Goal: Task Accomplishment & Management: Use online tool/utility

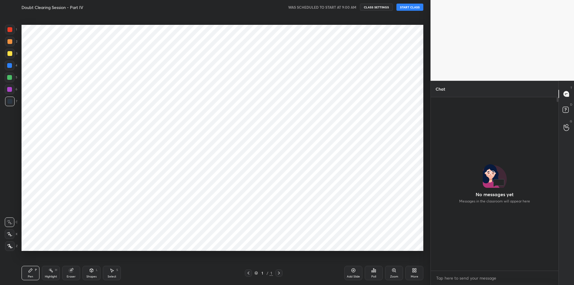
scroll to position [172, 126]
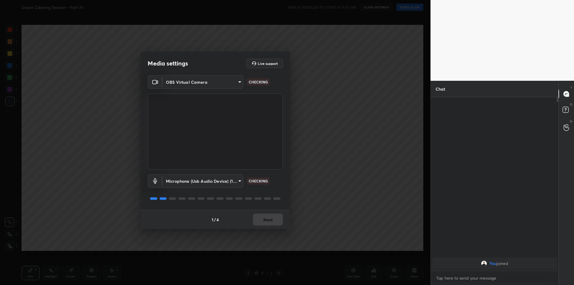
click at [266, 216] on div "1 / 4 Next" at bounding box center [216, 219] width 150 height 19
click at [266, 216] on button "Next" at bounding box center [268, 220] width 30 height 12
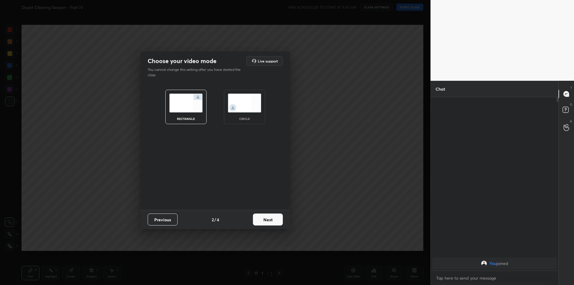
click at [266, 216] on button "Next" at bounding box center [268, 220] width 30 height 12
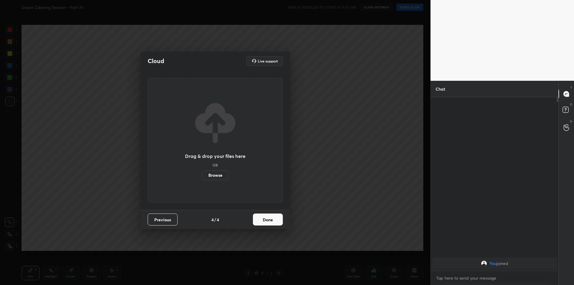
click at [266, 216] on button "Done" at bounding box center [268, 220] width 30 height 12
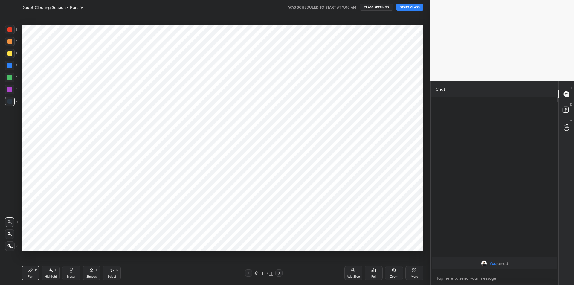
click at [266, 216] on div "Cloud Live support Drag & drop your files here OR Browse Previous 4 / 4 Done" at bounding box center [215, 142] width 431 height 285
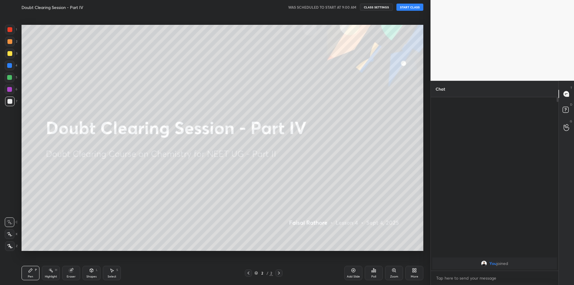
click at [411, 4] on button "START CLASS" at bounding box center [410, 7] width 27 height 7
drag, startPoint x: 356, startPoint y: 2, endPoint x: 349, endPoint y: 19, distance: 17.9
click at [349, 19] on div "LIVE Doubt Clearing Session - Part IV 00:00:04 / 02:00:00 mute CLASS SETTINGS E…" at bounding box center [222, 142] width 407 height 285
click at [351, 11] on div "LIVE Doubt Clearing Session - Part IV 00:00:05 / 02:00:00 mute CLASS SETTINGS E…" at bounding box center [223, 7] width 402 height 14
click at [349, 9] on button "mute" at bounding box center [348, 7] width 22 height 7
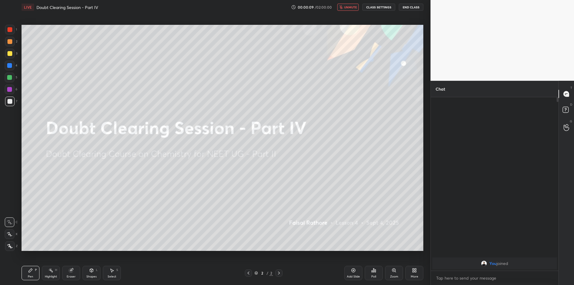
click at [12, 246] on icon at bounding box center [9, 246] width 5 height 4
click at [51, 271] on rect at bounding box center [51, 270] width 3 height 3
click at [78, 272] on div "Eraser" at bounding box center [71, 273] width 18 height 14
click at [11, 208] on div "C X Z" at bounding box center [11, 193] width 13 height 43
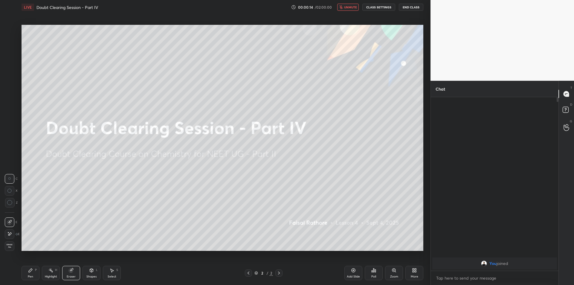
click at [11, 208] on div "C X Z" at bounding box center [11, 193] width 13 height 43
click at [10, 202] on icon at bounding box center [9, 202] width 5 height 5
click at [42, 261] on div "Setting up your live class Poll for secs No correct answer Start poll" at bounding box center [222, 137] width 407 height 247
click at [57, 280] on div "Highlight H" at bounding box center [51, 273] width 18 height 14
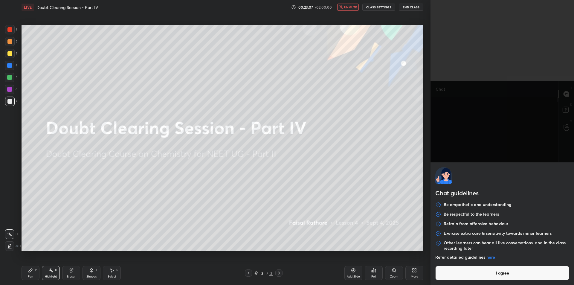
click at [465, 275] on body "1 2 3 4 5 6 7 C X Z C X Z E E Erase all H H LIVE Doubt Clearing Session - Part …" at bounding box center [287, 142] width 574 height 285
click at [465, 275] on button "I agree" at bounding box center [502, 273] width 134 height 14
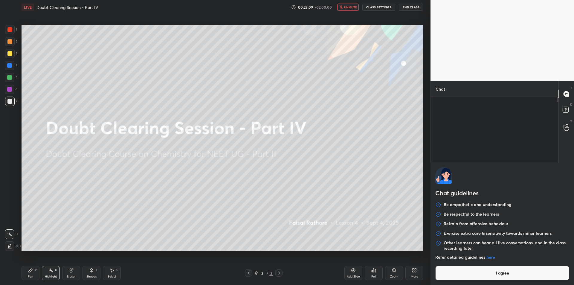
type textarea "x"
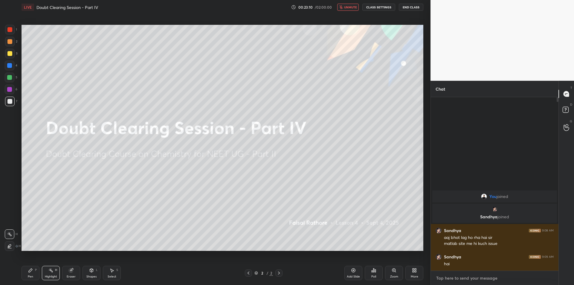
click at [465, 275] on textarea at bounding box center [495, 278] width 118 height 10
type textarea "acha"
type textarea "x"
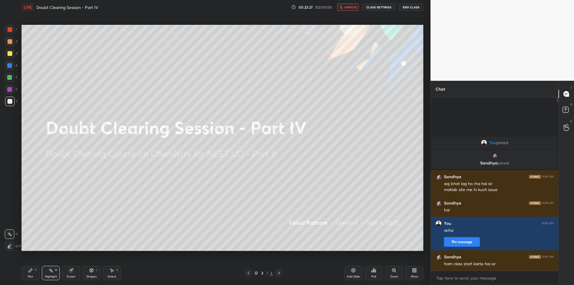
type textarea "x"
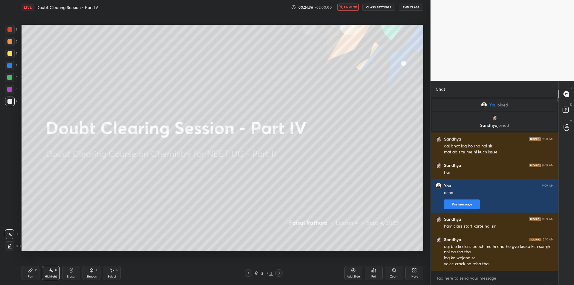
click at [409, 4] on button "End Class" at bounding box center [411, 7] width 25 height 7
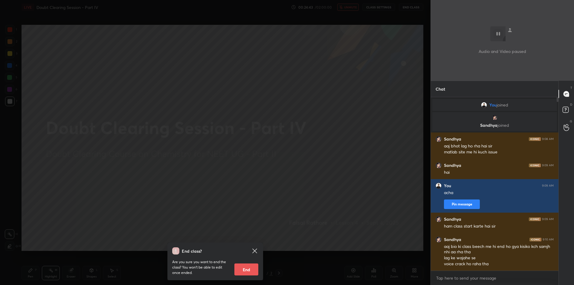
click at [349, 78] on div "End class? Are you sure you want to end the class? You won’t be able to edit on…" at bounding box center [215, 142] width 431 height 285
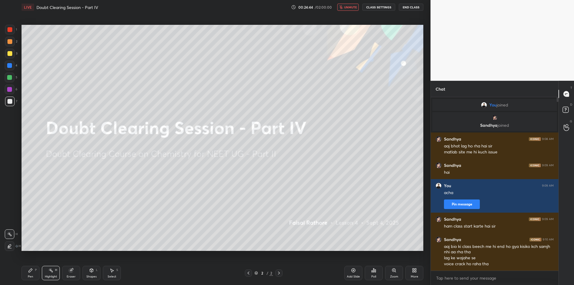
click at [352, 6] on span "unmute" at bounding box center [350, 7] width 13 height 4
click at [385, 7] on button "CLASS SETTINGS" at bounding box center [378, 7] width 33 height 7
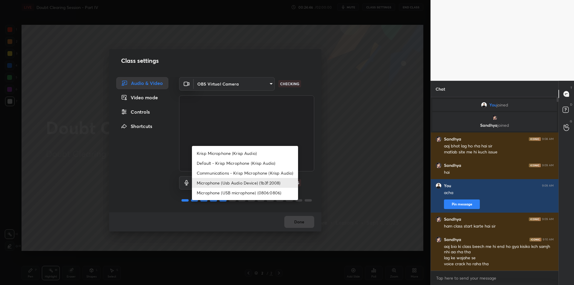
click at [235, 184] on body "1 2 3 4 5 6 7 C X Z C X Z E E Erase all H H LIVE Doubt Clearing Session - Part …" at bounding box center [287, 142] width 574 height 285
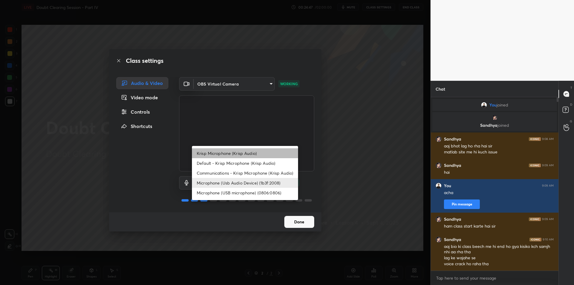
click at [255, 149] on li "Krisp Microphone (Krisp Audio)" at bounding box center [245, 153] width 106 height 10
type input "f179950b7ff94e844b1949510bbb9c4ee613793b831427a85f81c517fe718277"
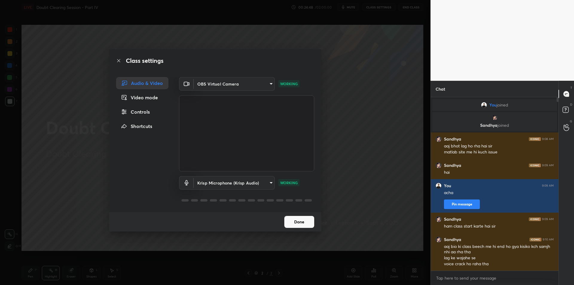
click at [352, 142] on div "Class settings Audio & Video Video mode Controls Shortcuts OBS Virtual Camera 6…" at bounding box center [215, 142] width 431 height 285
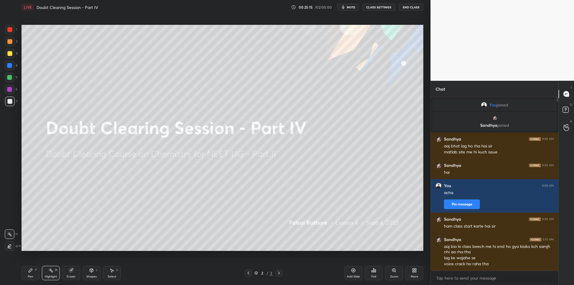
click at [30, 273] on div "Pen P" at bounding box center [31, 273] width 18 height 14
click at [4, 46] on div "1 2 3 4 5 6 7 C X Z C X Z E E Erase all H H" at bounding box center [9, 138] width 19 height 226
click at [10, 44] on div at bounding box center [9, 41] width 5 height 5
click at [349, 276] on div "Add Slide" at bounding box center [353, 276] width 13 height 3
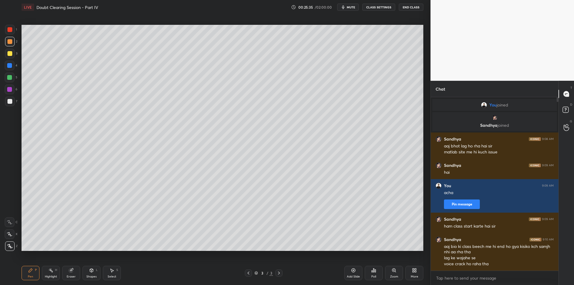
click at [10, 49] on div at bounding box center [10, 54] width 10 height 10
click at [13, 51] on div at bounding box center [10, 54] width 10 height 10
click at [13, 77] on div at bounding box center [10, 78] width 10 height 10
click at [10, 92] on div at bounding box center [10, 90] width 10 height 10
click at [10, 102] on div at bounding box center [9, 101] width 5 height 5
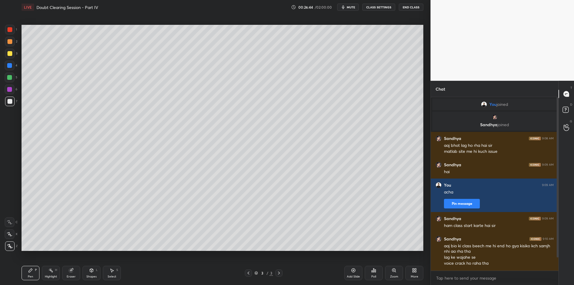
click at [14, 55] on div at bounding box center [10, 54] width 10 height 10
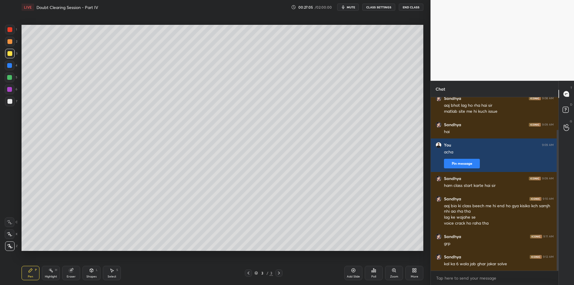
scroll to position [60, 0]
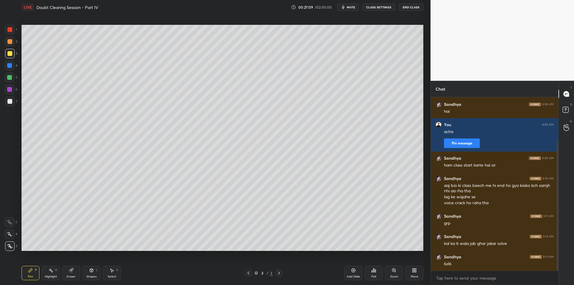
click at [350, 268] on div "Add Slide" at bounding box center [353, 273] width 18 height 14
click at [17, 70] on div "4" at bounding box center [11, 67] width 13 height 12
click at [10, 74] on div at bounding box center [10, 78] width 10 height 10
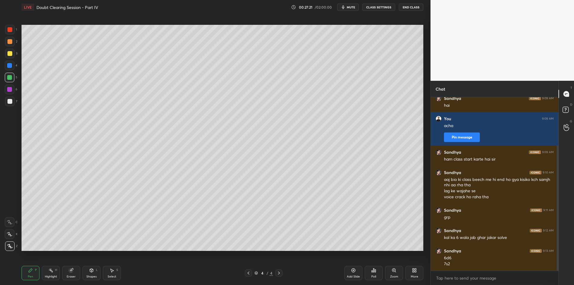
click at [7, 91] on div at bounding box center [9, 89] width 5 height 5
click at [9, 99] on div at bounding box center [9, 101] width 5 height 5
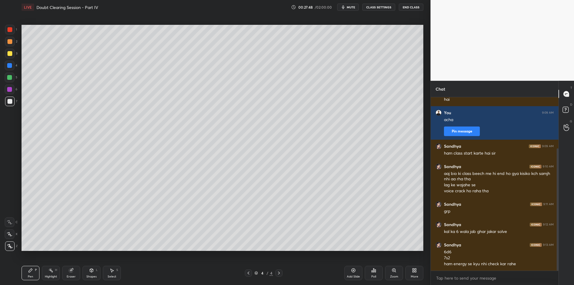
scroll to position [93, 0]
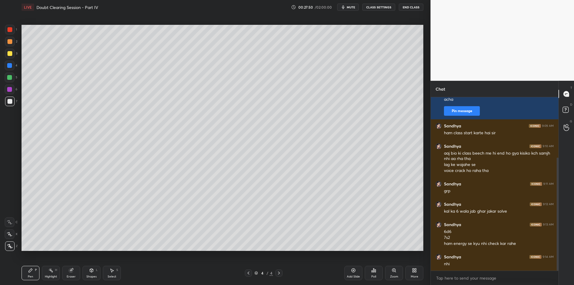
click at [3, 92] on div "1 2 3 4 5 6 7 C X Z C X Z E E Erase all H H" at bounding box center [9, 138] width 19 height 226
click at [7, 97] on div at bounding box center [10, 102] width 10 height 10
click at [7, 93] on div at bounding box center [10, 90] width 10 height 10
click at [8, 98] on div at bounding box center [10, 102] width 10 height 10
click at [7, 104] on div at bounding box center [10, 102] width 10 height 10
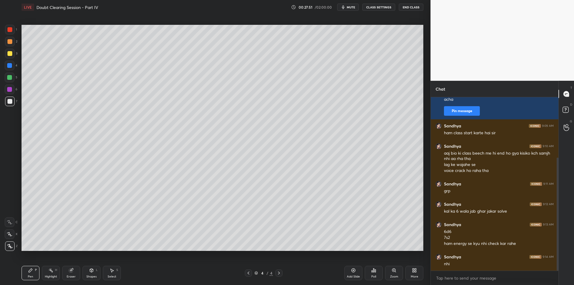
click at [7, 91] on div at bounding box center [10, 90] width 10 height 10
click at [5, 101] on div at bounding box center [10, 102] width 10 height 10
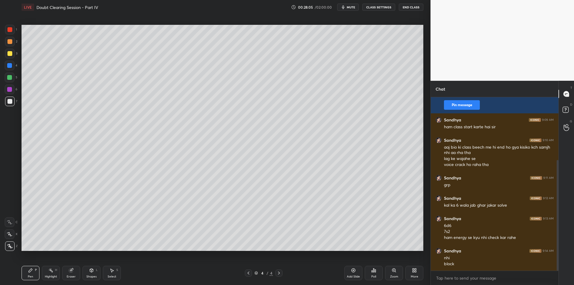
click at [8, 54] on div at bounding box center [9, 53] width 5 height 5
click at [11, 55] on div at bounding box center [9, 53] width 5 height 5
click at [12, 76] on div at bounding box center [9, 77] width 5 height 5
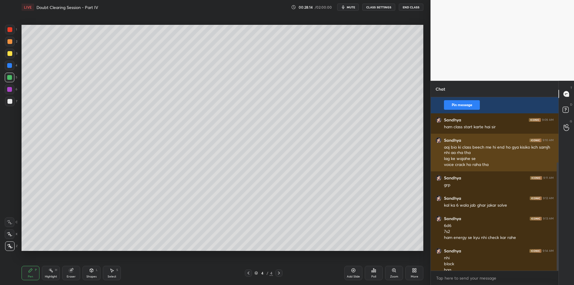
scroll to position [105, 0]
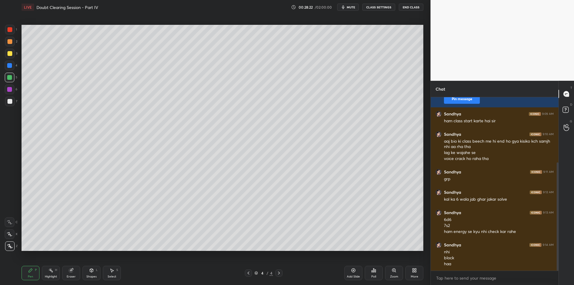
click at [7, 92] on div at bounding box center [10, 90] width 10 height 10
click at [12, 101] on div at bounding box center [10, 102] width 10 height 10
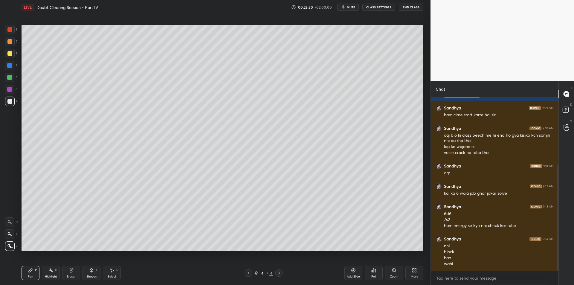
scroll to position [117, 0]
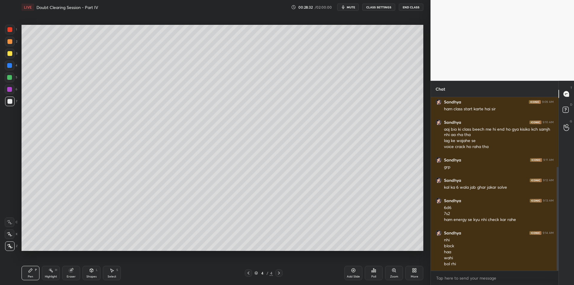
click at [7, 49] on div at bounding box center [10, 54] width 10 height 10
click at [8, 44] on div at bounding box center [10, 42] width 10 height 10
click at [11, 36] on div "1" at bounding box center [11, 31] width 12 height 12
click at [9, 56] on div at bounding box center [9, 53] width 5 height 5
click at [2, 72] on div "1 2 3 4 5 6 7 C X Z C X Z E E Erase all H H" at bounding box center [9, 138] width 19 height 226
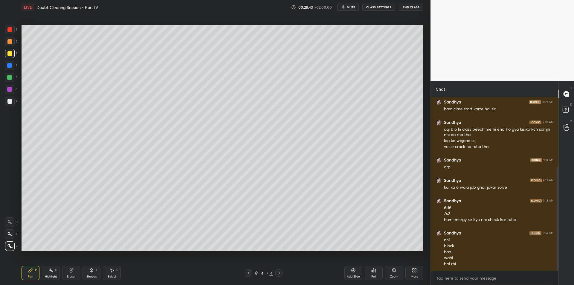
click at [7, 78] on div at bounding box center [10, 78] width 10 height 10
click at [7, 70] on div at bounding box center [10, 66] width 10 height 10
click at [9, 78] on div at bounding box center [9, 77] width 5 height 5
click at [7, 73] on div at bounding box center [10, 78] width 10 height 10
click at [9, 79] on div at bounding box center [9, 77] width 5 height 5
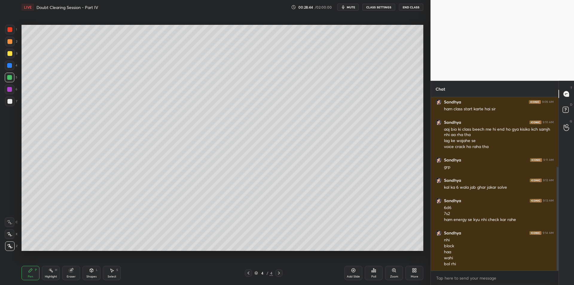
click at [6, 71] on div "4" at bounding box center [11, 67] width 13 height 12
click at [6, 83] on div "5" at bounding box center [11, 79] width 13 height 12
click at [5, 92] on div at bounding box center [10, 90] width 10 height 10
click at [9, 100] on div at bounding box center [9, 101] width 5 height 5
click at [9, 92] on div at bounding box center [9, 89] width 5 height 5
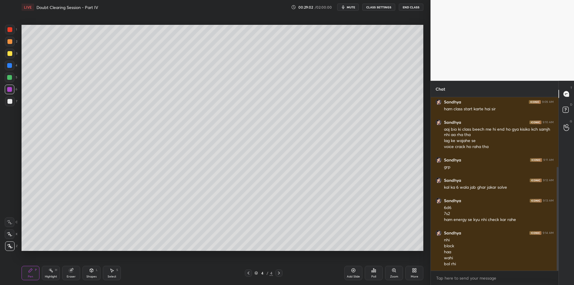
click at [94, 269] on div "Shapes L" at bounding box center [92, 273] width 18 height 14
click at [51, 273] on div "Highlight H" at bounding box center [51, 273] width 18 height 14
click at [33, 274] on div "Pen P" at bounding box center [31, 273] width 18 height 14
click at [46, 275] on div "Highlight" at bounding box center [51, 276] width 12 height 3
click at [33, 275] on div "Pen P" at bounding box center [31, 273] width 18 height 14
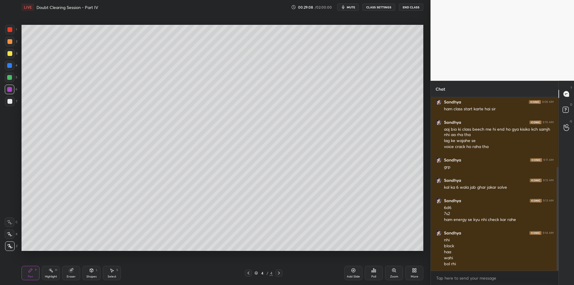
click at [13, 106] on div at bounding box center [10, 102] width 10 height 10
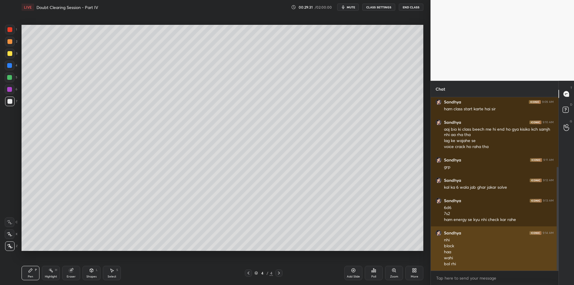
click at [465, 248] on div "block" at bounding box center [499, 246] width 110 height 6
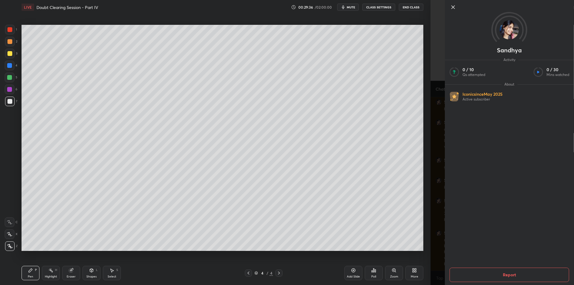
click at [439, 209] on div "Sandhya Activity 0 / 10 Qs attempted 0 / 30 Mins watched About Iconic since [DA…" at bounding box center [503, 142] width 144 height 285
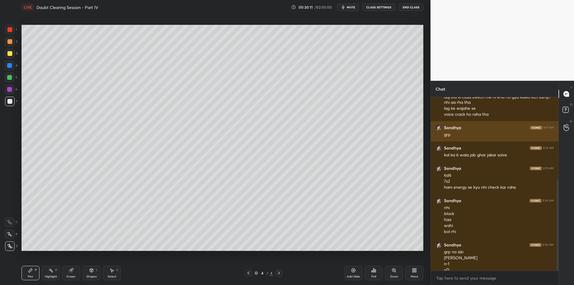
scroll to position [155, 0]
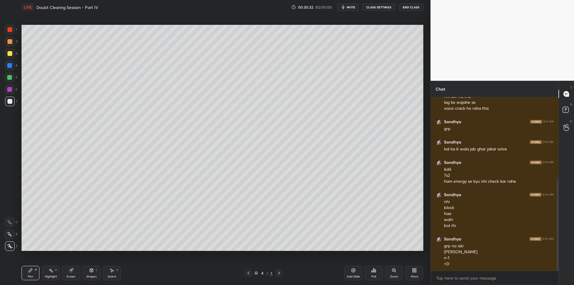
click at [8, 61] on div at bounding box center [10, 66] width 10 height 10
click at [10, 59] on div "3" at bounding box center [11, 55] width 12 height 12
click at [12, 62] on div at bounding box center [10, 66] width 10 height 10
click at [10, 72] on div "4" at bounding box center [11, 67] width 13 height 12
click at [15, 80] on div "5" at bounding box center [11, 78] width 13 height 10
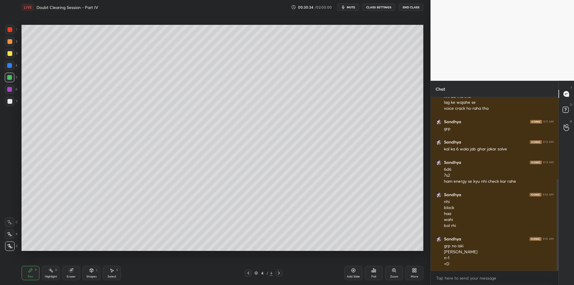
click at [8, 76] on div at bounding box center [9, 77] width 5 height 5
click at [9, 68] on div at bounding box center [10, 66] width 10 height 10
click at [13, 77] on div at bounding box center [10, 78] width 10 height 10
click at [11, 69] on div at bounding box center [10, 66] width 10 height 10
click at [12, 77] on div at bounding box center [10, 78] width 10 height 10
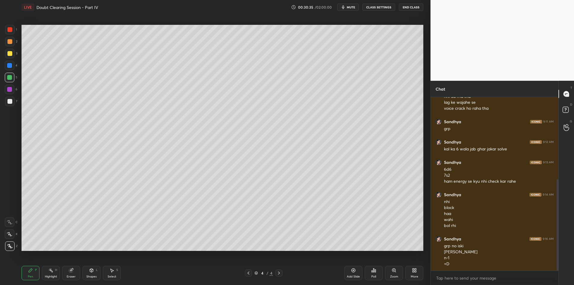
click at [11, 69] on div at bounding box center [10, 66] width 10 height 10
click at [15, 78] on div "5" at bounding box center [11, 78] width 13 height 10
click at [12, 72] on div "4" at bounding box center [11, 67] width 13 height 12
click at [11, 80] on div at bounding box center [9, 77] width 5 height 5
click at [11, 71] on div "4" at bounding box center [11, 67] width 13 height 12
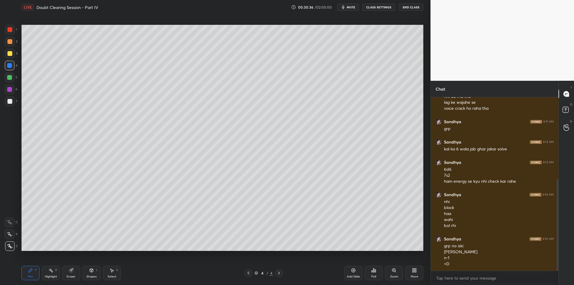
click at [10, 79] on div at bounding box center [9, 77] width 5 height 5
click at [7, 71] on div "4" at bounding box center [11, 67] width 13 height 12
click at [6, 79] on div at bounding box center [10, 78] width 10 height 10
click at [6, 70] on div "4" at bounding box center [11, 67] width 13 height 12
click at [9, 79] on div at bounding box center [9, 77] width 5 height 5
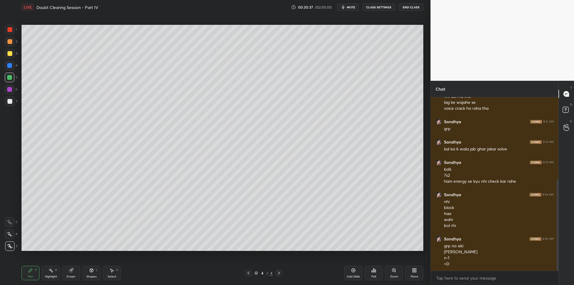
click at [8, 71] on div "4" at bounding box center [11, 67] width 13 height 12
click at [8, 80] on div at bounding box center [10, 78] width 10 height 10
click at [10, 69] on div at bounding box center [10, 66] width 10 height 10
click at [12, 81] on div at bounding box center [10, 78] width 10 height 10
click at [11, 67] on div at bounding box center [9, 65] width 5 height 5
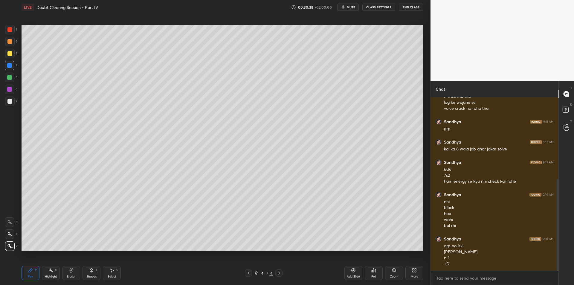
click at [14, 79] on div at bounding box center [10, 78] width 10 height 10
click at [11, 68] on div at bounding box center [9, 65] width 5 height 5
click at [10, 80] on div at bounding box center [9, 77] width 5 height 5
click at [11, 70] on div "4" at bounding box center [11, 67] width 13 height 12
click at [16, 76] on div "5" at bounding box center [11, 78] width 13 height 10
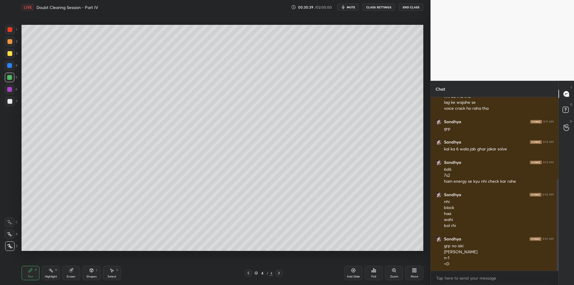
click at [10, 65] on div at bounding box center [9, 65] width 5 height 5
click at [9, 78] on div at bounding box center [9, 77] width 5 height 5
click at [10, 68] on div at bounding box center [10, 66] width 10 height 10
click at [6, 78] on div at bounding box center [10, 78] width 10 height 10
click at [6, 66] on div at bounding box center [10, 66] width 10 height 10
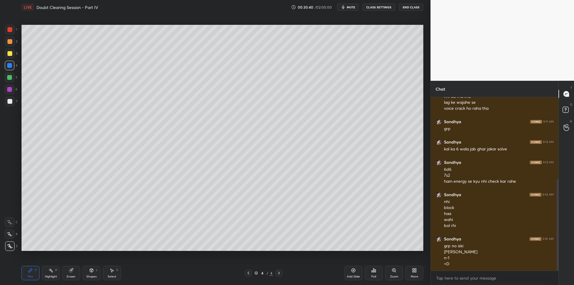
click at [7, 77] on div at bounding box center [9, 77] width 5 height 5
click at [8, 68] on div at bounding box center [10, 66] width 10 height 10
click at [9, 78] on div at bounding box center [9, 77] width 5 height 5
click at [7, 70] on div at bounding box center [10, 66] width 10 height 10
click at [7, 80] on div at bounding box center [10, 78] width 10 height 10
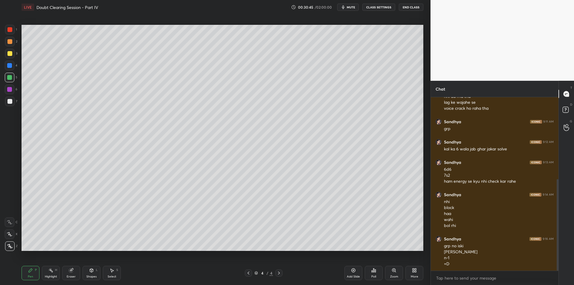
click at [343, 10] on button "mute" at bounding box center [348, 7] width 22 height 7
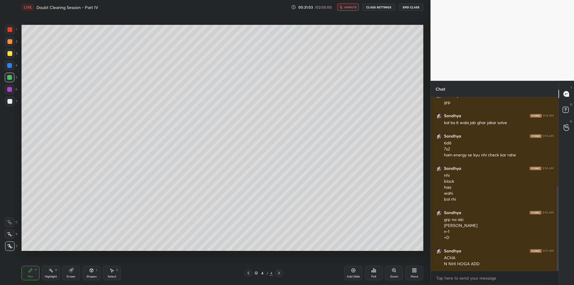
scroll to position [187, 0]
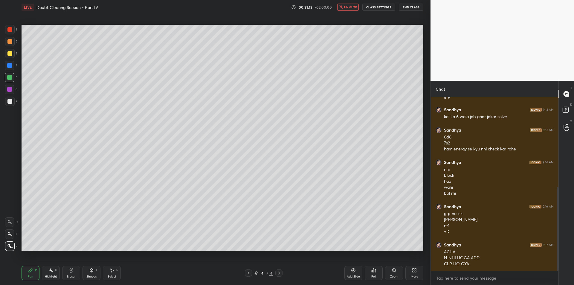
click at [349, 10] on button "unmute" at bounding box center [348, 7] width 22 height 7
click at [94, 278] on div "Shapes" at bounding box center [91, 276] width 10 height 3
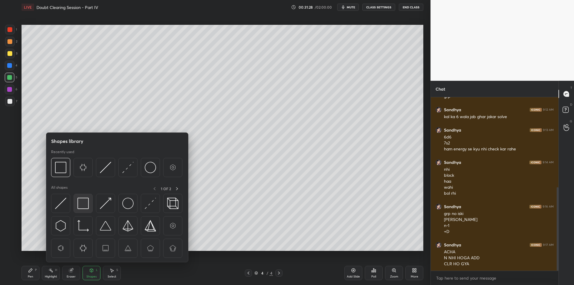
click at [79, 208] on img at bounding box center [82, 203] width 11 height 11
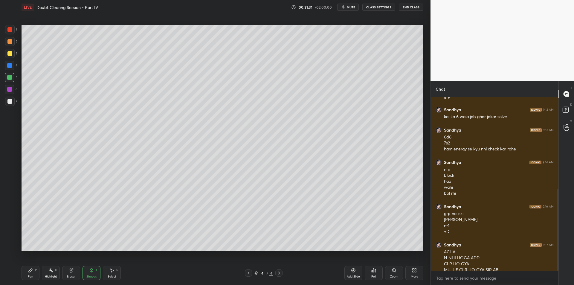
scroll to position [193, 0]
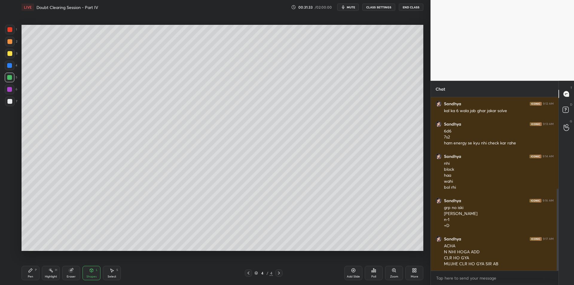
click at [52, 273] on div "Highlight H" at bounding box center [51, 273] width 18 height 14
click at [34, 272] on div "Pen P" at bounding box center [31, 273] width 18 height 14
click at [45, 274] on div "Highlight H" at bounding box center [51, 273] width 18 height 14
click at [33, 270] on div "Pen P" at bounding box center [31, 273] width 18 height 14
click at [50, 274] on div "Highlight H" at bounding box center [51, 273] width 18 height 14
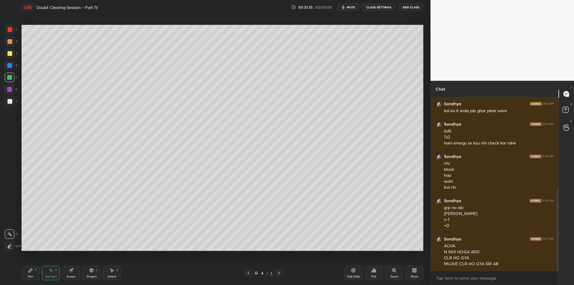
click at [31, 273] on div "Pen P" at bounding box center [31, 273] width 18 height 14
click at [43, 275] on div "Highlight H" at bounding box center [51, 273] width 18 height 14
click at [33, 273] on div "Pen P" at bounding box center [31, 273] width 18 height 14
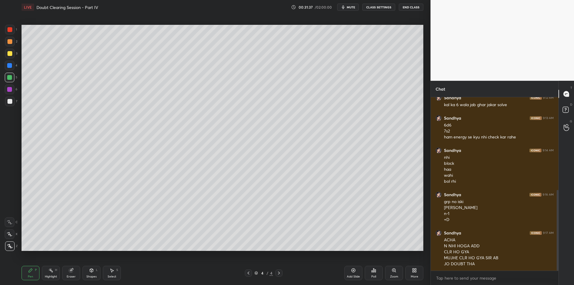
click at [5, 91] on div at bounding box center [10, 90] width 10 height 10
click at [5, 92] on div at bounding box center [10, 90] width 10 height 10
click at [8, 104] on div at bounding box center [10, 102] width 10 height 10
click at [7, 94] on div at bounding box center [10, 90] width 10 height 10
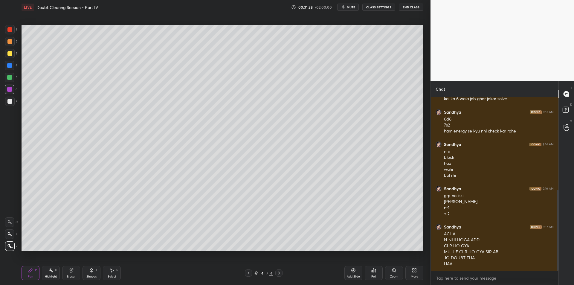
click at [11, 101] on div at bounding box center [9, 101] width 5 height 5
click at [10, 93] on div at bounding box center [10, 90] width 10 height 10
click at [9, 105] on div at bounding box center [10, 102] width 10 height 10
click at [56, 276] on div "Highlight" at bounding box center [51, 276] width 12 height 3
click at [36, 273] on div "Pen P" at bounding box center [31, 273] width 18 height 14
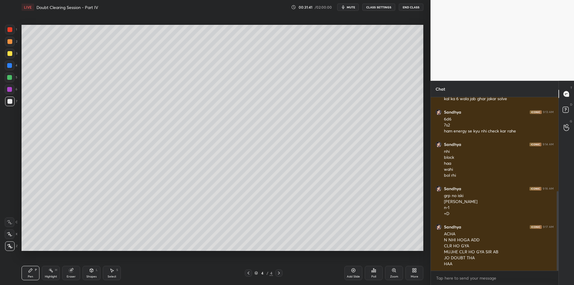
click at [10, 75] on div at bounding box center [9, 77] width 5 height 5
click at [349, 271] on div "Add Slide" at bounding box center [353, 273] width 18 height 14
click at [11, 54] on div at bounding box center [9, 53] width 5 height 5
click at [10, 46] on div at bounding box center [10, 42] width 10 height 10
click at [9, 32] on div at bounding box center [10, 30] width 10 height 10
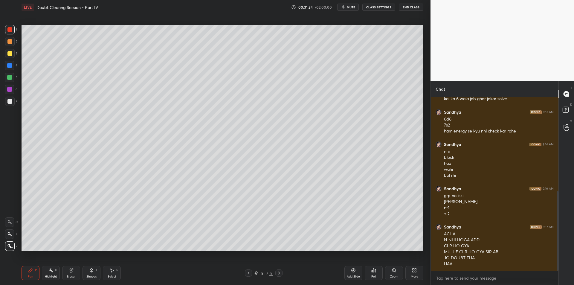
click at [8, 44] on div at bounding box center [10, 42] width 10 height 10
click at [11, 31] on div at bounding box center [9, 29] width 5 height 5
click at [12, 31] on div at bounding box center [9, 29] width 5 height 5
click at [10, 41] on div at bounding box center [9, 41] width 5 height 5
click at [10, 31] on div at bounding box center [9, 29] width 5 height 5
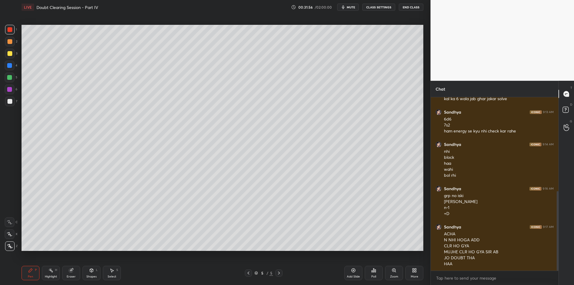
click at [8, 42] on div at bounding box center [9, 41] width 5 height 5
click at [14, 31] on div at bounding box center [10, 30] width 10 height 10
click at [10, 42] on div at bounding box center [9, 41] width 5 height 5
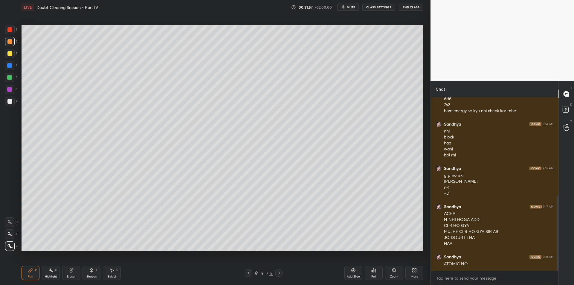
click at [12, 28] on div at bounding box center [10, 30] width 10 height 10
click at [12, 43] on div at bounding box center [10, 42] width 10 height 10
click at [13, 31] on div at bounding box center [10, 30] width 10 height 10
click at [11, 45] on div at bounding box center [10, 42] width 10 height 10
click at [13, 34] on div at bounding box center [10, 30] width 10 height 10
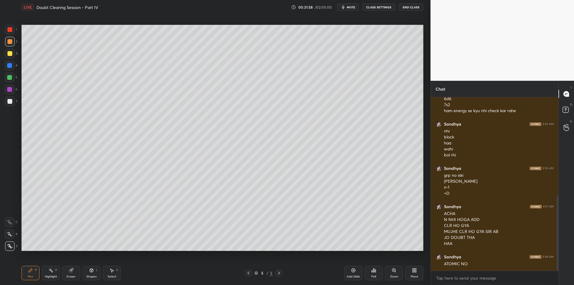
click at [13, 44] on div at bounding box center [10, 42] width 10 height 10
click at [16, 33] on div "1" at bounding box center [11, 30] width 12 height 10
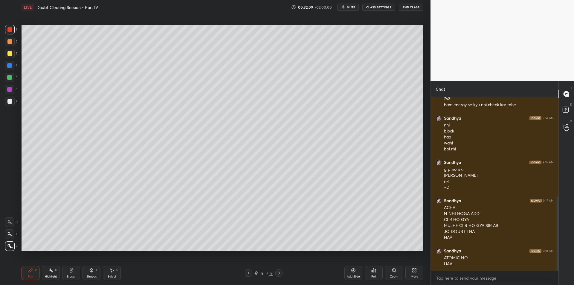
click at [20, 81] on div "Setting up your live class Poll for secs No correct answer Start poll" at bounding box center [222, 137] width 407 height 247
click at [9, 77] on div at bounding box center [9, 77] width 5 height 5
click at [7, 92] on div at bounding box center [10, 90] width 10 height 10
click at [7, 105] on div at bounding box center [10, 102] width 10 height 10
click at [8, 92] on div at bounding box center [10, 90] width 10 height 10
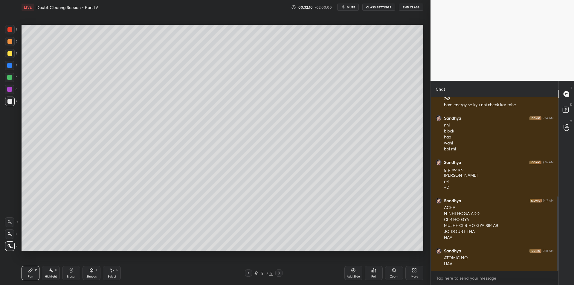
click at [10, 101] on div at bounding box center [9, 101] width 5 height 5
click at [14, 44] on div at bounding box center [10, 42] width 10 height 10
click at [10, 63] on div at bounding box center [9, 65] width 5 height 5
click at [7, 56] on div at bounding box center [9, 53] width 5 height 5
click at [50, 270] on icon at bounding box center [50, 270] width 5 height 5
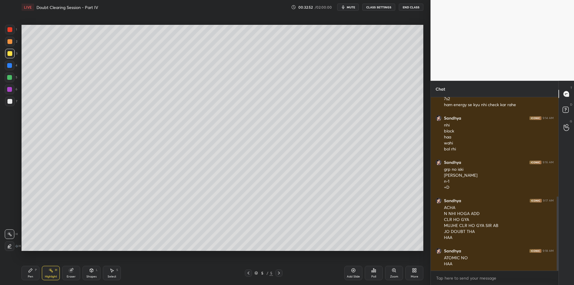
click at [31, 275] on div "Pen" at bounding box center [30, 276] width 5 height 3
click at [45, 272] on div "Highlight H" at bounding box center [51, 273] width 18 height 14
click at [31, 274] on div "Pen P" at bounding box center [31, 273] width 18 height 14
click at [0, 90] on div "1 2 3 4 5 6 7 C X Z C X Z E E Erase all H H" at bounding box center [9, 138] width 19 height 226
click at [6, 89] on div at bounding box center [10, 90] width 10 height 10
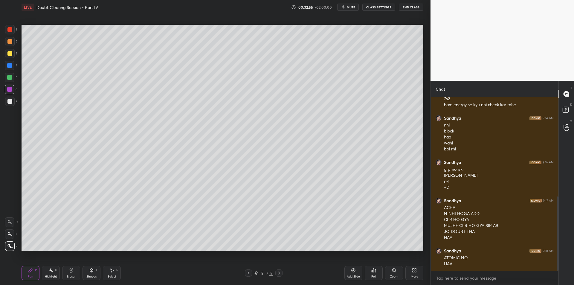
click at [15, 101] on div "7" at bounding box center [11, 102] width 12 height 10
click at [82, 273] on div "Pen P Highlight H Eraser Shapes L Select S" at bounding box center [102, 273] width 161 height 14
click at [51, 268] on div "Highlight H" at bounding box center [51, 273] width 18 height 14
click at [45, 262] on div "Pen P Highlight H Eraser Shapes L Select S 5 / 5 Add Slide Poll Zoom More" at bounding box center [223, 273] width 402 height 24
click at [38, 275] on div "Pen P" at bounding box center [31, 273] width 18 height 14
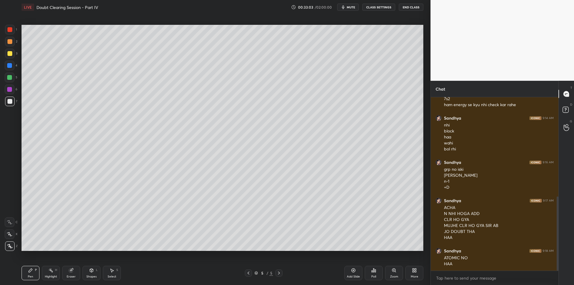
click at [28, 275] on div "Pen" at bounding box center [30, 276] width 5 height 3
click at [50, 273] on div "Highlight H" at bounding box center [51, 273] width 18 height 14
click at [33, 272] on div "Pen P" at bounding box center [31, 273] width 18 height 14
click at [1, 56] on div "1 2 3 4 5 6 7 C X Z C X Z E E Erase all H H" at bounding box center [9, 138] width 19 height 226
click at [7, 47] on div "2" at bounding box center [11, 43] width 12 height 12
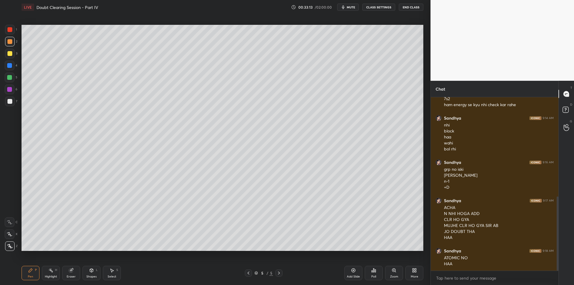
click at [9, 39] on div at bounding box center [9, 41] width 5 height 5
click at [9, 31] on div at bounding box center [9, 29] width 5 height 5
click at [9, 36] on div "1" at bounding box center [11, 31] width 12 height 12
click at [11, 42] on div at bounding box center [9, 41] width 5 height 5
click at [8, 33] on div at bounding box center [10, 30] width 10 height 10
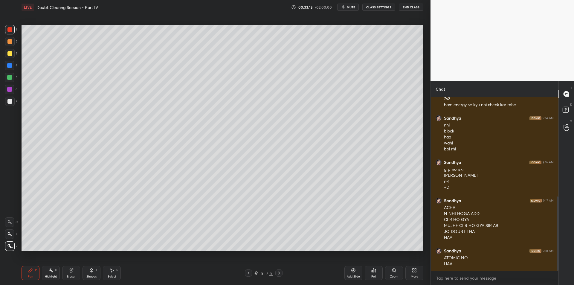
click at [10, 42] on div at bounding box center [9, 41] width 5 height 5
click at [8, 34] on div at bounding box center [10, 30] width 10 height 10
click at [11, 41] on div at bounding box center [9, 41] width 5 height 5
click at [40, 281] on div "Pen P Highlight H Eraser Shapes L Select S 5 / 5 Add Slide Poll Zoom More" at bounding box center [223, 273] width 402 height 24
click at [49, 276] on div "Highlight" at bounding box center [51, 276] width 12 height 3
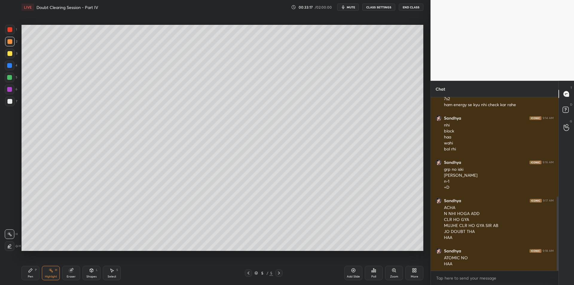
click at [31, 274] on div "Pen P" at bounding box center [31, 273] width 18 height 14
click at [44, 274] on div "Highlight H" at bounding box center [51, 273] width 18 height 14
click at [27, 272] on div "Pen P" at bounding box center [31, 273] width 18 height 14
click at [42, 273] on div "Highlight H" at bounding box center [51, 273] width 18 height 14
click at [33, 275] on div "Pen P" at bounding box center [31, 273] width 18 height 14
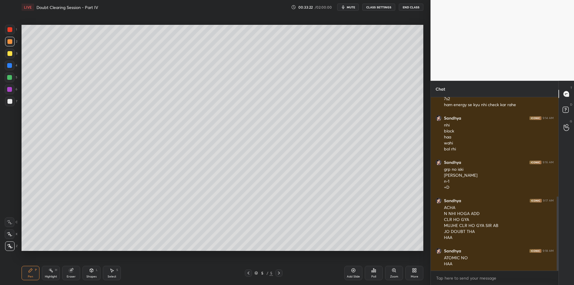
click at [11, 75] on div at bounding box center [9, 77] width 5 height 5
click at [11, 89] on div at bounding box center [9, 89] width 5 height 5
click at [11, 104] on div at bounding box center [10, 102] width 10 height 10
click at [52, 267] on div "Highlight H" at bounding box center [51, 273] width 18 height 14
click at [26, 279] on div "Pen P" at bounding box center [31, 273] width 18 height 14
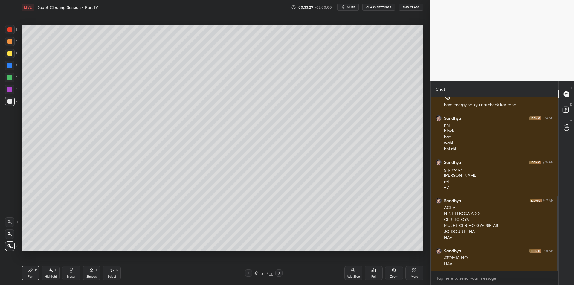
click at [44, 277] on div "Highlight H" at bounding box center [51, 273] width 18 height 14
click at [33, 277] on div "Pen P" at bounding box center [31, 273] width 18 height 14
click at [55, 269] on div "H" at bounding box center [56, 270] width 2 height 3
click at [35, 273] on div "Pen P" at bounding box center [31, 273] width 18 height 14
click at [51, 275] on div "Highlight" at bounding box center [51, 276] width 12 height 3
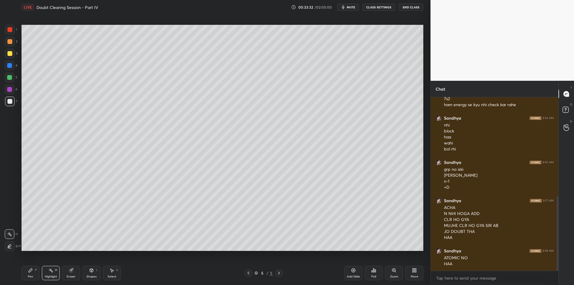
click at [32, 273] on div "Pen P" at bounding box center [31, 273] width 18 height 14
click at [14, 42] on div at bounding box center [10, 42] width 10 height 10
click at [19, 70] on div "Setting up your live class Poll for secs No correct answer Start poll" at bounding box center [222, 137] width 407 height 247
click at [13, 68] on div at bounding box center [10, 66] width 10 height 10
click at [8, 71] on div "4" at bounding box center [11, 67] width 13 height 12
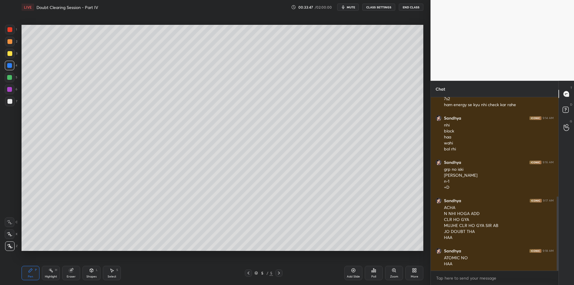
click at [8, 78] on div at bounding box center [9, 77] width 5 height 5
click at [72, 266] on div "Eraser" at bounding box center [71, 273] width 18 height 14
click at [9, 234] on icon at bounding box center [9, 233] width 5 height 5
click at [47, 274] on div "Highlight H" at bounding box center [51, 273] width 18 height 14
click at [33, 275] on div "Pen P" at bounding box center [31, 273] width 18 height 14
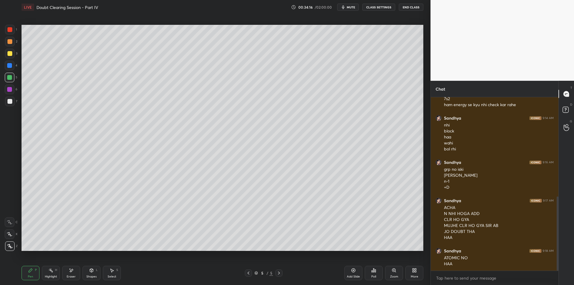
click at [12, 86] on div at bounding box center [10, 90] width 10 height 10
click at [10, 100] on div at bounding box center [9, 101] width 5 height 5
click at [19, 75] on div "1 2 3 4 5 6 7 C X Z E E Erase all H H" at bounding box center [9, 138] width 19 height 226
click at [10, 71] on div "4" at bounding box center [11, 67] width 13 height 12
click at [10, 77] on div at bounding box center [9, 77] width 5 height 5
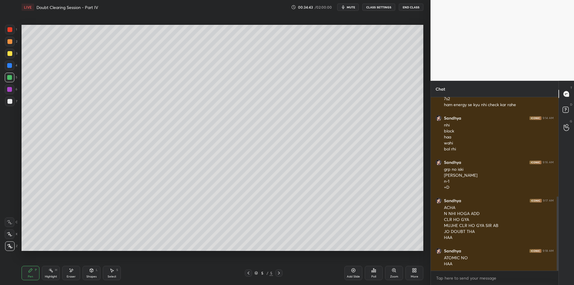
click at [20, 88] on div "Setting up your live class Poll for secs No correct answer Start poll" at bounding box center [222, 137] width 407 height 247
click at [14, 89] on div at bounding box center [10, 90] width 10 height 10
click at [11, 108] on div "7" at bounding box center [11, 103] width 12 height 12
click at [8, 57] on div at bounding box center [10, 54] width 10 height 10
click at [7, 53] on div at bounding box center [9, 53] width 5 height 5
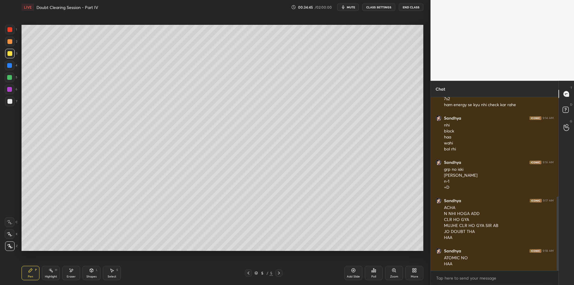
click at [7, 45] on div at bounding box center [10, 42] width 10 height 10
click at [9, 37] on div at bounding box center [10, 42] width 10 height 10
click at [12, 45] on div at bounding box center [10, 42] width 10 height 10
click at [8, 35] on div "1" at bounding box center [11, 31] width 12 height 12
click at [10, 39] on div at bounding box center [9, 41] width 5 height 5
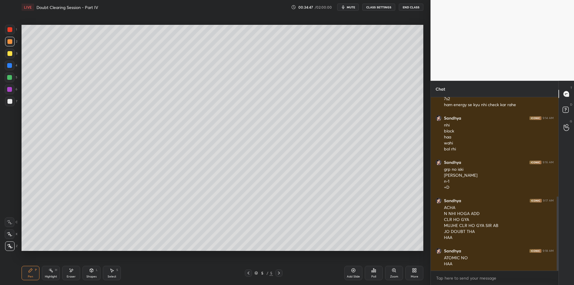
click at [8, 48] on div "2" at bounding box center [11, 43] width 12 height 12
click at [9, 55] on div at bounding box center [9, 53] width 5 height 5
click at [7, 46] on div "2" at bounding box center [11, 43] width 12 height 12
click at [11, 44] on div at bounding box center [10, 42] width 10 height 10
click at [94, 269] on div "Shapes L" at bounding box center [92, 273] width 18 height 14
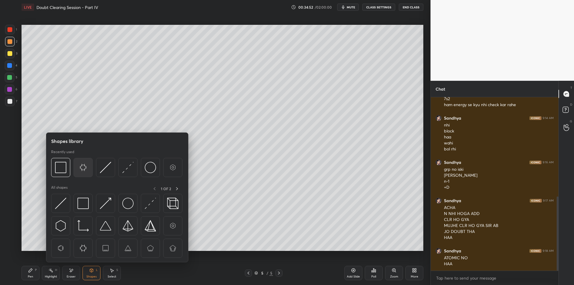
click at [90, 168] on div at bounding box center [83, 167] width 19 height 19
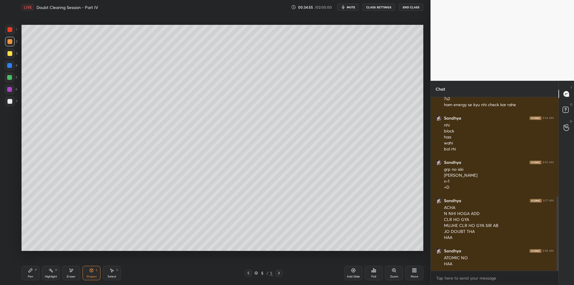
click at [52, 269] on icon at bounding box center [50, 270] width 5 height 5
click at [79, 273] on div "Eraser" at bounding box center [71, 273] width 18 height 14
click at [88, 272] on div "Shapes L" at bounding box center [92, 273] width 18 height 14
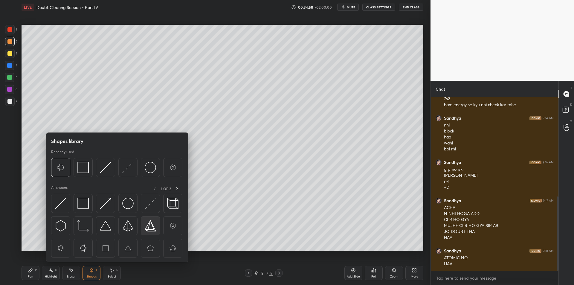
click at [148, 224] on img at bounding box center [150, 225] width 11 height 11
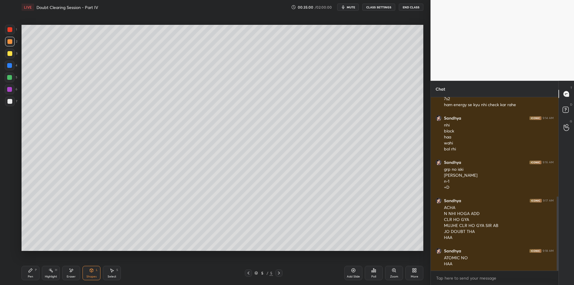
click at [92, 270] on icon at bounding box center [91, 269] width 3 height 1
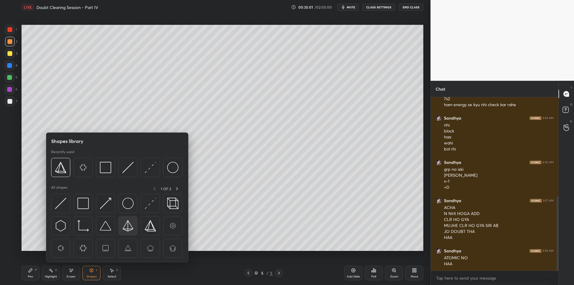
click at [131, 224] on img at bounding box center [127, 225] width 11 height 11
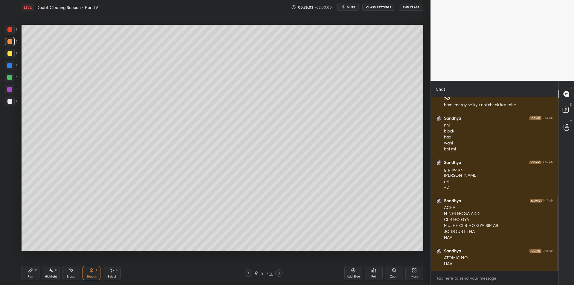
click at [47, 273] on div "Highlight H" at bounding box center [51, 273] width 18 height 14
click at [33, 273] on div "Pen P" at bounding box center [31, 273] width 18 height 14
click at [42, 273] on div "Highlight H" at bounding box center [51, 273] width 18 height 14
click at [31, 273] on div "Pen P" at bounding box center [31, 273] width 18 height 14
click at [11, 101] on div at bounding box center [9, 101] width 5 height 5
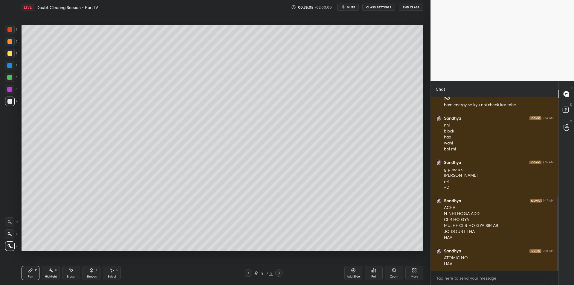
click at [8, 86] on div at bounding box center [10, 90] width 10 height 10
click at [12, 74] on div at bounding box center [10, 78] width 10 height 10
click at [9, 86] on div at bounding box center [10, 90] width 10 height 10
click at [12, 97] on div at bounding box center [10, 102] width 10 height 10
click at [10, 105] on div at bounding box center [10, 102] width 10 height 10
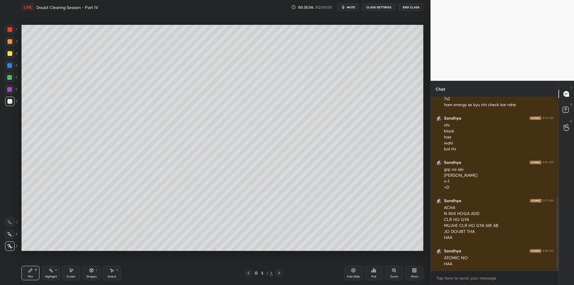
click at [11, 87] on div at bounding box center [10, 90] width 10 height 10
click at [11, 77] on div at bounding box center [9, 77] width 5 height 5
click at [6, 95] on div "6" at bounding box center [11, 91] width 13 height 12
click at [5, 104] on div at bounding box center [10, 102] width 10 height 10
click at [51, 277] on div "Highlight" at bounding box center [51, 276] width 12 height 3
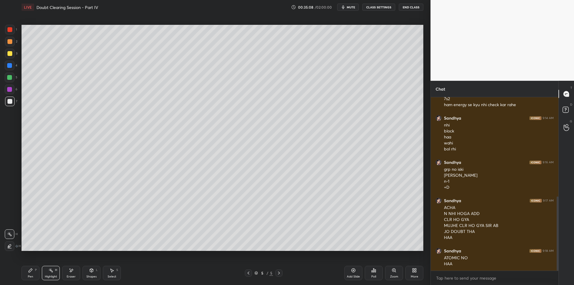
click at [32, 281] on div "Pen P Highlight H Eraser Shapes L Select S 5 / 5 Add Slide Poll Zoom More" at bounding box center [223, 273] width 402 height 24
click at [46, 277] on div "Highlight" at bounding box center [51, 276] width 12 height 3
click at [32, 273] on div "Pen P" at bounding box center [31, 273] width 18 height 14
click at [51, 269] on icon at bounding box center [50, 270] width 5 height 5
click at [33, 271] on icon at bounding box center [30, 270] width 5 height 5
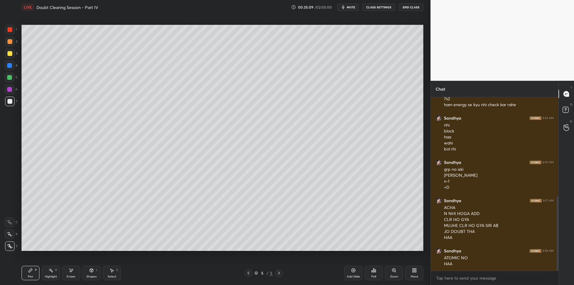
click at [44, 275] on div "Highlight H" at bounding box center [51, 273] width 18 height 14
click at [35, 274] on div "Pen P" at bounding box center [31, 273] width 18 height 14
click at [47, 275] on div "Highlight" at bounding box center [51, 276] width 12 height 3
click at [36, 275] on div "Pen P" at bounding box center [31, 273] width 18 height 14
click at [46, 275] on div "Highlight" at bounding box center [51, 276] width 12 height 3
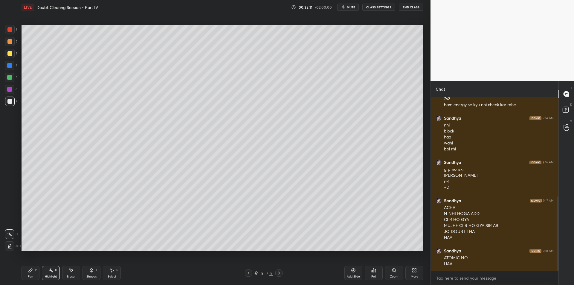
click at [34, 276] on div "Pen P" at bounding box center [31, 273] width 18 height 14
click at [45, 275] on div "Highlight" at bounding box center [51, 276] width 12 height 3
click at [33, 278] on div "Pen P" at bounding box center [31, 273] width 18 height 14
click at [50, 276] on div "Highlight" at bounding box center [51, 276] width 12 height 3
click at [30, 275] on div "Pen" at bounding box center [30, 276] width 5 height 3
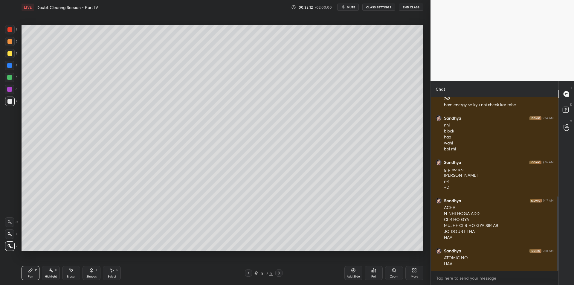
click at [51, 271] on rect at bounding box center [51, 270] width 3 height 3
click at [35, 269] on div "P" at bounding box center [36, 270] width 2 height 3
click at [51, 274] on div "Highlight H" at bounding box center [51, 273] width 18 height 14
click at [32, 274] on div "Pen P" at bounding box center [31, 273] width 18 height 14
click at [48, 271] on div "Highlight H" at bounding box center [51, 273] width 18 height 14
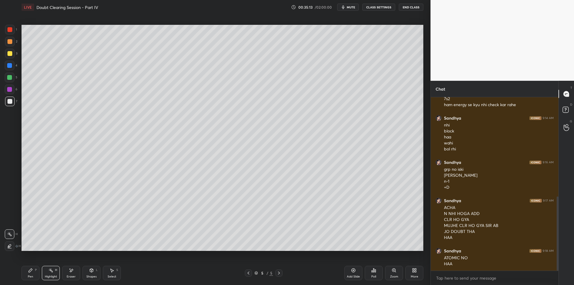
click at [28, 277] on div "Pen" at bounding box center [30, 276] width 5 height 3
click at [48, 273] on div "Highlight H" at bounding box center [51, 273] width 18 height 14
click at [29, 273] on div "Pen P" at bounding box center [31, 273] width 18 height 14
click at [48, 274] on div "Highlight H" at bounding box center [51, 273] width 18 height 14
click at [33, 275] on div "Pen P" at bounding box center [31, 273] width 18 height 14
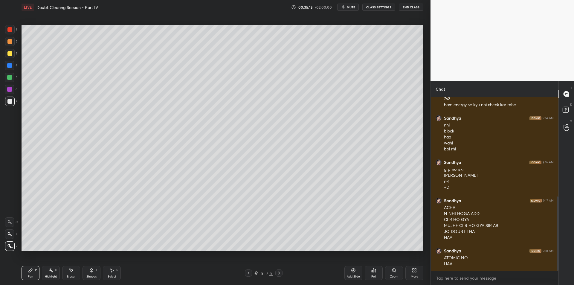
click at [48, 275] on div "Highlight" at bounding box center [51, 276] width 12 height 3
click at [31, 274] on div "Pen P" at bounding box center [31, 273] width 18 height 14
click at [49, 273] on div "Highlight H" at bounding box center [51, 273] width 18 height 14
click at [29, 272] on icon at bounding box center [31, 271] width 4 height 4
click at [49, 275] on div "Highlight" at bounding box center [51, 276] width 12 height 3
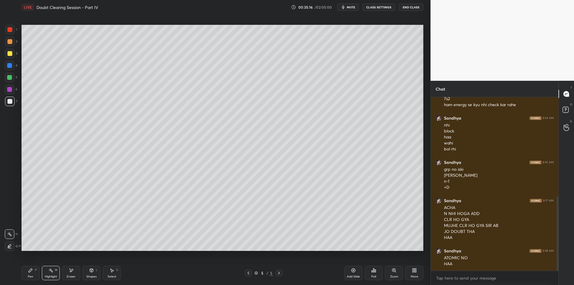
click at [28, 276] on div "Pen" at bounding box center [30, 276] width 5 height 3
click at [48, 277] on div "Highlight" at bounding box center [51, 276] width 12 height 3
click at [30, 277] on div "Pen" at bounding box center [30, 276] width 5 height 3
click at [48, 274] on div "Highlight H" at bounding box center [51, 273] width 18 height 14
click at [32, 271] on icon at bounding box center [30, 270] width 5 height 5
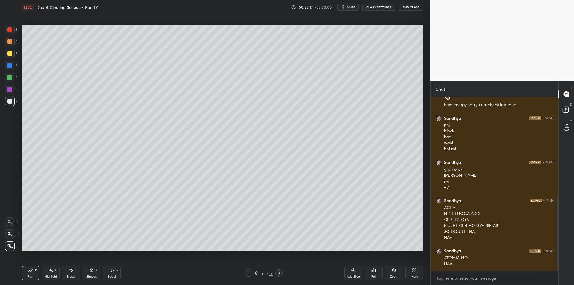
click at [48, 274] on div "Highlight H" at bounding box center [51, 273] width 18 height 14
click at [31, 274] on div "Pen P" at bounding box center [31, 273] width 18 height 14
click at [48, 272] on div "Highlight H" at bounding box center [51, 273] width 18 height 14
click at [32, 274] on div "Pen P" at bounding box center [31, 273] width 18 height 14
click at [49, 272] on icon at bounding box center [50, 270] width 5 height 5
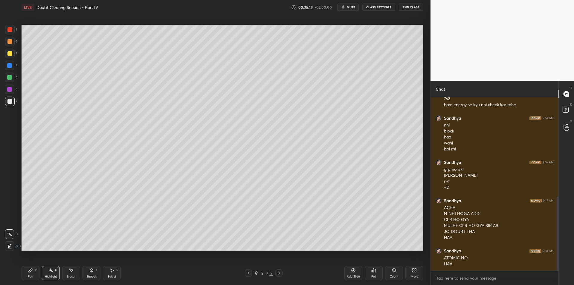
click at [36, 275] on div "Pen P" at bounding box center [31, 273] width 18 height 14
click at [43, 275] on div "Highlight H" at bounding box center [51, 273] width 18 height 14
click at [33, 273] on div "Pen P" at bounding box center [31, 273] width 18 height 14
click at [45, 274] on div "Highlight H" at bounding box center [51, 273] width 18 height 14
click at [34, 273] on div "Pen P" at bounding box center [31, 273] width 18 height 14
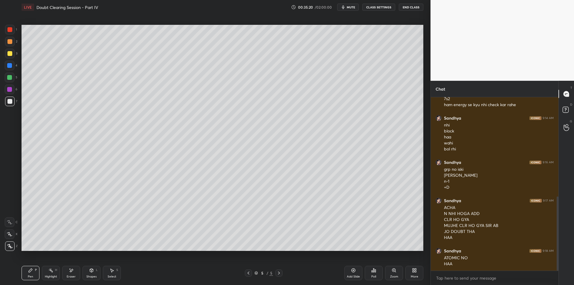
click at [45, 273] on div "Highlight H" at bounding box center [51, 273] width 18 height 14
click at [34, 275] on div "Pen P" at bounding box center [31, 273] width 18 height 14
click at [45, 275] on div "Highlight" at bounding box center [51, 276] width 12 height 3
click at [33, 276] on div "Pen" at bounding box center [30, 276] width 5 height 3
click at [45, 275] on div "Highlight" at bounding box center [51, 276] width 12 height 3
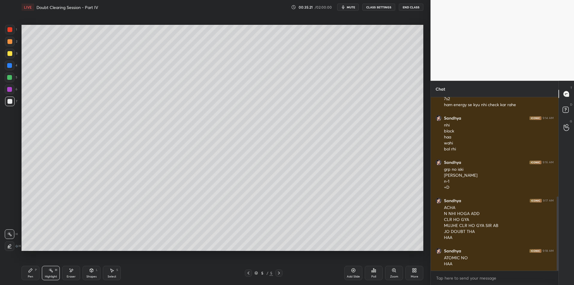
click at [33, 278] on div "Pen P" at bounding box center [31, 273] width 18 height 14
click at [40, 277] on div "Pen P Highlight H Eraser Shapes L Select S" at bounding box center [102, 273] width 161 height 14
click at [32, 277] on div "Pen" at bounding box center [30, 276] width 5 height 3
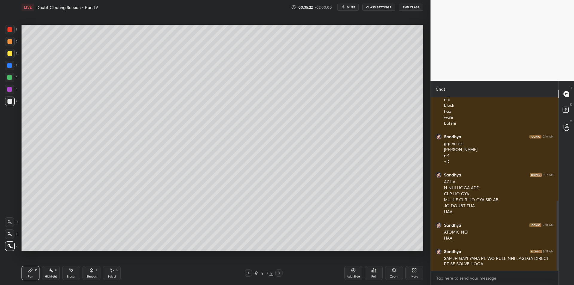
click at [51, 273] on div "Highlight H" at bounding box center [51, 273] width 18 height 14
click at [34, 275] on div "Pen P" at bounding box center [31, 273] width 18 height 14
click at [47, 276] on div "Highlight" at bounding box center [51, 276] width 12 height 3
click at [49, 277] on div "Highlight" at bounding box center [51, 276] width 12 height 3
click at [32, 278] on div "Pen" at bounding box center [30, 276] width 5 height 3
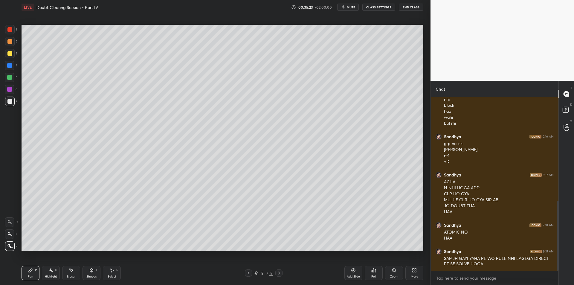
click at [46, 278] on div "Highlight" at bounding box center [51, 276] width 12 height 3
click at [48, 278] on div "Highlight" at bounding box center [51, 276] width 12 height 3
click at [32, 276] on div "Pen" at bounding box center [30, 276] width 5 height 3
click at [48, 275] on div "Highlight" at bounding box center [51, 276] width 12 height 3
click at [33, 277] on div "Pen" at bounding box center [30, 276] width 5 height 3
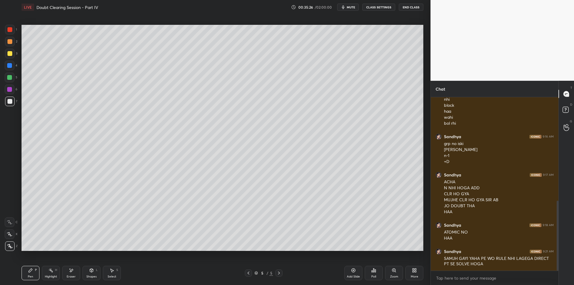
click at [51, 269] on circle at bounding box center [51, 269] width 1 height 1
click at [28, 275] on div "Pen" at bounding box center [30, 276] width 5 height 3
click at [48, 275] on div "Highlight" at bounding box center [51, 276] width 12 height 3
click at [43, 264] on div "Pen P Highlight H Eraser Shapes L Select S 5 / 5 Add Slide Poll Zoom More" at bounding box center [223, 273] width 402 height 24
click at [41, 271] on div "Pen P Highlight H Eraser Shapes L Select S" at bounding box center [102, 273] width 161 height 14
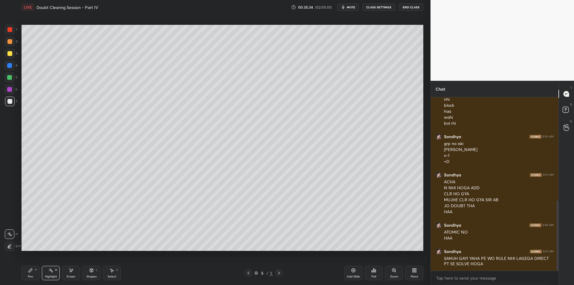
click at [34, 270] on div "Pen P" at bounding box center [31, 273] width 18 height 14
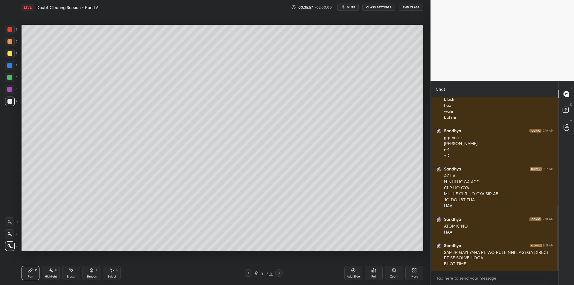
scroll to position [283, 0]
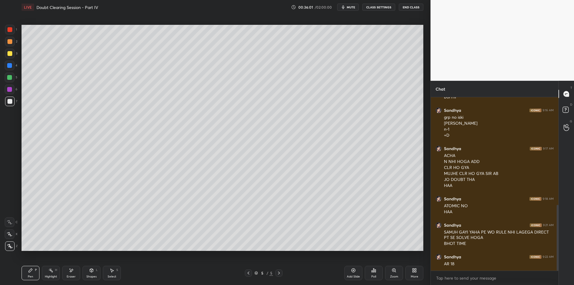
click at [14, 54] on div at bounding box center [10, 54] width 10 height 10
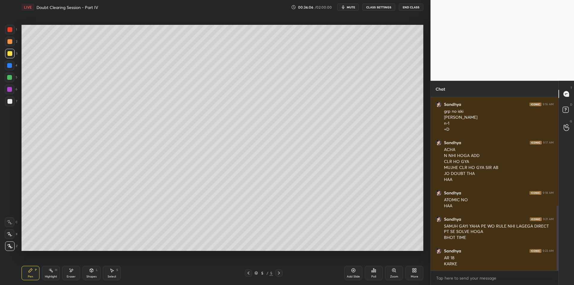
click at [6, 72] on div "4" at bounding box center [11, 67] width 13 height 12
click at [10, 79] on div at bounding box center [9, 77] width 5 height 5
click at [16, 79] on div "5" at bounding box center [11, 78] width 13 height 10
click at [7, 91] on div at bounding box center [9, 89] width 5 height 5
click at [7, 101] on div at bounding box center [9, 101] width 5 height 5
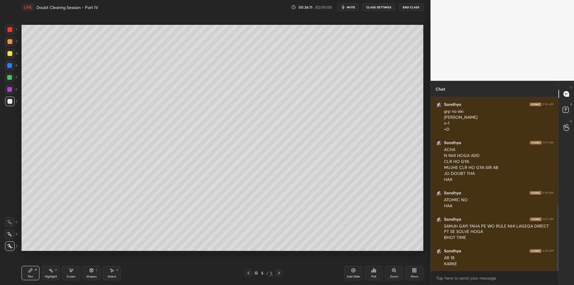
scroll to position [295, 0]
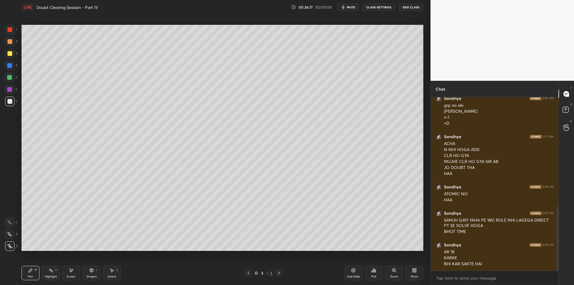
click at [4, 44] on div "1 2 3 4 5 6 7 C X Z E E Erase all H H" at bounding box center [9, 138] width 19 height 226
click at [10, 46] on div at bounding box center [10, 42] width 10 height 10
click at [12, 51] on div at bounding box center [10, 54] width 10 height 10
click at [9, 39] on div at bounding box center [9, 41] width 5 height 5
click at [9, 28] on div at bounding box center [9, 29] width 5 height 5
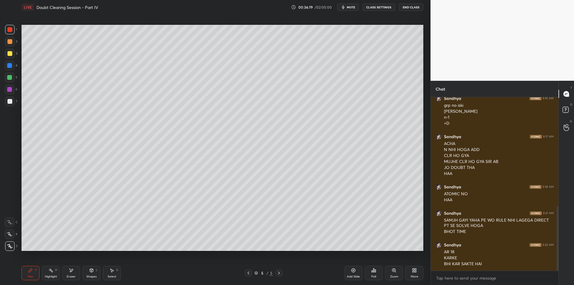
click at [8, 41] on div at bounding box center [9, 41] width 5 height 5
click at [4, 33] on div "1 2 3 4 5 6 7 C X Z E E Erase all H H" at bounding box center [9, 138] width 19 height 226
click at [8, 40] on div at bounding box center [9, 41] width 5 height 5
click at [8, 29] on div at bounding box center [9, 29] width 5 height 5
click at [9, 64] on div at bounding box center [9, 65] width 5 height 5
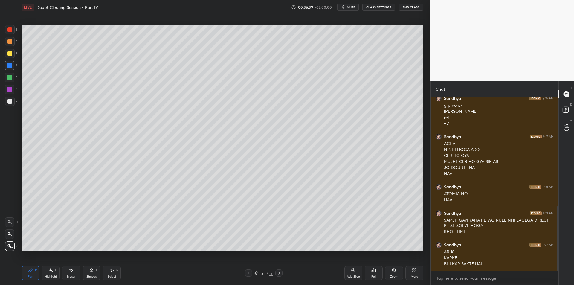
click at [9, 84] on div "5" at bounding box center [11, 79] width 13 height 12
click at [9, 69] on div at bounding box center [10, 66] width 10 height 10
click at [10, 78] on div at bounding box center [9, 77] width 5 height 5
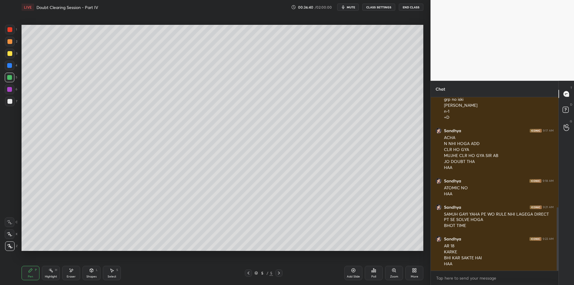
click at [10, 45] on div at bounding box center [10, 42] width 10 height 10
click at [10, 53] on div at bounding box center [9, 53] width 5 height 5
click at [10, 61] on div at bounding box center [10, 66] width 10 height 10
click at [11, 54] on div at bounding box center [9, 53] width 5 height 5
click at [10, 61] on div at bounding box center [10, 66] width 10 height 10
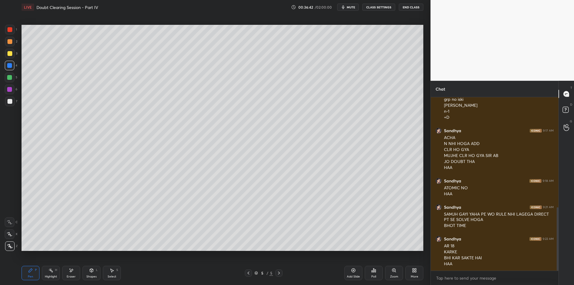
click at [8, 62] on div at bounding box center [10, 66] width 10 height 10
click at [7, 55] on div at bounding box center [9, 53] width 5 height 5
click at [16, 80] on div "5" at bounding box center [11, 78] width 13 height 10
click at [12, 97] on div at bounding box center [10, 102] width 10 height 10
click at [10, 108] on div "7" at bounding box center [11, 103] width 12 height 12
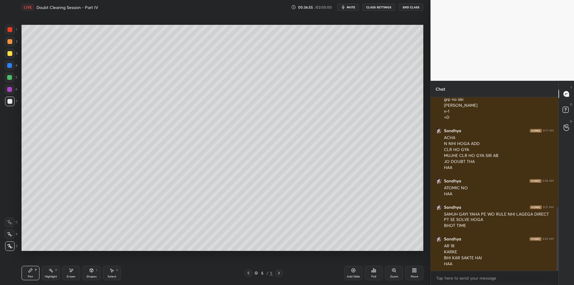
click at [8, 94] on div at bounding box center [10, 90] width 10 height 10
click at [8, 100] on div at bounding box center [9, 101] width 5 height 5
click at [9, 92] on div at bounding box center [9, 89] width 5 height 5
click at [11, 100] on div at bounding box center [9, 101] width 5 height 5
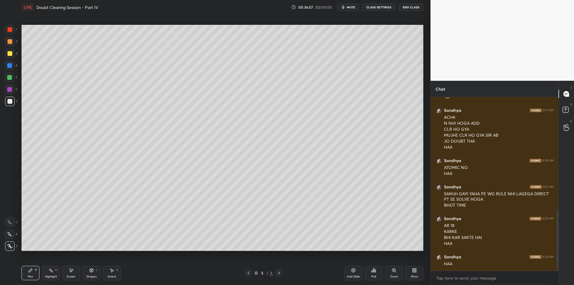
click at [45, 275] on div "Highlight" at bounding box center [51, 276] width 12 height 3
click at [45, 271] on div "Highlight H" at bounding box center [51, 273] width 18 height 14
click at [32, 271] on icon at bounding box center [30, 270] width 5 height 5
click at [43, 271] on div "Highlight H" at bounding box center [51, 273] width 18 height 14
click at [31, 273] on div "Pen P" at bounding box center [31, 273] width 18 height 14
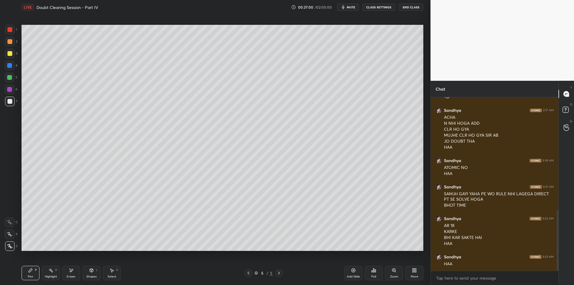
click at [40, 277] on div "Pen P Highlight H Eraser Shapes L Select S" at bounding box center [102, 273] width 161 height 14
click at [30, 275] on div "Pen" at bounding box center [30, 276] width 5 height 3
click at [56, 275] on div "Highlight" at bounding box center [51, 276] width 12 height 3
click at [26, 273] on div "Pen P" at bounding box center [31, 273] width 18 height 14
click at [48, 275] on div "Highlight" at bounding box center [51, 276] width 12 height 3
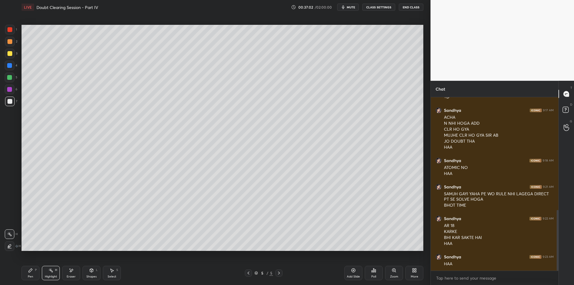
click at [30, 272] on icon at bounding box center [31, 271] width 4 height 4
click at [51, 275] on div "Highlight" at bounding box center [51, 276] width 12 height 3
click at [28, 274] on div "Pen P" at bounding box center [31, 273] width 18 height 14
click at [55, 275] on div "Highlight" at bounding box center [51, 276] width 12 height 3
click at [31, 276] on div "Pen" at bounding box center [30, 276] width 5 height 3
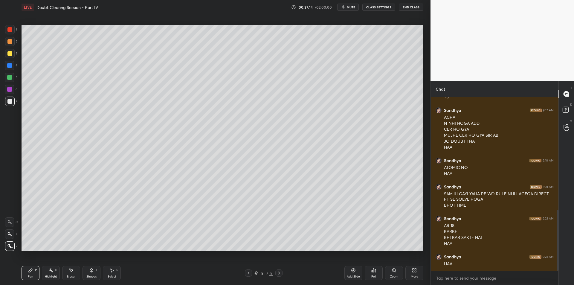
click at [48, 271] on div "Highlight H" at bounding box center [51, 273] width 18 height 14
click at [30, 271] on icon at bounding box center [31, 271] width 4 height 4
click at [7, 53] on div at bounding box center [9, 53] width 5 height 5
click at [8, 42] on div at bounding box center [9, 41] width 5 height 5
click at [19, 50] on div "1 2 3 4 5 6 7 C X Z E E Erase all H H" at bounding box center [9, 138] width 19 height 226
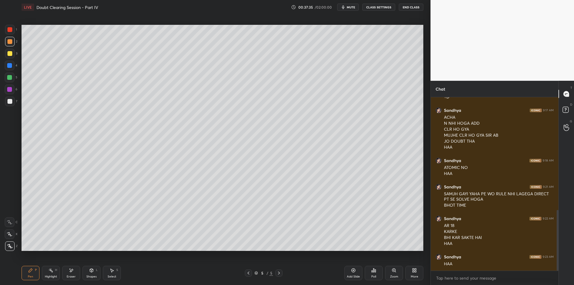
click at [9, 41] on div at bounding box center [9, 41] width 5 height 5
click at [11, 27] on div at bounding box center [9, 29] width 5 height 5
click at [354, 274] on div "Add Slide" at bounding box center [353, 273] width 18 height 14
click at [10, 93] on div at bounding box center [10, 90] width 10 height 10
click at [12, 98] on div at bounding box center [10, 102] width 10 height 10
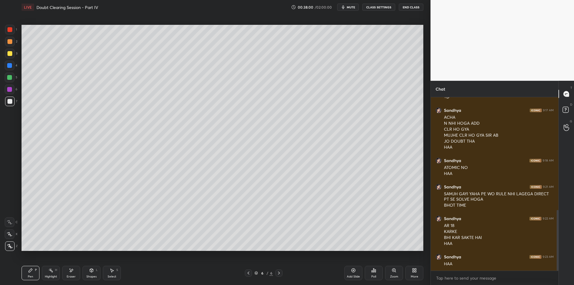
click at [57, 269] on div "H" at bounding box center [56, 270] width 2 height 3
click at [40, 272] on div "Pen P Highlight H Eraser Shapes L Select S" at bounding box center [102, 273] width 161 height 14
click at [48, 275] on div "Highlight" at bounding box center [51, 276] width 12 height 3
click at [32, 275] on div "Pen" at bounding box center [30, 276] width 5 height 3
click at [47, 270] on div "Highlight H" at bounding box center [51, 273] width 18 height 14
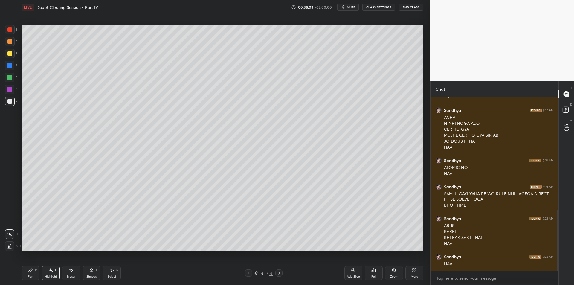
click at [248, 273] on icon at bounding box center [249, 273] width 2 height 3
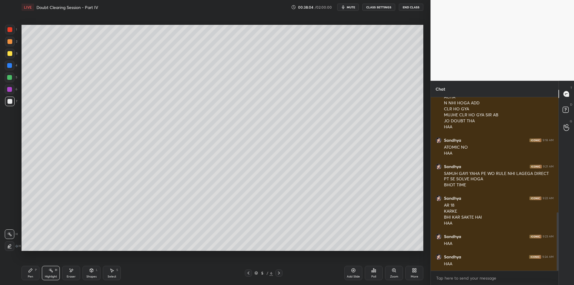
click at [34, 275] on div "Pen P" at bounding box center [31, 273] width 18 height 14
click at [49, 275] on div "Highlight" at bounding box center [51, 276] width 12 height 3
click at [33, 272] on div "Pen P" at bounding box center [31, 273] width 18 height 14
click at [48, 273] on div "Highlight H" at bounding box center [51, 273] width 18 height 14
click at [30, 270] on icon at bounding box center [31, 271] width 4 height 4
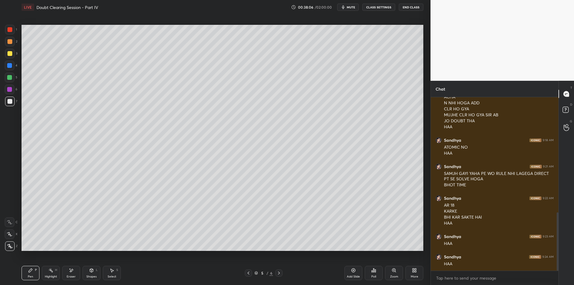
click at [44, 278] on div "Highlight H" at bounding box center [51, 273] width 18 height 14
click at [28, 278] on div "Pen" at bounding box center [30, 276] width 5 height 3
click at [48, 274] on div "Highlight H" at bounding box center [51, 273] width 18 height 14
click at [30, 272] on icon at bounding box center [31, 271] width 4 height 4
click at [51, 276] on div "Highlight" at bounding box center [51, 276] width 12 height 3
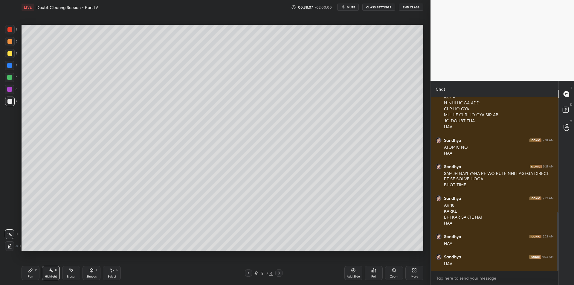
click at [32, 271] on icon at bounding box center [30, 270] width 5 height 5
click at [48, 273] on div "Highlight H" at bounding box center [51, 273] width 18 height 14
click at [31, 273] on div "Pen P" at bounding box center [31, 273] width 18 height 14
click at [45, 269] on div "Highlight H" at bounding box center [51, 273] width 18 height 14
click at [280, 272] on icon at bounding box center [279, 273] width 5 height 5
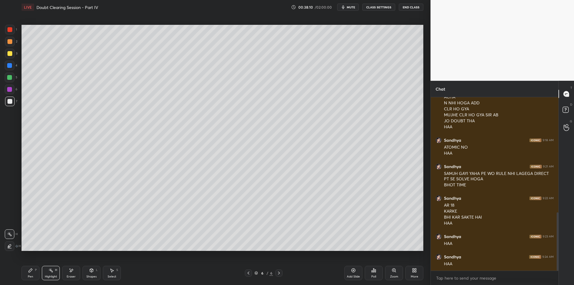
click at [30, 270] on icon at bounding box center [31, 271] width 4 height 4
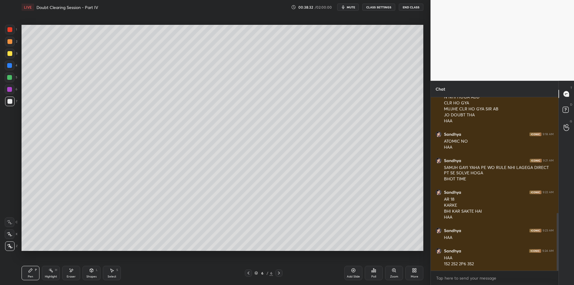
click at [13, 64] on div at bounding box center [10, 66] width 10 height 10
click at [7, 53] on div at bounding box center [10, 54] width 10 height 10
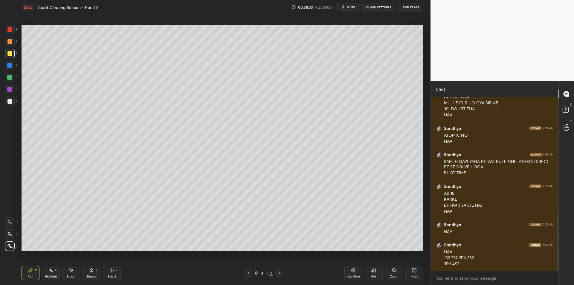
click at [13, 40] on div at bounding box center [10, 42] width 10 height 10
click at [7, 54] on div at bounding box center [10, 54] width 10 height 10
click at [9, 45] on div at bounding box center [10, 42] width 10 height 10
click at [7, 53] on div at bounding box center [10, 54] width 10 height 10
click at [5, 43] on div at bounding box center [10, 42] width 10 height 10
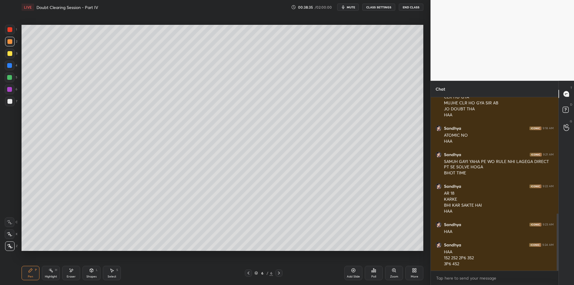
click at [6, 51] on div at bounding box center [10, 54] width 10 height 10
click at [8, 41] on div at bounding box center [9, 41] width 5 height 5
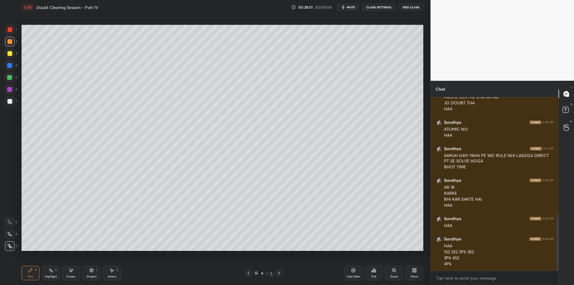
click at [7, 75] on div at bounding box center [10, 78] width 10 height 10
click at [6, 61] on div at bounding box center [10, 66] width 10 height 10
click at [6, 49] on div at bounding box center [10, 54] width 10 height 10
click at [10, 30] on div at bounding box center [9, 29] width 5 height 5
click at [13, 50] on div at bounding box center [10, 54] width 10 height 10
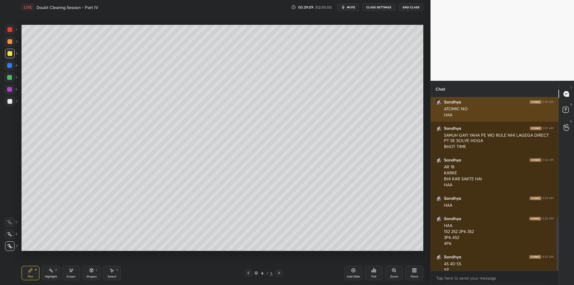
scroll to position [386, 0]
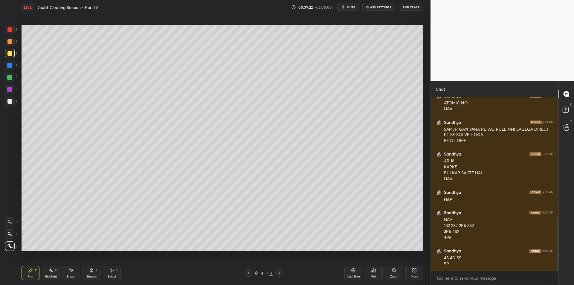
click at [11, 76] on div at bounding box center [9, 77] width 5 height 5
click at [51, 271] on rect at bounding box center [51, 270] width 3 height 3
click at [55, 273] on div "Highlight H" at bounding box center [51, 273] width 18 height 14
click at [29, 270] on icon at bounding box center [30, 270] width 5 height 5
click at [48, 273] on div "Highlight H" at bounding box center [51, 273] width 18 height 14
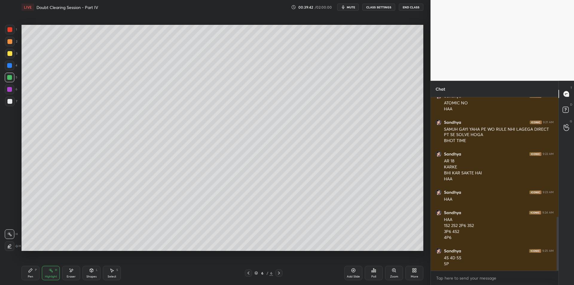
click at [32, 272] on icon at bounding box center [30, 270] width 5 height 5
click at [48, 274] on div "Highlight H" at bounding box center [51, 273] width 18 height 14
click at [45, 267] on div "Highlight H" at bounding box center [51, 273] width 18 height 14
click at [45, 271] on div "Highlight H" at bounding box center [51, 273] width 18 height 14
click at [33, 268] on div "Pen P" at bounding box center [31, 273] width 18 height 14
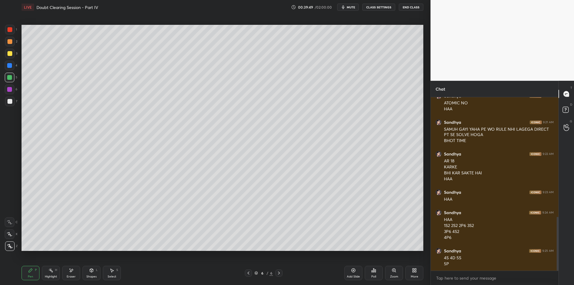
click at [5, 90] on div at bounding box center [10, 90] width 10 height 10
click at [5, 100] on div at bounding box center [10, 102] width 10 height 10
click at [6, 94] on div at bounding box center [10, 90] width 10 height 10
click at [7, 104] on div at bounding box center [10, 102] width 10 height 10
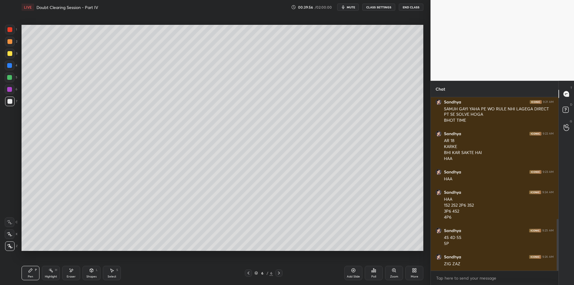
click at [51, 273] on div "Highlight H" at bounding box center [51, 273] width 18 height 14
click at [29, 275] on div "Pen" at bounding box center [30, 276] width 5 height 3
click at [352, 274] on div "Add Slide" at bounding box center [353, 273] width 18 height 14
click at [247, 272] on icon at bounding box center [248, 273] width 5 height 5
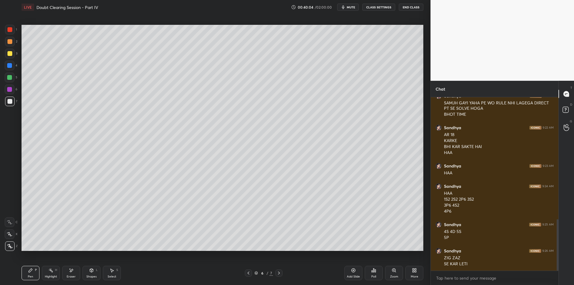
click at [0, 73] on div "1 2 3 4 5 6 7 C X Z E E Erase all H H" at bounding box center [9, 138] width 19 height 226
click at [5, 59] on div "3" at bounding box center [11, 55] width 12 height 12
click at [7, 54] on div at bounding box center [10, 54] width 10 height 10
click at [11, 49] on div at bounding box center [10, 54] width 10 height 10
click at [9, 54] on div at bounding box center [9, 53] width 5 height 5
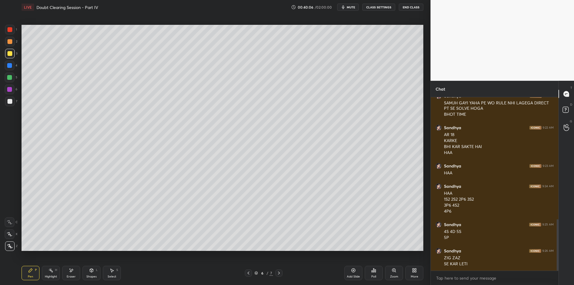
click at [9, 47] on div "2" at bounding box center [11, 43] width 12 height 12
click at [6, 54] on div at bounding box center [10, 54] width 10 height 10
click at [257, 272] on icon at bounding box center [256, 272] width 3 height 1
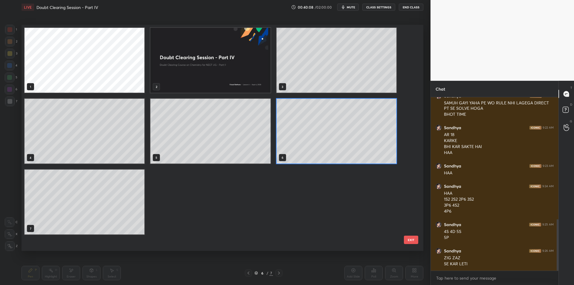
scroll to position [224, 399]
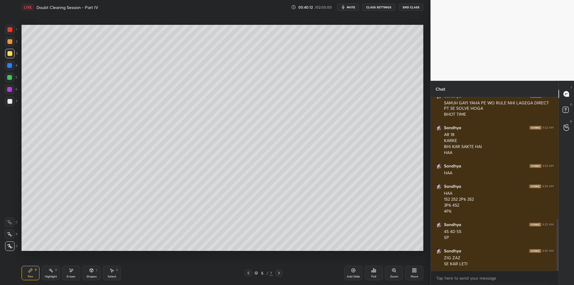
click at [65, 272] on div "Eraser" at bounding box center [71, 273] width 18 height 14
click at [60, 267] on div "Pen P Highlight H Eraser Shapes L Select S" at bounding box center [102, 273] width 161 height 14
click at [43, 275] on div "Highlight H" at bounding box center [51, 273] width 18 height 14
click at [29, 278] on div "Pen" at bounding box center [30, 276] width 5 height 3
click at [1, 92] on div "1 2 3 4 5 6 7 C X Z E E Erase all H H" at bounding box center [9, 138] width 19 height 226
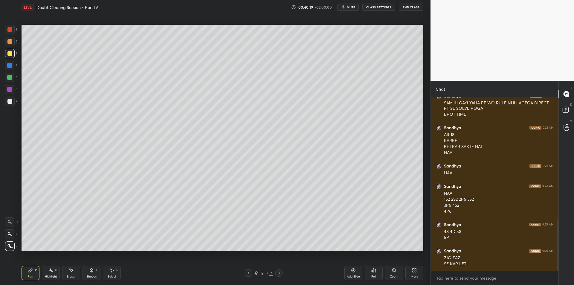
click at [7, 99] on div at bounding box center [10, 102] width 10 height 10
click at [7, 93] on div at bounding box center [10, 90] width 10 height 10
click at [13, 96] on div "6" at bounding box center [11, 91] width 13 height 12
click at [10, 100] on div at bounding box center [9, 101] width 5 height 5
click at [5, 92] on div at bounding box center [10, 90] width 10 height 10
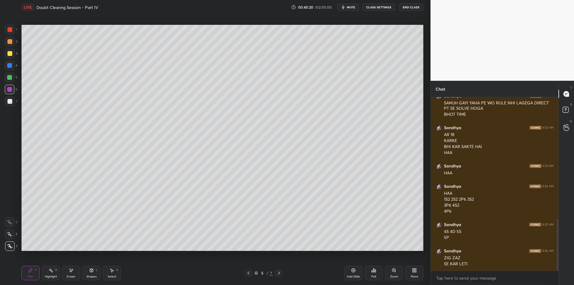
click at [9, 103] on div at bounding box center [9, 101] width 5 height 5
click at [9, 92] on div at bounding box center [10, 90] width 10 height 10
click at [9, 104] on div at bounding box center [10, 102] width 10 height 10
click at [9, 94] on div "6" at bounding box center [11, 91] width 13 height 12
click at [7, 103] on div at bounding box center [9, 101] width 5 height 5
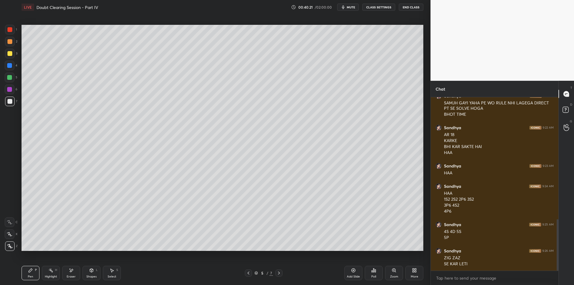
click at [7, 96] on div "6" at bounding box center [11, 91] width 13 height 12
click at [6, 104] on div at bounding box center [10, 102] width 10 height 10
click at [347, 275] on div "Add Slide" at bounding box center [353, 276] width 13 height 3
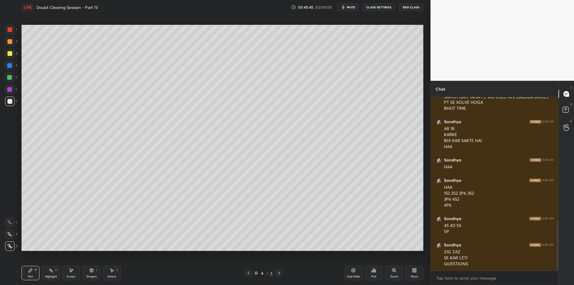
scroll to position [425, 0]
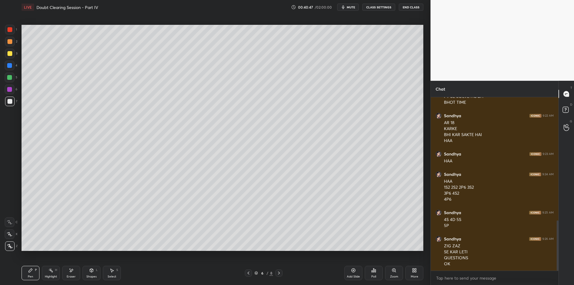
click at [9, 44] on div at bounding box center [10, 42] width 10 height 10
click at [7, 54] on div at bounding box center [9, 53] width 5 height 5
click at [7, 68] on div at bounding box center [10, 66] width 10 height 10
click at [8, 81] on div at bounding box center [10, 78] width 10 height 10
click at [11, 98] on div at bounding box center [10, 102] width 10 height 10
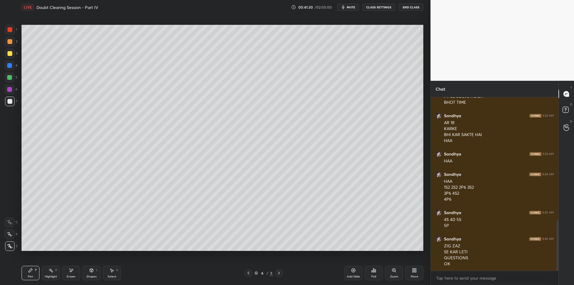
click at [8, 103] on div at bounding box center [9, 101] width 5 height 5
click at [7, 97] on div at bounding box center [10, 102] width 10 height 10
click at [9, 106] on div "7" at bounding box center [11, 103] width 12 height 12
click at [9, 92] on div at bounding box center [10, 90] width 10 height 10
click at [7, 101] on div at bounding box center [9, 101] width 5 height 5
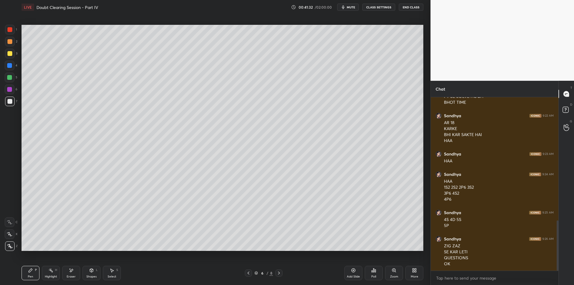
click at [353, 274] on div "Add Slide" at bounding box center [353, 273] width 18 height 14
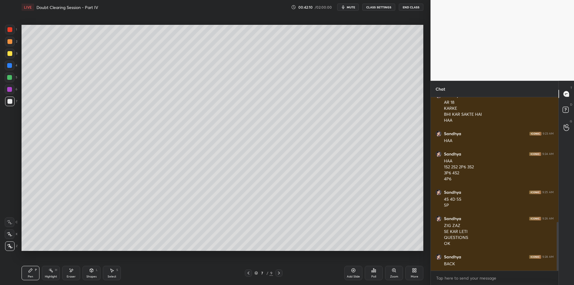
click at [10, 65] on div at bounding box center [9, 65] width 5 height 5
click at [13, 76] on div at bounding box center [10, 78] width 10 height 10
click at [46, 274] on div "Highlight H" at bounding box center [51, 273] width 18 height 14
click at [33, 273] on div "Pen P" at bounding box center [31, 273] width 18 height 14
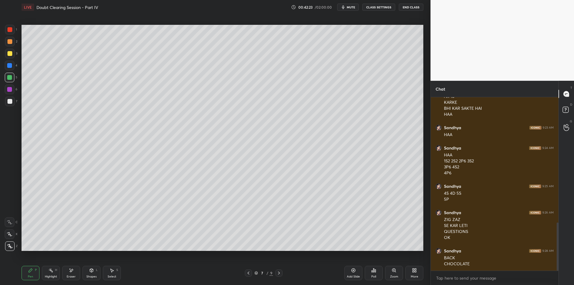
click at [12, 56] on div at bounding box center [10, 54] width 10 height 10
click at [9, 45] on div at bounding box center [10, 42] width 10 height 10
click at [10, 54] on div at bounding box center [9, 53] width 5 height 5
click at [93, 272] on icon at bounding box center [91, 270] width 5 height 5
click at [50, 270] on rect at bounding box center [51, 270] width 3 height 3
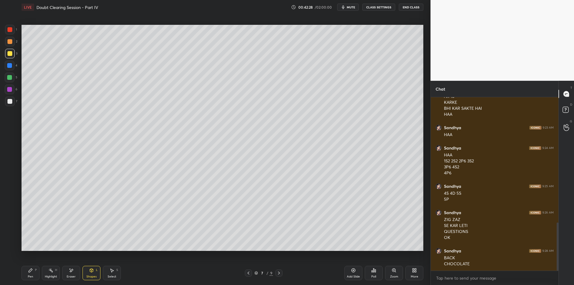
click at [27, 274] on div "Pen P" at bounding box center [31, 273] width 18 height 14
click at [9, 77] on div at bounding box center [9, 77] width 5 height 5
click at [9, 96] on div "6" at bounding box center [11, 91] width 13 height 12
click at [8, 91] on div at bounding box center [9, 89] width 5 height 5
click at [7, 104] on div at bounding box center [10, 102] width 10 height 10
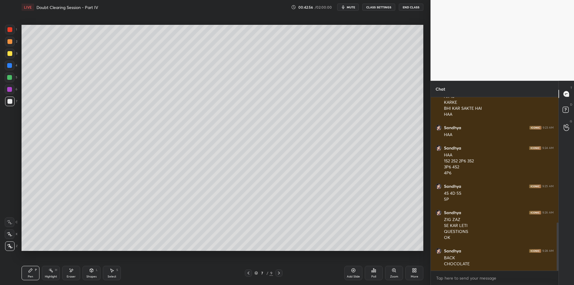
click at [49, 268] on icon at bounding box center [50, 270] width 5 height 5
click at [68, 269] on div "Eraser" at bounding box center [71, 273] width 18 height 14
click at [51, 272] on icon at bounding box center [50, 270] width 5 height 5
click at [27, 267] on div "Pen P" at bounding box center [31, 273] width 18 height 14
click at [7, 52] on div at bounding box center [9, 53] width 5 height 5
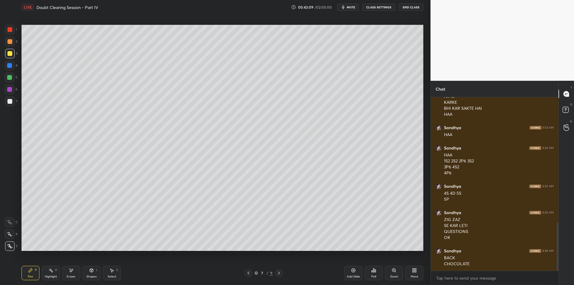
click at [9, 45] on div at bounding box center [10, 42] width 10 height 10
click at [9, 56] on div at bounding box center [10, 54] width 10 height 10
click at [8, 35] on div "1" at bounding box center [11, 31] width 12 height 12
click at [55, 269] on div "H" at bounding box center [56, 270] width 2 height 3
click at [31, 274] on div "Pen P" at bounding box center [31, 273] width 18 height 14
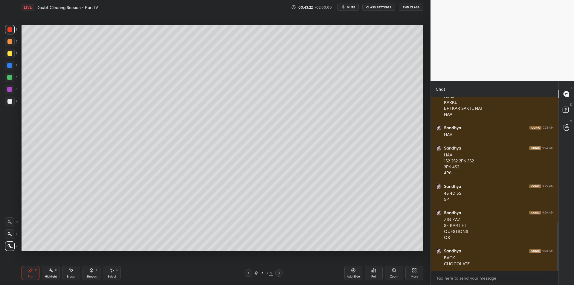
click at [7, 77] on div at bounding box center [9, 77] width 5 height 5
click at [17, 93] on div "6" at bounding box center [11, 90] width 13 height 10
click at [9, 103] on div at bounding box center [9, 101] width 5 height 5
click at [10, 83] on div "5" at bounding box center [11, 79] width 13 height 12
click at [10, 78] on div at bounding box center [9, 77] width 5 height 5
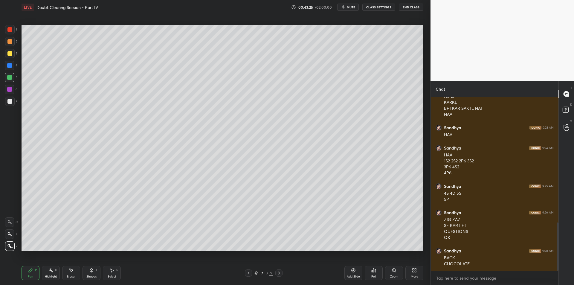
click at [9, 67] on div at bounding box center [9, 65] width 5 height 5
click at [11, 56] on div at bounding box center [9, 53] width 5 height 5
click at [12, 45] on div at bounding box center [10, 42] width 10 height 10
click at [44, 277] on div "Highlight H" at bounding box center [51, 273] width 18 height 14
click at [29, 272] on icon at bounding box center [31, 271] width 4 height 4
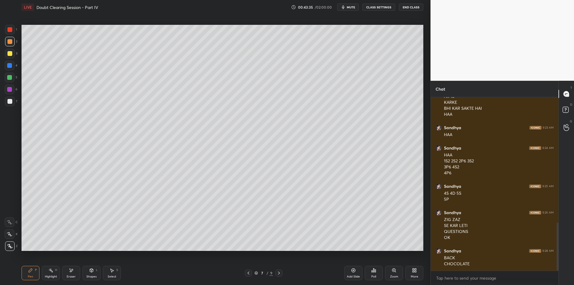
click at [8, 43] on div at bounding box center [9, 41] width 5 height 5
click at [7, 55] on div at bounding box center [9, 53] width 5 height 5
click at [10, 66] on div at bounding box center [9, 65] width 5 height 5
click at [9, 75] on div at bounding box center [9, 77] width 5 height 5
click at [10, 67] on div at bounding box center [9, 65] width 5 height 5
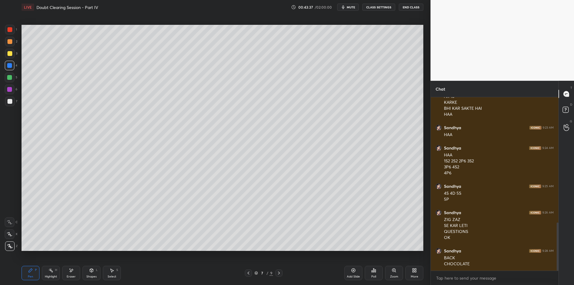
click at [9, 78] on div at bounding box center [9, 77] width 5 height 5
click at [10, 67] on div at bounding box center [9, 65] width 5 height 5
click at [11, 74] on div at bounding box center [10, 78] width 10 height 10
click at [70, 270] on icon at bounding box center [71, 270] width 5 height 5
click at [50, 274] on div "Highlight H" at bounding box center [51, 273] width 18 height 14
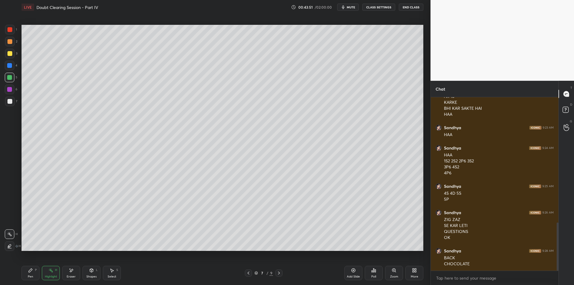
click at [31, 270] on icon at bounding box center [31, 271] width 4 height 4
click at [6, 89] on div at bounding box center [10, 90] width 10 height 10
click at [7, 100] on div at bounding box center [10, 102] width 10 height 10
click at [51, 271] on rect at bounding box center [51, 270] width 3 height 3
click at [31, 269] on icon at bounding box center [31, 271] width 4 height 4
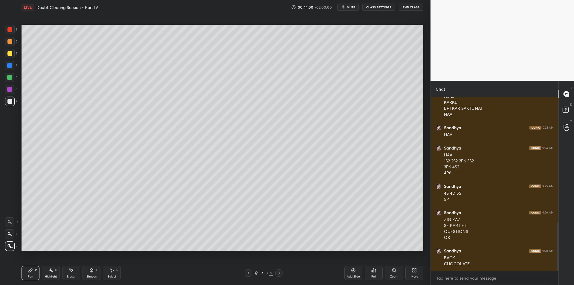
click at [50, 273] on div "Highlight H" at bounding box center [51, 273] width 18 height 14
click at [29, 274] on div "Pen P" at bounding box center [31, 273] width 18 height 14
click at [45, 274] on div "Highlight H" at bounding box center [51, 273] width 18 height 14
click at [39, 272] on div "Pen P" at bounding box center [31, 273] width 18 height 14
click at [31, 270] on icon at bounding box center [31, 271] width 4 height 4
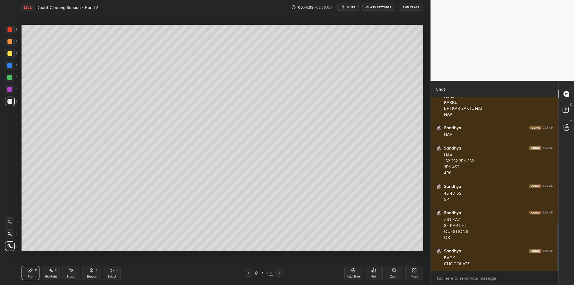
click at [8, 41] on div at bounding box center [9, 41] width 5 height 5
click at [44, 272] on div "Highlight H" at bounding box center [51, 273] width 18 height 14
click at [33, 270] on icon at bounding box center [30, 270] width 5 height 5
click at [46, 274] on div "Highlight H" at bounding box center [51, 273] width 18 height 14
click at [31, 274] on div "Pen P" at bounding box center [31, 273] width 18 height 14
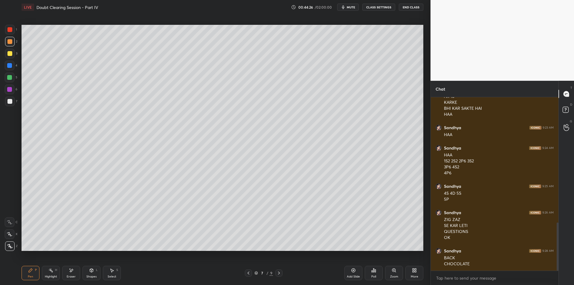
click at [50, 276] on div "Highlight" at bounding box center [51, 276] width 12 height 3
click at [32, 275] on div "Pen" at bounding box center [30, 276] width 5 height 3
click at [51, 275] on div "Highlight" at bounding box center [51, 276] width 12 height 3
click at [33, 276] on div "Pen P" at bounding box center [31, 273] width 18 height 14
click at [48, 279] on div "Highlight H" at bounding box center [51, 273] width 18 height 14
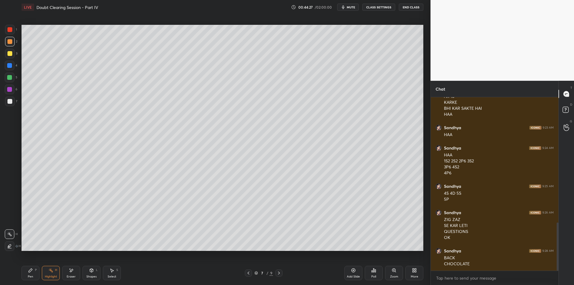
click at [33, 273] on div "Pen P" at bounding box center [31, 273] width 18 height 14
click at [51, 275] on div "Highlight" at bounding box center [51, 276] width 12 height 3
click at [34, 273] on div "Pen P" at bounding box center [31, 273] width 18 height 14
click at [48, 272] on div "Highlight H" at bounding box center [51, 273] width 18 height 14
click at [28, 274] on div "Pen P" at bounding box center [31, 273] width 18 height 14
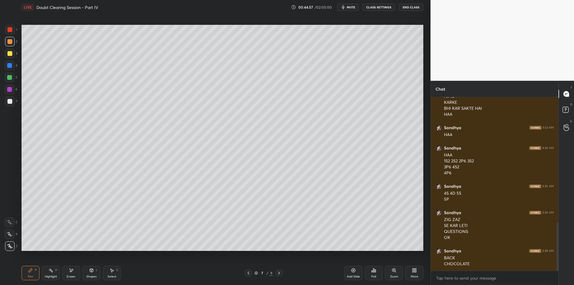
click at [5, 73] on div "5" at bounding box center [11, 78] width 13 height 10
click at [9, 80] on div at bounding box center [10, 78] width 10 height 10
click at [8, 90] on div at bounding box center [9, 89] width 5 height 5
click at [9, 99] on div at bounding box center [9, 101] width 5 height 5
click at [48, 269] on div "Highlight H" at bounding box center [51, 273] width 18 height 14
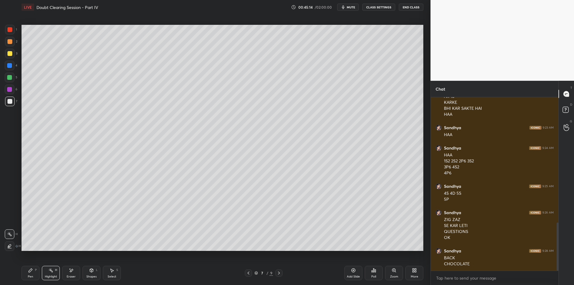
click at [33, 273] on div "Pen P" at bounding box center [31, 273] width 18 height 14
click at [48, 274] on div "Highlight H" at bounding box center [51, 273] width 18 height 14
click at [35, 274] on div "Pen P" at bounding box center [31, 273] width 18 height 14
click at [50, 274] on div "Highlight H" at bounding box center [51, 273] width 18 height 14
click at [33, 269] on icon at bounding box center [30, 270] width 5 height 5
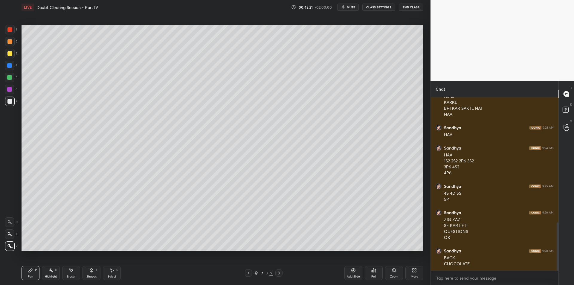
click at [13, 44] on div at bounding box center [10, 42] width 10 height 10
click at [11, 35] on div "1" at bounding box center [11, 31] width 12 height 12
click at [12, 33] on div at bounding box center [10, 30] width 10 height 10
click at [10, 42] on div at bounding box center [9, 41] width 5 height 5
click at [43, 272] on div "Highlight H" at bounding box center [51, 273] width 18 height 14
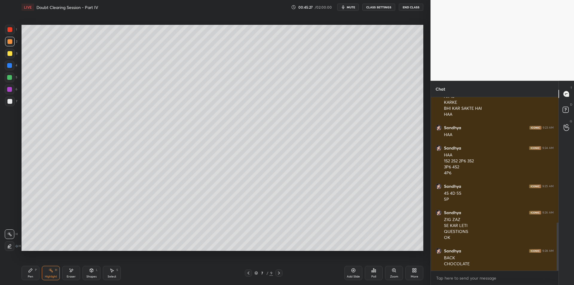
click at [42, 276] on div "Highlight H" at bounding box center [51, 273] width 18 height 14
click at [29, 274] on div "Pen P" at bounding box center [31, 273] width 18 height 14
click at [48, 278] on div "Highlight" at bounding box center [51, 276] width 12 height 3
click at [37, 278] on div "Pen P" at bounding box center [31, 273] width 18 height 14
click at [51, 272] on icon at bounding box center [50, 270] width 5 height 5
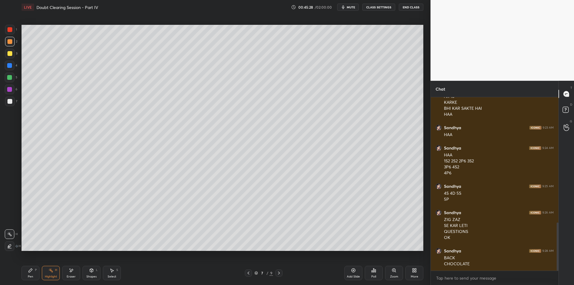
click at [31, 267] on div "Pen P" at bounding box center [31, 273] width 18 height 14
click at [48, 272] on div "Highlight H" at bounding box center [51, 273] width 18 height 14
click at [40, 275] on div "Pen P Highlight H Eraser Shapes L Select S" at bounding box center [102, 273] width 161 height 14
click at [45, 276] on div "Highlight" at bounding box center [51, 276] width 12 height 3
click at [34, 279] on div "Pen P" at bounding box center [31, 273] width 18 height 14
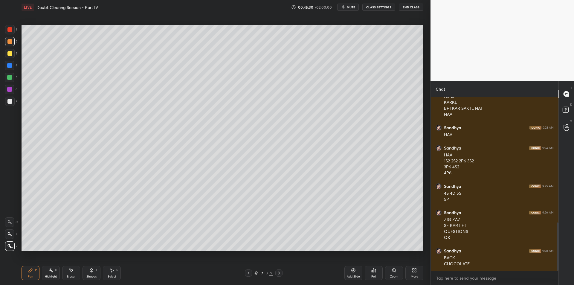
click at [44, 278] on div "Highlight H" at bounding box center [51, 273] width 18 height 14
click at [35, 275] on div "Pen P" at bounding box center [31, 273] width 18 height 14
click at [42, 273] on div "Pen P Highlight H Eraser Shapes L Select S" at bounding box center [102, 273] width 161 height 14
click at [29, 273] on div "Pen P" at bounding box center [31, 273] width 18 height 14
click at [47, 274] on div "Highlight H" at bounding box center [51, 273] width 18 height 14
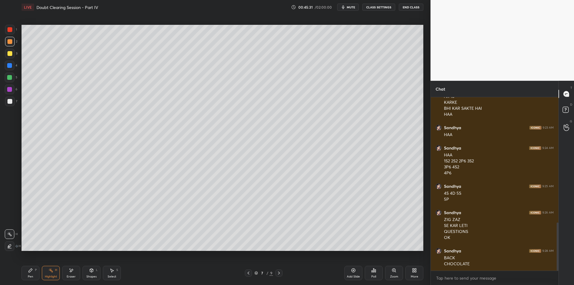
click at [32, 272] on icon at bounding box center [30, 270] width 5 height 5
click at [46, 276] on div "Highlight" at bounding box center [51, 276] width 12 height 3
click at [34, 275] on div "Pen P" at bounding box center [31, 273] width 18 height 14
click at [12, 87] on div at bounding box center [10, 90] width 10 height 10
click at [10, 80] on div at bounding box center [9, 77] width 5 height 5
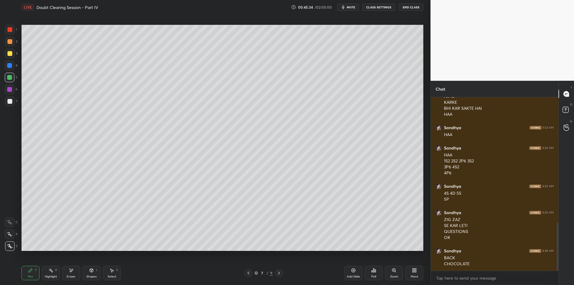
click at [10, 68] on div at bounding box center [10, 66] width 10 height 10
click at [10, 52] on div at bounding box center [9, 53] width 5 height 5
click at [13, 40] on div at bounding box center [10, 42] width 10 height 10
click at [10, 33] on div at bounding box center [10, 30] width 10 height 10
click at [8, 54] on div at bounding box center [9, 53] width 5 height 5
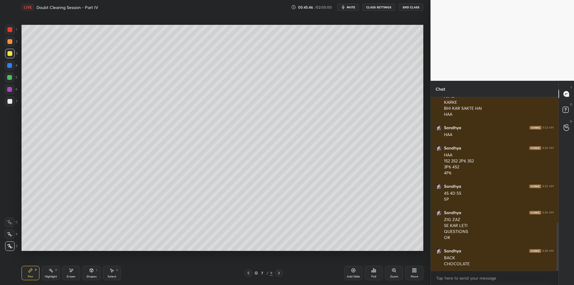
click at [8, 64] on div at bounding box center [9, 65] width 5 height 5
click at [9, 76] on div at bounding box center [9, 77] width 5 height 5
click at [50, 276] on div "Highlight" at bounding box center [51, 276] width 12 height 3
click at [47, 274] on div "Highlight H" at bounding box center [51, 273] width 18 height 14
click at [26, 278] on div "Pen P" at bounding box center [31, 273] width 18 height 14
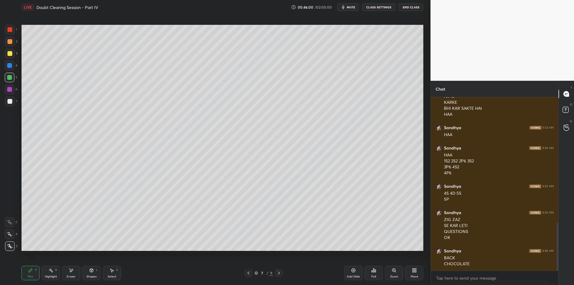
click at [42, 278] on div "Highlight H" at bounding box center [51, 273] width 18 height 14
click at [27, 274] on div "Pen P" at bounding box center [31, 273] width 18 height 14
click at [52, 274] on div "Highlight H" at bounding box center [51, 273] width 18 height 14
click at [30, 272] on icon at bounding box center [31, 271] width 4 height 4
click at [48, 274] on div "Highlight H" at bounding box center [51, 273] width 18 height 14
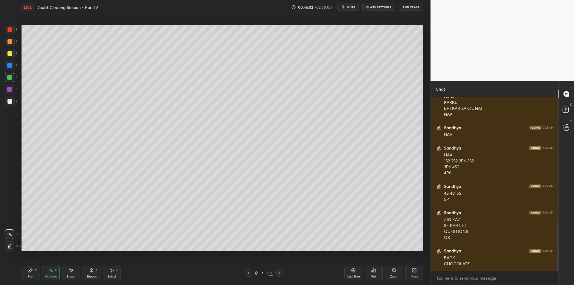
click at [32, 276] on div "Pen" at bounding box center [30, 276] width 5 height 3
click at [51, 274] on div "Highlight H" at bounding box center [51, 273] width 18 height 14
click at [34, 271] on div "Pen P" at bounding box center [31, 273] width 18 height 14
click at [12, 92] on div at bounding box center [10, 90] width 10 height 10
click at [14, 100] on div at bounding box center [10, 102] width 10 height 10
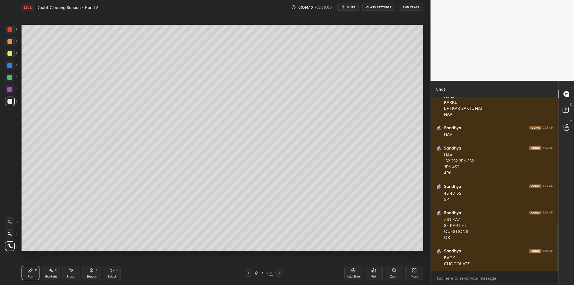
click at [47, 276] on div "Highlight" at bounding box center [51, 276] width 12 height 3
click at [45, 275] on div "Highlight" at bounding box center [51, 276] width 12 height 3
click at [32, 273] on div "Pen P" at bounding box center [31, 273] width 18 height 14
click at [47, 276] on div "Highlight" at bounding box center [51, 276] width 12 height 3
click at [31, 274] on div "Pen P" at bounding box center [31, 273] width 18 height 14
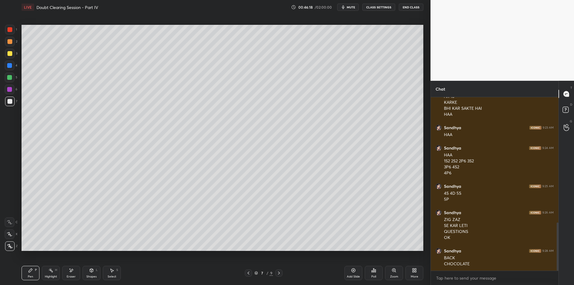
click at [49, 276] on div "Highlight" at bounding box center [51, 276] width 12 height 3
click at [35, 272] on div "Pen P" at bounding box center [31, 273] width 18 height 14
click at [49, 275] on div "Highlight" at bounding box center [51, 276] width 12 height 3
click at [39, 272] on div "Pen P" at bounding box center [31, 273] width 18 height 14
click at [55, 273] on div "Highlight H" at bounding box center [51, 273] width 18 height 14
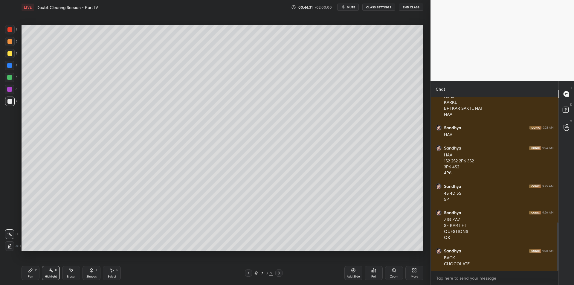
click at [41, 271] on div "Pen P Highlight H Eraser Shapes L Select S" at bounding box center [102, 273] width 161 height 14
click at [46, 277] on div "Highlight" at bounding box center [51, 276] width 12 height 3
click at [34, 274] on div "Pen P" at bounding box center [31, 273] width 18 height 14
click at [50, 274] on div "Highlight H" at bounding box center [51, 273] width 18 height 14
click at [37, 275] on div "Pen P" at bounding box center [31, 273] width 18 height 14
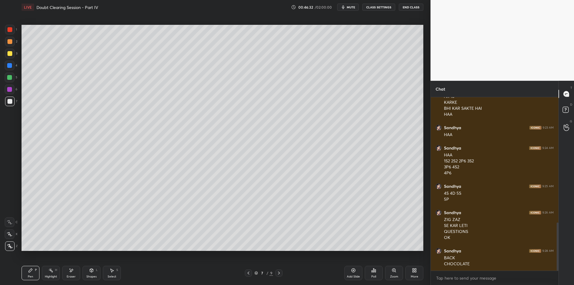
click at [47, 274] on div "Highlight H" at bounding box center [51, 273] width 18 height 14
click at [34, 276] on div "Pen P" at bounding box center [31, 273] width 18 height 14
click at [6, 38] on div at bounding box center [10, 42] width 10 height 10
click at [58, 267] on div "Highlight H" at bounding box center [51, 273] width 18 height 14
click at [65, 275] on div "Eraser" at bounding box center [71, 273] width 18 height 14
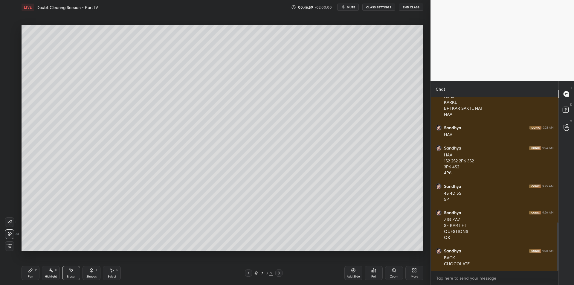
click at [56, 272] on div "Highlight H" at bounding box center [51, 273] width 18 height 14
click at [32, 276] on div "Pen" at bounding box center [30, 276] width 5 height 3
click at [2, 30] on div "1 2 3 4 5 6 7 C X Z E E Erase all H H" at bounding box center [9, 138] width 19 height 226
click at [4, 28] on div "1 2 3 4 5 6 7 C X Z E E Erase all H H" at bounding box center [9, 138] width 19 height 226
click at [6, 33] on div at bounding box center [10, 30] width 10 height 10
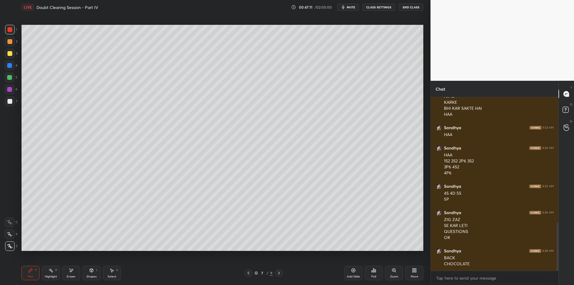
click at [9, 33] on div at bounding box center [10, 30] width 10 height 10
click at [9, 43] on div at bounding box center [9, 41] width 5 height 5
click at [11, 33] on div at bounding box center [10, 30] width 10 height 10
click at [9, 41] on div at bounding box center [9, 41] width 5 height 5
click at [10, 33] on div at bounding box center [10, 30] width 10 height 10
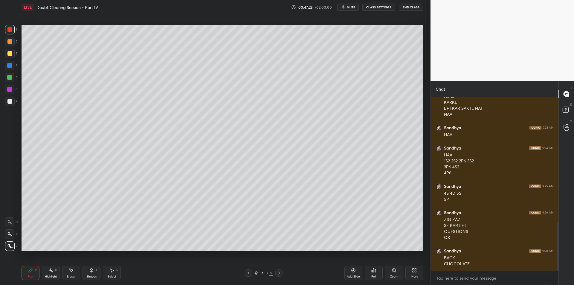
click at [47, 275] on div "Highlight" at bounding box center [51, 276] width 12 height 3
click at [25, 272] on div "Pen P" at bounding box center [31, 273] width 18 height 14
click at [40, 275] on div "Pen P Highlight H Eraser Shapes L Select S" at bounding box center [102, 273] width 161 height 14
click at [24, 273] on div "Pen P" at bounding box center [31, 273] width 18 height 14
click at [45, 273] on div "Highlight H" at bounding box center [51, 273] width 18 height 14
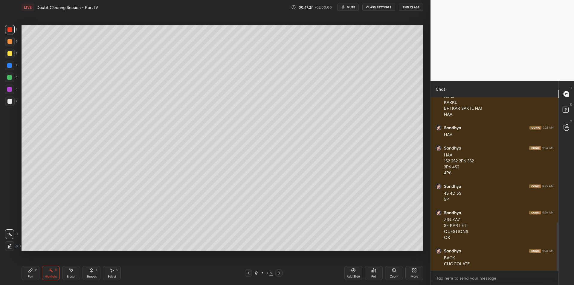
click at [31, 273] on div "Pen P" at bounding box center [31, 273] width 18 height 14
click at [45, 276] on div "Highlight" at bounding box center [51, 276] width 12 height 3
click at [30, 275] on div "Pen" at bounding box center [30, 276] width 5 height 3
click at [42, 273] on div "Highlight H" at bounding box center [51, 273] width 18 height 14
click at [31, 272] on icon at bounding box center [30, 270] width 5 height 5
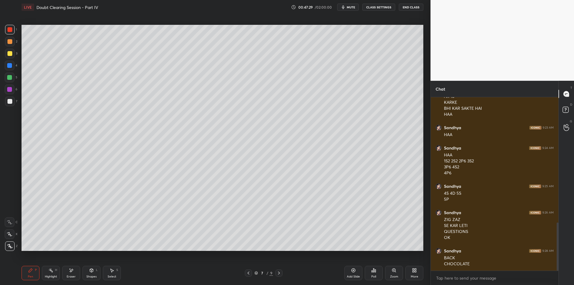
click at [46, 275] on div "Highlight" at bounding box center [51, 276] width 12 height 3
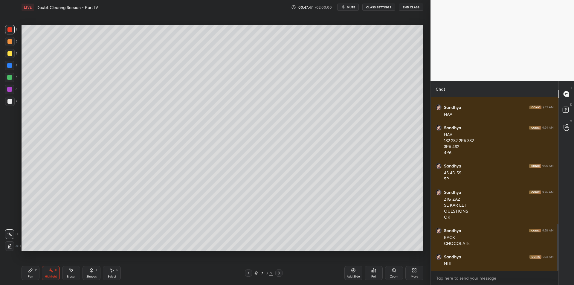
scroll to position [477, 0]
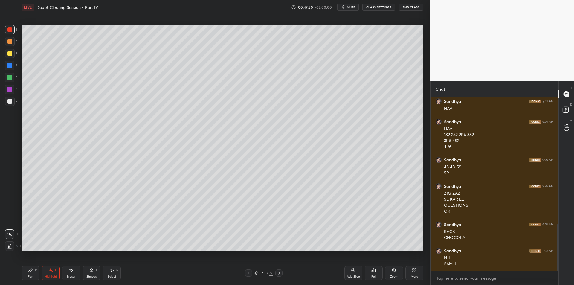
click at [7, 92] on div at bounding box center [10, 90] width 10 height 10
click at [9, 99] on div at bounding box center [9, 101] width 5 height 5
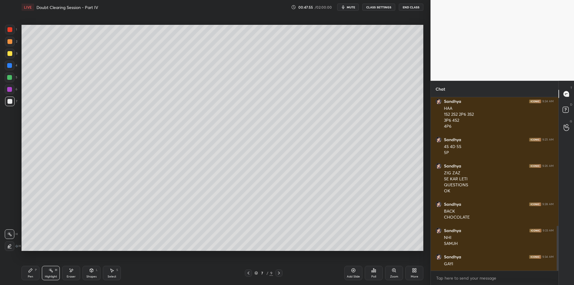
click at [73, 273] on div "Eraser" at bounding box center [71, 273] width 18 height 14
click at [53, 272] on div "Highlight H" at bounding box center [51, 273] width 18 height 14
click at [60, 274] on div "Pen P Highlight H Eraser Shapes L Select S" at bounding box center [102, 273] width 161 height 14
click at [62, 272] on div "Pen P Highlight H Eraser Shapes L Select S" at bounding box center [102, 273] width 161 height 14
click at [36, 271] on div "P" at bounding box center [36, 270] width 2 height 3
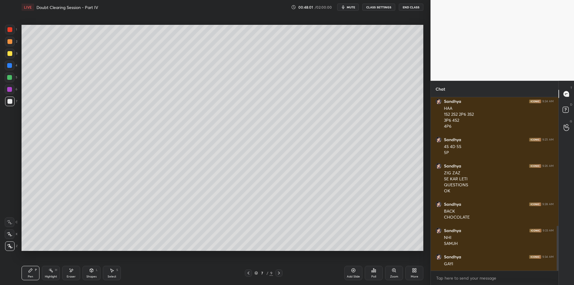
click at [354, 275] on div "Add Slide" at bounding box center [353, 276] width 13 height 3
click at [12, 58] on div "3" at bounding box center [11, 55] width 12 height 12
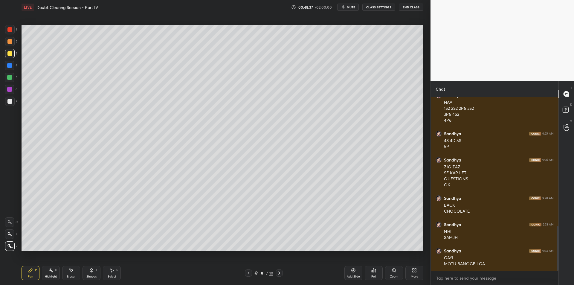
click at [11, 70] on div "4" at bounding box center [11, 67] width 13 height 12
click at [11, 81] on div at bounding box center [10, 78] width 10 height 10
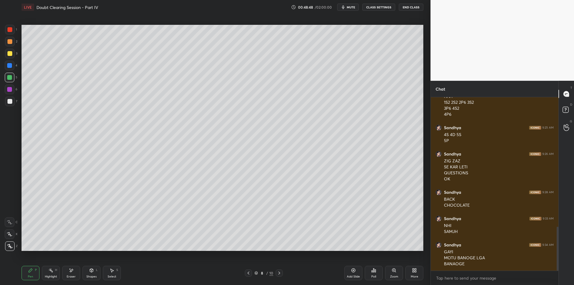
click at [76, 269] on div "Eraser" at bounding box center [71, 273] width 18 height 14
click at [29, 271] on icon at bounding box center [31, 271] width 4 height 4
click at [7, 56] on div at bounding box center [10, 54] width 10 height 10
click at [8, 39] on div at bounding box center [9, 41] width 5 height 5
click at [52, 271] on rect at bounding box center [51, 270] width 3 height 3
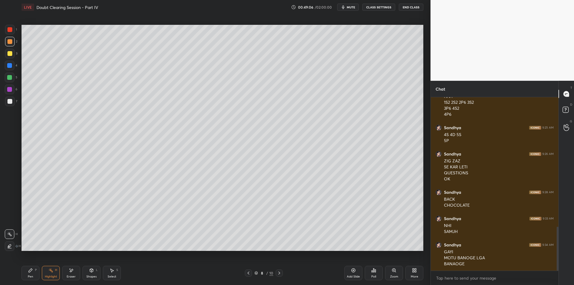
click at [33, 268] on div "Pen P" at bounding box center [31, 273] width 18 height 14
click at [48, 275] on div "Highlight" at bounding box center [51, 276] width 12 height 3
click at [31, 272] on icon at bounding box center [30, 270] width 5 height 5
click at [49, 275] on div "Highlight" at bounding box center [51, 276] width 12 height 3
click at [31, 269] on icon at bounding box center [31, 271] width 4 height 4
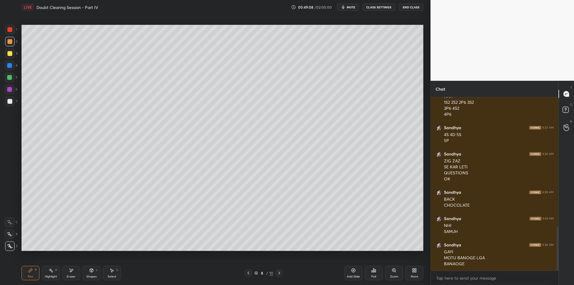
click at [46, 274] on div "Highlight H" at bounding box center [51, 273] width 18 height 14
click at [29, 272] on icon at bounding box center [31, 271] width 4 height 4
click at [46, 276] on div "Highlight" at bounding box center [51, 276] width 12 height 3
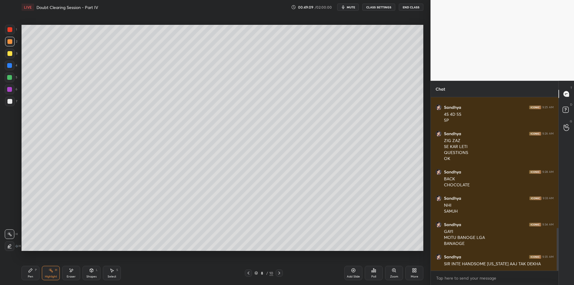
click at [25, 271] on div "Pen P" at bounding box center [31, 273] width 18 height 14
click at [44, 272] on div "Highlight H" at bounding box center [51, 273] width 18 height 14
click at [30, 270] on icon at bounding box center [31, 271] width 4 height 4
click at [45, 273] on div "Highlight H" at bounding box center [51, 273] width 18 height 14
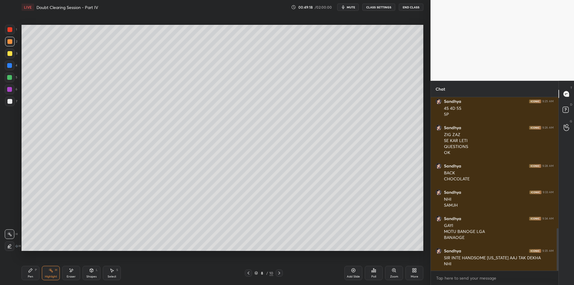
click at [38, 260] on div "Setting up your live class Poll for secs No correct answer Start poll" at bounding box center [222, 137] width 407 height 247
click at [47, 270] on div "Highlight H" at bounding box center [51, 273] width 18 height 14
click at [33, 272] on div "Pen P" at bounding box center [31, 273] width 18 height 14
click at [49, 275] on div "Highlight" at bounding box center [51, 276] width 12 height 3
click at [31, 274] on div "Pen P" at bounding box center [31, 273] width 18 height 14
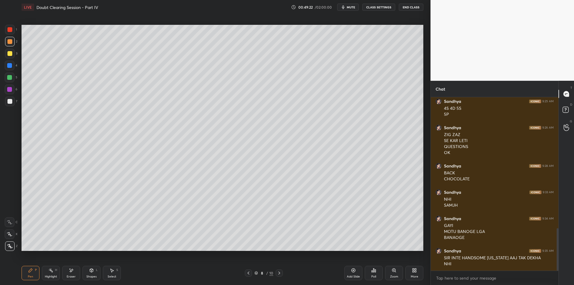
click at [44, 274] on div "Highlight H" at bounding box center [51, 273] width 18 height 14
click at [32, 272] on icon at bounding box center [30, 270] width 5 height 5
click at [46, 278] on div "Highlight" at bounding box center [51, 276] width 12 height 3
click at [31, 274] on div "Pen P" at bounding box center [31, 273] width 18 height 14
click at [52, 274] on div "Highlight H" at bounding box center [51, 273] width 18 height 14
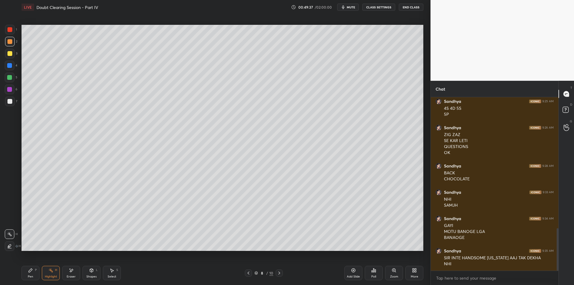
click at [52, 269] on icon at bounding box center [50, 270] width 5 height 5
click at [29, 275] on div "Pen" at bounding box center [30, 276] width 5 height 3
click at [6, 28] on div at bounding box center [10, 30] width 10 height 10
click at [54, 271] on div "Highlight H" at bounding box center [51, 273] width 18 height 14
click at [29, 270] on icon at bounding box center [30, 270] width 5 height 5
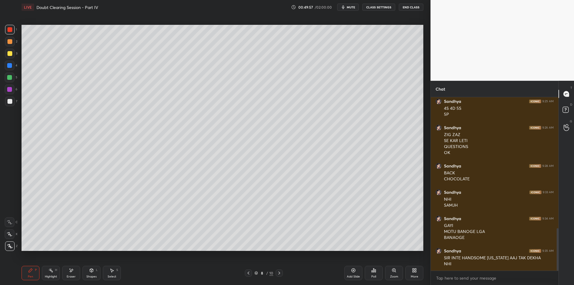
click at [7, 74] on div at bounding box center [10, 78] width 10 height 10
click at [10, 79] on div at bounding box center [9, 77] width 5 height 5
click at [50, 273] on div "Highlight H" at bounding box center [51, 273] width 18 height 14
click at [36, 262] on div "Pen P Highlight H Eraser Shapes L Select S 8 / 10 Add Slide Poll Zoom More" at bounding box center [223, 273] width 402 height 24
click at [33, 272] on icon at bounding box center [30, 270] width 5 height 5
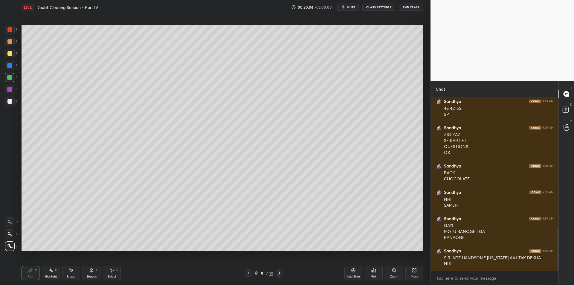
click at [42, 273] on div "Pen P Highlight H Eraser Shapes L Select S" at bounding box center [102, 273] width 161 height 14
click at [29, 271] on icon at bounding box center [31, 271] width 4 height 4
click at [40, 276] on div "Pen P Highlight H Eraser Shapes L Select S" at bounding box center [102, 273] width 161 height 14
click at [65, 272] on div "Eraser" at bounding box center [71, 273] width 18 height 14
click at [52, 275] on div "Highlight" at bounding box center [51, 276] width 12 height 3
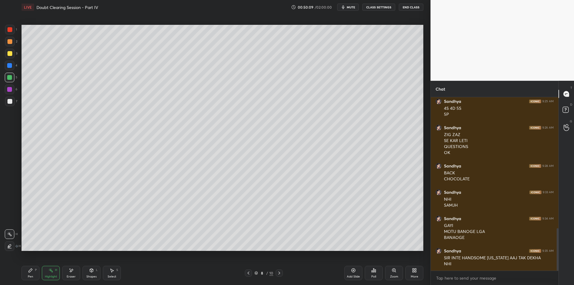
click at [29, 270] on icon at bounding box center [30, 270] width 5 height 5
click at [45, 274] on div "Highlight H" at bounding box center [51, 273] width 18 height 14
click at [30, 273] on div "Pen P" at bounding box center [31, 273] width 18 height 14
click at [50, 274] on div "Highlight H" at bounding box center [51, 273] width 18 height 14
click at [30, 275] on div "Pen" at bounding box center [30, 276] width 5 height 3
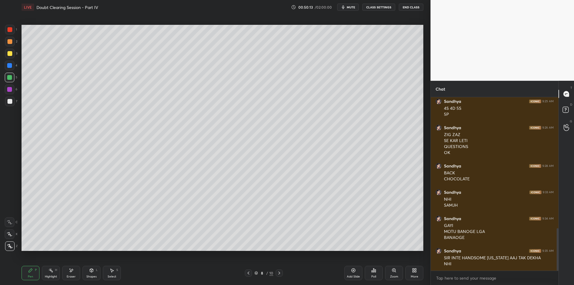
click at [50, 274] on div "Highlight H" at bounding box center [51, 273] width 18 height 14
click at [32, 276] on div "Pen" at bounding box center [30, 276] width 5 height 3
click at [16, 89] on div "6" at bounding box center [11, 90] width 13 height 10
click at [13, 101] on div at bounding box center [10, 102] width 10 height 10
click at [357, 275] on div "Add Slide" at bounding box center [353, 276] width 13 height 3
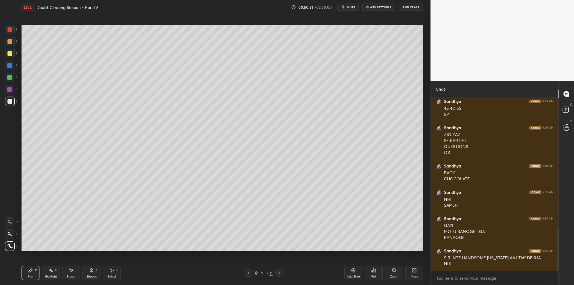
click at [249, 270] on div at bounding box center [248, 272] width 7 height 7
click at [248, 277] on div "Pen P Highlight H Eraser Shapes L Select S 8 / 11 Add Slide Poll Zoom More" at bounding box center [223, 273] width 402 height 24
click at [249, 276] on div at bounding box center [248, 272] width 7 height 7
click at [281, 275] on icon at bounding box center [279, 273] width 5 height 5
click at [276, 272] on div at bounding box center [278, 272] width 7 height 7
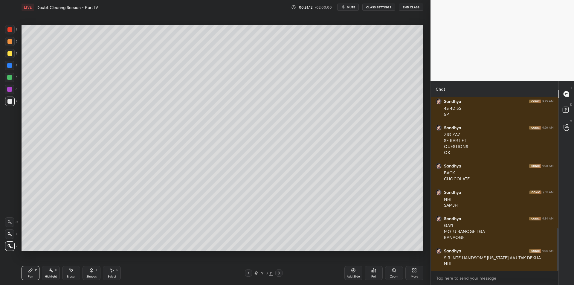
click at [13, 81] on div at bounding box center [10, 78] width 10 height 10
click at [13, 89] on div at bounding box center [10, 90] width 10 height 10
click at [10, 60] on div "3" at bounding box center [11, 55] width 12 height 12
click at [8, 49] on div at bounding box center [10, 54] width 10 height 10
click at [10, 45] on div at bounding box center [10, 42] width 10 height 10
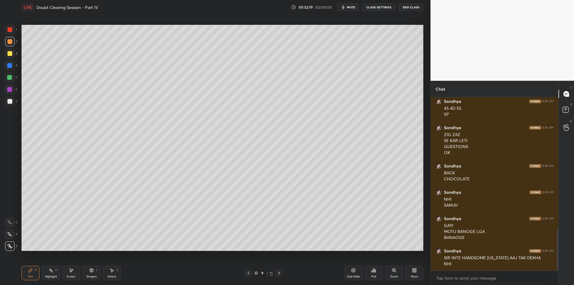
scroll to position [562, 0]
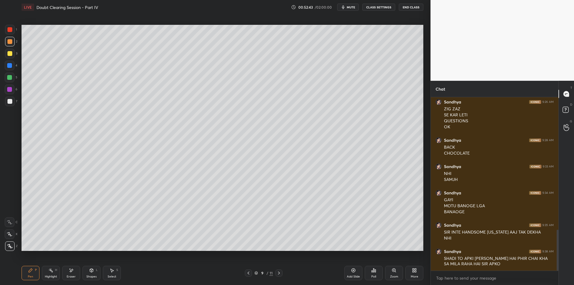
click at [221, 269] on div "Pen P Highlight H Eraser Shapes L Select S 9 / 11 Add Slide Poll Zoom More" at bounding box center [223, 273] width 402 height 24
click at [263, 272] on div "9" at bounding box center [262, 273] width 6 height 4
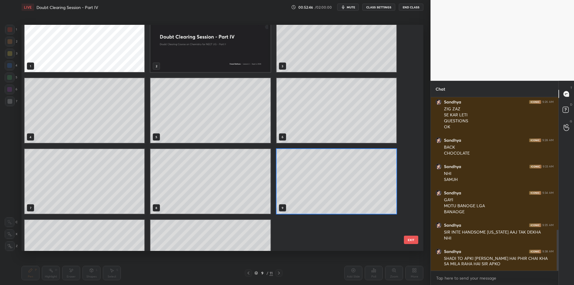
scroll to position [57, 0]
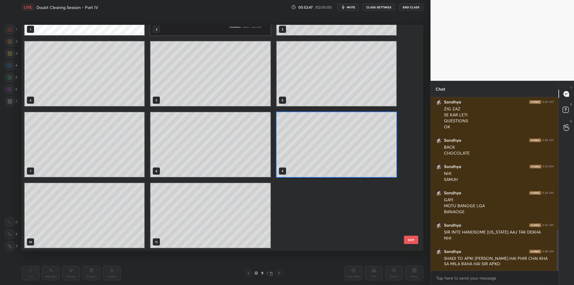
click at [417, 242] on button "EXIT" at bounding box center [411, 240] width 14 height 8
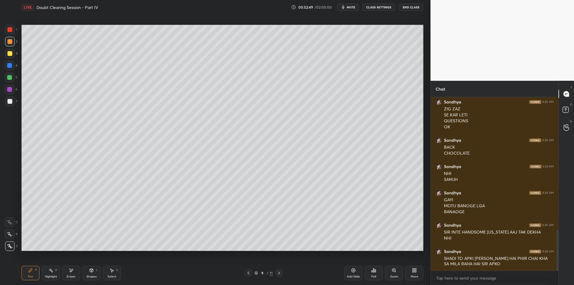
click at [11, 56] on div at bounding box center [10, 54] width 10 height 10
click at [11, 45] on div at bounding box center [10, 42] width 10 height 10
click at [8, 50] on div at bounding box center [10, 54] width 10 height 10
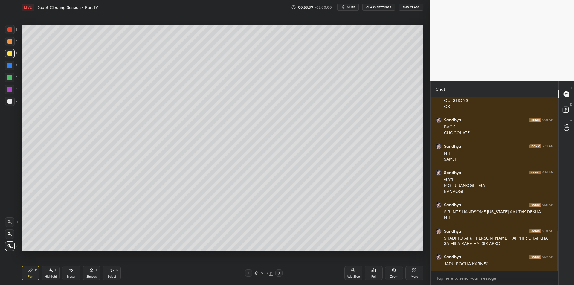
click at [12, 82] on div at bounding box center [10, 78] width 10 height 10
click at [11, 58] on div "3" at bounding box center [11, 55] width 12 height 12
click at [10, 78] on div at bounding box center [9, 77] width 5 height 5
click at [12, 91] on div at bounding box center [9, 89] width 5 height 5
click at [12, 101] on div at bounding box center [10, 102] width 10 height 10
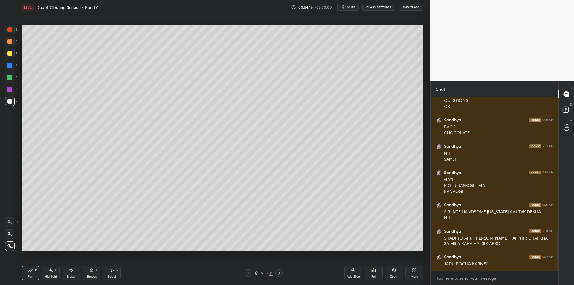
click at [355, 274] on div "Add Slide" at bounding box center [353, 273] width 18 height 14
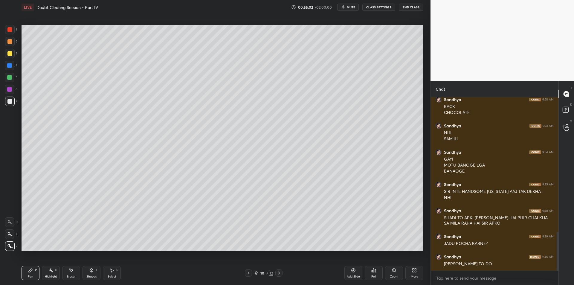
click at [248, 272] on icon at bounding box center [248, 273] width 5 height 5
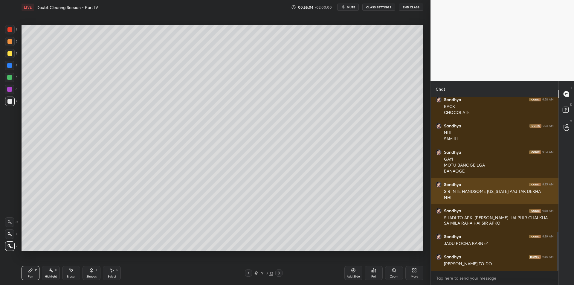
scroll to position [623, 0]
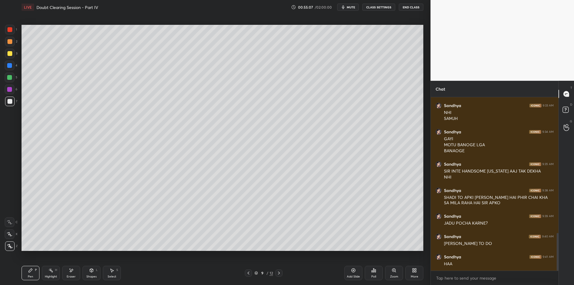
click at [352, 10] on button "mute" at bounding box center [348, 7] width 22 height 7
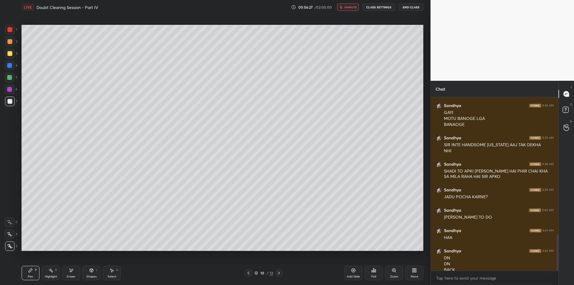
scroll to position [655, 0]
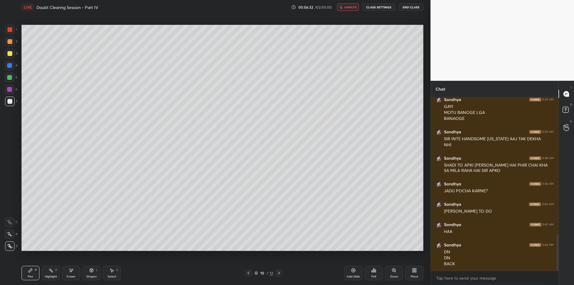
click at [361, 5] on div "00:56:32 / 02:00:00 unmute CLASS SETTINGS End Class" at bounding box center [357, 7] width 132 height 7
click at [353, 5] on span "unmute" at bounding box center [350, 7] width 13 height 4
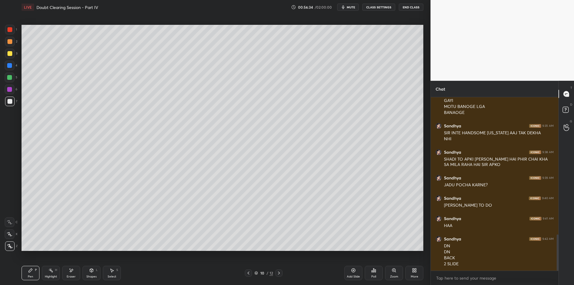
click at [248, 272] on icon at bounding box center [248, 273] width 5 height 5
click at [246, 273] on div at bounding box center [248, 272] width 7 height 7
click at [248, 273] on icon at bounding box center [248, 273] width 5 height 5
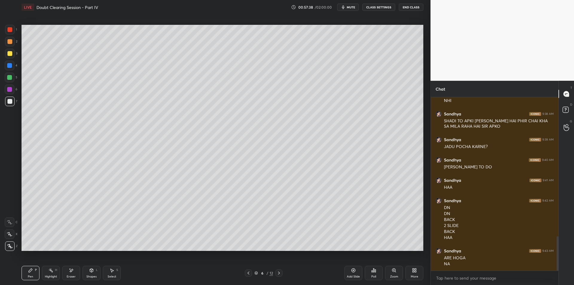
scroll to position [705, 0]
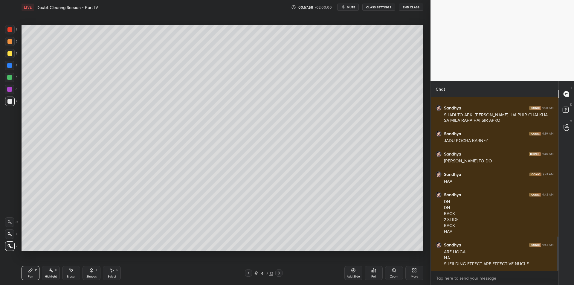
click at [76, 271] on div "Eraser" at bounding box center [71, 273] width 18 height 14
click at [46, 278] on div "Highlight H" at bounding box center [51, 273] width 18 height 14
click at [32, 273] on div "Pen P" at bounding box center [31, 273] width 18 height 14
click at [48, 274] on div "Highlight H" at bounding box center [51, 273] width 18 height 14
click at [30, 275] on div "Pen" at bounding box center [30, 276] width 5 height 3
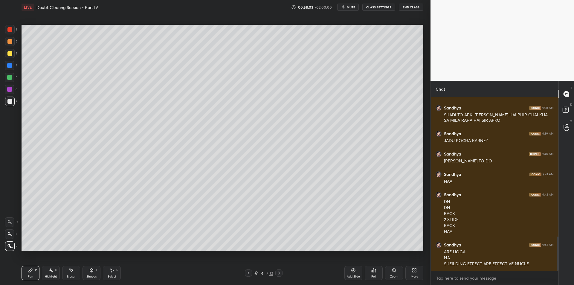
click at [52, 275] on div "Highlight" at bounding box center [51, 276] width 12 height 3
click at [64, 271] on div "Eraser" at bounding box center [71, 273] width 18 height 14
click at [48, 271] on div "Highlight H" at bounding box center [51, 273] width 18 height 14
click at [30, 274] on div "Pen P" at bounding box center [31, 273] width 18 height 14
click at [42, 275] on div "Highlight H" at bounding box center [51, 273] width 18 height 14
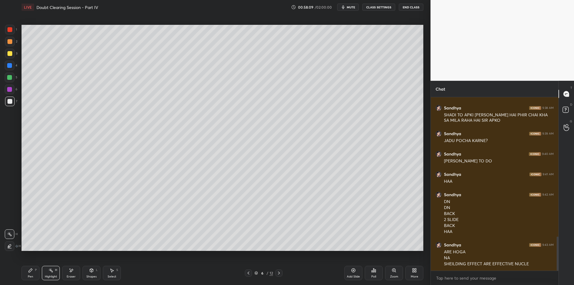
click at [31, 273] on div "Pen P" at bounding box center [31, 273] width 18 height 14
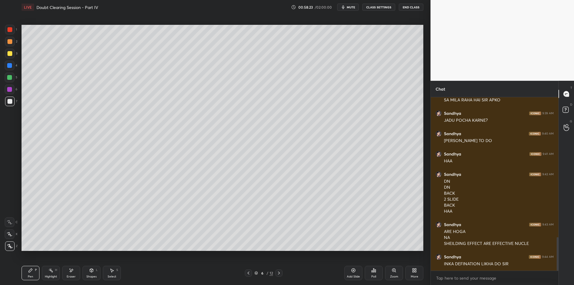
click at [278, 274] on icon at bounding box center [279, 273] width 5 height 5
click at [278, 273] on icon at bounding box center [279, 273] width 5 height 5
click at [278, 275] on icon at bounding box center [279, 273] width 5 height 5
click at [51, 272] on icon at bounding box center [50, 270] width 5 height 5
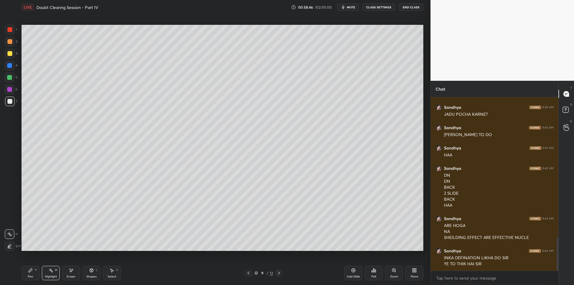
click at [280, 274] on icon at bounding box center [279, 273] width 5 height 5
click at [274, 273] on div "10 / 12" at bounding box center [264, 272] width 38 height 7
click at [279, 273] on icon at bounding box center [279, 273] width 2 height 3
click at [280, 275] on icon at bounding box center [279, 273] width 5 height 5
click at [10, 54] on div at bounding box center [9, 53] width 5 height 5
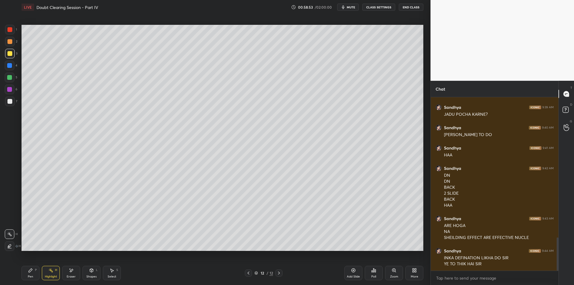
scroll to position [752, 0]
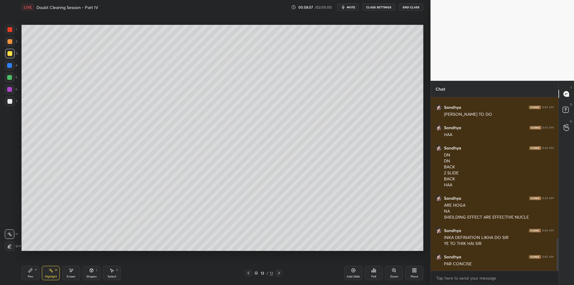
click at [44, 270] on div "Highlight H" at bounding box center [51, 273] width 18 height 14
click at [36, 272] on div "Pen P" at bounding box center [31, 273] width 18 height 14
click at [13, 63] on div at bounding box center [10, 66] width 10 height 10
click at [8, 75] on div at bounding box center [9, 77] width 5 height 5
click at [10, 86] on div at bounding box center [10, 90] width 10 height 10
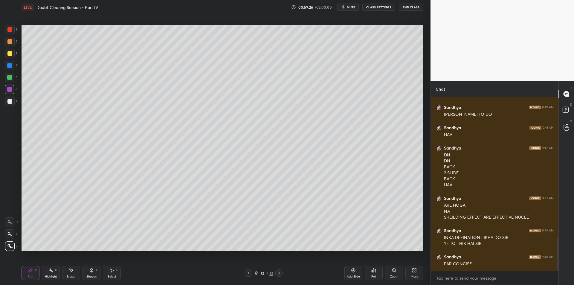
click at [10, 97] on div at bounding box center [10, 102] width 10 height 10
click at [7, 81] on div at bounding box center [10, 78] width 10 height 10
click at [8, 66] on div at bounding box center [9, 65] width 5 height 5
click at [11, 53] on div at bounding box center [9, 53] width 5 height 5
click at [12, 42] on div at bounding box center [9, 41] width 5 height 5
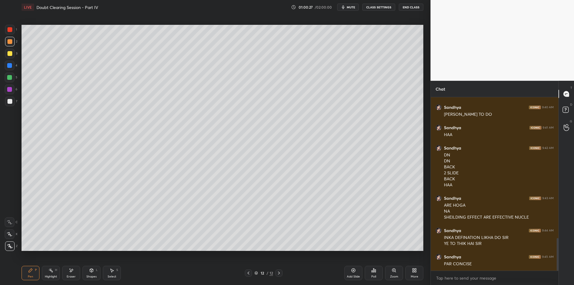
click at [6, 58] on div "3" at bounding box center [11, 55] width 12 height 12
click at [5, 54] on div at bounding box center [10, 54] width 10 height 10
click at [9, 100] on div at bounding box center [9, 101] width 5 height 5
click at [11, 91] on div at bounding box center [9, 89] width 5 height 5
click at [12, 102] on div at bounding box center [9, 101] width 5 height 5
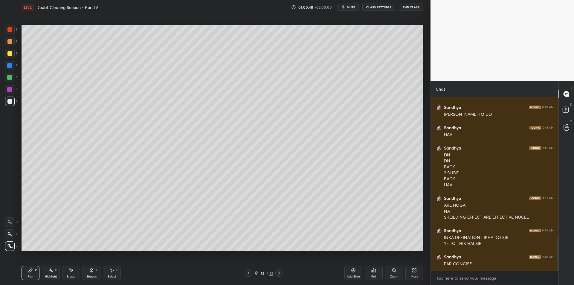
click at [9, 92] on div at bounding box center [9, 89] width 5 height 5
click at [7, 104] on div at bounding box center [10, 102] width 10 height 10
click at [9, 90] on div at bounding box center [9, 89] width 5 height 5
click at [8, 100] on div at bounding box center [9, 101] width 5 height 5
click at [6, 94] on div at bounding box center [10, 90] width 10 height 10
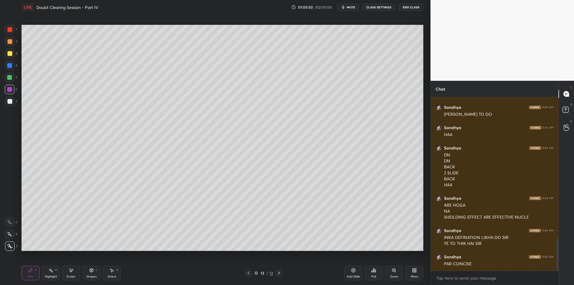
click at [9, 101] on div at bounding box center [9, 101] width 5 height 5
click at [353, 274] on div "Add Slide" at bounding box center [353, 273] width 18 height 14
click at [7, 40] on div at bounding box center [10, 42] width 10 height 10
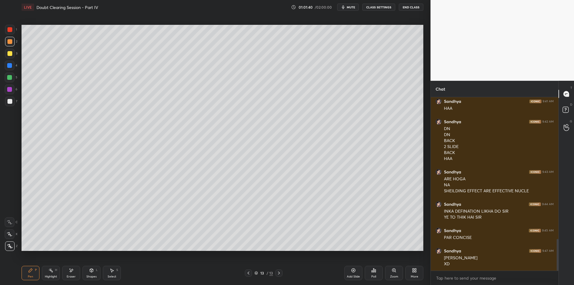
scroll to position [784, 0]
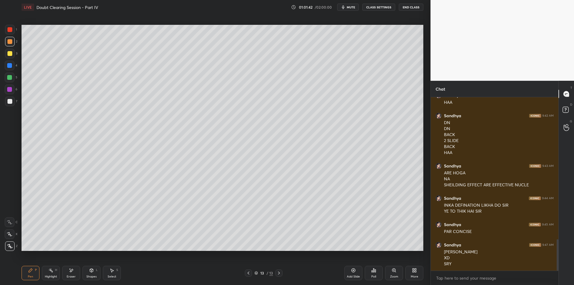
click at [13, 56] on div at bounding box center [10, 54] width 10 height 10
click at [12, 68] on div at bounding box center [10, 66] width 10 height 10
click at [15, 78] on div "5" at bounding box center [11, 78] width 13 height 10
click at [11, 70] on div at bounding box center [10, 66] width 10 height 10
click at [9, 77] on div at bounding box center [9, 77] width 5 height 5
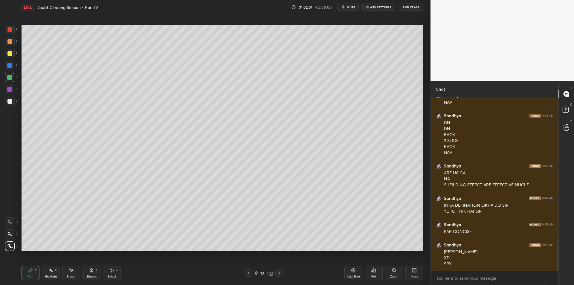
click at [11, 49] on div at bounding box center [10, 54] width 10 height 10
click at [10, 43] on div at bounding box center [9, 41] width 5 height 5
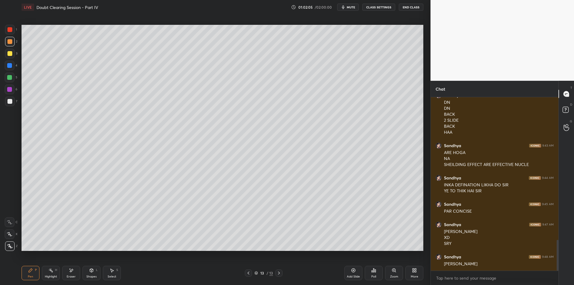
click at [10, 30] on div at bounding box center [9, 29] width 5 height 5
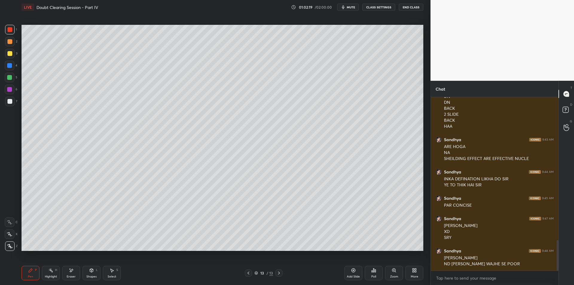
click at [8, 43] on div at bounding box center [9, 41] width 5 height 5
click at [10, 53] on div at bounding box center [9, 53] width 5 height 5
click at [9, 43] on div at bounding box center [9, 41] width 5 height 5
click at [11, 55] on div at bounding box center [9, 53] width 5 height 5
click at [17, 48] on div "2" at bounding box center [11, 43] width 12 height 12
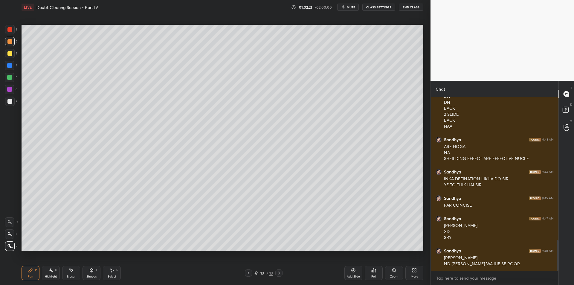
click at [12, 55] on div at bounding box center [9, 53] width 5 height 5
click at [254, 270] on div "13 / 13" at bounding box center [264, 272] width 38 height 7
click at [251, 272] on div at bounding box center [248, 272] width 7 height 7
click at [282, 275] on div at bounding box center [278, 272] width 7 height 7
click at [248, 272] on icon at bounding box center [249, 273] width 2 height 3
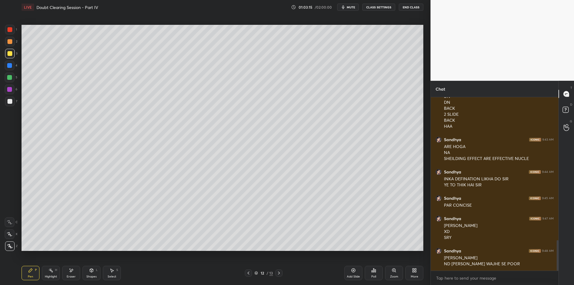
click at [6, 71] on div "4" at bounding box center [11, 67] width 13 height 12
click at [10, 77] on div at bounding box center [9, 77] width 5 height 5
click at [49, 274] on div "Highlight H" at bounding box center [51, 273] width 18 height 14
click at [31, 271] on icon at bounding box center [30, 270] width 5 height 5
click at [2, 89] on div "1 2 3 4 5 6 7 C X Z E E Erase all H H" at bounding box center [9, 138] width 19 height 226
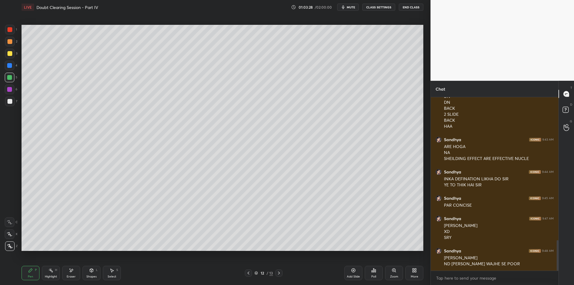
click at [8, 98] on div at bounding box center [10, 102] width 10 height 10
click at [12, 91] on div at bounding box center [9, 89] width 5 height 5
click at [16, 99] on div "7" at bounding box center [11, 102] width 12 height 10
click at [9, 89] on div at bounding box center [9, 89] width 5 height 5
click at [12, 98] on div at bounding box center [10, 102] width 10 height 10
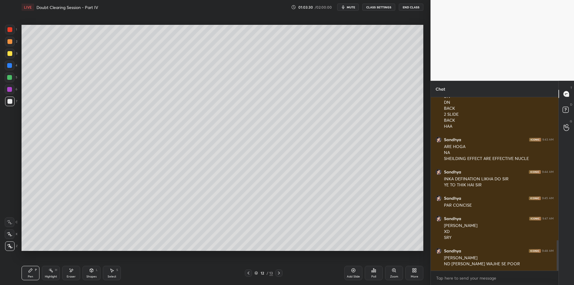
click at [349, 273] on div "Add Slide" at bounding box center [353, 273] width 18 height 14
click at [9, 43] on div at bounding box center [9, 41] width 5 height 5
click at [8, 74] on div at bounding box center [10, 78] width 10 height 10
click at [8, 79] on div at bounding box center [9, 77] width 5 height 5
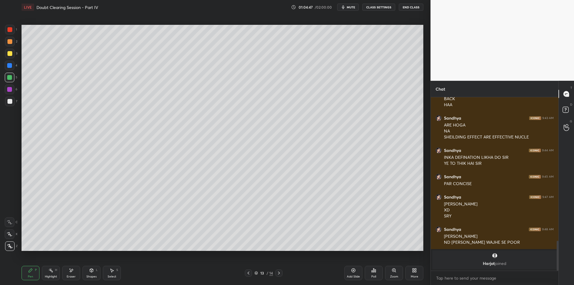
click at [5, 92] on div at bounding box center [10, 90] width 10 height 10
click at [10, 98] on div at bounding box center [10, 102] width 10 height 10
click at [53, 269] on icon at bounding box center [50, 270] width 5 height 5
click at [29, 273] on div "Pen P" at bounding box center [31, 273] width 18 height 14
click at [48, 271] on icon at bounding box center [50, 270] width 5 height 5
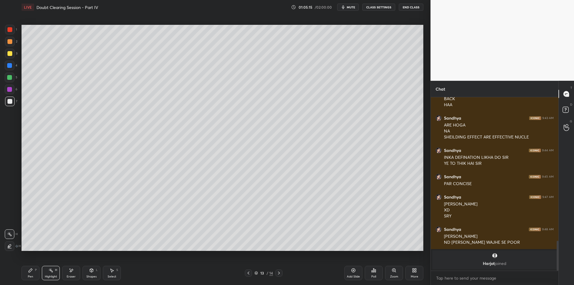
click at [31, 274] on div "Pen P" at bounding box center [31, 273] width 18 height 14
click at [50, 273] on div "Highlight H" at bounding box center [51, 273] width 18 height 14
click at [32, 274] on div "Pen P" at bounding box center [31, 273] width 18 height 14
click at [49, 278] on div "Highlight" at bounding box center [51, 276] width 12 height 3
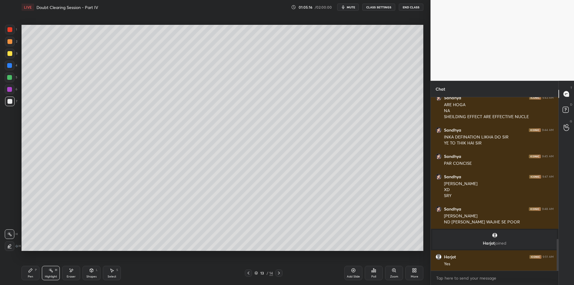
scroll to position [779, 0]
click at [34, 264] on div "Pen P Highlight H Eraser Shapes L Select S 13 / 14 Add Slide Poll Zoom More" at bounding box center [223, 273] width 402 height 24
click at [33, 269] on div "Pen P" at bounding box center [31, 273] width 18 height 14
click at [50, 267] on div "Highlight H" at bounding box center [51, 273] width 18 height 14
click at [29, 269] on icon at bounding box center [30, 270] width 5 height 5
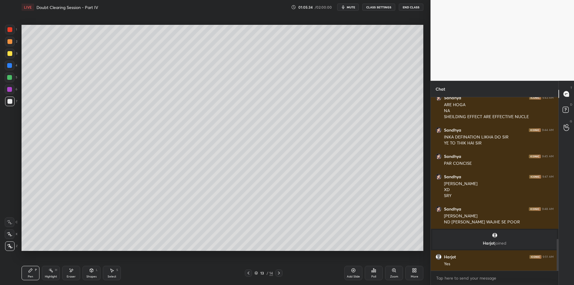
click at [45, 270] on div "Highlight H" at bounding box center [51, 273] width 18 height 14
click at [38, 270] on div "Pen P" at bounding box center [31, 273] width 18 height 14
click at [54, 274] on div "Highlight H" at bounding box center [51, 273] width 18 height 14
click at [34, 270] on div "Pen P" at bounding box center [31, 273] width 18 height 14
click at [46, 273] on div "Highlight H" at bounding box center [51, 273] width 18 height 14
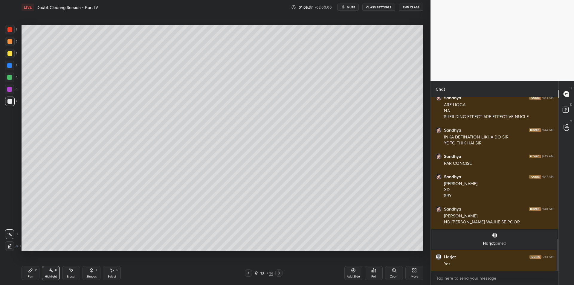
click at [28, 274] on div "Pen P" at bounding box center [31, 273] width 18 height 14
click at [48, 274] on div "Highlight H" at bounding box center [51, 273] width 18 height 14
click at [35, 273] on div "Pen P" at bounding box center [31, 273] width 18 height 14
click at [50, 272] on icon at bounding box center [50, 270] width 5 height 5
click at [26, 273] on div "Pen P" at bounding box center [31, 273] width 18 height 14
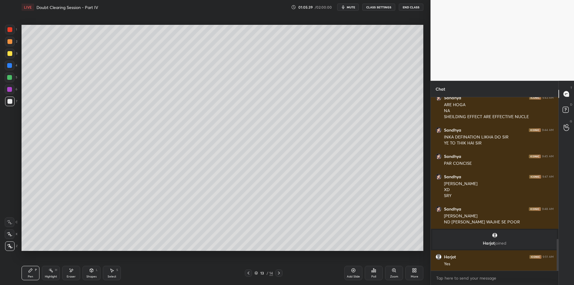
click at [49, 271] on icon at bounding box center [50, 270] width 5 height 5
click at [33, 275] on div "Pen P" at bounding box center [31, 273] width 18 height 14
click at [49, 271] on icon at bounding box center [50, 270] width 5 height 5
click at [34, 270] on div "Pen P" at bounding box center [31, 273] width 18 height 14
click at [48, 271] on div "Highlight H" at bounding box center [51, 273] width 18 height 14
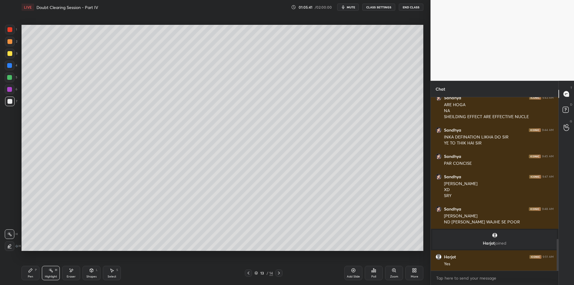
click at [33, 271] on div "Pen P" at bounding box center [31, 273] width 18 height 14
click at [45, 270] on div "Highlight H" at bounding box center [51, 273] width 18 height 14
click at [32, 271] on icon at bounding box center [30, 270] width 5 height 5
click at [52, 271] on rect at bounding box center [51, 270] width 3 height 3
click at [34, 271] on div "Pen P" at bounding box center [31, 273] width 18 height 14
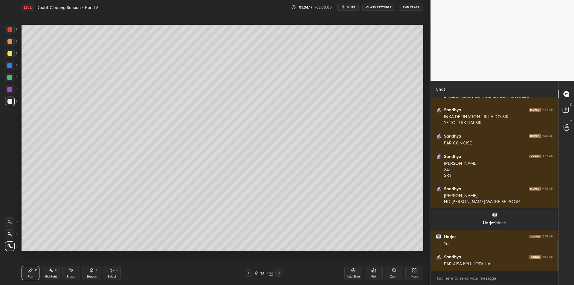
scroll to position [805, 0]
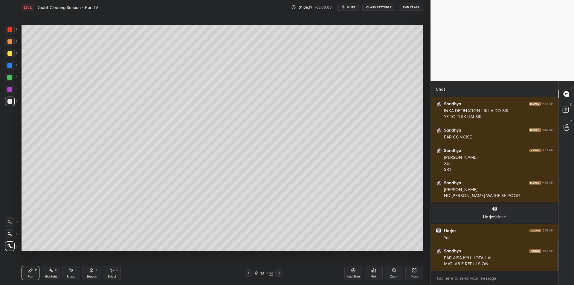
click at [48, 271] on div "Highlight H" at bounding box center [51, 273] width 18 height 14
click at [33, 270] on div "Pen P" at bounding box center [31, 273] width 18 height 14
click at [53, 272] on icon at bounding box center [50, 270] width 5 height 5
click at [34, 271] on div "Pen P" at bounding box center [31, 273] width 18 height 14
click at [48, 273] on div "Highlight H" at bounding box center [51, 273] width 18 height 14
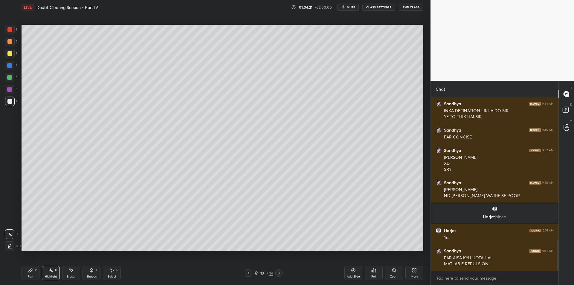
click at [30, 272] on icon at bounding box center [31, 271] width 4 height 4
click at [50, 272] on icon at bounding box center [50, 270] width 5 height 5
click at [35, 272] on div "Pen P" at bounding box center [31, 273] width 18 height 14
click at [57, 275] on div "Highlight H" at bounding box center [51, 273] width 18 height 14
click at [33, 272] on div "Pen P" at bounding box center [31, 273] width 18 height 14
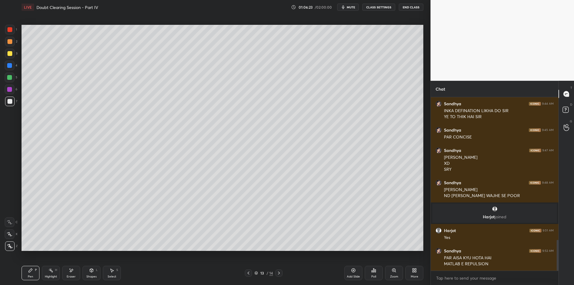
click at [354, 272] on icon at bounding box center [354, 271] width 4 height 4
click at [7, 55] on div at bounding box center [10, 54] width 10 height 10
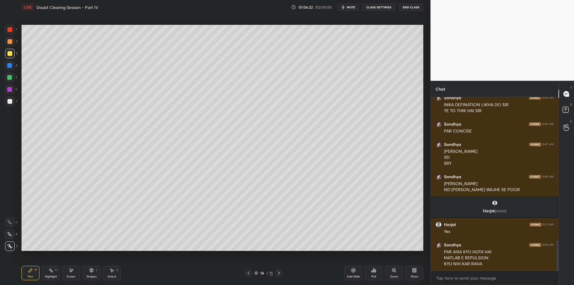
click at [10, 80] on div at bounding box center [9, 77] width 5 height 5
click at [19, 86] on div "1 2 3 4 5 6 7 C X Z E E Erase all H H" at bounding box center [9, 138] width 19 height 226
click at [12, 90] on div at bounding box center [10, 90] width 10 height 10
click at [9, 100] on div at bounding box center [9, 101] width 5 height 5
click at [8, 28] on div at bounding box center [9, 29] width 5 height 5
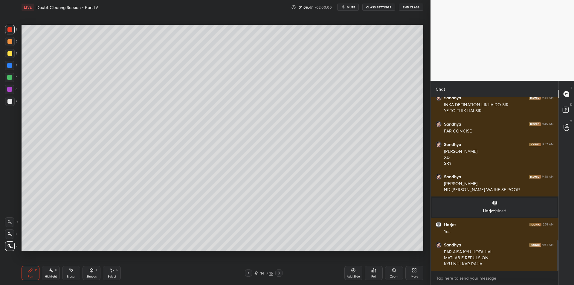
click at [10, 43] on div at bounding box center [9, 41] width 5 height 5
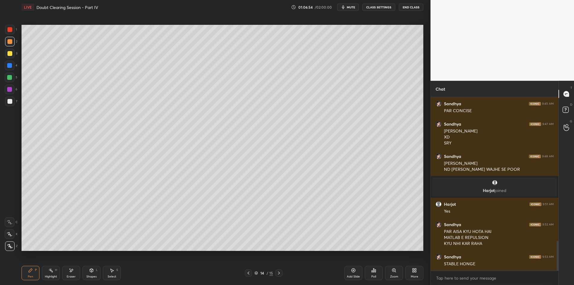
click at [9, 61] on div at bounding box center [10, 66] width 10 height 10
click at [10, 76] on div at bounding box center [9, 77] width 5 height 5
click at [11, 90] on div at bounding box center [9, 89] width 5 height 5
click at [10, 81] on div at bounding box center [10, 78] width 10 height 10
click at [8, 91] on div at bounding box center [9, 89] width 5 height 5
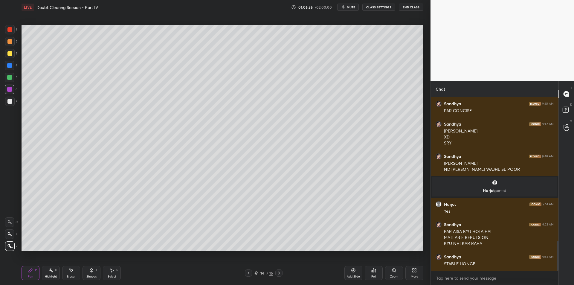
click at [11, 77] on div at bounding box center [9, 77] width 5 height 5
click at [10, 89] on div at bounding box center [9, 89] width 5 height 5
click at [10, 78] on div at bounding box center [9, 77] width 5 height 5
click at [9, 93] on div at bounding box center [10, 90] width 10 height 10
click at [52, 269] on icon at bounding box center [50, 270] width 5 height 5
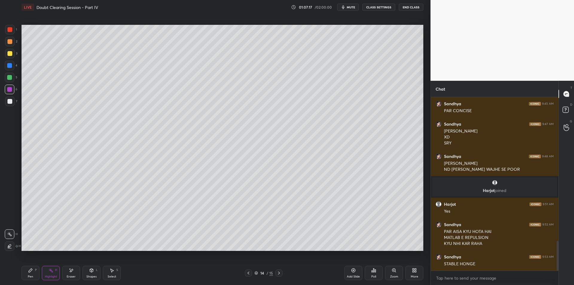
click at [52, 270] on icon at bounding box center [50, 270] width 5 height 5
click at [31, 269] on icon at bounding box center [31, 271] width 4 height 4
click at [53, 275] on div "Highlight" at bounding box center [51, 276] width 12 height 3
click at [34, 273] on div "Pen P" at bounding box center [31, 273] width 18 height 14
click at [49, 272] on icon at bounding box center [50, 270] width 5 height 5
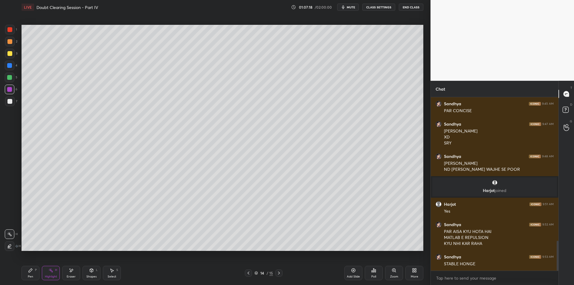
click at [31, 266] on div "Pen P" at bounding box center [31, 273] width 18 height 14
click at [9, 99] on div at bounding box center [9, 101] width 5 height 5
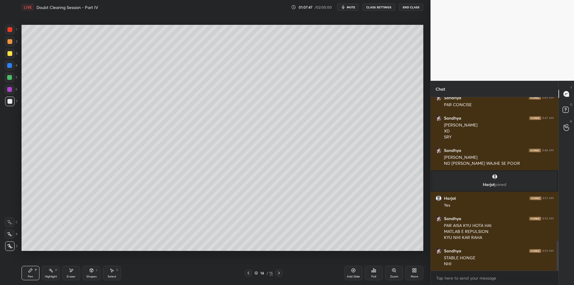
click at [10, 43] on div at bounding box center [9, 41] width 5 height 5
click at [7, 38] on div at bounding box center [10, 42] width 10 height 10
click at [8, 30] on div at bounding box center [9, 29] width 5 height 5
click at [6, 35] on div "1" at bounding box center [11, 31] width 12 height 12
click at [6, 39] on div at bounding box center [10, 42] width 10 height 10
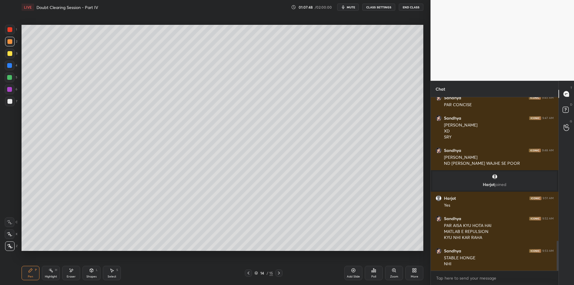
click at [6, 31] on div at bounding box center [10, 30] width 10 height 10
click at [4, 46] on div "1 2 3 4 5 6 7 C X Z E E Erase all H H" at bounding box center [9, 138] width 19 height 226
click at [2, 54] on div "1 2 3 4 5 6 7 C X Z E E Erase all H H" at bounding box center [9, 138] width 19 height 226
click at [10, 47] on div "2" at bounding box center [11, 43] width 12 height 12
click at [1, 58] on div "1 2 3 4 5 6 7 C X Z E E Erase all H H" at bounding box center [9, 138] width 19 height 226
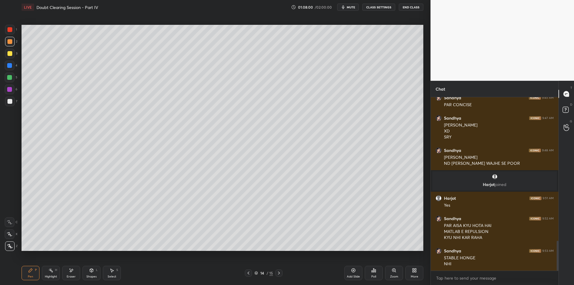
click at [12, 55] on div at bounding box center [10, 54] width 10 height 10
click at [5, 81] on div at bounding box center [10, 78] width 10 height 10
click at [5, 88] on div at bounding box center [10, 90] width 10 height 10
click at [7, 102] on div at bounding box center [9, 101] width 5 height 5
click at [7, 34] on div at bounding box center [10, 30] width 10 height 10
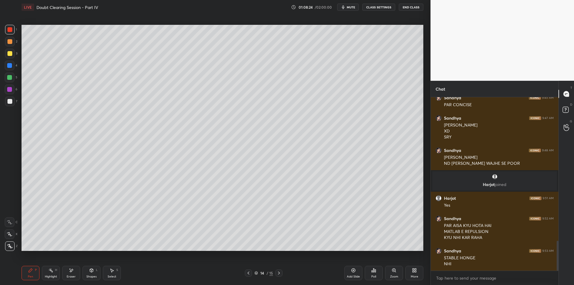
click at [248, 274] on icon at bounding box center [248, 273] width 5 height 5
click at [5, 44] on div at bounding box center [10, 42] width 10 height 10
click at [6, 53] on div at bounding box center [10, 54] width 10 height 10
click at [11, 41] on div at bounding box center [9, 41] width 5 height 5
click at [7, 51] on div at bounding box center [10, 54] width 10 height 10
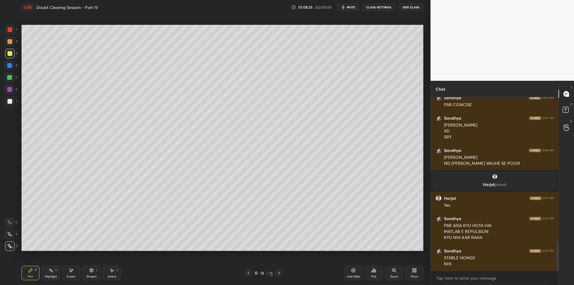
click at [0, 61] on div "1 2 3 4 5 6 7 C X Z E E Erase all H H" at bounding box center [9, 138] width 19 height 226
click at [11, 61] on div at bounding box center [10, 66] width 10 height 10
click at [11, 73] on div at bounding box center [10, 78] width 10 height 10
click at [9, 80] on div at bounding box center [9, 77] width 5 height 5
click at [12, 94] on div at bounding box center [10, 90] width 10 height 10
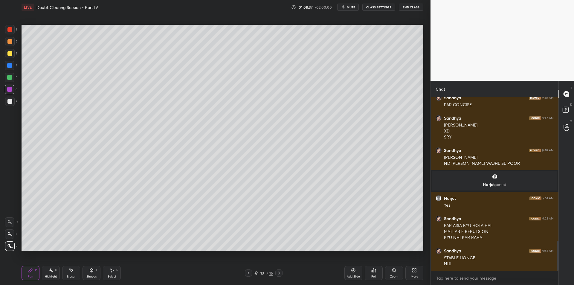
click at [13, 103] on div at bounding box center [10, 102] width 10 height 10
click at [10, 91] on div at bounding box center [9, 89] width 5 height 5
click at [9, 102] on div at bounding box center [9, 101] width 5 height 5
click at [12, 95] on div "6" at bounding box center [11, 91] width 13 height 12
click at [9, 101] on div at bounding box center [9, 101] width 5 height 5
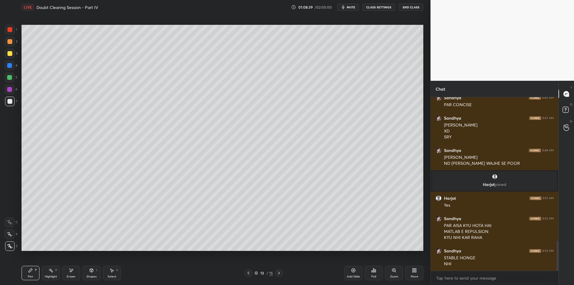
click at [9, 89] on div at bounding box center [9, 89] width 5 height 5
click at [12, 101] on div at bounding box center [9, 101] width 5 height 5
click at [7, 89] on div at bounding box center [9, 89] width 5 height 5
click at [7, 102] on div at bounding box center [9, 101] width 5 height 5
click at [4, 93] on div "1 2 3 4 5 6 7 C X Z E E Erase all H H" at bounding box center [9, 138] width 19 height 226
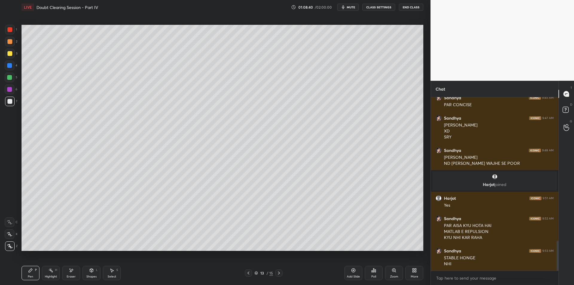
click at [7, 103] on div at bounding box center [9, 101] width 5 height 5
click at [8, 90] on div at bounding box center [9, 89] width 5 height 5
click at [10, 99] on div at bounding box center [9, 101] width 5 height 5
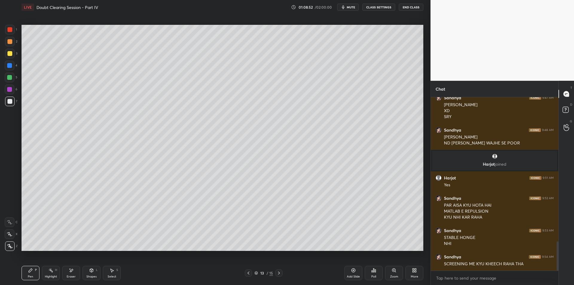
click at [3, 48] on div "1 2 3 4 5 6 7 C X Z E E Erase all H H" at bounding box center [9, 138] width 19 height 226
click at [9, 44] on div at bounding box center [10, 42] width 10 height 10
click at [10, 51] on div at bounding box center [9, 53] width 5 height 5
click at [8, 45] on div at bounding box center [10, 42] width 10 height 10
click at [4, 54] on div "1 2 3 4 5 6 7 C X Z E E Erase all H H" at bounding box center [9, 138] width 19 height 226
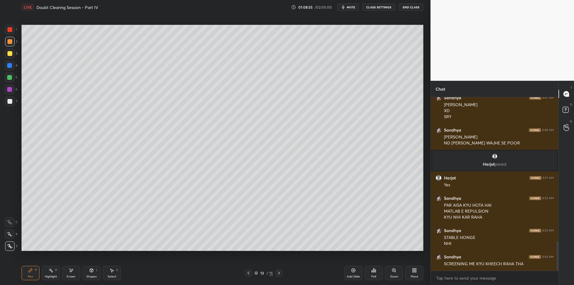
click at [10, 47] on div "2" at bounding box center [11, 43] width 12 height 12
click at [5, 58] on div at bounding box center [10, 54] width 10 height 10
click at [7, 57] on div at bounding box center [10, 54] width 10 height 10
click at [8, 73] on div at bounding box center [10, 78] width 10 height 10
click at [12, 66] on div at bounding box center [9, 65] width 5 height 5
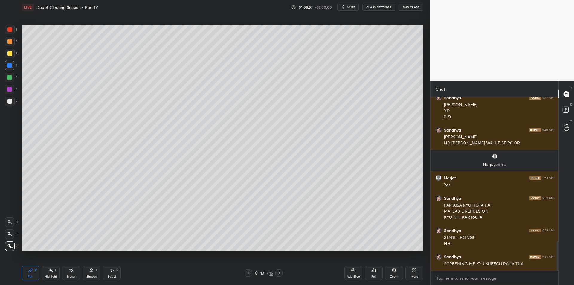
click at [13, 73] on div "5" at bounding box center [11, 78] width 13 height 10
click at [51, 273] on div "Highlight H" at bounding box center [51, 273] width 18 height 14
click at [278, 272] on icon at bounding box center [279, 273] width 5 height 5
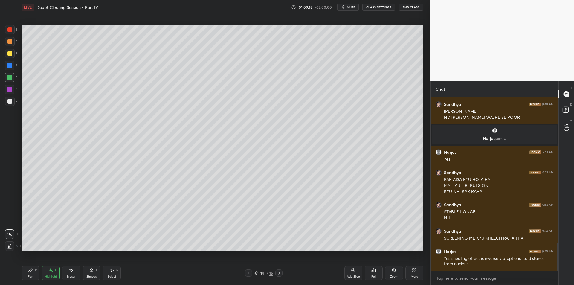
scroll to position [904, 0]
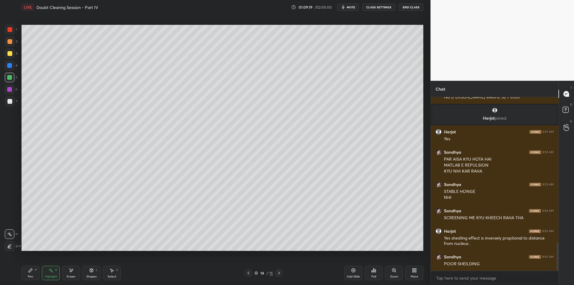
click at [36, 269] on div "P" at bounding box center [36, 270] width 2 height 3
click at [52, 272] on rect at bounding box center [51, 270] width 3 height 3
click at [39, 271] on div "Pen P" at bounding box center [31, 273] width 18 height 14
click at [51, 272] on rect at bounding box center [51, 270] width 3 height 3
click at [35, 271] on div "P" at bounding box center [36, 270] width 2 height 3
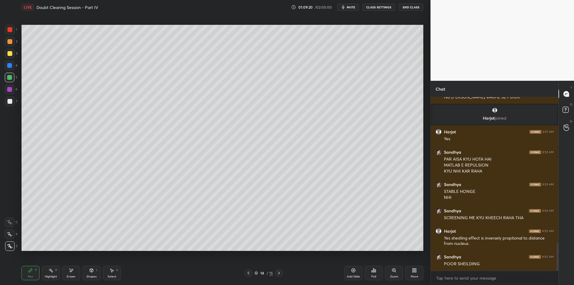
click at [54, 272] on div "Highlight H" at bounding box center [51, 273] width 18 height 14
click at [34, 269] on div "Pen P" at bounding box center [31, 273] width 18 height 14
click at [51, 274] on div "Highlight H" at bounding box center [51, 273] width 18 height 14
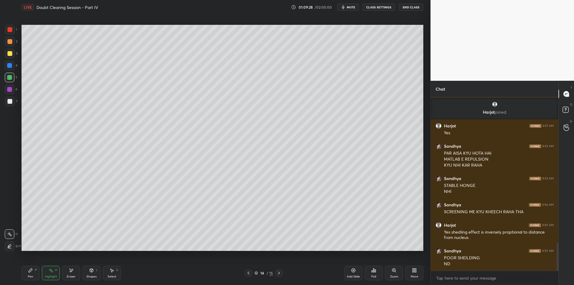
click at [41, 272] on div "Pen P Highlight H Eraser Shapes L Select S" at bounding box center [102, 273] width 161 height 14
click at [50, 273] on div "Highlight H" at bounding box center [51, 273] width 18 height 14
click at [33, 272] on icon at bounding box center [30, 270] width 5 height 5
click at [57, 271] on div "H" at bounding box center [56, 270] width 2 height 3
click at [46, 276] on div "Highlight" at bounding box center [51, 276] width 12 height 3
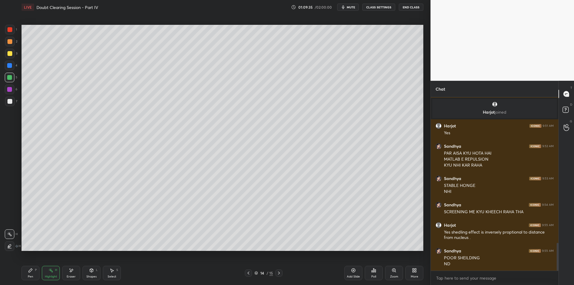
click at [29, 272] on icon at bounding box center [30, 270] width 5 height 5
click at [50, 275] on div "Highlight" at bounding box center [51, 276] width 12 height 3
click at [28, 273] on div "Pen P" at bounding box center [31, 273] width 18 height 14
click at [49, 274] on div "Highlight H" at bounding box center [51, 273] width 18 height 14
click at [28, 273] on div "Pen P" at bounding box center [31, 273] width 18 height 14
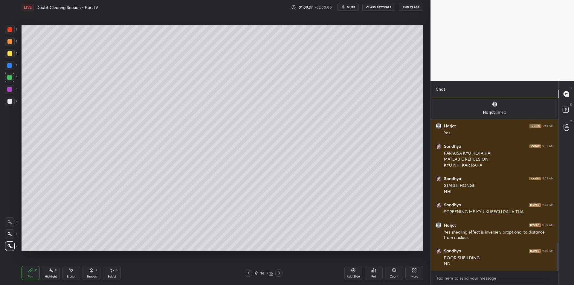
click at [50, 272] on icon at bounding box center [50, 270] width 5 height 5
click at [30, 270] on icon at bounding box center [30, 270] width 5 height 5
click at [48, 272] on div "Highlight H" at bounding box center [51, 273] width 18 height 14
click at [33, 274] on div "Pen P" at bounding box center [31, 273] width 18 height 14
click at [51, 275] on div "Highlight" at bounding box center [51, 276] width 12 height 3
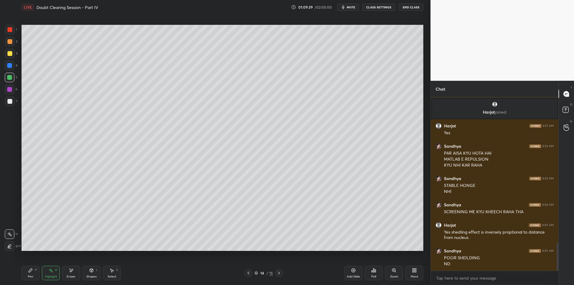
click at [27, 269] on div "Pen P" at bounding box center [31, 273] width 18 height 14
click at [50, 272] on icon at bounding box center [50, 270] width 5 height 5
click at [28, 274] on div "Pen P" at bounding box center [31, 273] width 18 height 14
click at [50, 274] on div "Highlight H" at bounding box center [51, 273] width 18 height 14
click at [31, 273] on div "Pen P" at bounding box center [31, 273] width 18 height 14
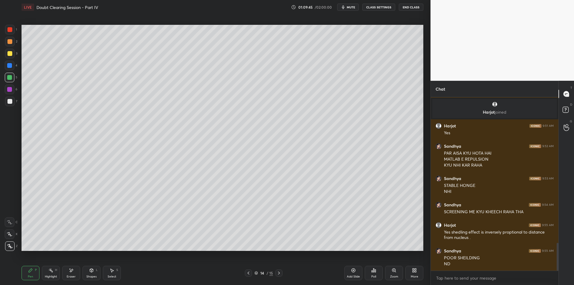
click at [47, 272] on div "Highlight H" at bounding box center [51, 273] width 18 height 14
click at [34, 270] on div "Pen P" at bounding box center [31, 273] width 18 height 14
click at [17, 94] on div "6" at bounding box center [11, 91] width 13 height 12
click at [12, 104] on div at bounding box center [10, 102] width 10 height 10
click at [246, 274] on icon at bounding box center [248, 273] width 5 height 5
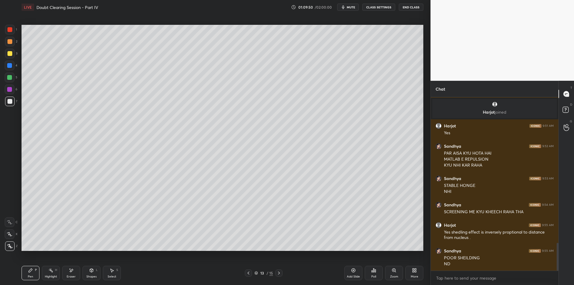
click at [351, 275] on div "Add Slide" at bounding box center [353, 276] width 13 height 3
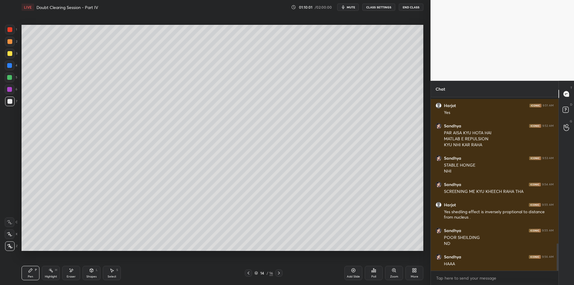
click at [9, 55] on div at bounding box center [9, 53] width 5 height 5
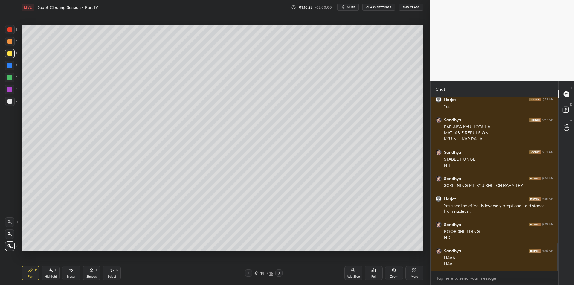
click at [14, 70] on div "4" at bounding box center [11, 66] width 13 height 10
click at [12, 80] on div at bounding box center [10, 78] width 10 height 10
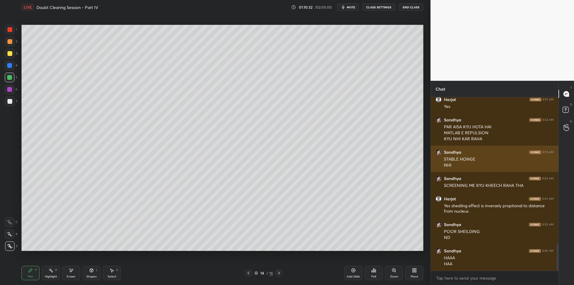
scroll to position [942, 0]
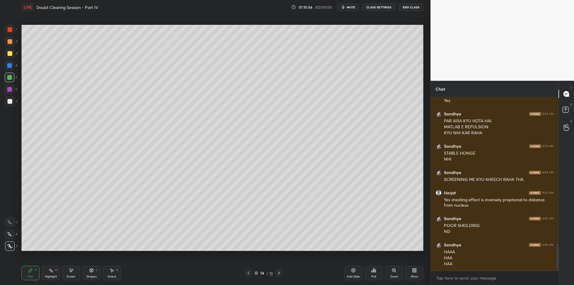
click at [11, 92] on div at bounding box center [10, 90] width 10 height 10
click at [7, 103] on div at bounding box center [9, 101] width 5 height 5
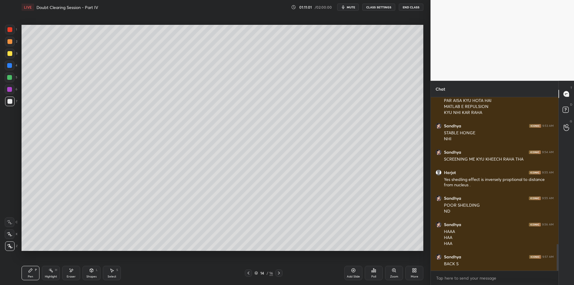
click at [249, 274] on icon at bounding box center [248, 273] width 5 height 5
click at [55, 269] on div "H" at bounding box center [56, 270] width 2 height 3
click at [40, 273] on div "Pen P Highlight H Eraser Shapes L Select S" at bounding box center [102, 273] width 161 height 14
click at [53, 272] on icon at bounding box center [50, 270] width 5 height 5
click at [30, 271] on icon at bounding box center [31, 271] width 4 height 4
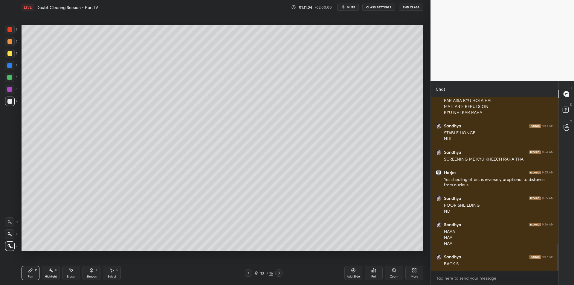
click at [51, 276] on div "Highlight" at bounding box center [51, 276] width 12 height 3
click at [31, 270] on icon at bounding box center [31, 271] width 4 height 4
click at [50, 274] on div "Highlight H" at bounding box center [51, 273] width 18 height 14
click at [27, 273] on div "Pen P" at bounding box center [31, 273] width 18 height 14
click at [46, 276] on div "Highlight" at bounding box center [51, 276] width 12 height 3
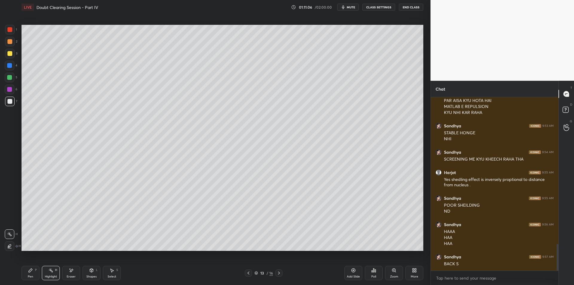
click at [29, 272] on icon at bounding box center [31, 271] width 4 height 4
click at [48, 270] on icon at bounding box center [50, 270] width 5 height 5
click at [28, 272] on icon at bounding box center [30, 270] width 5 height 5
click at [49, 272] on icon at bounding box center [50, 270] width 5 height 5
click at [24, 271] on div "Pen P" at bounding box center [31, 273] width 18 height 14
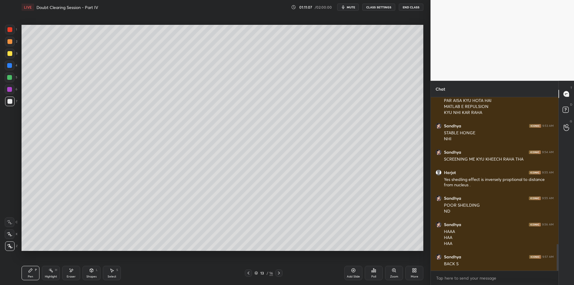
click at [50, 273] on div "Highlight H" at bounding box center [51, 273] width 18 height 14
click at [23, 272] on div "Pen P" at bounding box center [31, 273] width 18 height 14
click at [51, 276] on div "Highlight" at bounding box center [51, 276] width 12 height 3
click at [23, 275] on div "Pen P" at bounding box center [31, 273] width 18 height 14
click at [42, 280] on div "Highlight H" at bounding box center [51, 273] width 18 height 14
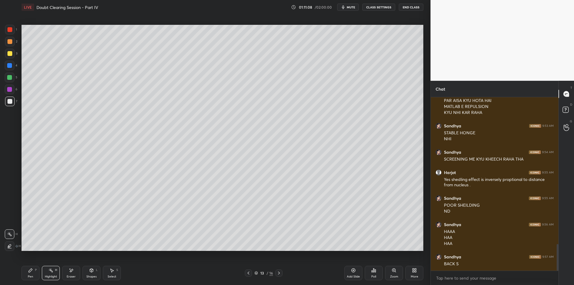
scroll to position [968, 0]
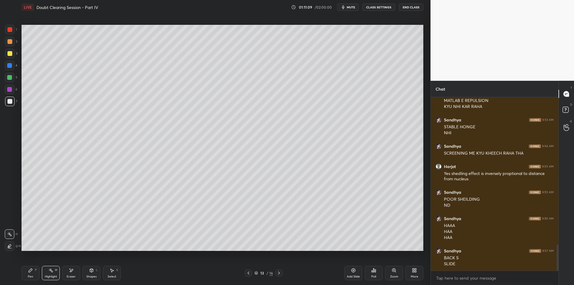
click at [28, 275] on div "Pen P" at bounding box center [31, 273] width 18 height 14
click at [50, 280] on div "Highlight H" at bounding box center [51, 273] width 18 height 14
click at [25, 274] on div "Pen P" at bounding box center [31, 273] width 18 height 14
click at [49, 280] on div "Pen P Highlight H Eraser Shapes L Select S 13 / 16 Add Slide Poll Zoom More" at bounding box center [223, 273] width 402 height 24
click at [30, 279] on div "Pen P" at bounding box center [31, 273] width 18 height 14
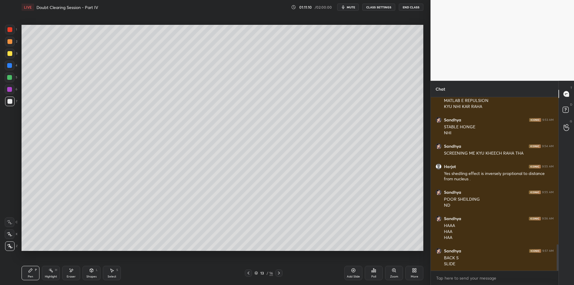
click at [51, 278] on div "Highlight" at bounding box center [51, 276] width 12 height 3
click at [27, 268] on div "Pen P" at bounding box center [31, 273] width 18 height 14
click at [47, 270] on div "Highlight H" at bounding box center [51, 273] width 18 height 14
click at [34, 272] on div "Pen P" at bounding box center [31, 273] width 18 height 14
click at [246, 273] on div at bounding box center [248, 272] width 7 height 7
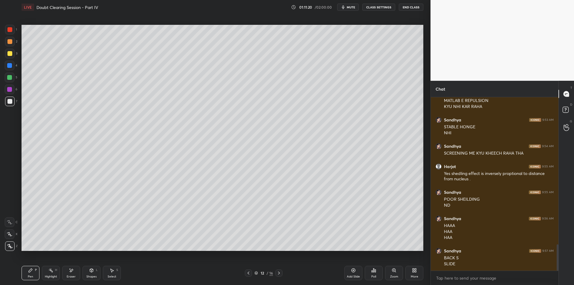
click at [343, 7] on icon "button" at bounding box center [343, 7] width 3 height 4
click at [11, 51] on div at bounding box center [10, 54] width 10 height 10
click at [15, 43] on div "2" at bounding box center [11, 42] width 12 height 10
click at [12, 32] on div at bounding box center [10, 30] width 10 height 10
click at [8, 42] on div at bounding box center [9, 41] width 5 height 5
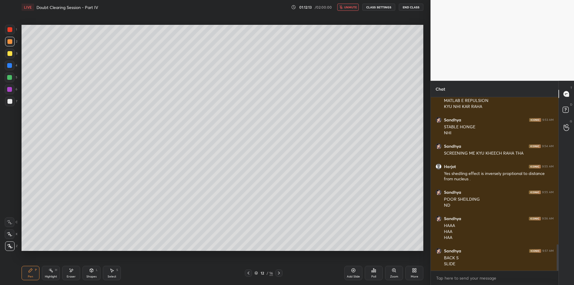
click at [9, 31] on div at bounding box center [9, 29] width 5 height 5
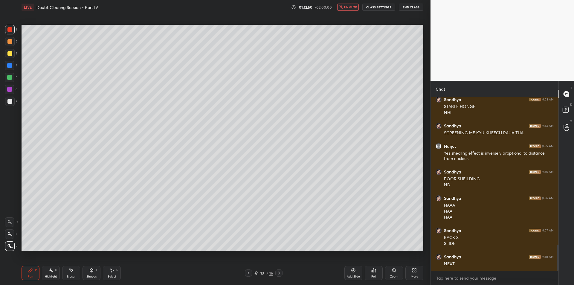
click at [10, 54] on div at bounding box center [9, 53] width 5 height 5
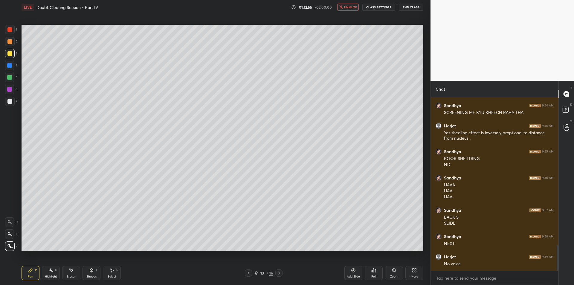
click at [350, 10] on button "unmute" at bounding box center [348, 7] width 22 height 7
click at [51, 266] on div "Highlight H" at bounding box center [51, 273] width 18 height 14
click at [35, 268] on div "Pen P" at bounding box center [31, 273] width 18 height 14
click at [52, 272] on rect at bounding box center [51, 270] width 3 height 3
click at [31, 270] on icon at bounding box center [31, 271] width 4 height 4
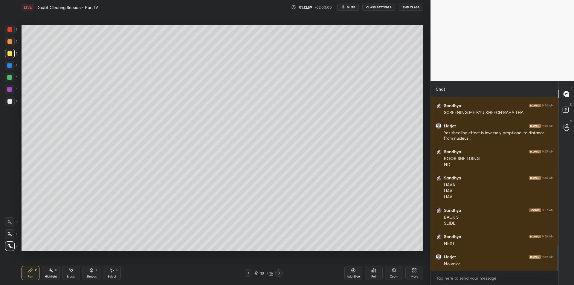
click at [50, 275] on div "Highlight" at bounding box center [51, 276] width 12 height 3
click at [29, 268] on icon at bounding box center [30, 270] width 5 height 5
click at [48, 275] on div "Highlight" at bounding box center [51, 276] width 12 height 3
click at [31, 268] on icon at bounding box center [30, 270] width 5 height 5
click at [51, 272] on icon at bounding box center [50, 270] width 5 height 5
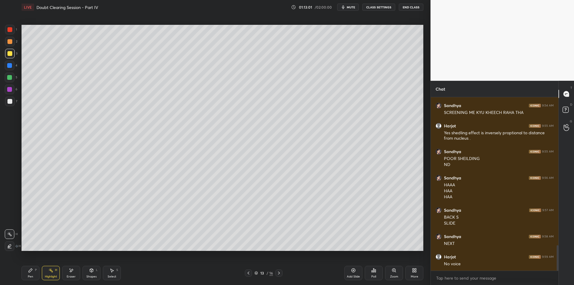
click at [33, 266] on div "Pen P" at bounding box center [31, 273] width 18 height 14
click at [50, 273] on div "Highlight H" at bounding box center [51, 273] width 18 height 14
click at [28, 270] on div "Pen P" at bounding box center [31, 273] width 18 height 14
click at [47, 272] on div "Highlight H" at bounding box center [51, 273] width 18 height 14
click at [33, 269] on icon at bounding box center [30, 270] width 5 height 5
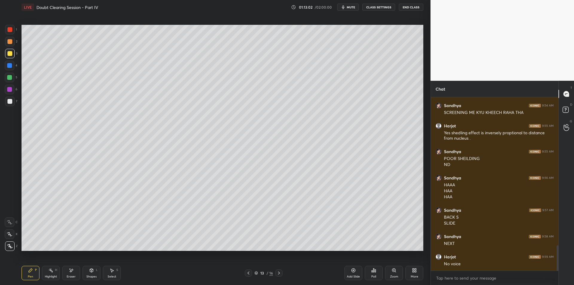
click at [53, 273] on div "Highlight H" at bounding box center [51, 273] width 18 height 14
click at [31, 269] on icon at bounding box center [31, 271] width 4 height 4
click at [49, 272] on icon at bounding box center [50, 270] width 5 height 5
click at [30, 266] on div "Pen P" at bounding box center [31, 273] width 18 height 14
click at [52, 273] on div "Highlight H" at bounding box center [51, 273] width 18 height 14
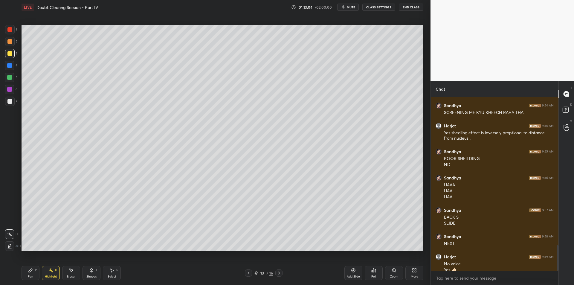
scroll to position [1015, 0]
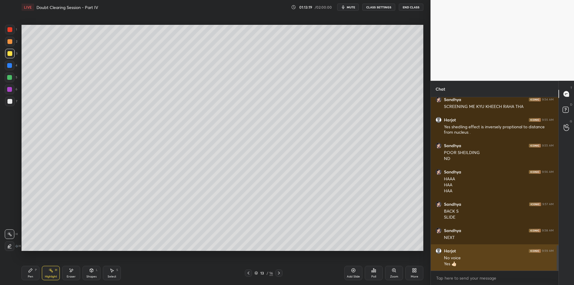
click at [15, 50] on div "3" at bounding box center [11, 54] width 12 height 10
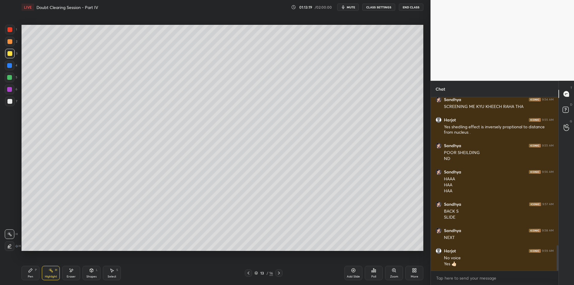
click at [13, 42] on div at bounding box center [10, 42] width 10 height 10
click at [7, 36] on div "1" at bounding box center [11, 31] width 12 height 12
click at [9, 41] on div at bounding box center [9, 41] width 5 height 5
click at [8, 28] on div at bounding box center [9, 29] width 5 height 5
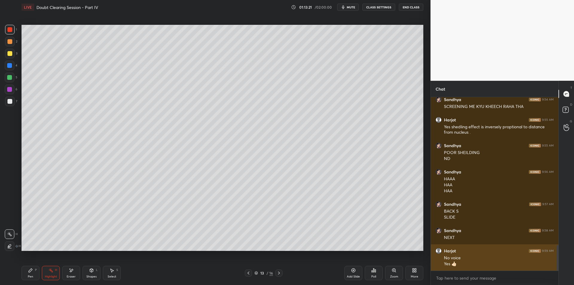
click at [6, 33] on div at bounding box center [10, 30] width 10 height 10
click at [4, 41] on div "1 2 3 4 5 6 7 C X Z E E Erase all H H" at bounding box center [9, 138] width 19 height 226
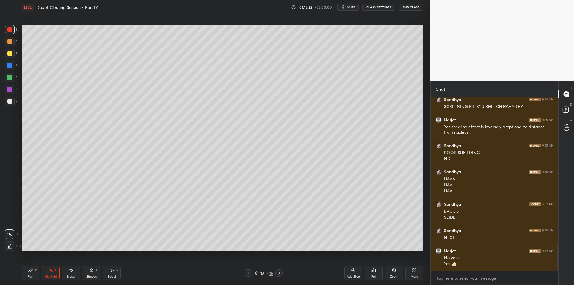
click at [19, 32] on div "Setting up your live class Poll for secs No correct answer Start poll" at bounding box center [222, 137] width 407 height 247
click at [12, 43] on div at bounding box center [9, 41] width 5 height 5
click at [10, 52] on div at bounding box center [9, 53] width 5 height 5
click at [48, 272] on icon at bounding box center [50, 270] width 5 height 5
click at [31, 272] on icon at bounding box center [31, 271] width 4 height 4
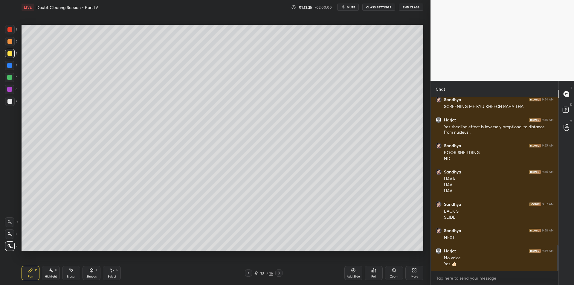
click at [45, 276] on div "Highlight" at bounding box center [51, 276] width 12 height 3
click at [38, 276] on div "Pen P" at bounding box center [31, 273] width 18 height 14
click at [48, 278] on div "Highlight H" at bounding box center [51, 273] width 18 height 14
click at [35, 273] on div "Pen P" at bounding box center [31, 273] width 18 height 14
click at [44, 274] on div "Highlight H" at bounding box center [51, 273] width 18 height 14
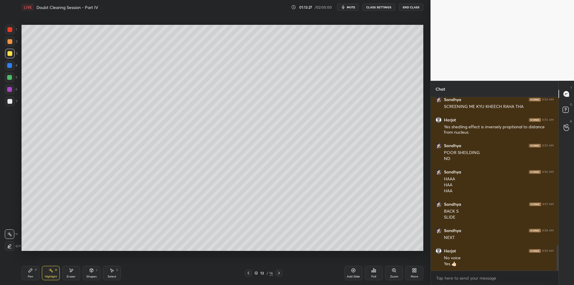
click at [37, 272] on div "Pen P" at bounding box center [31, 273] width 18 height 14
click at [47, 273] on div "Highlight H" at bounding box center [51, 273] width 18 height 14
click at [33, 270] on icon at bounding box center [30, 270] width 5 height 5
click at [45, 272] on div "Highlight H" at bounding box center [51, 273] width 18 height 14
click at [32, 274] on div "Pen P" at bounding box center [31, 273] width 18 height 14
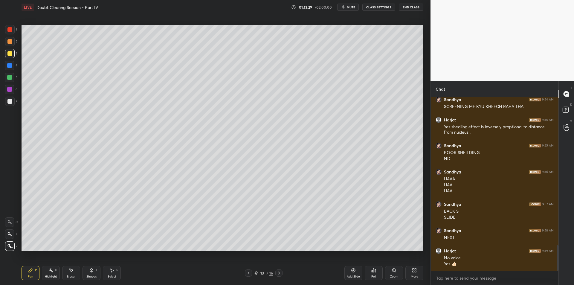
click at [45, 276] on div "Highlight" at bounding box center [51, 276] width 12 height 3
click at [33, 274] on div "Pen P" at bounding box center [31, 273] width 18 height 14
click at [43, 279] on div "Highlight H" at bounding box center [51, 273] width 18 height 14
click at [40, 272] on div "Pen P Highlight H Eraser Shapes L Select S" at bounding box center [102, 273] width 161 height 14
click at [52, 270] on rect at bounding box center [51, 270] width 3 height 3
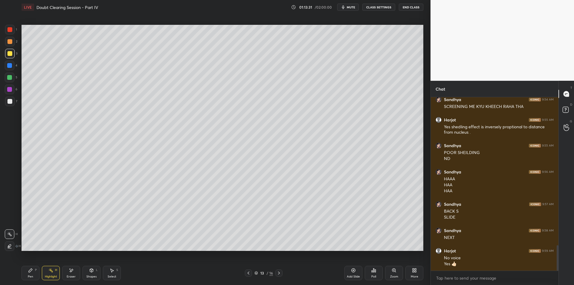
click at [34, 270] on div "Pen P" at bounding box center [31, 273] width 18 height 14
click at [47, 274] on div "Highlight H" at bounding box center [51, 273] width 18 height 14
click at [31, 271] on icon at bounding box center [31, 271] width 4 height 4
click at [48, 273] on div "Highlight H" at bounding box center [51, 273] width 18 height 14
click at [33, 273] on div "Pen P" at bounding box center [31, 273] width 18 height 14
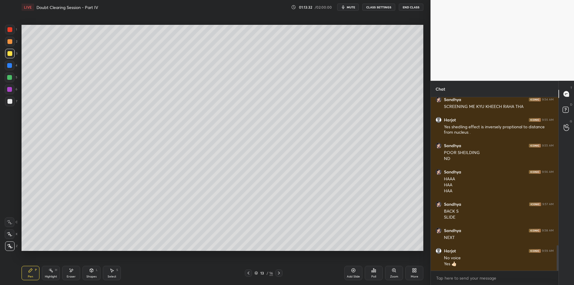
click at [44, 276] on div "Highlight H" at bounding box center [51, 273] width 18 height 14
click at [32, 274] on div "Pen P" at bounding box center [31, 273] width 18 height 14
click at [45, 272] on div "Highlight H" at bounding box center [51, 273] width 18 height 14
click at [33, 270] on icon at bounding box center [30, 270] width 5 height 5
click at [48, 275] on div "Highlight" at bounding box center [51, 276] width 12 height 3
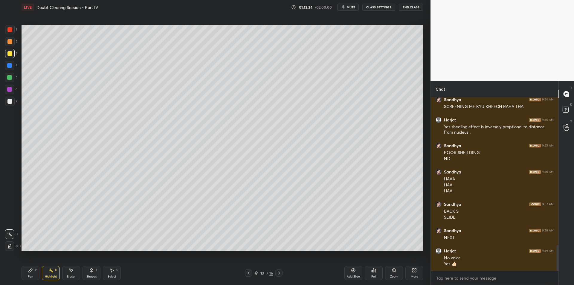
click at [33, 271] on icon at bounding box center [30, 270] width 5 height 5
click at [46, 272] on div "Highlight H" at bounding box center [51, 273] width 18 height 14
click at [32, 268] on icon at bounding box center [30, 270] width 5 height 5
click at [48, 269] on div "Highlight H" at bounding box center [51, 273] width 18 height 14
click at [33, 271] on div "Pen P" at bounding box center [31, 273] width 18 height 14
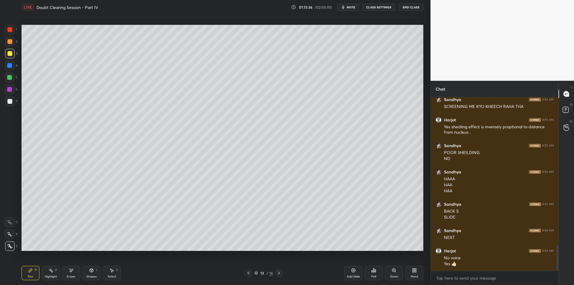
click at [45, 271] on div "Highlight H" at bounding box center [51, 273] width 18 height 14
click at [32, 272] on icon at bounding box center [30, 270] width 5 height 5
click at [48, 274] on div "Highlight H" at bounding box center [51, 273] width 18 height 14
click at [35, 271] on div "P" at bounding box center [36, 270] width 2 height 3
click at [47, 275] on div "Highlight" at bounding box center [51, 276] width 12 height 3
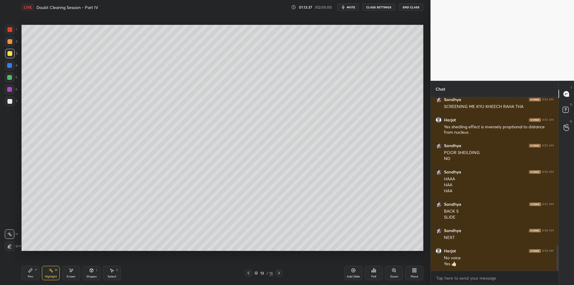
click at [32, 274] on div "Pen P" at bounding box center [31, 273] width 18 height 14
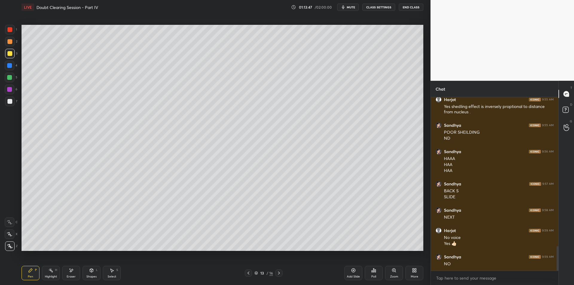
scroll to position [1056, 0]
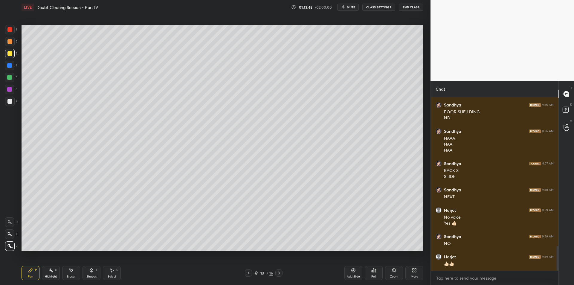
click at [47, 269] on div "Highlight H" at bounding box center [51, 273] width 18 height 14
click at [33, 270] on div "Pen P" at bounding box center [31, 273] width 18 height 14
click at [49, 270] on circle at bounding box center [49, 269] width 1 height 1
click at [33, 268] on div "Pen P" at bounding box center [31, 273] width 18 height 14
click at [35, 275] on div "Pen P" at bounding box center [31, 273] width 18 height 14
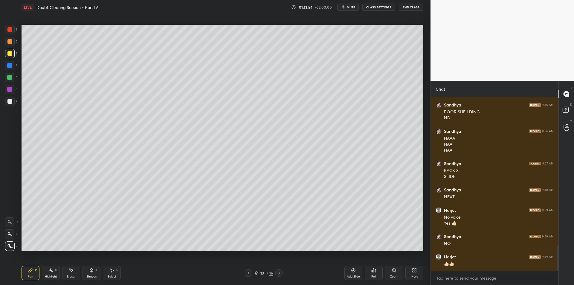
click at [45, 272] on div "Highlight H" at bounding box center [51, 273] width 18 height 14
click at [33, 273] on div "Pen P" at bounding box center [31, 273] width 18 height 14
click at [53, 269] on div "Highlight H" at bounding box center [51, 273] width 18 height 14
click at [31, 265] on div "Pen P Highlight H Eraser Shapes L Select S 13 / 16 Add Slide Poll Zoom More" at bounding box center [223, 273] width 402 height 24
click at [42, 272] on div "Highlight H" at bounding box center [51, 273] width 18 height 14
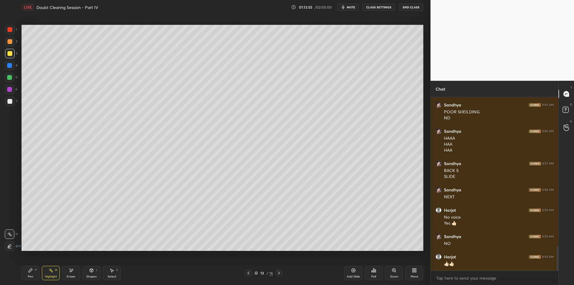
click at [32, 274] on div "Pen P" at bounding box center [31, 273] width 18 height 14
click at [49, 272] on icon at bounding box center [50, 270] width 5 height 5
click at [35, 267] on div "Pen P" at bounding box center [31, 273] width 18 height 14
click at [43, 271] on div "Highlight H" at bounding box center [51, 273] width 18 height 14
click at [30, 267] on div "Pen P" at bounding box center [31, 273] width 18 height 14
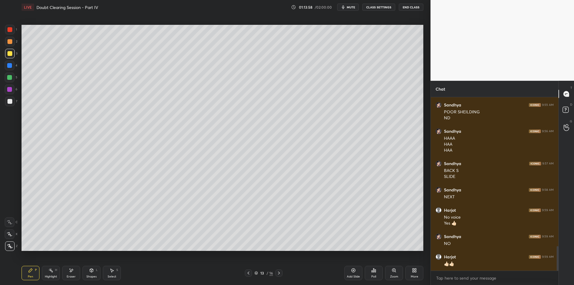
click at [46, 274] on div "Highlight H" at bounding box center [51, 273] width 18 height 14
click at [37, 273] on div "Pen P" at bounding box center [31, 273] width 18 height 14
click at [49, 274] on div "Highlight H" at bounding box center [51, 273] width 18 height 14
click at [32, 270] on icon at bounding box center [30, 270] width 5 height 5
click at [48, 272] on icon at bounding box center [50, 270] width 5 height 5
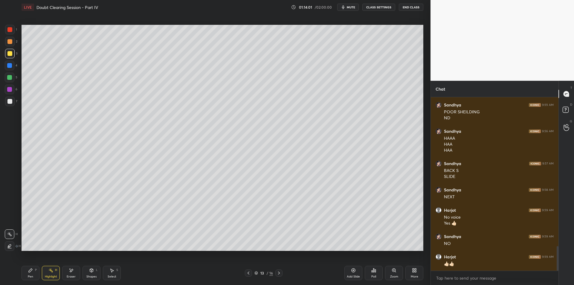
click at [30, 273] on div "Pen P" at bounding box center [31, 273] width 18 height 14
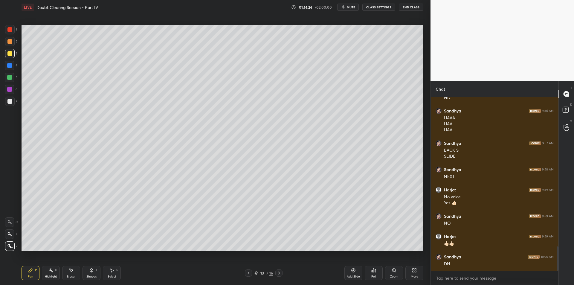
click at [280, 272] on icon at bounding box center [279, 273] width 5 height 5
click at [47, 272] on div "Highlight H" at bounding box center [51, 273] width 18 height 14
click at [34, 274] on div "Pen P" at bounding box center [31, 273] width 18 height 14
click at [280, 270] on div at bounding box center [278, 272] width 7 height 7
click at [280, 273] on icon at bounding box center [279, 273] width 5 height 5
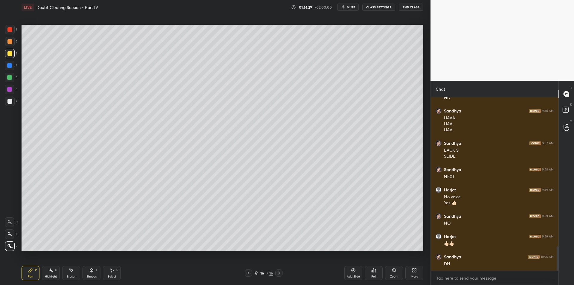
click at [353, 270] on icon at bounding box center [354, 270] width 2 height 2
click at [13, 30] on div at bounding box center [10, 30] width 10 height 10
click at [11, 42] on div at bounding box center [9, 41] width 5 height 5
click at [11, 31] on div at bounding box center [9, 29] width 5 height 5
click at [10, 39] on div at bounding box center [10, 42] width 10 height 10
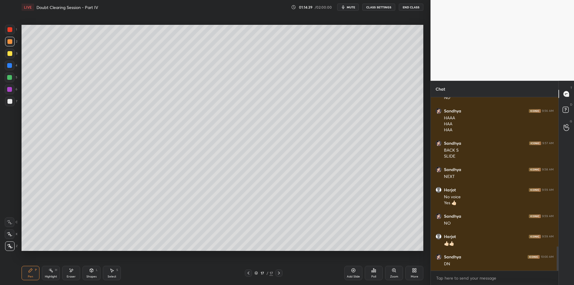
click at [9, 32] on div at bounding box center [10, 30] width 10 height 10
click at [7, 45] on div at bounding box center [10, 42] width 10 height 10
click at [9, 31] on div at bounding box center [9, 29] width 5 height 5
click at [8, 42] on div at bounding box center [9, 41] width 5 height 5
click at [11, 31] on div at bounding box center [9, 29] width 5 height 5
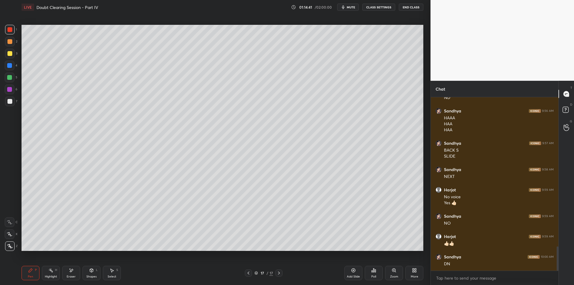
click at [7, 43] on div at bounding box center [10, 42] width 10 height 10
click at [11, 51] on div at bounding box center [9, 53] width 5 height 5
click at [15, 45] on div "2" at bounding box center [11, 42] width 12 height 10
click at [10, 53] on div at bounding box center [9, 53] width 5 height 5
click at [9, 44] on div at bounding box center [10, 42] width 10 height 10
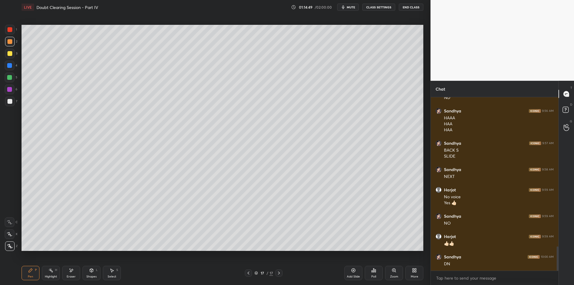
click at [8, 55] on div at bounding box center [9, 53] width 5 height 5
click at [8, 48] on div "2" at bounding box center [11, 43] width 12 height 12
click at [8, 54] on div at bounding box center [9, 53] width 5 height 5
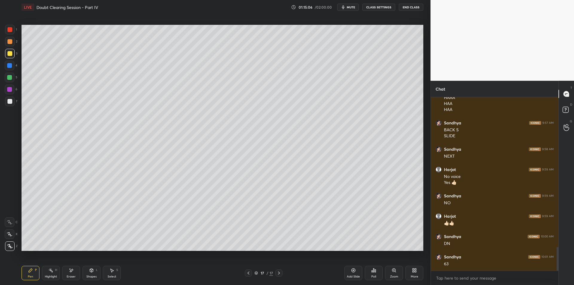
click at [10, 72] on div "4" at bounding box center [11, 67] width 13 height 12
click at [9, 80] on div at bounding box center [10, 78] width 10 height 10
click at [13, 60] on div "3" at bounding box center [11, 55] width 12 height 12
click at [6, 50] on div at bounding box center [10, 54] width 10 height 10
click at [12, 39] on div at bounding box center [10, 42] width 10 height 10
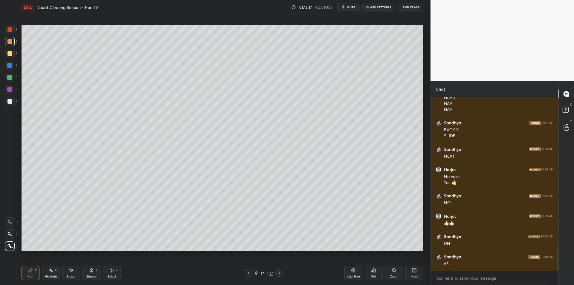
click at [14, 30] on div at bounding box center [10, 30] width 10 height 10
click at [7, 42] on div at bounding box center [9, 41] width 5 height 5
click at [9, 30] on div at bounding box center [9, 29] width 5 height 5
click at [8, 44] on div at bounding box center [9, 41] width 5 height 5
click at [9, 32] on div at bounding box center [10, 30] width 10 height 10
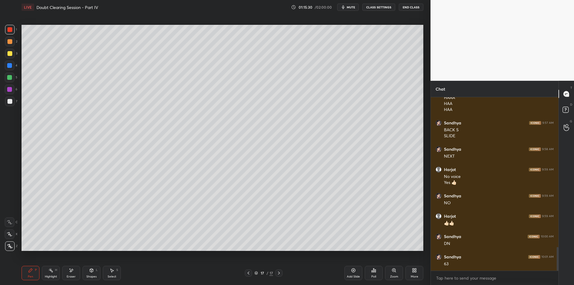
click at [10, 48] on div "2" at bounding box center [11, 43] width 12 height 12
click at [10, 65] on div at bounding box center [9, 65] width 5 height 5
click at [10, 57] on div at bounding box center [10, 54] width 10 height 10
click at [10, 65] on div at bounding box center [9, 65] width 5 height 5
click at [11, 56] on div at bounding box center [10, 54] width 10 height 10
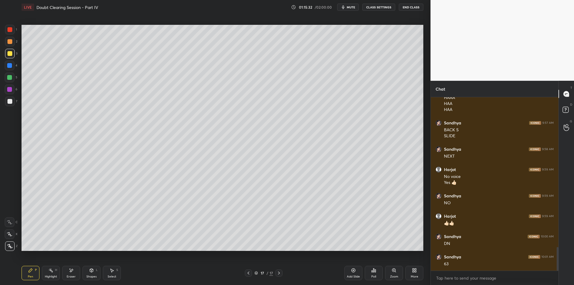
click at [9, 72] on div "4" at bounding box center [11, 67] width 13 height 12
click at [9, 79] on div at bounding box center [9, 77] width 5 height 5
click at [7, 72] on div "4" at bounding box center [11, 67] width 13 height 12
click at [10, 80] on div at bounding box center [9, 77] width 5 height 5
click at [14, 68] on div at bounding box center [10, 66] width 10 height 10
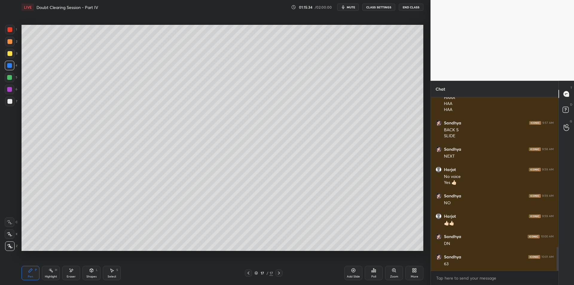
click at [8, 76] on div at bounding box center [9, 77] width 5 height 5
click at [11, 66] on div at bounding box center [9, 65] width 5 height 5
click at [11, 76] on div at bounding box center [9, 77] width 5 height 5
click at [11, 65] on div at bounding box center [9, 65] width 5 height 5
click at [11, 78] on div at bounding box center [9, 77] width 5 height 5
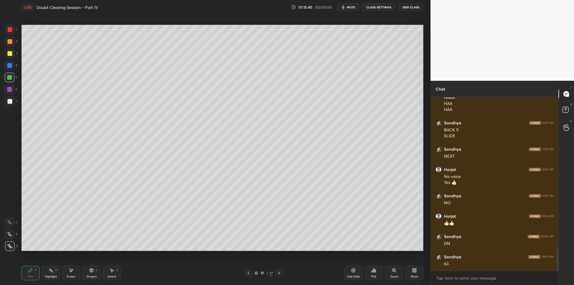
click at [11, 89] on div at bounding box center [9, 89] width 5 height 5
click at [8, 101] on div at bounding box center [9, 101] width 5 height 5
click at [7, 92] on div at bounding box center [10, 90] width 10 height 10
click at [3, 107] on div "1 2 3 4 5 6 7 C X Z E E Erase all H H" at bounding box center [9, 138] width 19 height 226
click at [9, 100] on div at bounding box center [9, 101] width 5 height 5
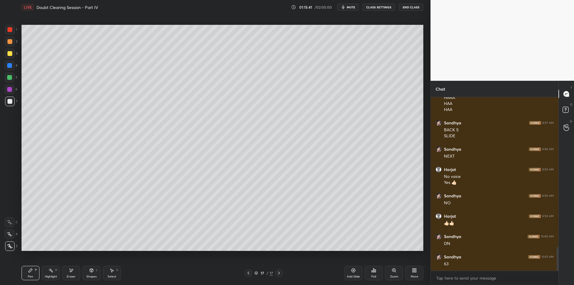
click at [9, 91] on div at bounding box center [9, 89] width 5 height 5
click at [7, 103] on div at bounding box center [9, 101] width 5 height 5
click at [7, 92] on div at bounding box center [10, 90] width 10 height 10
click at [8, 102] on div at bounding box center [9, 101] width 5 height 5
click at [7, 93] on div at bounding box center [10, 90] width 10 height 10
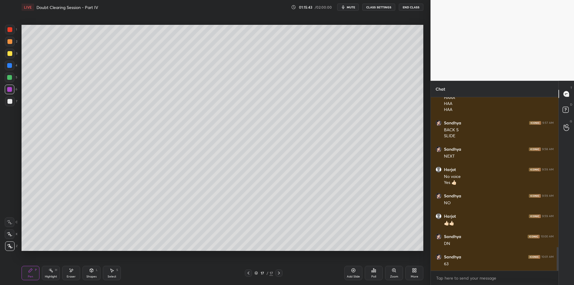
click at [7, 100] on div at bounding box center [9, 101] width 5 height 5
click at [7, 93] on div at bounding box center [10, 90] width 10 height 10
click at [8, 101] on div at bounding box center [9, 101] width 5 height 5
click at [6, 93] on div at bounding box center [10, 90] width 10 height 10
click at [11, 98] on div at bounding box center [10, 102] width 10 height 10
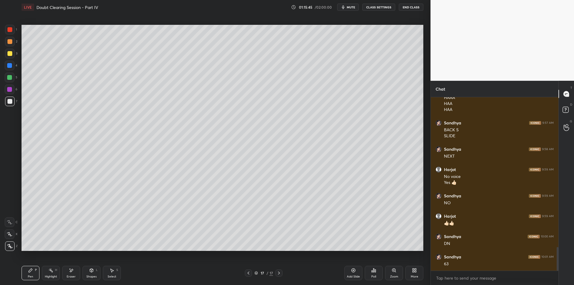
click at [9, 90] on div at bounding box center [9, 89] width 5 height 5
click at [10, 104] on div at bounding box center [10, 102] width 10 height 10
click at [12, 92] on div at bounding box center [10, 90] width 10 height 10
click at [10, 103] on div at bounding box center [9, 101] width 5 height 5
click at [10, 89] on div at bounding box center [9, 89] width 5 height 5
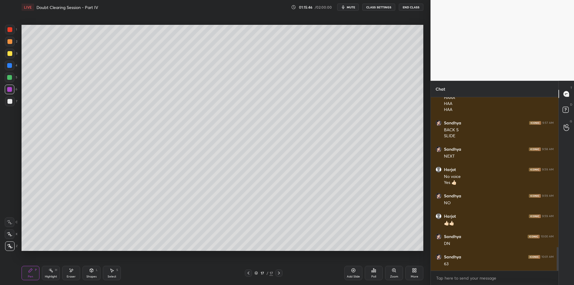
click at [8, 104] on div at bounding box center [10, 102] width 10 height 10
click at [6, 94] on div at bounding box center [10, 90] width 10 height 10
click at [10, 103] on div at bounding box center [9, 101] width 5 height 5
click at [7, 97] on div at bounding box center [10, 102] width 10 height 10
click at [8, 93] on div at bounding box center [10, 90] width 10 height 10
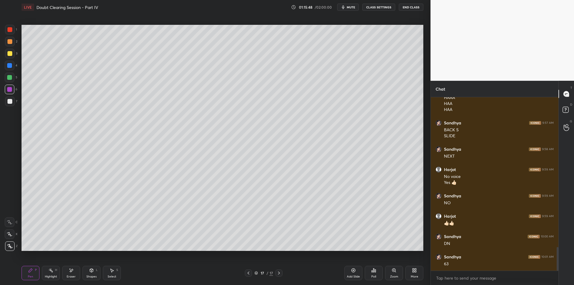
click at [9, 102] on div at bounding box center [9, 101] width 5 height 5
click at [7, 90] on div at bounding box center [9, 89] width 5 height 5
click at [7, 100] on div at bounding box center [10, 102] width 10 height 10
click at [4, 94] on div "1 2 3 4 5 6 7 C X Z E E Erase all H H" at bounding box center [9, 138] width 19 height 226
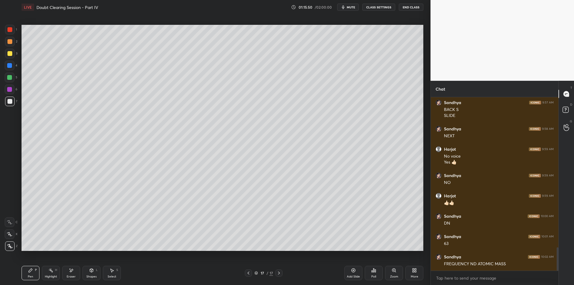
click at [10, 94] on div at bounding box center [10, 90] width 10 height 10
click at [11, 102] on div at bounding box center [9, 101] width 5 height 5
click at [9, 92] on div at bounding box center [10, 90] width 10 height 10
click at [12, 100] on div at bounding box center [9, 101] width 5 height 5
click at [9, 91] on div at bounding box center [9, 89] width 5 height 5
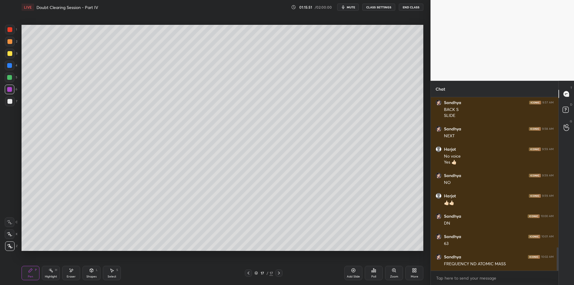
click at [8, 100] on div at bounding box center [9, 101] width 5 height 5
click at [10, 89] on div at bounding box center [9, 89] width 5 height 5
click at [11, 95] on div "6" at bounding box center [11, 91] width 13 height 12
click at [9, 88] on div at bounding box center [9, 89] width 5 height 5
click at [9, 99] on div at bounding box center [9, 101] width 5 height 5
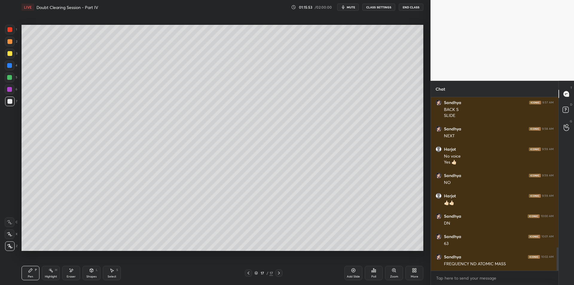
click at [8, 90] on div at bounding box center [9, 89] width 5 height 5
click at [8, 100] on div at bounding box center [9, 101] width 5 height 5
click at [8, 92] on div at bounding box center [10, 90] width 10 height 10
click at [8, 103] on div at bounding box center [9, 101] width 5 height 5
click at [10, 89] on div at bounding box center [9, 89] width 5 height 5
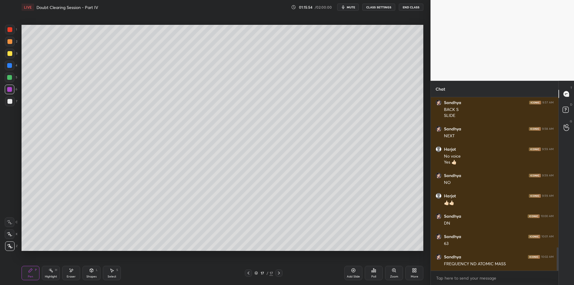
click at [11, 103] on div at bounding box center [9, 101] width 5 height 5
click at [10, 90] on div at bounding box center [9, 89] width 5 height 5
click at [10, 101] on div at bounding box center [9, 101] width 5 height 5
click at [10, 92] on div at bounding box center [10, 90] width 10 height 10
click at [11, 101] on div at bounding box center [9, 101] width 5 height 5
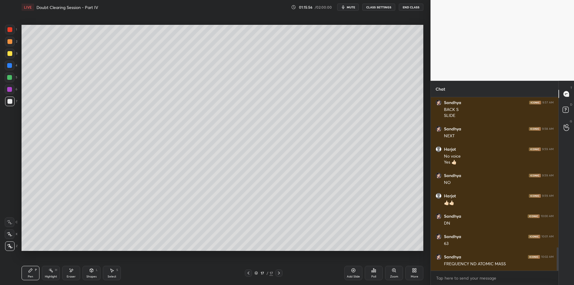
click at [11, 91] on div at bounding box center [9, 89] width 5 height 5
click at [10, 101] on div at bounding box center [9, 101] width 5 height 5
click at [8, 92] on div at bounding box center [10, 90] width 10 height 10
click at [12, 101] on div at bounding box center [9, 101] width 5 height 5
click at [12, 94] on div "6" at bounding box center [11, 91] width 13 height 12
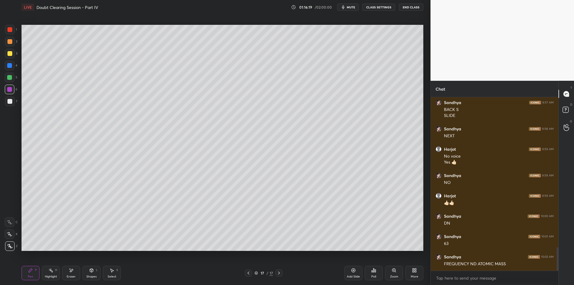
click at [15, 100] on div "7" at bounding box center [11, 102] width 12 height 10
click at [8, 94] on div "6" at bounding box center [11, 91] width 13 height 12
click at [8, 101] on div at bounding box center [9, 101] width 5 height 5
click at [8, 92] on div at bounding box center [10, 90] width 10 height 10
click at [9, 101] on div at bounding box center [9, 101] width 5 height 5
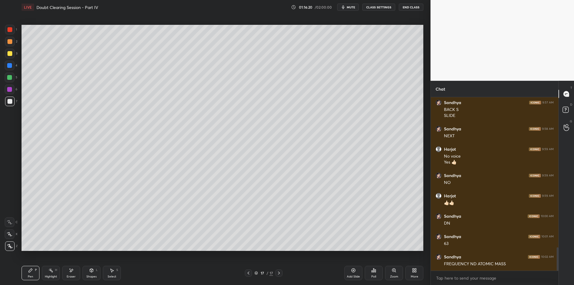
click at [9, 93] on div at bounding box center [10, 90] width 10 height 10
click at [13, 103] on div at bounding box center [10, 102] width 10 height 10
click at [10, 93] on div at bounding box center [10, 90] width 10 height 10
click at [9, 103] on div at bounding box center [9, 101] width 5 height 5
click at [10, 91] on div at bounding box center [9, 89] width 5 height 5
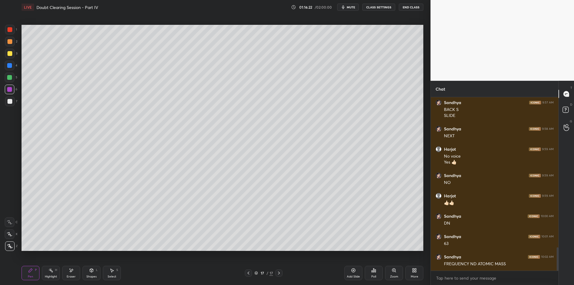
click at [11, 101] on div at bounding box center [9, 101] width 5 height 5
click at [6, 80] on div at bounding box center [10, 78] width 10 height 10
click at [4, 54] on div "1 2 3 4 5 6 7 C X Z E E Erase all H H" at bounding box center [9, 138] width 19 height 226
click at [12, 56] on div at bounding box center [10, 54] width 10 height 10
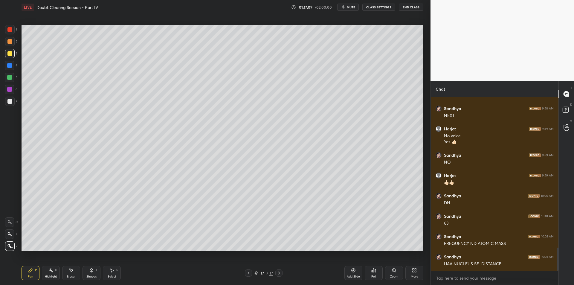
click at [18, 77] on div "1 2 3 4 5 6 7 C X Z E E Erase all H H" at bounding box center [9, 138] width 19 height 226
click at [11, 80] on div at bounding box center [9, 77] width 5 height 5
click at [10, 63] on div at bounding box center [9, 65] width 5 height 5
click at [13, 49] on div "3" at bounding box center [11, 54] width 12 height 10
click at [16, 43] on div "2" at bounding box center [11, 42] width 12 height 10
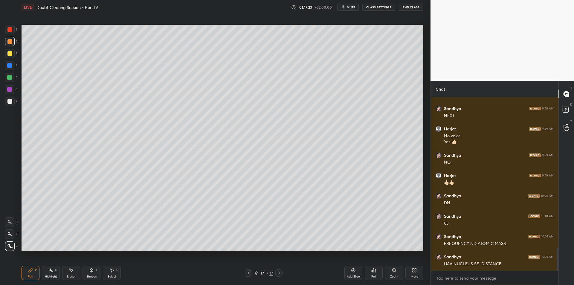
click at [12, 53] on div at bounding box center [10, 54] width 10 height 10
click at [13, 41] on div at bounding box center [10, 42] width 10 height 10
click at [14, 30] on div at bounding box center [10, 30] width 10 height 10
click at [10, 57] on div at bounding box center [10, 54] width 10 height 10
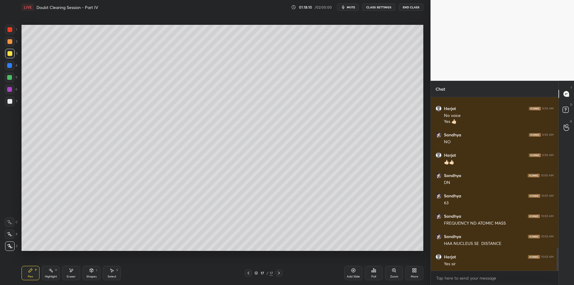
click at [6, 55] on div at bounding box center [10, 54] width 10 height 10
click at [12, 66] on div at bounding box center [10, 66] width 10 height 10
click at [15, 77] on div "5" at bounding box center [11, 78] width 13 height 10
click at [352, 275] on div "Add Slide" at bounding box center [353, 276] width 13 height 3
click at [20, 81] on div "Setting up your live class Poll for secs No correct answer Start poll" at bounding box center [222, 137] width 407 height 247
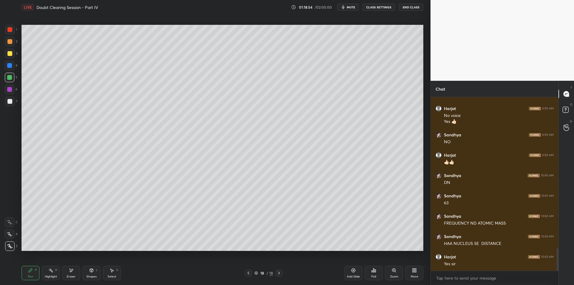
click at [10, 89] on div at bounding box center [9, 89] width 5 height 5
click at [11, 100] on div at bounding box center [9, 101] width 5 height 5
click at [11, 48] on div "2" at bounding box center [11, 43] width 12 height 12
click at [8, 39] on div at bounding box center [9, 41] width 5 height 5
click at [11, 27] on div at bounding box center [9, 29] width 5 height 5
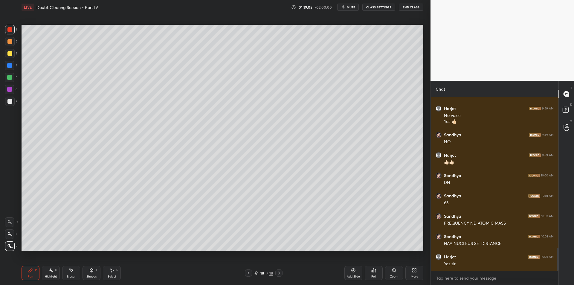
scroll to position [1179, 0]
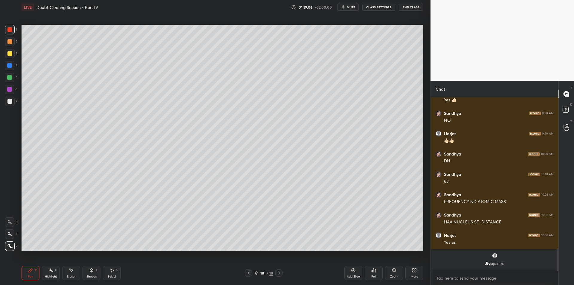
click at [7, 47] on div "2" at bounding box center [11, 43] width 12 height 12
click at [9, 55] on div at bounding box center [9, 53] width 5 height 5
click at [11, 45] on div at bounding box center [10, 42] width 10 height 10
click at [10, 50] on div at bounding box center [10, 54] width 10 height 10
click at [7, 53] on div at bounding box center [9, 53] width 5 height 5
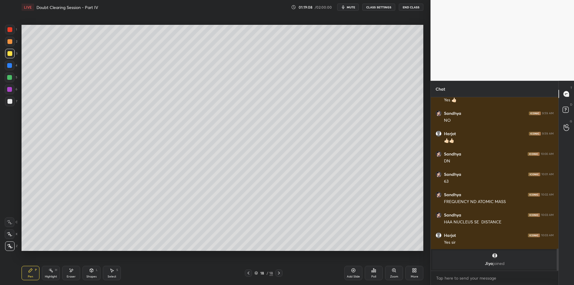
click at [13, 38] on div at bounding box center [10, 42] width 10 height 10
click at [10, 51] on div at bounding box center [9, 53] width 5 height 5
click at [3, 63] on div "1 2 3 4 5 6 7 C X Z E E Erase all H H" at bounding box center [9, 138] width 19 height 226
click at [12, 65] on div at bounding box center [9, 65] width 5 height 5
click at [10, 58] on div "3" at bounding box center [11, 55] width 12 height 12
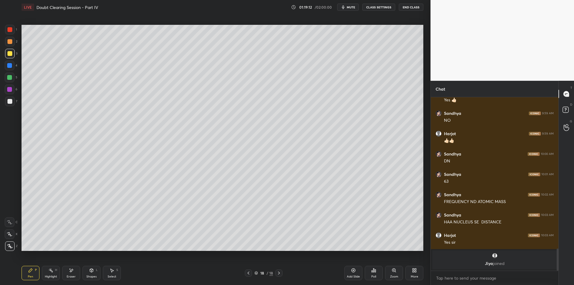
click at [10, 68] on div at bounding box center [10, 66] width 10 height 10
click at [11, 75] on div at bounding box center [10, 78] width 10 height 10
click at [11, 85] on div at bounding box center [10, 90] width 10 height 10
click at [10, 98] on div at bounding box center [10, 102] width 10 height 10
click at [10, 97] on div at bounding box center [10, 102] width 10 height 10
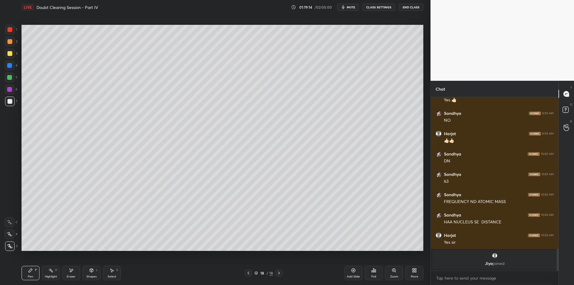
click at [10, 99] on div at bounding box center [9, 101] width 5 height 5
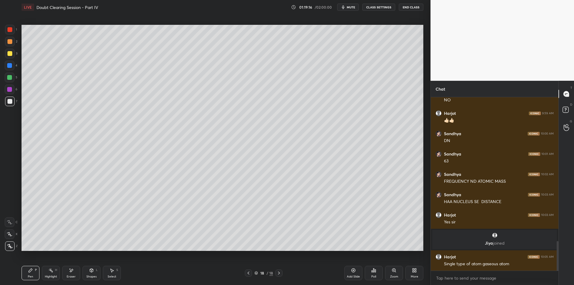
click at [247, 275] on div at bounding box center [248, 272] width 7 height 7
click at [283, 269] on div "17 / 18" at bounding box center [263, 272] width 161 height 7
click at [280, 275] on icon at bounding box center [279, 273] width 5 height 5
click at [0, 44] on div "1 2 3 4 5 6 7 C X Z E E Erase all H H" at bounding box center [9, 138] width 19 height 226
click at [6, 41] on div at bounding box center [10, 42] width 10 height 10
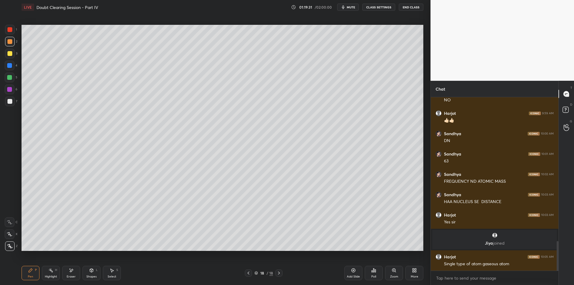
click at [10, 39] on div at bounding box center [9, 41] width 5 height 5
click at [10, 32] on div at bounding box center [9, 29] width 5 height 5
click at [11, 39] on div at bounding box center [9, 41] width 5 height 5
click at [9, 32] on div at bounding box center [10, 30] width 10 height 10
click at [9, 31] on div at bounding box center [9, 29] width 5 height 5
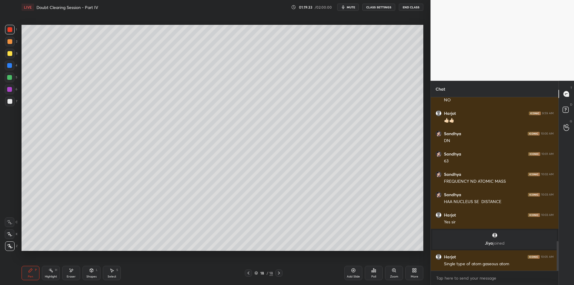
click at [16, 42] on div "2" at bounding box center [11, 42] width 12 height 10
click at [5, 34] on div "1" at bounding box center [11, 30] width 12 height 10
click at [6, 44] on div at bounding box center [10, 42] width 10 height 10
click at [5, 34] on div "1" at bounding box center [11, 30] width 12 height 10
click at [9, 42] on div at bounding box center [9, 41] width 5 height 5
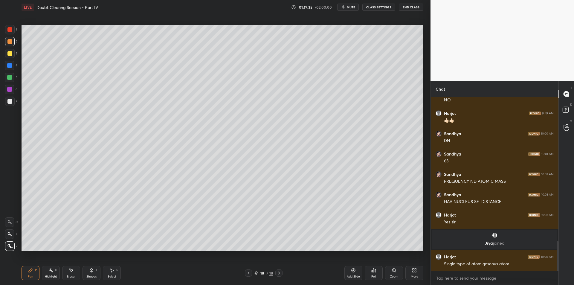
click at [13, 33] on div at bounding box center [10, 30] width 10 height 10
click at [13, 41] on div at bounding box center [10, 42] width 10 height 10
click at [5, 37] on div "2" at bounding box center [11, 42] width 12 height 10
click at [7, 28] on div at bounding box center [10, 30] width 10 height 10
click at [12, 43] on div at bounding box center [10, 42] width 10 height 10
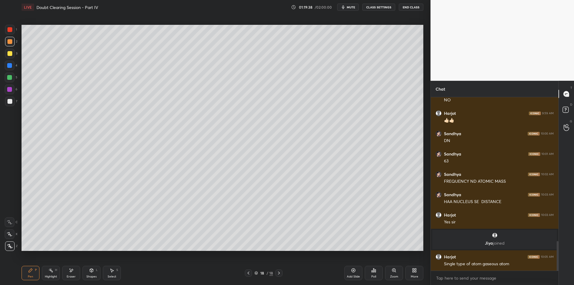
click at [16, 28] on div "1" at bounding box center [11, 30] width 12 height 10
click at [14, 41] on div at bounding box center [10, 42] width 10 height 10
click at [10, 31] on div at bounding box center [9, 29] width 5 height 5
click at [10, 37] on div at bounding box center [10, 42] width 10 height 10
click at [11, 27] on div at bounding box center [9, 29] width 5 height 5
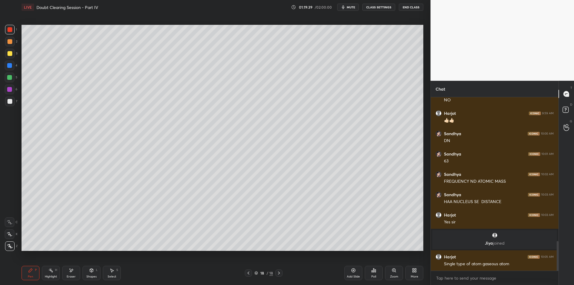
click at [10, 42] on div at bounding box center [9, 41] width 5 height 5
click at [10, 28] on div at bounding box center [9, 29] width 5 height 5
click at [12, 41] on div at bounding box center [9, 41] width 5 height 5
click at [9, 31] on div at bounding box center [9, 29] width 5 height 5
click at [9, 32] on div at bounding box center [10, 30] width 10 height 10
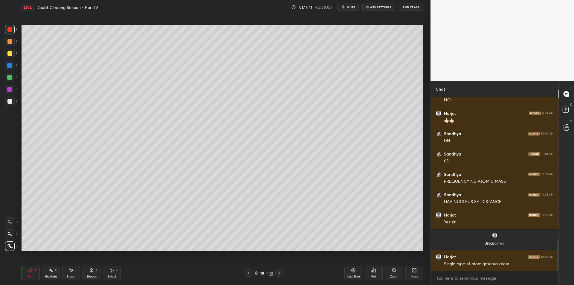
click at [9, 40] on div at bounding box center [9, 41] width 5 height 5
click at [8, 32] on div at bounding box center [9, 29] width 5 height 5
click at [10, 42] on div at bounding box center [9, 41] width 5 height 5
click at [9, 37] on div at bounding box center [10, 42] width 10 height 10
click at [9, 48] on div "2" at bounding box center [11, 43] width 12 height 12
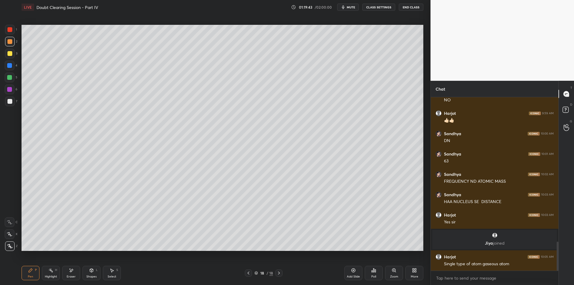
scroll to position [864, 0]
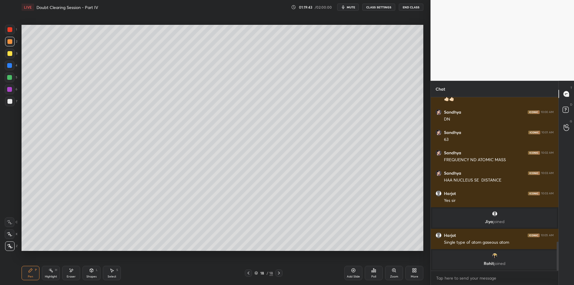
click at [7, 57] on div at bounding box center [10, 54] width 10 height 10
click at [13, 70] on div at bounding box center [10, 66] width 10 height 10
click at [11, 77] on div at bounding box center [9, 77] width 5 height 5
click at [243, 274] on div "18 / 18" at bounding box center [263, 272] width 161 height 7
click at [249, 272] on icon at bounding box center [248, 273] width 5 height 5
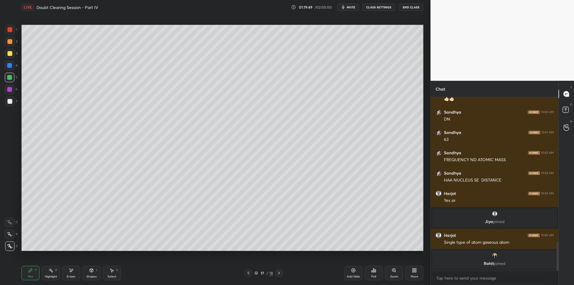
click at [56, 272] on div "H" at bounding box center [56, 270] width 2 height 3
click at [43, 272] on div "Highlight H" at bounding box center [51, 273] width 18 height 14
click at [52, 273] on div "Highlight H" at bounding box center [51, 273] width 18 height 14
click at [33, 272] on div "Pen P" at bounding box center [31, 273] width 18 height 14
click at [34, 269] on div "Pen P" at bounding box center [31, 273] width 18 height 14
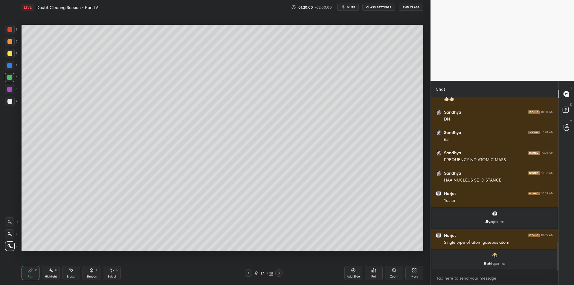
click at [55, 276] on div "Highlight" at bounding box center [51, 276] width 12 height 3
click at [33, 272] on div "Pen P" at bounding box center [31, 273] width 18 height 14
click at [52, 272] on icon at bounding box center [50, 270] width 5 height 5
click at [33, 272] on icon at bounding box center [30, 270] width 5 height 5
click at [44, 275] on div "Highlight H" at bounding box center [51, 273] width 18 height 14
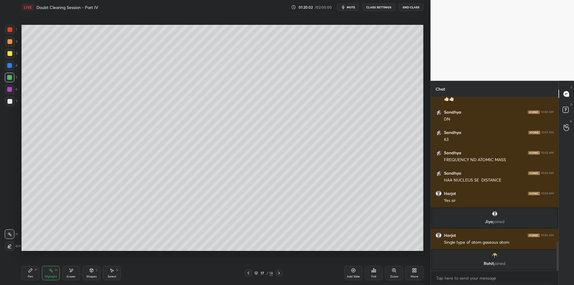
click at [35, 272] on div "P" at bounding box center [36, 270] width 2 height 3
click at [11, 89] on div at bounding box center [9, 89] width 5 height 5
click at [6, 101] on div at bounding box center [10, 102] width 10 height 10
click at [352, 271] on icon at bounding box center [354, 271] width 4 height 4
click at [7, 52] on div at bounding box center [9, 53] width 5 height 5
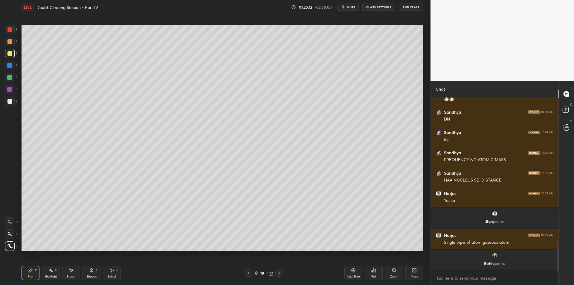
click at [9, 42] on div at bounding box center [9, 41] width 5 height 5
click at [11, 52] on div at bounding box center [9, 53] width 5 height 5
click at [11, 42] on div at bounding box center [9, 41] width 5 height 5
click at [9, 55] on div at bounding box center [9, 53] width 5 height 5
click at [15, 36] on div "1" at bounding box center [11, 31] width 12 height 12
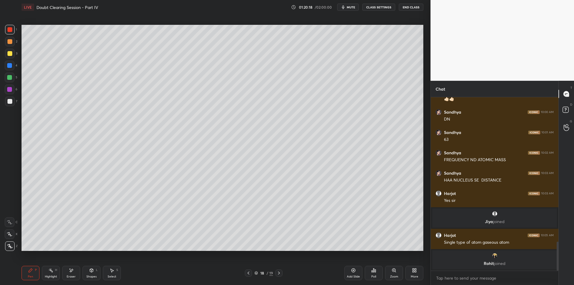
click at [13, 29] on div at bounding box center [10, 30] width 10 height 10
click at [9, 52] on div at bounding box center [9, 53] width 5 height 5
click at [12, 43] on div at bounding box center [9, 41] width 5 height 5
click at [9, 61] on div at bounding box center [10, 66] width 10 height 10
click at [10, 79] on div at bounding box center [9, 77] width 5 height 5
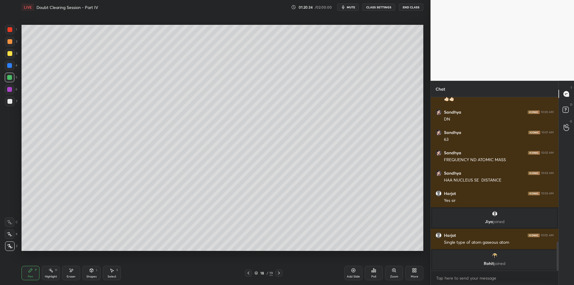
click at [9, 88] on div at bounding box center [9, 89] width 5 height 5
click at [8, 100] on div at bounding box center [9, 101] width 5 height 5
click at [281, 274] on icon at bounding box center [279, 273] width 5 height 5
click at [259, 270] on div "19 / 19" at bounding box center [263, 272] width 19 height 5
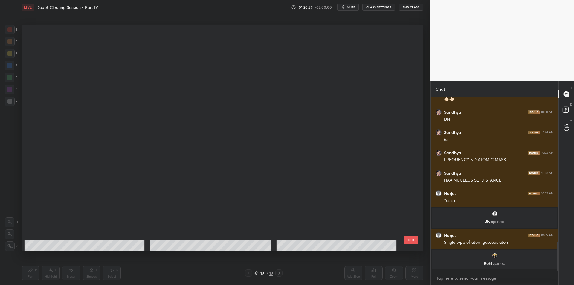
scroll to position [224, 399]
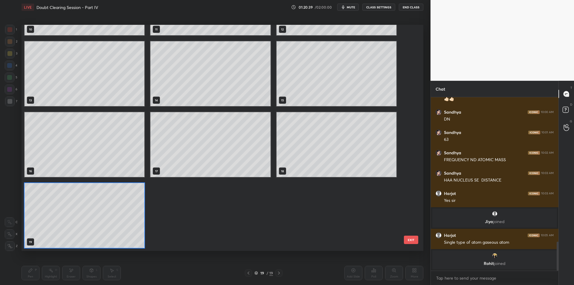
click at [251, 273] on div at bounding box center [248, 272] width 7 height 7
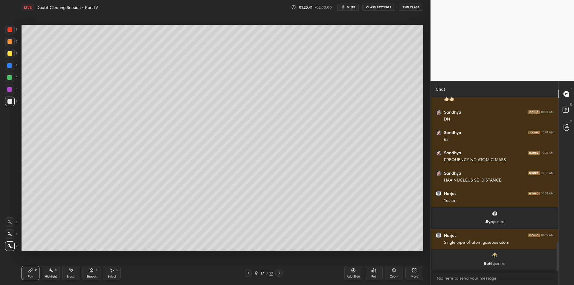
click at [349, 272] on div "Add Slide" at bounding box center [353, 273] width 18 height 14
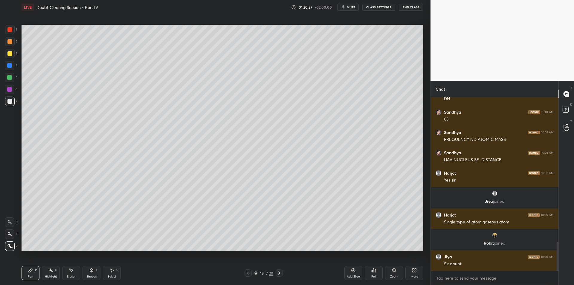
scroll to position [910, 0]
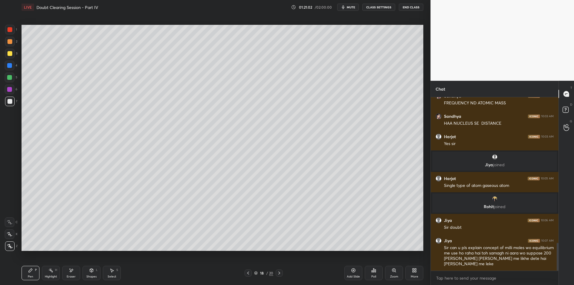
click at [5, 33] on div "1 2 3 4 5 6 7" at bounding box center [11, 67] width 13 height 84
click at [14, 33] on div at bounding box center [10, 30] width 10 height 10
click at [8, 56] on div at bounding box center [9, 53] width 5 height 5
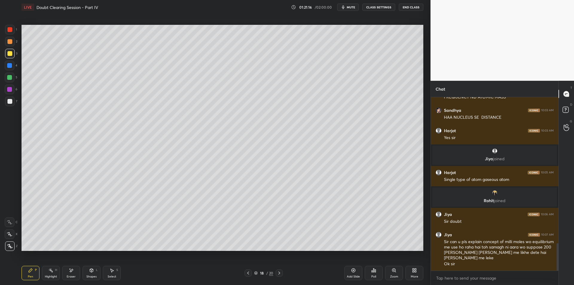
click at [78, 267] on div "Eraser" at bounding box center [71, 273] width 18 height 14
click at [56, 269] on div "H" at bounding box center [56, 270] width 2 height 3
click at [34, 270] on div "Pen P" at bounding box center [31, 273] width 18 height 14
click at [10, 66] on div at bounding box center [9, 65] width 5 height 5
click at [8, 76] on div at bounding box center [9, 77] width 5 height 5
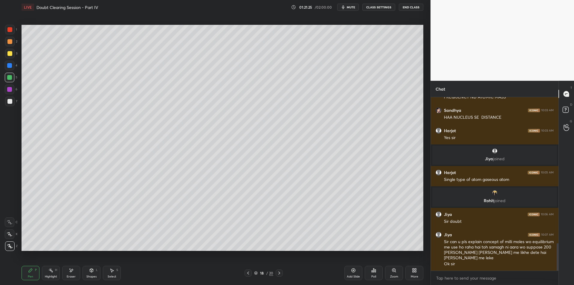
click at [11, 83] on div "5" at bounding box center [11, 79] width 13 height 12
click at [10, 89] on div at bounding box center [9, 89] width 5 height 5
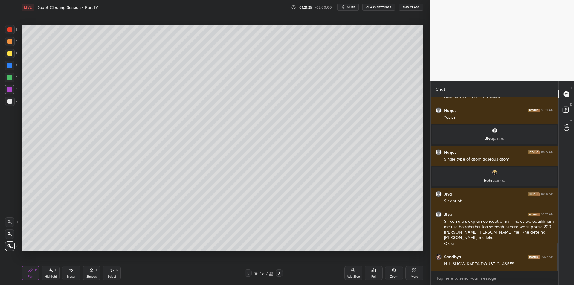
click at [11, 81] on div at bounding box center [10, 78] width 10 height 10
click at [8, 90] on div at bounding box center [9, 89] width 5 height 5
click at [9, 85] on div at bounding box center [10, 90] width 10 height 10
click at [8, 93] on div at bounding box center [10, 90] width 10 height 10
click at [7, 84] on div "5" at bounding box center [11, 79] width 13 height 12
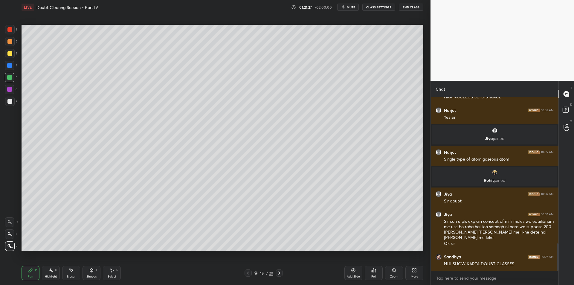
click at [7, 92] on div at bounding box center [10, 90] width 10 height 10
click at [7, 82] on div "5" at bounding box center [11, 79] width 13 height 12
click at [9, 92] on div at bounding box center [10, 90] width 10 height 10
click at [9, 80] on div at bounding box center [9, 77] width 5 height 5
click at [8, 91] on div at bounding box center [9, 89] width 5 height 5
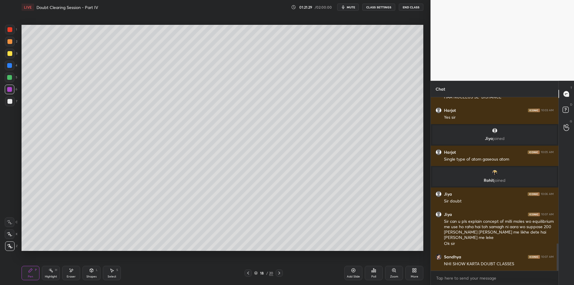
click at [7, 78] on div at bounding box center [9, 77] width 5 height 5
click at [9, 89] on div at bounding box center [9, 89] width 5 height 5
click at [9, 76] on div at bounding box center [9, 77] width 5 height 5
click at [10, 90] on div at bounding box center [9, 89] width 5 height 5
click at [10, 77] on div at bounding box center [9, 77] width 5 height 5
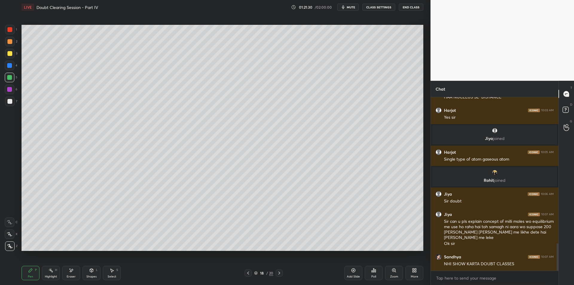
click at [10, 91] on div at bounding box center [9, 89] width 5 height 5
click at [7, 81] on div at bounding box center [10, 78] width 10 height 10
click at [9, 92] on div at bounding box center [10, 90] width 10 height 10
click at [11, 80] on div at bounding box center [10, 78] width 10 height 10
click at [10, 93] on div at bounding box center [10, 90] width 10 height 10
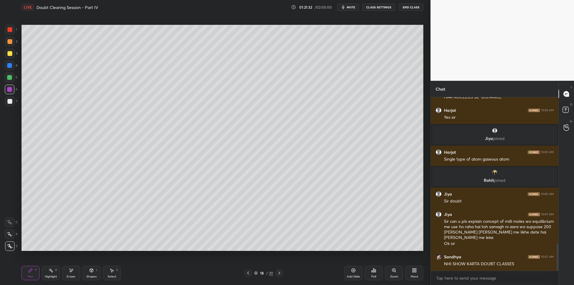
click at [15, 81] on div "5" at bounding box center [11, 78] width 13 height 10
click at [15, 91] on div "6" at bounding box center [11, 90] width 13 height 10
click at [13, 99] on div at bounding box center [10, 102] width 10 height 10
click at [3, 58] on div "1 2 3 4 5 6 7 C X Z E E Erase all H H" at bounding box center [9, 138] width 19 height 226
click at [6, 46] on div at bounding box center [10, 42] width 10 height 10
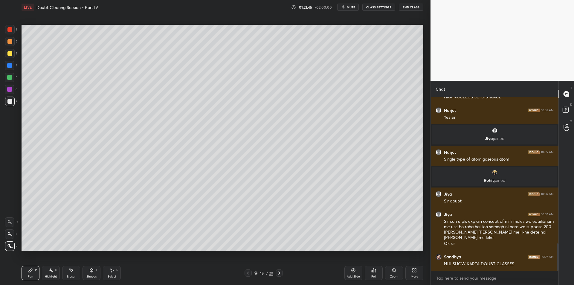
click at [8, 41] on div at bounding box center [9, 41] width 5 height 5
click at [10, 37] on div at bounding box center [10, 42] width 10 height 10
click at [9, 30] on div at bounding box center [9, 29] width 5 height 5
click at [8, 30] on div at bounding box center [9, 29] width 5 height 5
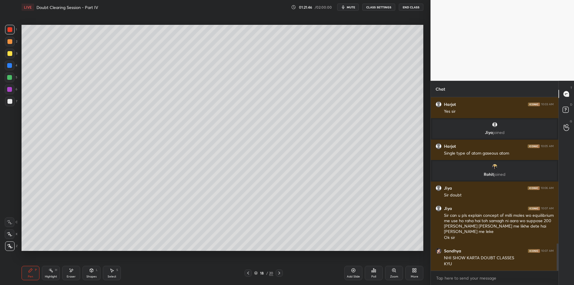
click at [8, 39] on div at bounding box center [10, 42] width 10 height 10
click at [6, 31] on div at bounding box center [10, 30] width 10 height 10
click at [65, 272] on div "Eraser" at bounding box center [71, 273] width 18 height 14
click at [49, 268] on icon at bounding box center [50, 270] width 5 height 5
click at [32, 270] on icon at bounding box center [30, 270] width 5 height 5
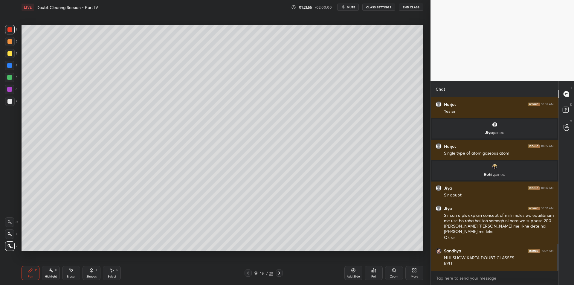
scroll to position [962, 0]
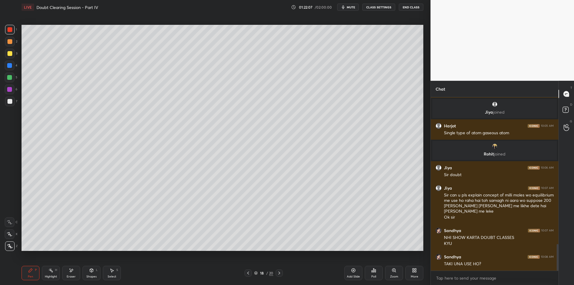
click at [16, 51] on div "3" at bounding box center [11, 54] width 12 height 10
click at [13, 51] on div at bounding box center [10, 54] width 10 height 10
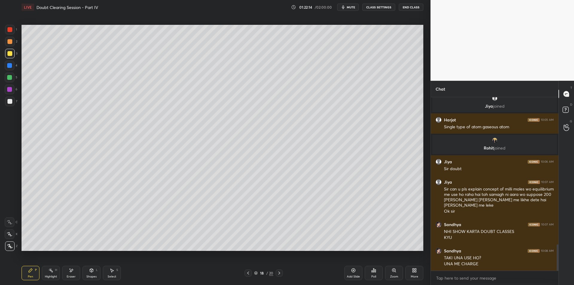
scroll to position [974, 0]
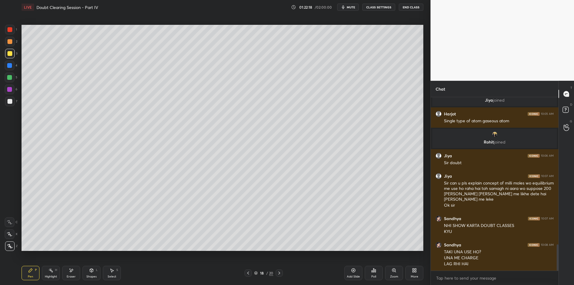
click at [358, 4] on button "mute" at bounding box center [348, 7] width 22 height 7
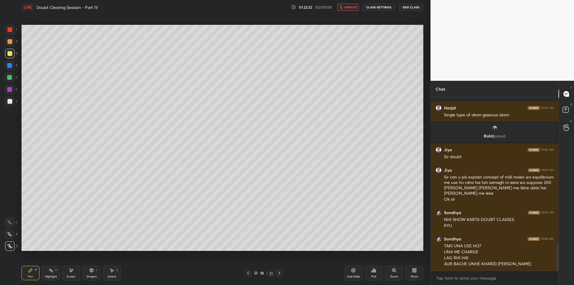
click at [349, 6] on span "unmute" at bounding box center [350, 7] width 13 height 4
click at [76, 267] on div "Eraser" at bounding box center [71, 273] width 18 height 14
click at [57, 269] on div "Highlight H" at bounding box center [51, 273] width 18 height 14
click at [31, 270] on icon at bounding box center [31, 271] width 4 height 4
click at [51, 270] on icon at bounding box center [51, 270] width 1 height 1
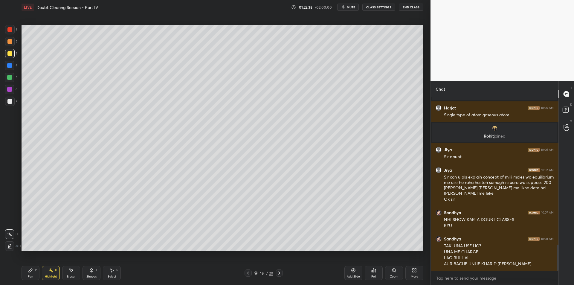
click at [32, 271] on icon at bounding box center [30, 270] width 5 height 5
click at [48, 275] on div "Highlight" at bounding box center [51, 276] width 12 height 3
click at [31, 269] on icon at bounding box center [31, 271] width 4 height 4
click at [54, 271] on div "Highlight H" at bounding box center [51, 273] width 18 height 14
click at [33, 275] on div "Pen" at bounding box center [30, 276] width 5 height 3
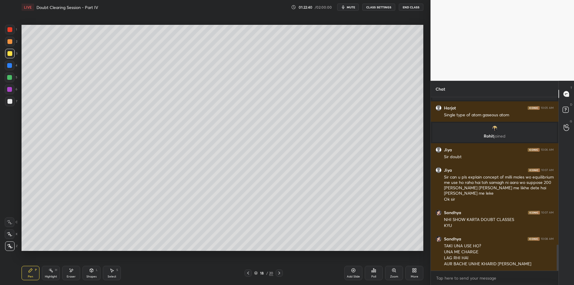
click at [16, 78] on div "5" at bounding box center [11, 78] width 13 height 10
click at [13, 70] on div "4" at bounding box center [11, 66] width 13 height 10
click at [15, 75] on div "5" at bounding box center [11, 78] width 13 height 10
click at [6, 76] on div at bounding box center [10, 78] width 10 height 10
click at [10, 70] on div at bounding box center [10, 66] width 10 height 10
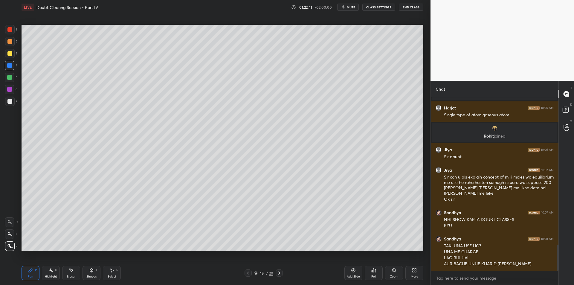
click at [12, 82] on div at bounding box center [10, 78] width 10 height 10
click at [46, 272] on div "Highlight H" at bounding box center [51, 273] width 18 height 14
click at [30, 275] on div "Pen" at bounding box center [30, 276] width 5 height 3
click at [11, 91] on div at bounding box center [9, 89] width 5 height 5
click at [10, 101] on div at bounding box center [9, 101] width 5 height 5
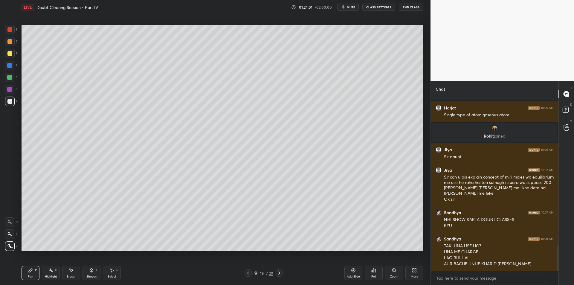
click at [12, 80] on div at bounding box center [10, 78] width 10 height 10
click at [6, 47] on div "2" at bounding box center [11, 43] width 12 height 12
click at [9, 36] on div "1" at bounding box center [11, 31] width 12 height 12
click at [14, 56] on div at bounding box center [10, 54] width 10 height 10
click at [12, 79] on div at bounding box center [9, 77] width 5 height 5
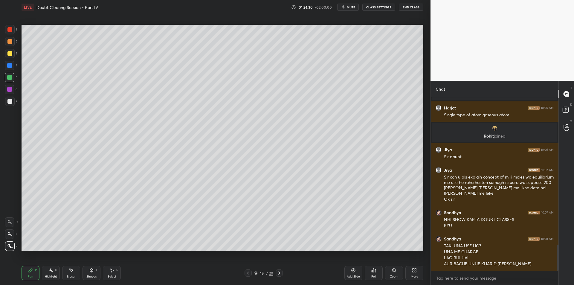
click at [7, 61] on div at bounding box center [10, 66] width 10 height 10
click at [9, 48] on div "2" at bounding box center [11, 43] width 12 height 12
click at [11, 51] on div at bounding box center [10, 54] width 10 height 10
click at [12, 37] on div at bounding box center [10, 42] width 10 height 10
click at [6, 28] on div at bounding box center [10, 30] width 10 height 10
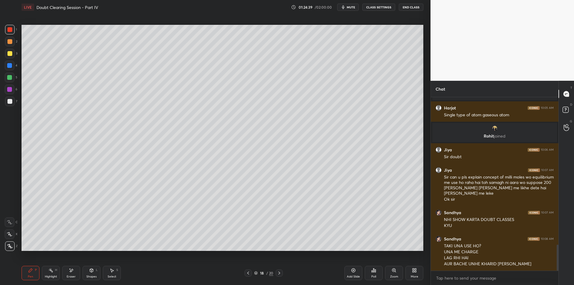
click at [11, 43] on div at bounding box center [9, 41] width 5 height 5
click at [11, 54] on div at bounding box center [9, 53] width 5 height 5
click at [354, 9] on button "mute" at bounding box center [348, 7] width 22 height 7
click at [343, 7] on icon "button" at bounding box center [341, 7] width 4 height 4
drag, startPoint x: 357, startPoint y: 7, endPoint x: 376, endPoint y: 3, distance: 19.1
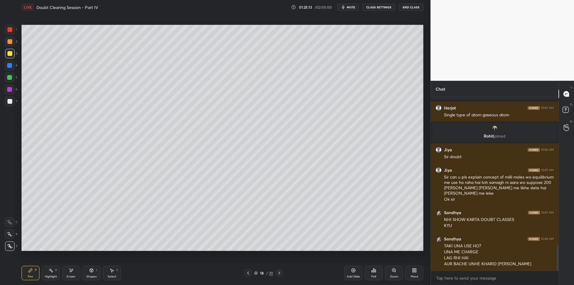
click at [357, 7] on button "mute" at bounding box center [348, 7] width 22 height 7
click at [384, 2] on div "LIVE Doubt Clearing Session - Part IV 01:25:13 / 02:00:00 unmute CLASS SETTINGS…" at bounding box center [223, 7] width 402 height 14
click at [371, 5] on button "CLASS SETTINGS" at bounding box center [378, 7] width 33 height 7
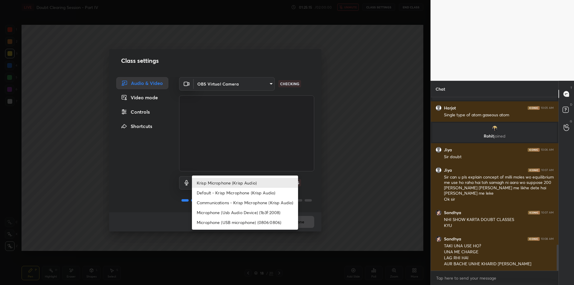
click at [238, 183] on body "1 2 3 4 5 6 7 C X Z E E Erase all H H LIVE Doubt Clearing Session - Part IV 01:…" at bounding box center [287, 142] width 574 height 285
click at [245, 216] on li "Microphone (Usb Audio Device) (1b3f:2008)" at bounding box center [245, 213] width 106 height 10
type input "fde829080738fc3fb0167f80aaf6a609a4591a58cc93b04ec9dd4d9d5dd89f15"
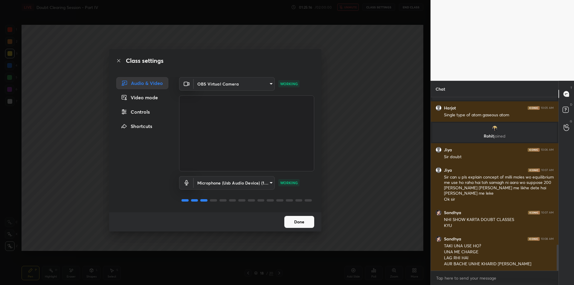
click at [388, 120] on div "Class settings Audio & Video Video mode Controls Shortcuts OBS Virtual Camera 6…" at bounding box center [215, 142] width 431 height 285
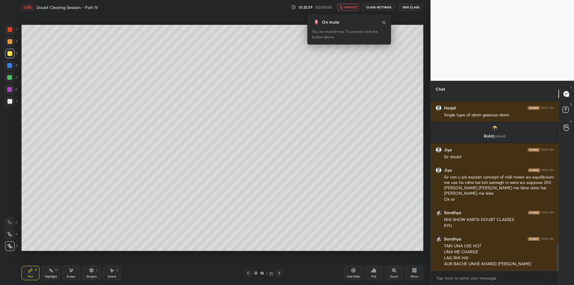
click at [45, 274] on div "Highlight H" at bounding box center [51, 273] width 18 height 14
click at [26, 275] on div "Pen P" at bounding box center [31, 273] width 18 height 14
click at [41, 278] on div "Pen P Highlight H Eraser Shapes L Select S" at bounding box center [102, 273] width 161 height 14
click at [58, 278] on div "Highlight H" at bounding box center [51, 273] width 18 height 14
click at [34, 275] on div "Pen P" at bounding box center [31, 273] width 18 height 14
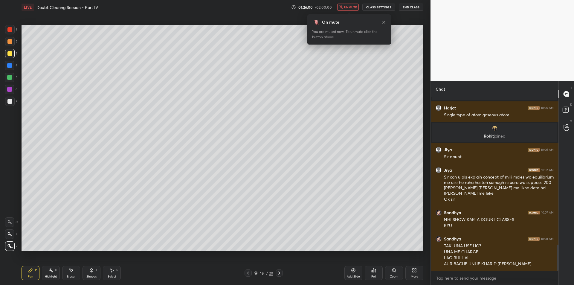
click at [50, 276] on div "Highlight" at bounding box center [51, 276] width 12 height 3
click at [31, 273] on div "Pen P" at bounding box center [31, 273] width 18 height 14
click at [52, 273] on div "Highlight H" at bounding box center [51, 273] width 18 height 14
click at [25, 273] on div "Pen P" at bounding box center [31, 273] width 18 height 14
click at [13, 75] on div at bounding box center [10, 78] width 10 height 10
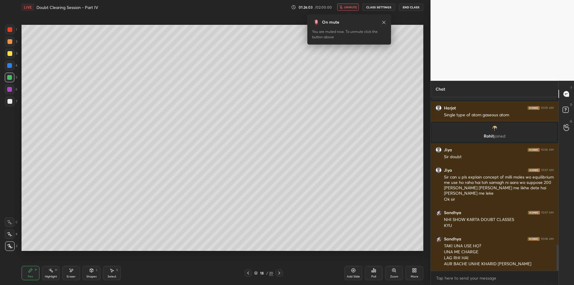
click at [11, 69] on div at bounding box center [10, 66] width 10 height 10
click at [10, 47] on div "2" at bounding box center [11, 43] width 12 height 12
click at [8, 53] on div at bounding box center [9, 53] width 5 height 5
click at [15, 38] on div "2" at bounding box center [11, 42] width 12 height 10
click at [4, 50] on div "1 2 3 4 5 6 7 C X Z E E Erase all H H" at bounding box center [9, 138] width 19 height 226
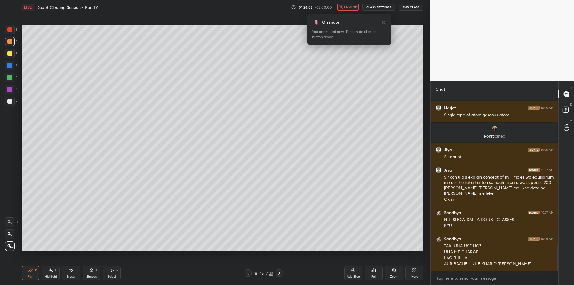
click at [5, 52] on div "1 2 3 4 5 6 7 C X Z E E Erase all H H" at bounding box center [9, 138] width 19 height 226
click at [6, 52] on div at bounding box center [10, 54] width 10 height 10
click at [51, 275] on div "Highlight" at bounding box center [51, 276] width 12 height 3
click at [34, 275] on div "Pen P" at bounding box center [31, 273] width 18 height 14
drag, startPoint x: 53, startPoint y: 274, endPoint x: 35, endPoint y: 274, distance: 17.6
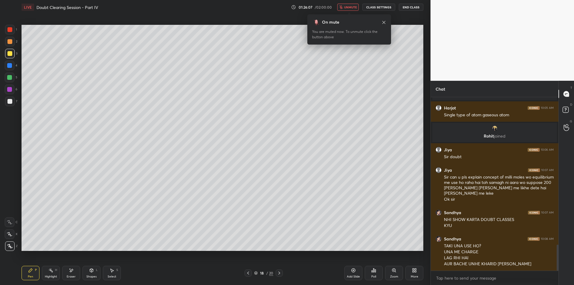
click at [52, 274] on div "Highlight H" at bounding box center [51, 273] width 18 height 14
click at [26, 273] on div "Pen P" at bounding box center [31, 273] width 18 height 14
click at [350, 7] on span "unmute" at bounding box center [350, 7] width 13 height 4
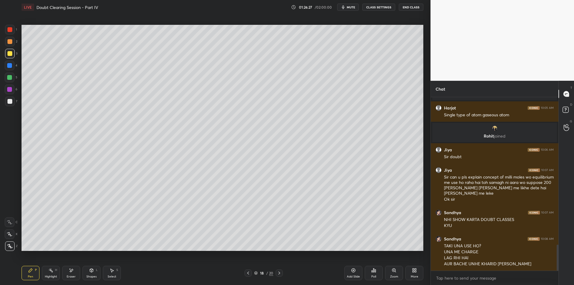
click at [370, 9] on button "CLASS SETTINGS" at bounding box center [378, 7] width 33 height 7
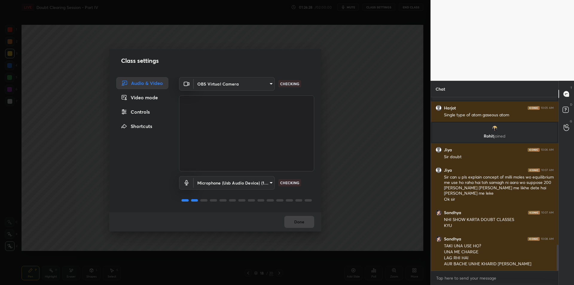
click at [235, 186] on body "1 2 3 4 5 6 7 C X Z E E Erase all H H LIVE Doubt Clearing Session - Part IV 01:…" at bounding box center [287, 142] width 574 height 285
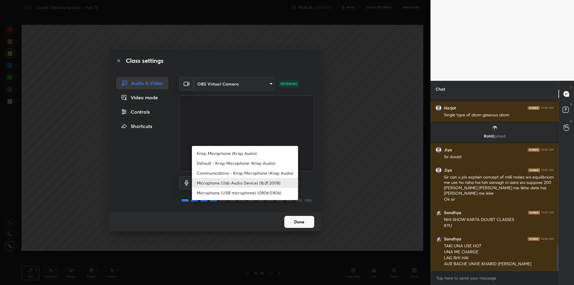
click at [246, 155] on li "Krisp Microphone (Krisp Audio)" at bounding box center [245, 153] width 106 height 10
type input "f179950b7ff94e844b1949510bbb9c4ee613793b831427a85f81c517fe718277"
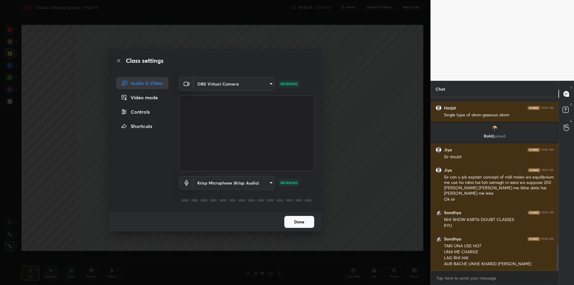
click at [347, 139] on div "Class settings Audio & Video Video mode Controls Shortcuts OBS Virtual Camera 6…" at bounding box center [215, 142] width 431 height 285
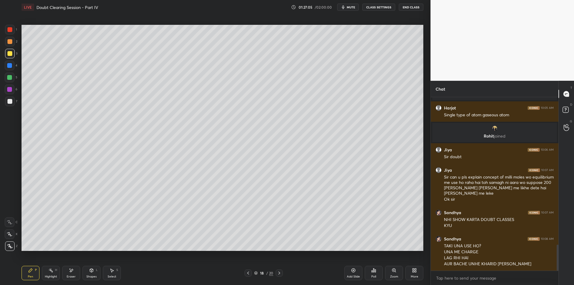
click at [51, 274] on div "Highlight H" at bounding box center [51, 273] width 18 height 14
click at [30, 271] on icon at bounding box center [31, 271] width 4 height 4
click at [278, 270] on div at bounding box center [279, 272] width 7 height 7
click at [282, 276] on div at bounding box center [279, 272] width 7 height 7
click at [349, 274] on div "Add Slide" at bounding box center [353, 273] width 18 height 14
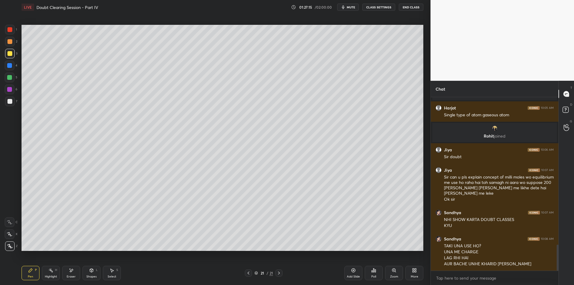
click at [250, 272] on icon at bounding box center [248, 273] width 5 height 5
click at [249, 274] on icon at bounding box center [248, 273] width 5 height 5
click at [250, 273] on icon at bounding box center [248, 273] width 5 height 5
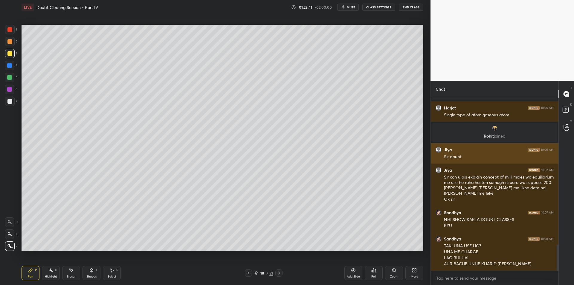
scroll to position [1001, 0]
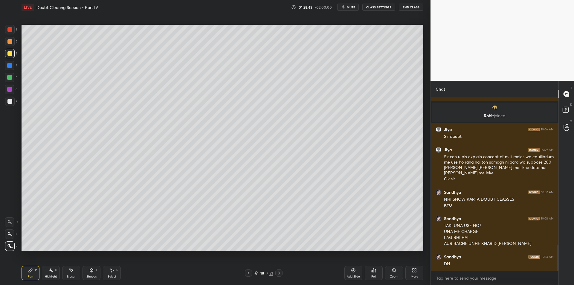
click at [349, 275] on div "Add Slide" at bounding box center [353, 276] width 13 height 3
click at [10, 67] on div at bounding box center [9, 65] width 5 height 5
click at [10, 80] on div at bounding box center [10, 78] width 10 height 10
click at [7, 94] on div at bounding box center [10, 90] width 10 height 10
click at [9, 104] on div at bounding box center [10, 102] width 10 height 10
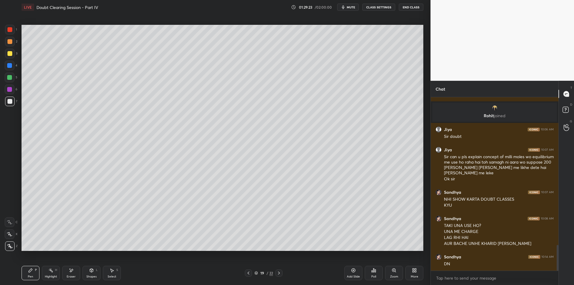
click at [92, 273] on div "Shapes L" at bounding box center [92, 273] width 18 height 14
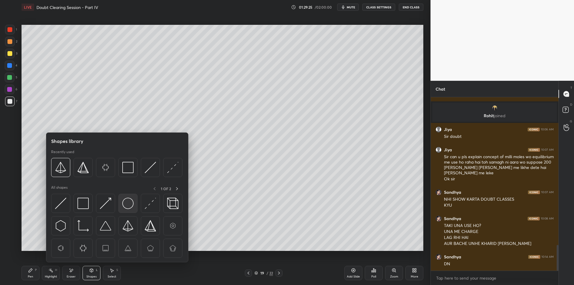
click at [125, 206] on img at bounding box center [127, 203] width 11 height 11
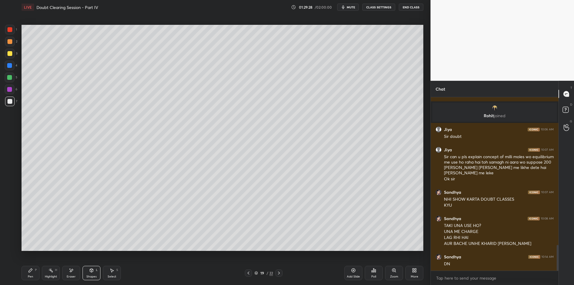
click at [115, 273] on div "Select S" at bounding box center [112, 273] width 18 height 14
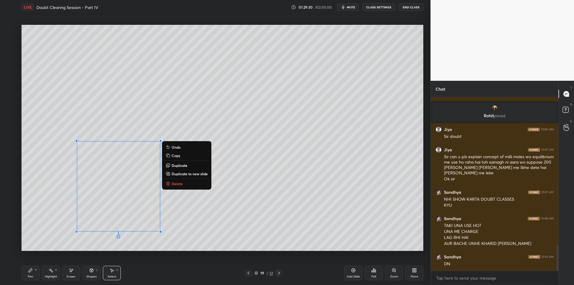
click at [181, 168] on button "Duplicate" at bounding box center [186, 165] width 45 height 7
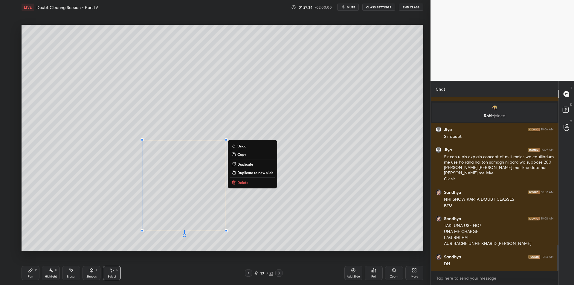
click at [242, 163] on p "Duplicate" at bounding box center [245, 164] width 16 height 5
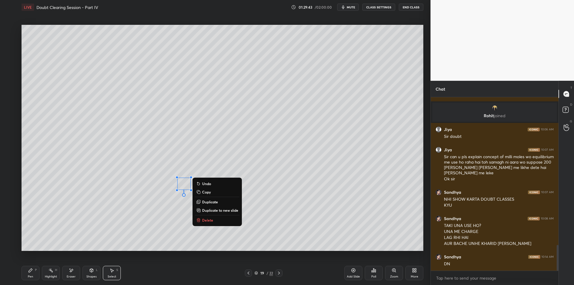
click at [212, 202] on p "Duplicate" at bounding box center [210, 201] width 16 height 5
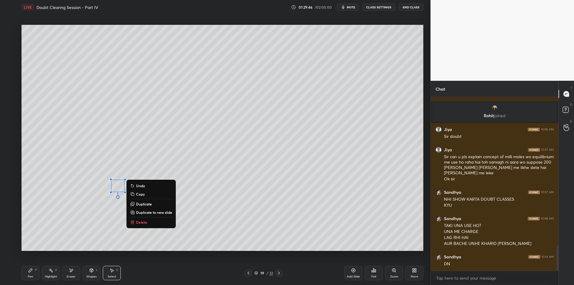
click at [32, 270] on icon at bounding box center [31, 271] width 4 height 4
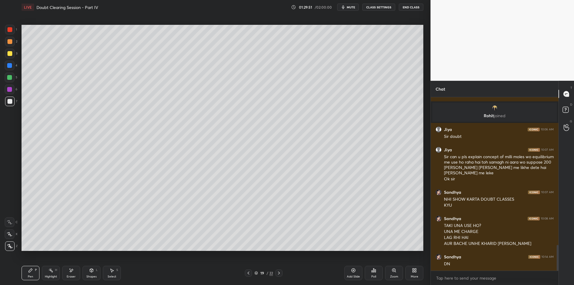
click at [12, 74] on div at bounding box center [10, 78] width 10 height 10
click at [13, 68] on div at bounding box center [10, 66] width 10 height 10
click at [15, 79] on div "5" at bounding box center [11, 78] width 13 height 10
click at [6, 73] on div at bounding box center [10, 78] width 10 height 10
click at [9, 78] on div at bounding box center [9, 77] width 5 height 5
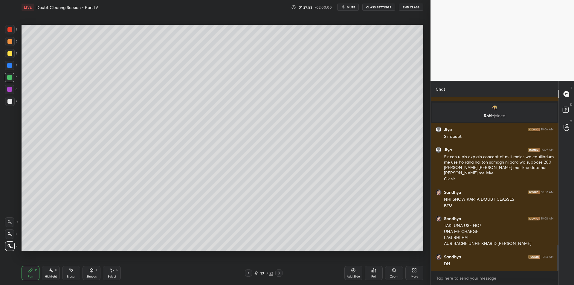
click at [10, 69] on div at bounding box center [10, 66] width 10 height 10
click at [11, 75] on div at bounding box center [9, 77] width 5 height 5
click at [10, 67] on div at bounding box center [9, 65] width 5 height 5
click at [6, 74] on div at bounding box center [10, 78] width 10 height 10
click at [6, 72] on div "4" at bounding box center [11, 67] width 13 height 12
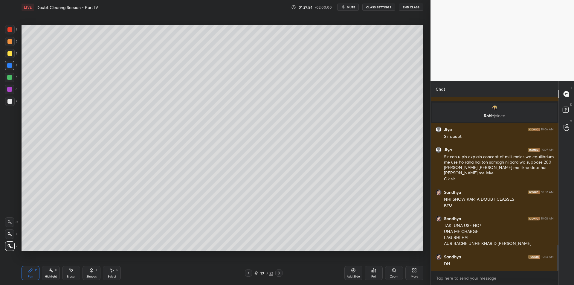
click at [10, 79] on div at bounding box center [9, 77] width 5 height 5
click at [7, 68] on div at bounding box center [10, 66] width 10 height 10
click at [10, 49] on div at bounding box center [10, 54] width 10 height 10
click at [16, 33] on div "1" at bounding box center [11, 30] width 12 height 10
click at [12, 42] on div at bounding box center [9, 41] width 5 height 5
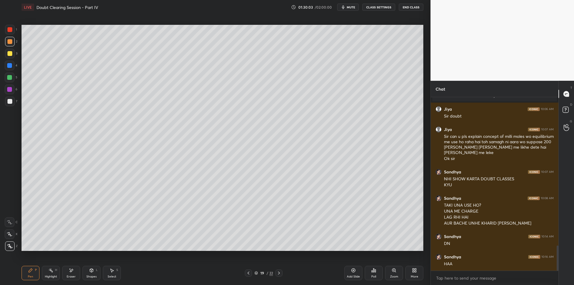
scroll to position [1027, 0]
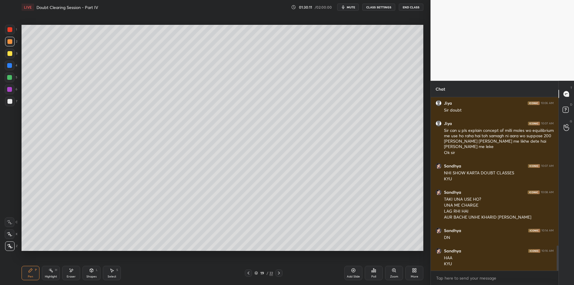
click at [10, 54] on div at bounding box center [9, 53] width 5 height 5
click at [11, 42] on div at bounding box center [9, 41] width 5 height 5
click at [12, 27] on div at bounding box center [10, 30] width 10 height 10
click at [7, 40] on div at bounding box center [9, 41] width 5 height 5
click at [6, 32] on div at bounding box center [10, 30] width 10 height 10
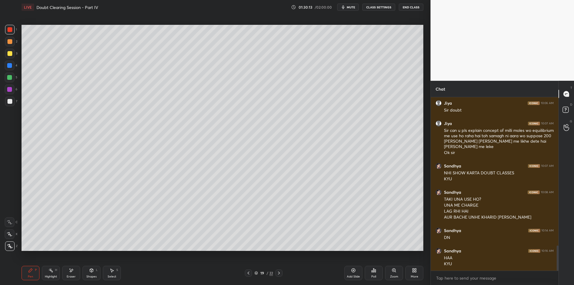
click at [3, 46] on div "1 2 3 4 5 6 7 C X Z E E Erase all H H" at bounding box center [9, 138] width 19 height 226
click at [4, 51] on div "1 2 3 4 5 6 7 C X Z E E Erase all H H" at bounding box center [9, 138] width 19 height 226
click at [7, 54] on div at bounding box center [9, 53] width 5 height 5
click at [12, 52] on div at bounding box center [9, 53] width 5 height 5
click at [12, 53] on div at bounding box center [9, 53] width 5 height 5
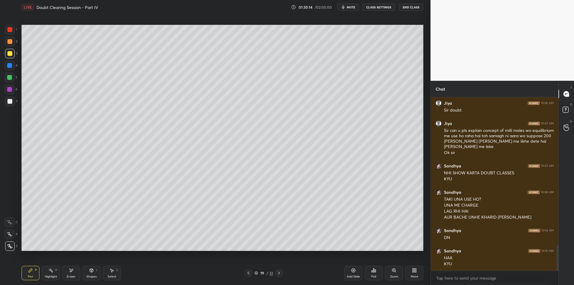
click at [13, 53] on div at bounding box center [10, 54] width 10 height 10
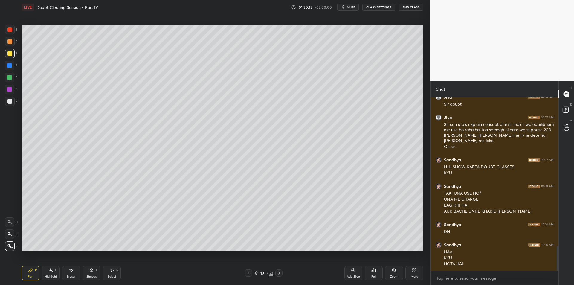
click at [13, 54] on div at bounding box center [10, 54] width 10 height 10
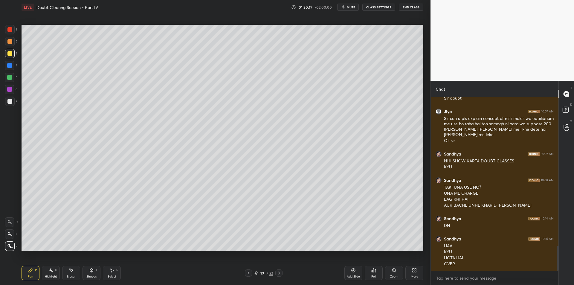
click at [346, 9] on icon "button" at bounding box center [343, 7] width 5 height 5
click at [13, 45] on div at bounding box center [10, 42] width 10 height 10
click at [9, 49] on div at bounding box center [10, 54] width 10 height 10
click at [8, 46] on div "2" at bounding box center [11, 43] width 12 height 12
click at [6, 36] on div "1" at bounding box center [11, 31] width 12 height 12
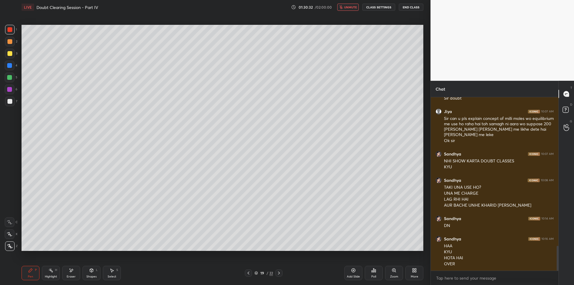
click at [10, 31] on div at bounding box center [9, 29] width 5 height 5
click at [10, 41] on div at bounding box center [9, 41] width 5 height 5
click at [14, 33] on div at bounding box center [10, 30] width 10 height 10
click at [7, 42] on div at bounding box center [9, 41] width 5 height 5
click at [9, 31] on div at bounding box center [9, 29] width 5 height 5
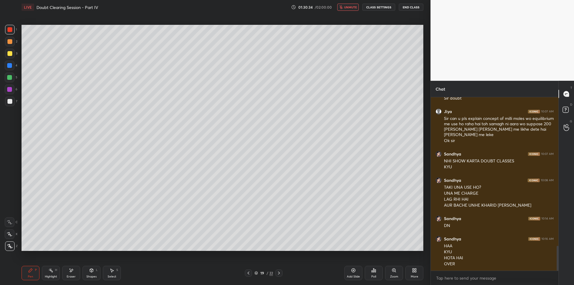
click at [10, 39] on div at bounding box center [9, 41] width 5 height 5
click at [11, 33] on div at bounding box center [10, 30] width 10 height 10
click at [11, 29] on div at bounding box center [9, 29] width 5 height 5
click at [8, 38] on div at bounding box center [10, 42] width 10 height 10
click at [11, 28] on div at bounding box center [9, 29] width 5 height 5
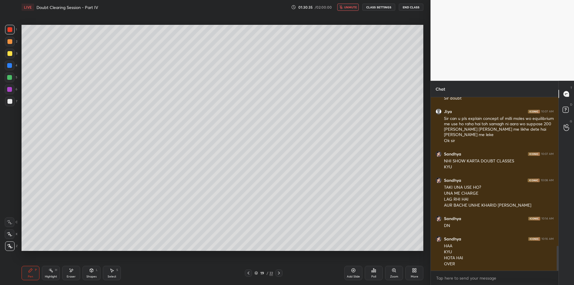
click at [5, 42] on div at bounding box center [10, 42] width 10 height 10
click at [9, 32] on div at bounding box center [10, 30] width 10 height 10
click at [6, 42] on div at bounding box center [10, 42] width 10 height 10
click at [10, 31] on div at bounding box center [9, 29] width 5 height 5
click at [8, 45] on div at bounding box center [10, 42] width 10 height 10
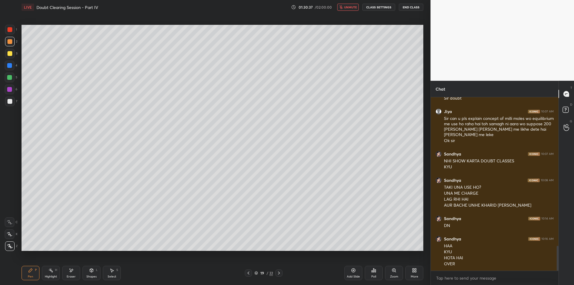
click at [9, 27] on div at bounding box center [9, 29] width 5 height 5
click at [6, 38] on div at bounding box center [10, 42] width 10 height 10
click at [8, 32] on div at bounding box center [10, 30] width 10 height 10
click at [6, 42] on div at bounding box center [10, 42] width 10 height 10
click at [8, 32] on div at bounding box center [10, 30] width 10 height 10
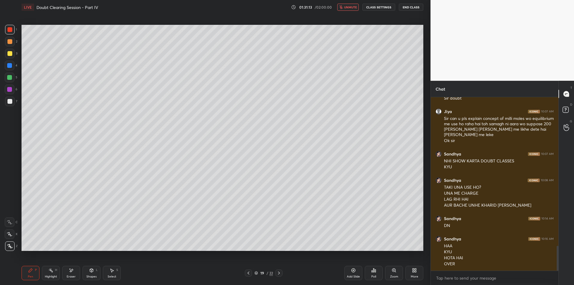
click at [347, 10] on button "unmute" at bounding box center [348, 7] width 22 height 7
click at [11, 58] on div at bounding box center [10, 54] width 10 height 10
click at [13, 67] on div at bounding box center [10, 66] width 10 height 10
click at [16, 78] on div "5" at bounding box center [11, 78] width 13 height 10
click at [10, 80] on div at bounding box center [9, 77] width 5 height 5
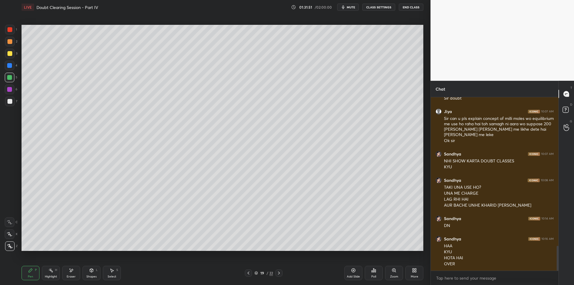
click at [17, 95] on div "6" at bounding box center [11, 91] width 13 height 12
click at [8, 95] on div "6" at bounding box center [11, 91] width 13 height 12
click at [10, 105] on div at bounding box center [10, 102] width 10 height 10
click at [9, 89] on div at bounding box center [9, 89] width 5 height 5
click at [13, 76] on div at bounding box center [10, 78] width 10 height 10
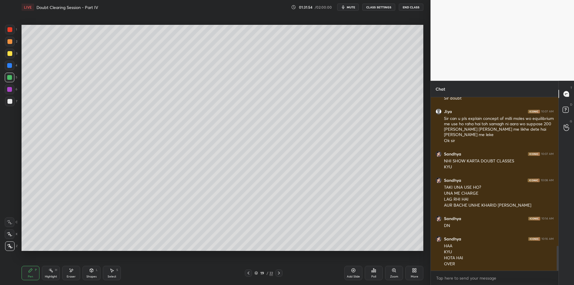
click at [9, 64] on div at bounding box center [9, 65] width 5 height 5
click at [8, 52] on div at bounding box center [9, 53] width 5 height 5
click at [55, 272] on div "Highlight H" at bounding box center [51, 273] width 18 height 14
click at [33, 273] on div "Pen P" at bounding box center [31, 273] width 18 height 14
click at [49, 272] on icon at bounding box center [50, 270] width 5 height 5
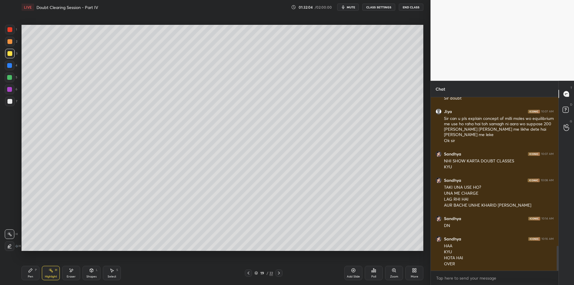
click at [30, 269] on icon at bounding box center [30, 270] width 5 height 5
click at [48, 272] on div "Highlight H" at bounding box center [51, 273] width 18 height 14
click at [31, 273] on div "Pen P" at bounding box center [31, 273] width 18 height 14
click at [47, 274] on div "Highlight H" at bounding box center [51, 273] width 18 height 14
click at [30, 275] on div "Pen" at bounding box center [30, 276] width 5 height 3
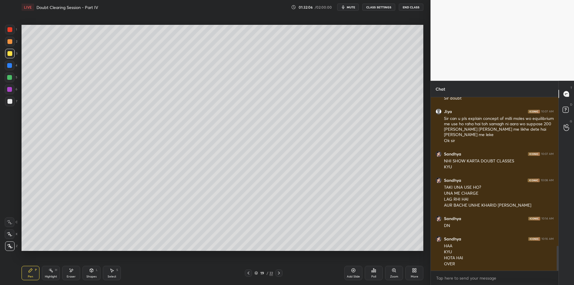
click at [46, 275] on div "Highlight" at bounding box center [51, 276] width 12 height 3
click at [28, 273] on div "Pen P" at bounding box center [31, 273] width 18 height 14
click at [50, 275] on div "Highlight" at bounding box center [51, 276] width 12 height 3
click at [38, 271] on div "Pen P" at bounding box center [31, 273] width 18 height 14
click at [52, 272] on rect at bounding box center [51, 270] width 3 height 3
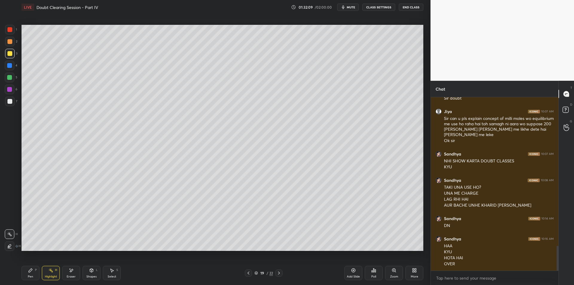
click at [36, 269] on div "P" at bounding box center [36, 270] width 2 height 3
click at [7, 39] on div at bounding box center [9, 41] width 5 height 5
click at [10, 35] on div "1" at bounding box center [11, 31] width 12 height 12
click at [9, 45] on div at bounding box center [10, 42] width 10 height 10
click at [13, 37] on div "2" at bounding box center [11, 42] width 12 height 10
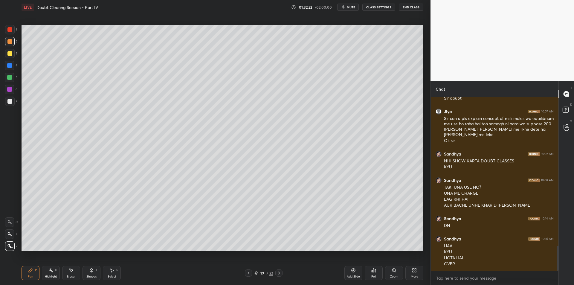
click at [12, 34] on div "1" at bounding box center [11, 31] width 12 height 12
click at [14, 44] on div at bounding box center [10, 42] width 10 height 10
click at [9, 54] on div at bounding box center [9, 53] width 5 height 5
click at [9, 63] on div at bounding box center [9, 65] width 5 height 5
click at [9, 80] on div at bounding box center [10, 78] width 10 height 10
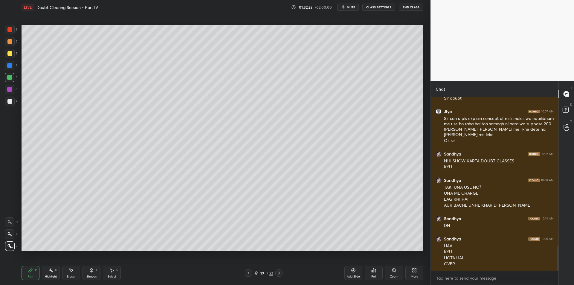
click at [10, 71] on div "4" at bounding box center [11, 67] width 13 height 12
click at [7, 79] on div at bounding box center [9, 77] width 5 height 5
click at [190, 253] on div "Setting up your live class Poll for secs No correct answer Start poll" at bounding box center [222, 137] width 407 height 247
click at [6, 92] on div at bounding box center [10, 90] width 10 height 10
click at [9, 99] on div at bounding box center [9, 101] width 5 height 5
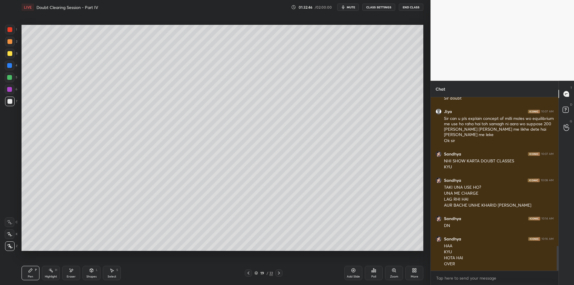
click at [351, 273] on div "Add Slide" at bounding box center [353, 273] width 18 height 14
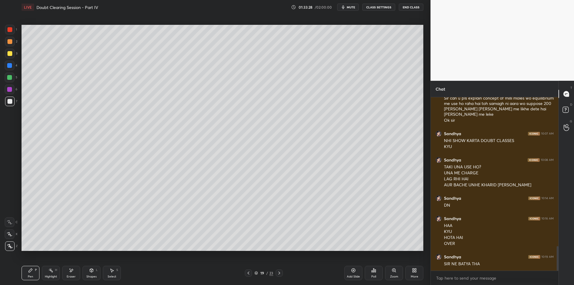
click at [277, 272] on icon at bounding box center [279, 273] width 5 height 5
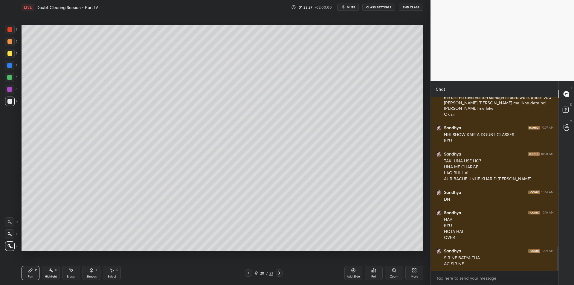
scroll to position [1085, 0]
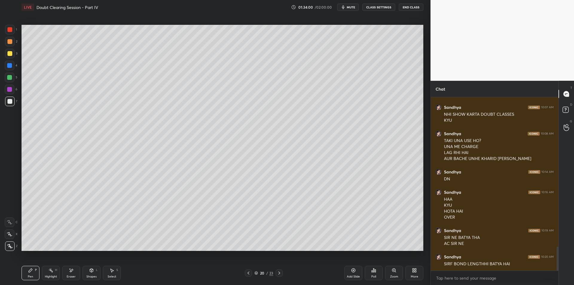
click at [11, 44] on div at bounding box center [9, 41] width 5 height 5
click at [9, 59] on div "3" at bounding box center [11, 55] width 12 height 12
click at [10, 70] on div "4" at bounding box center [11, 67] width 13 height 12
click at [15, 78] on div "5" at bounding box center [11, 78] width 13 height 10
click at [7, 102] on div at bounding box center [9, 101] width 5 height 5
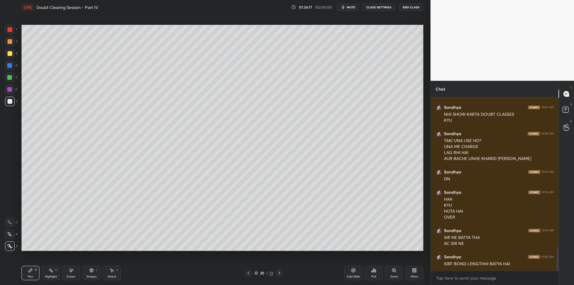
click at [7, 92] on div at bounding box center [10, 90] width 10 height 10
click at [10, 104] on div at bounding box center [10, 102] width 10 height 10
click at [7, 46] on div at bounding box center [10, 42] width 10 height 10
click at [6, 37] on div "2" at bounding box center [11, 42] width 12 height 10
click at [10, 33] on div at bounding box center [10, 30] width 10 height 10
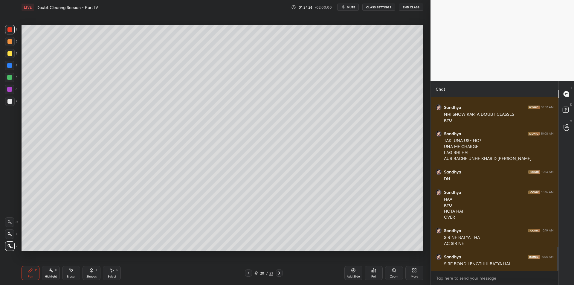
click at [14, 33] on div at bounding box center [10, 30] width 10 height 10
click at [14, 43] on div at bounding box center [10, 42] width 10 height 10
click at [15, 34] on div "1" at bounding box center [11, 30] width 12 height 10
click at [13, 46] on div at bounding box center [10, 42] width 10 height 10
click at [8, 34] on div at bounding box center [10, 30] width 10 height 10
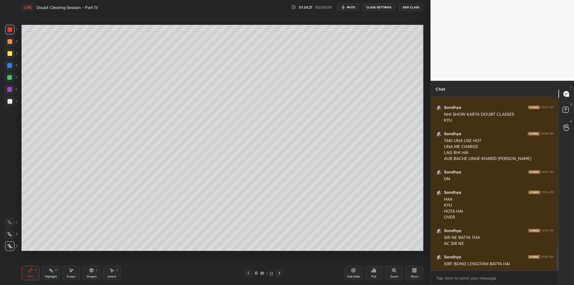
click at [8, 47] on div "2" at bounding box center [11, 43] width 12 height 12
click at [10, 33] on div at bounding box center [10, 30] width 10 height 10
click at [7, 64] on div at bounding box center [9, 65] width 5 height 5
click at [15, 73] on div "5" at bounding box center [11, 78] width 13 height 10
click
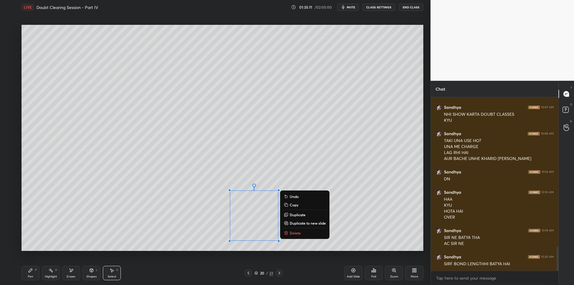
click at [54, 272] on div "Highlight H" at bounding box center [51, 273] width 18 height 14
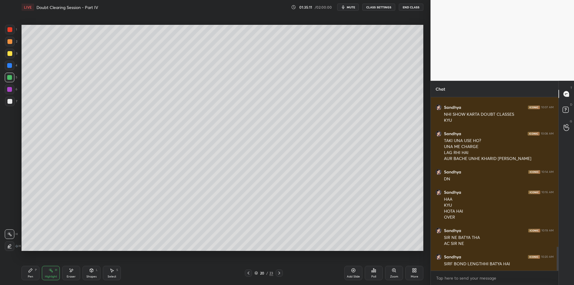
click at [33, 269] on icon at bounding box center [30, 270] width 5 height 5
click at [52, 271] on rect at bounding box center [51, 270] width 3 height 3
click at [30, 271] on icon at bounding box center [31, 271] width 4 height 4
click at [52, 271] on icon at bounding box center [50, 270] width 5 height 5
click at [32, 271] on icon at bounding box center [30, 270] width 5 height 5
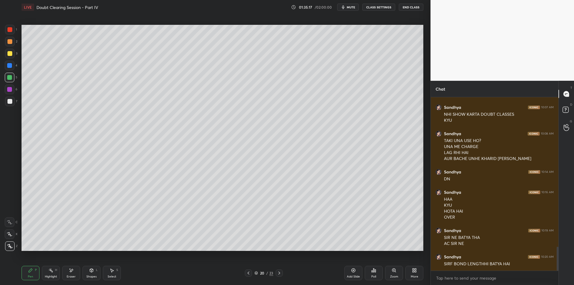
click at [10, 88] on div at bounding box center [9, 89] width 5 height 5
click at [11, 102] on div at bounding box center [9, 101] width 5 height 5
click at [11, 50] on div at bounding box center [10, 54] width 10 height 10
click at [11, 45] on div at bounding box center [10, 42] width 10 height 10
click at [12, 50] on div at bounding box center [10, 54] width 10 height 10
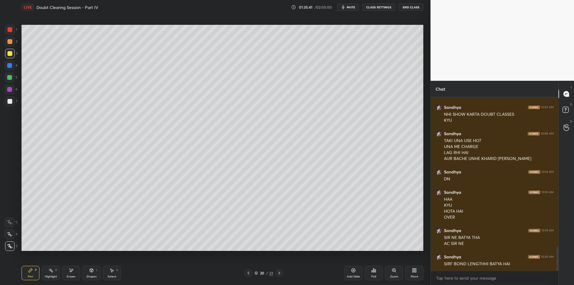
click at [15, 33] on div "1" at bounding box center [11, 30] width 12 height 10
click at [7, 45] on div at bounding box center [10, 42] width 10 height 10
click at [347, 269] on div "Add Slide" at bounding box center [353, 273] width 18 height 14
click at [13, 54] on div at bounding box center [10, 54] width 10 height 10
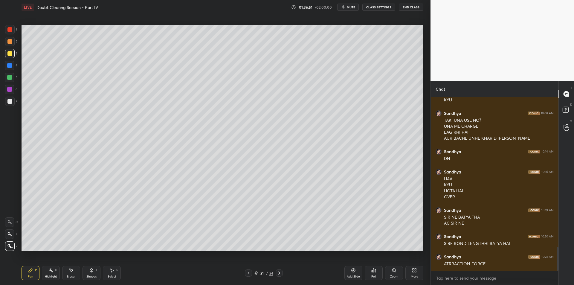
scroll to position [1126, 0]
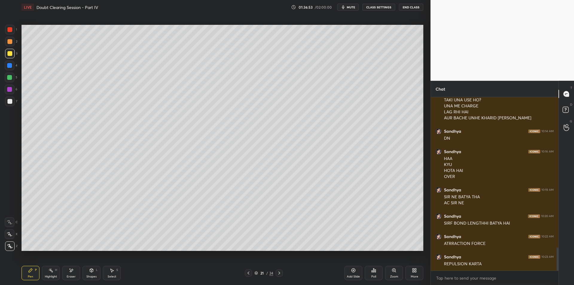
click at [9, 70] on div at bounding box center [10, 66] width 10 height 10
click at [15, 80] on div "5" at bounding box center [11, 78] width 13 height 10
click at [11, 92] on div at bounding box center [9, 89] width 5 height 5
click at [9, 109] on div "1 2 3 4 5 6 7 C X Z E E Erase all H H" at bounding box center [9, 138] width 19 height 226
click at [13, 92] on div at bounding box center [10, 90] width 10 height 10
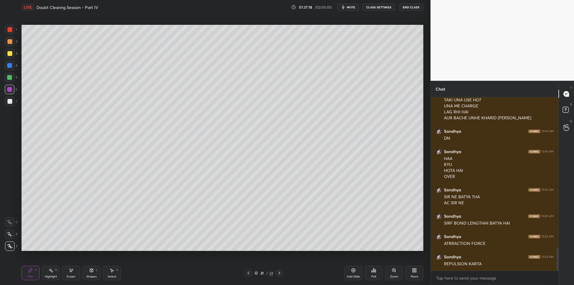
click at [14, 107] on div "7" at bounding box center [11, 103] width 12 height 12
click at [15, 93] on div "6" at bounding box center [11, 90] width 13 height 10
click at [12, 103] on div at bounding box center [10, 102] width 10 height 10
click at [15, 93] on div "6" at bounding box center [11, 90] width 13 height 10
click at [10, 100] on div at bounding box center [9, 101] width 5 height 5
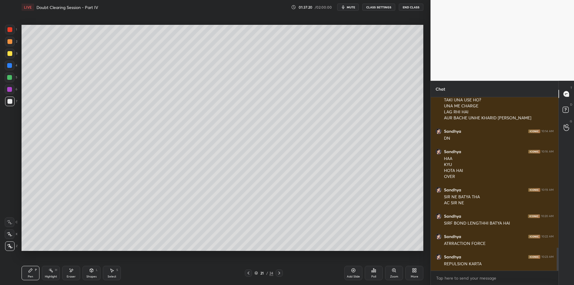
click at [8, 109] on div "1 2 3 4 5 6 7 C X Z E E Erase all H H" at bounding box center [9, 138] width 19 height 226
click at [9, 96] on div "6" at bounding box center [11, 91] width 13 height 12
click at [10, 104] on div at bounding box center [10, 102] width 10 height 10
click at [10, 93] on div at bounding box center [10, 90] width 10 height 10
click at [10, 103] on div at bounding box center [9, 101] width 5 height 5
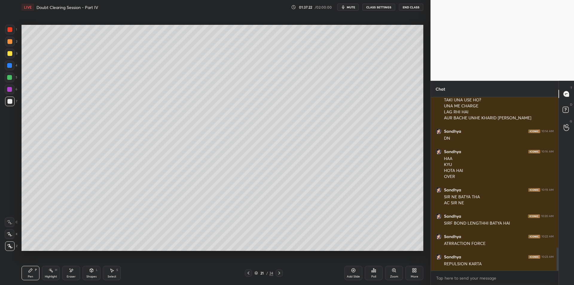
click at [14, 91] on div at bounding box center [10, 90] width 10 height 10
click at [12, 101] on div at bounding box center [9, 101] width 5 height 5
click at [352, 268] on div "Add Slide" at bounding box center [353, 273] width 18 height 14
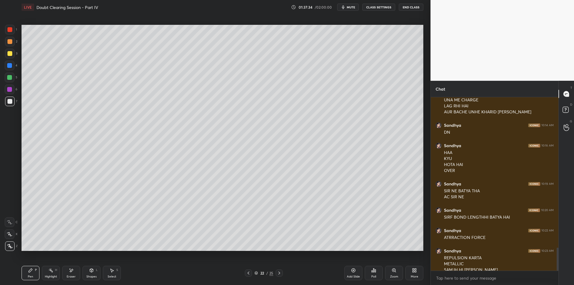
scroll to position [1138, 0]
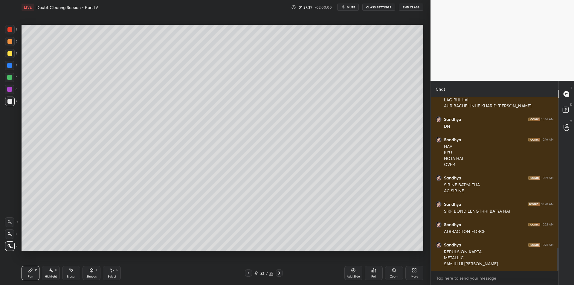
click at [247, 274] on icon at bounding box center [248, 273] width 5 height 5
click at [248, 273] on icon at bounding box center [248, 273] width 5 height 5
click at [12, 57] on div at bounding box center [10, 54] width 10 height 10
click at [11, 83] on div "5" at bounding box center [11, 79] width 13 height 12
click at [12, 79] on div at bounding box center [10, 78] width 10 height 10
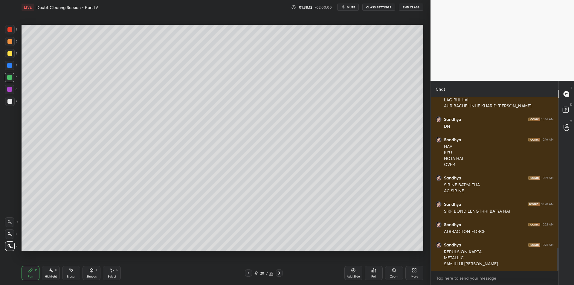
click at [12, 94] on div "6" at bounding box center [11, 91] width 13 height 12
click at [13, 100] on div at bounding box center [10, 102] width 10 height 10
click at [15, 90] on div "6" at bounding box center [11, 90] width 13 height 10
click at [7, 99] on div at bounding box center [10, 102] width 10 height 10
click at [10, 86] on div at bounding box center [10, 90] width 10 height 10
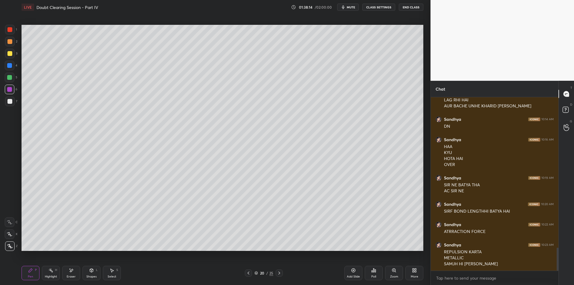
click at [6, 100] on div at bounding box center [10, 102] width 10 height 10
click at [11, 90] on div at bounding box center [9, 89] width 5 height 5
click at [16, 95] on div "6" at bounding box center [11, 91] width 13 height 12
click at [12, 91] on div at bounding box center [10, 90] width 10 height 10
click at [13, 102] on div at bounding box center [10, 102] width 10 height 10
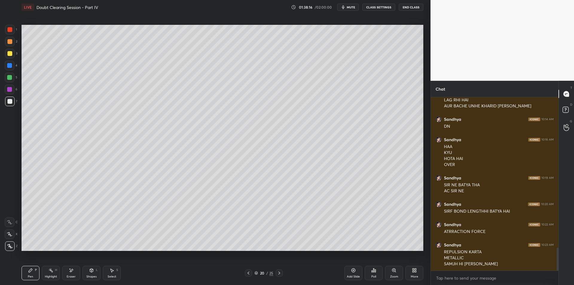
click at [11, 90] on div at bounding box center [9, 89] width 5 height 5
click at [13, 100] on div at bounding box center [10, 102] width 10 height 10
click at [10, 92] on div at bounding box center [10, 90] width 10 height 10
click at [11, 101] on div at bounding box center [9, 101] width 5 height 5
click at [14, 94] on div "6" at bounding box center [11, 91] width 13 height 12
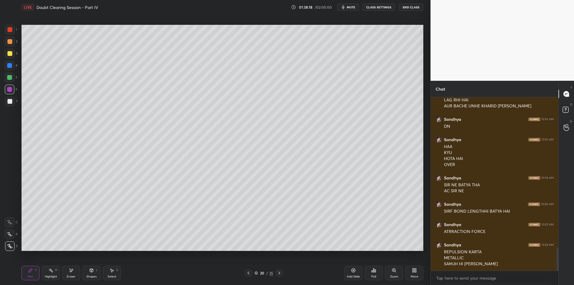
click at [12, 102] on div at bounding box center [10, 102] width 10 height 10
click at [10, 94] on div at bounding box center [10, 90] width 10 height 10
click at [7, 103] on div at bounding box center [10, 102] width 10 height 10
click at [10, 94] on div "6" at bounding box center [11, 91] width 13 height 12
click at [8, 101] on div at bounding box center [9, 101] width 5 height 5
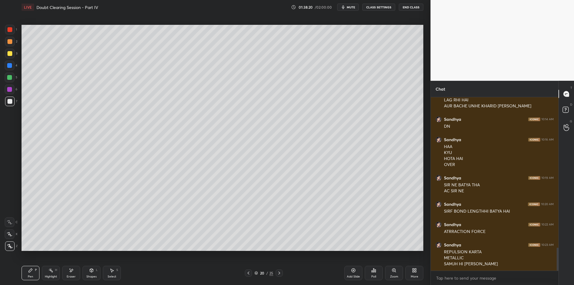
click at [9, 92] on div at bounding box center [10, 90] width 10 height 10
click at [2, 103] on div "1 2 3 4 5 6 7 C X Z E E Erase all H H" at bounding box center [9, 138] width 19 height 226
click at [7, 100] on div at bounding box center [10, 102] width 10 height 10
click at [6, 92] on div at bounding box center [10, 90] width 10 height 10
click at [7, 104] on div at bounding box center [10, 102] width 10 height 10
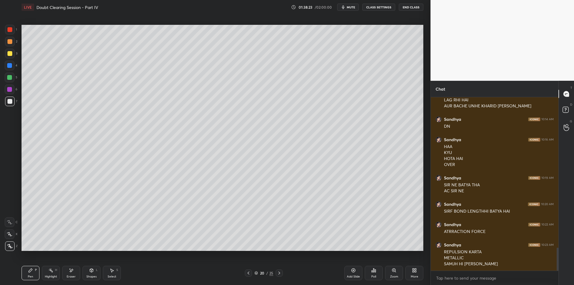
click at [277, 273] on icon at bounding box center [279, 273] width 5 height 5
click at [278, 275] on icon at bounding box center [279, 273] width 5 height 5
click at [4, 43] on div "1 2 3 4 5 6 7 C X Z E E Erase all H H" at bounding box center [9, 138] width 19 height 226
click at [8, 41] on div at bounding box center [9, 41] width 5 height 5
click at [4, 55] on div "1 2 3 4 5 6 7 C X Z E E Erase all H H" at bounding box center [9, 138] width 19 height 226
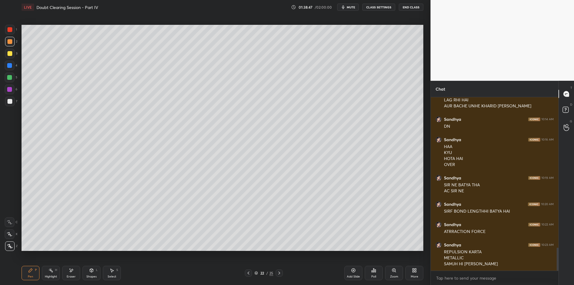
click at [7, 58] on div at bounding box center [10, 54] width 10 height 10
click at [10, 71] on div "4" at bounding box center [11, 67] width 13 height 12
click at [7, 80] on div at bounding box center [10, 78] width 10 height 10
click at [10, 70] on div at bounding box center [10, 66] width 10 height 10
click at [10, 76] on div at bounding box center [9, 77] width 5 height 5
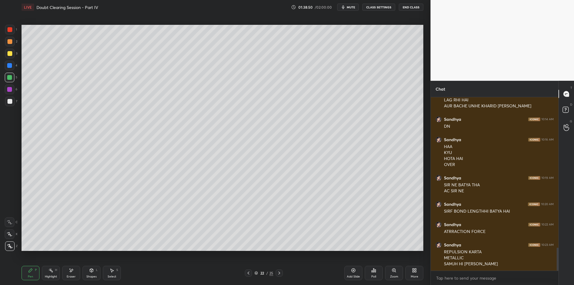
click at [10, 69] on div at bounding box center [10, 66] width 10 height 10
click at [12, 42] on div at bounding box center [9, 41] width 5 height 5
click at [10, 32] on div at bounding box center [10, 30] width 10 height 10
click at [9, 41] on div at bounding box center [9, 41] width 5 height 5
click at [9, 32] on div at bounding box center [9, 29] width 5 height 5
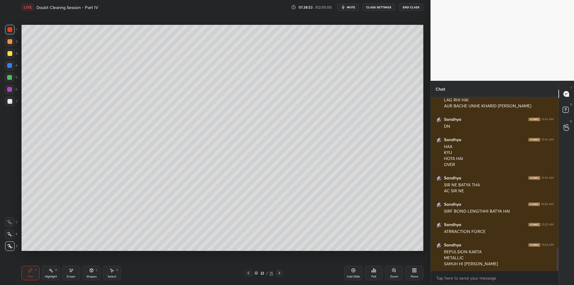
click at [8, 42] on div at bounding box center [9, 41] width 5 height 5
click at [7, 34] on div "1" at bounding box center [11, 31] width 12 height 12
click at [7, 48] on div "2" at bounding box center [11, 43] width 12 height 12
click at [10, 32] on div at bounding box center [10, 30] width 10 height 10
click at [5, 44] on div at bounding box center [10, 42] width 10 height 10
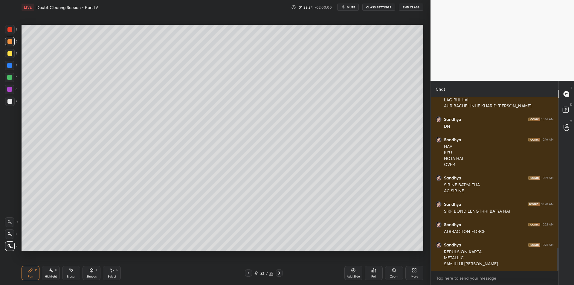
click at [11, 28] on div at bounding box center [9, 29] width 5 height 5
click at [9, 38] on div at bounding box center [10, 42] width 10 height 10
click at [4, 32] on div "1 2 3 4 5 6 7 C X Z E E Erase all H H" at bounding box center [9, 138] width 19 height 226
click at [10, 34] on div "1" at bounding box center [11, 31] width 12 height 12
click at [9, 38] on div at bounding box center [10, 42] width 10 height 10
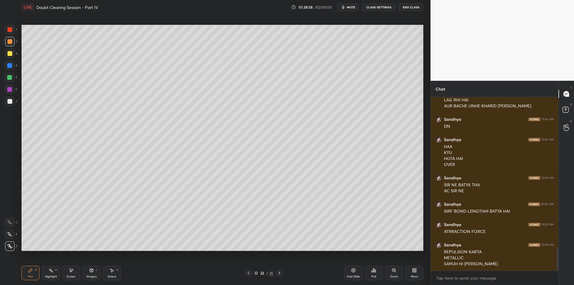
click at [9, 32] on div at bounding box center [10, 30] width 10 height 10
click at [11, 58] on div at bounding box center [10, 54] width 10 height 10
click at [10, 79] on div at bounding box center [9, 77] width 5 height 5
click at [8, 88] on div at bounding box center [9, 89] width 5 height 5
click at [11, 105] on div at bounding box center [10, 102] width 10 height 10
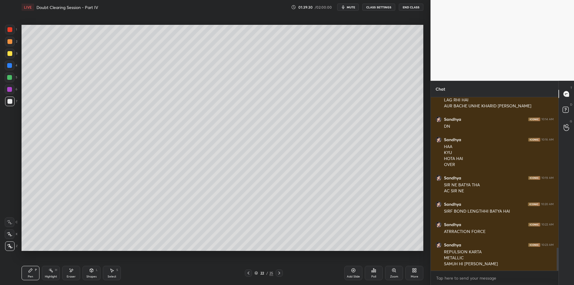
click at [4, 67] on div "1 2 3 4 5 6 7 C X Z E E Erase all H H" at bounding box center [9, 138] width 19 height 226
click at [8, 52] on div at bounding box center [9, 53] width 5 height 5
click at [7, 42] on div at bounding box center [10, 42] width 10 height 10
click at [1, 71] on div "1 2 3 4 5 6 7 C X Z E E Erase all H H" at bounding box center [9, 138] width 19 height 226
click at [12, 78] on div at bounding box center [10, 78] width 10 height 10
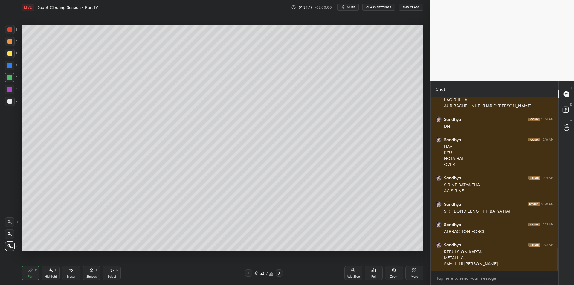
click at [5, 94] on div "6" at bounding box center [11, 91] width 13 height 12
click at [10, 101] on div at bounding box center [9, 101] width 5 height 5
click at [10, 94] on div "6" at bounding box center [11, 91] width 13 height 12
click at [13, 102] on div at bounding box center [10, 102] width 10 height 10
click at [10, 94] on div at bounding box center [10, 90] width 10 height 10
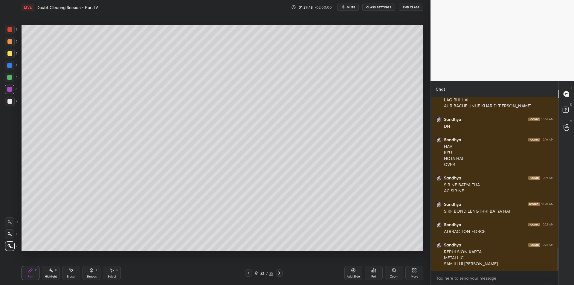
click at [9, 103] on div at bounding box center [9, 101] width 5 height 5
click at [5, 92] on div at bounding box center [10, 90] width 10 height 10
click at [5, 104] on div at bounding box center [10, 102] width 10 height 10
click at [6, 91] on div at bounding box center [10, 90] width 10 height 10
click at [5, 102] on div at bounding box center [10, 102] width 10 height 10
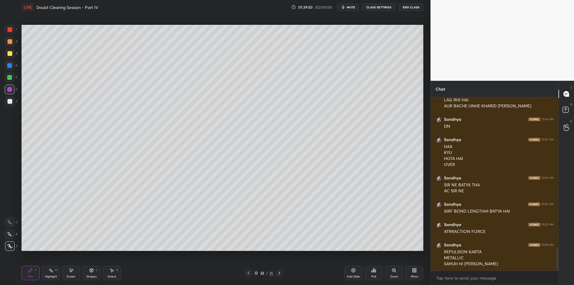
click at [6, 94] on div at bounding box center [10, 90] width 10 height 10
click at [7, 106] on div at bounding box center [10, 102] width 10 height 10
click at [7, 99] on div at bounding box center [9, 101] width 5 height 5
click at [6, 93] on div at bounding box center [10, 90] width 10 height 10
click at [5, 103] on div at bounding box center [10, 102] width 10 height 10
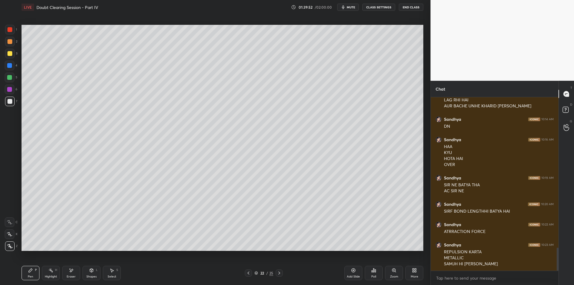
click at [6, 95] on div "6" at bounding box center [11, 91] width 13 height 12
click at [4, 103] on div "1 2 3 4 5 6 7 C X Z E E Erase all H H" at bounding box center [9, 138] width 19 height 226
click at [16, 103] on div "7" at bounding box center [11, 102] width 12 height 10
click at [4, 51] on div "1 2 3 4 5 6 7 C X Z E E Erase all H H" at bounding box center [9, 138] width 19 height 226
click at [10, 42] on div at bounding box center [9, 41] width 5 height 5
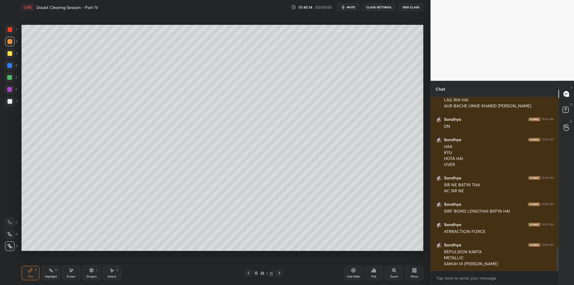
click at [8, 55] on div at bounding box center [9, 53] width 5 height 5
click at [13, 40] on div at bounding box center [10, 42] width 10 height 10
click at [12, 32] on div at bounding box center [10, 30] width 10 height 10
click at [354, 274] on div "Add Slide" at bounding box center [353, 273] width 18 height 14
click at [6, 80] on div at bounding box center [10, 78] width 10 height 10
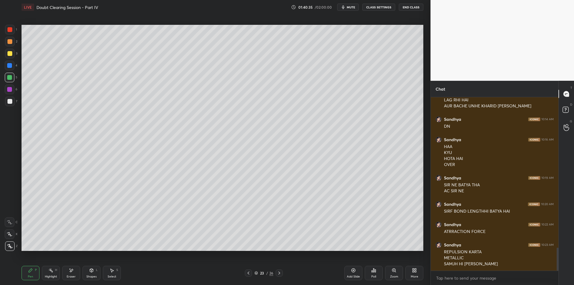
click at [9, 91] on div at bounding box center [9, 89] width 5 height 5
click at [9, 104] on div at bounding box center [10, 102] width 10 height 10
click at [352, 271] on icon at bounding box center [354, 271] width 4 height 4
click at [11, 60] on div "3" at bounding box center [11, 55] width 12 height 12
click at [7, 42] on div at bounding box center [9, 41] width 5 height 5
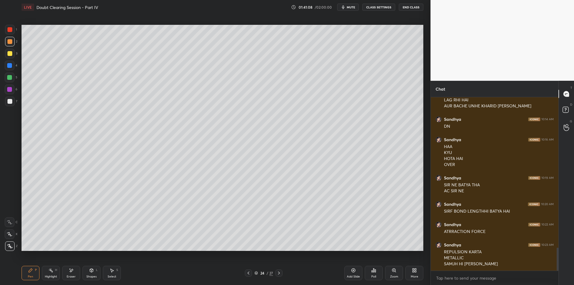
click at [8, 32] on div at bounding box center [9, 29] width 5 height 5
click at [248, 273] on icon at bounding box center [248, 273] width 5 height 5
click at [133, 252] on div "Setting up your live class Poll for secs No correct answer Start poll" at bounding box center [222, 137] width 407 height 247
click at [115, 278] on div "Select" at bounding box center [112, 276] width 9 height 3
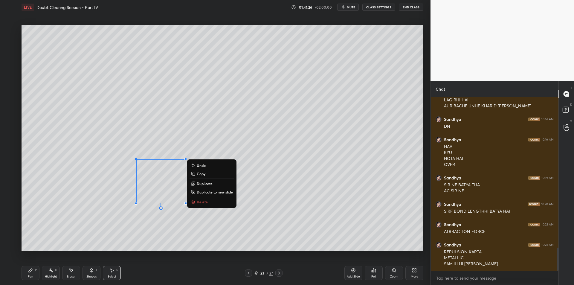
click at [197, 185] on p "Duplicate" at bounding box center [205, 183] width 16 height 5
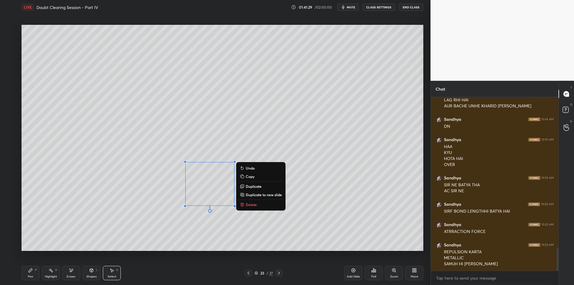
click at [47, 275] on div "Highlight" at bounding box center [51, 276] width 12 height 3
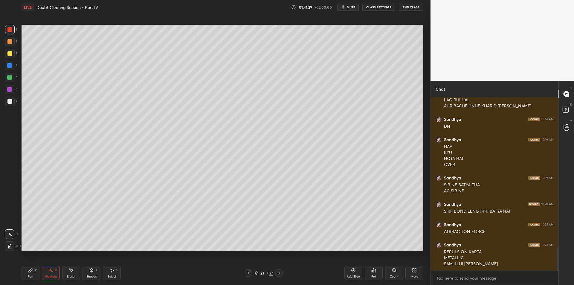
click at [31, 272] on icon at bounding box center [30, 270] width 5 height 5
click at [8, 80] on div at bounding box center [10, 78] width 10 height 10
click at [6, 77] on div at bounding box center [10, 78] width 10 height 10
click at [9, 79] on div at bounding box center [9, 77] width 5 height 5
click at [11, 92] on div at bounding box center [10, 90] width 10 height 10
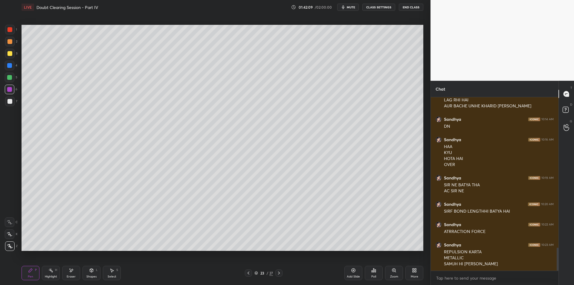
click at [9, 102] on div at bounding box center [9, 101] width 5 height 5
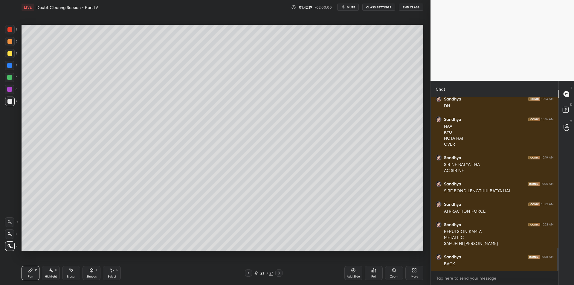
click at [248, 272] on icon at bounding box center [248, 273] width 5 height 5
click at [249, 274] on icon at bounding box center [249, 273] width 2 height 3
click at [281, 272] on icon at bounding box center [279, 273] width 5 height 5
click at [252, 272] on div at bounding box center [248, 272] width 7 height 7
click at [250, 275] on icon at bounding box center [248, 273] width 5 height 5
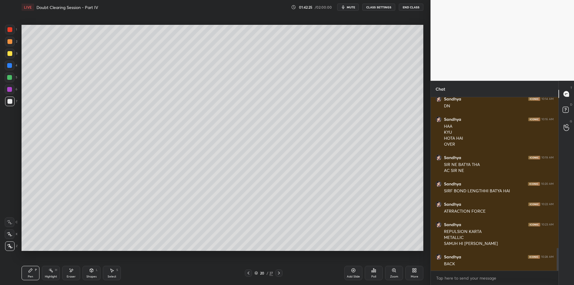
click at [250, 275] on icon at bounding box center [248, 273] width 5 height 5
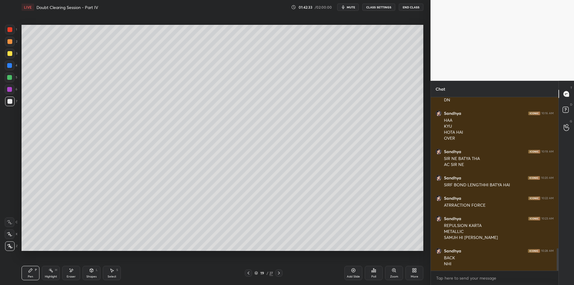
scroll to position [1170, 0]
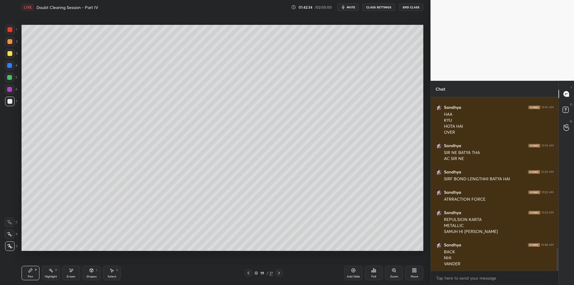
click at [280, 275] on icon at bounding box center [279, 273] width 5 height 5
click at [279, 274] on icon at bounding box center [279, 273] width 5 height 5
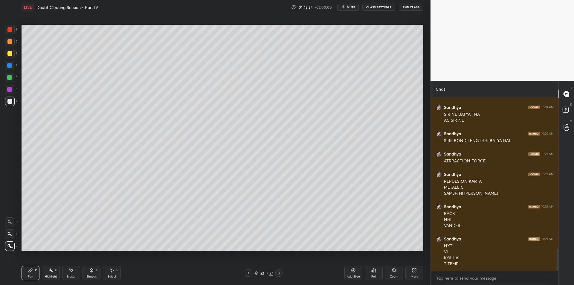
scroll to position [1229, 0]
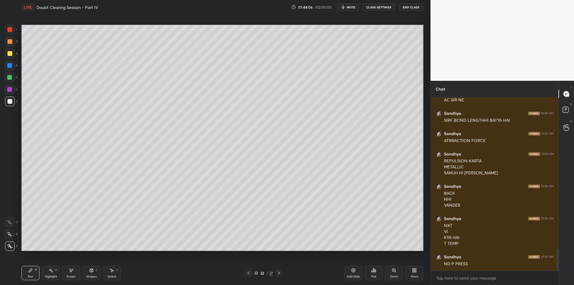
click at [350, 7] on span "mute" at bounding box center [351, 7] width 8 height 4
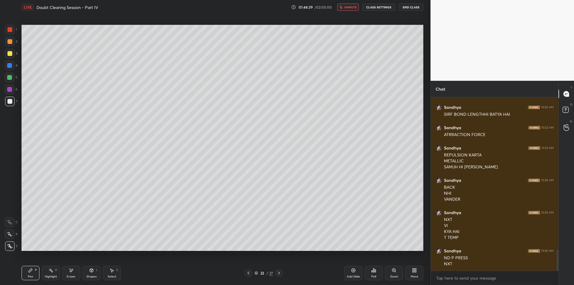
click at [348, 7] on span "unmute" at bounding box center [350, 7] width 13 height 4
click at [280, 272] on icon at bounding box center [279, 273] width 5 height 5
click at [353, 7] on span "mute" at bounding box center [351, 7] width 8 height 4
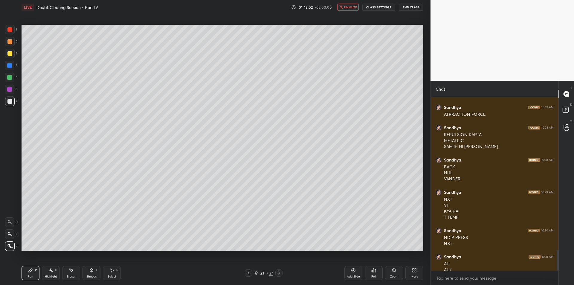
scroll to position [1261, 0]
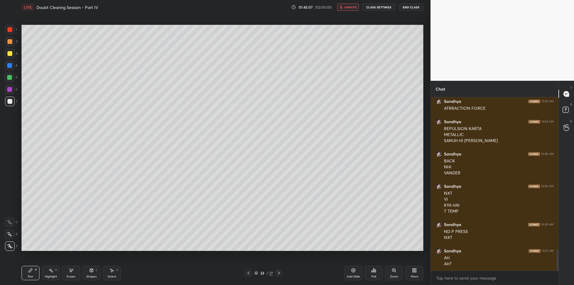
click at [348, 7] on span "unmute" at bounding box center [350, 7] width 13 height 4
click at [48, 270] on div "Highlight H" at bounding box center [51, 273] width 18 height 14
click at [343, 7] on icon "button" at bounding box center [343, 7] width 3 height 4
click at [409, 275] on div "More" at bounding box center [414, 273] width 18 height 14
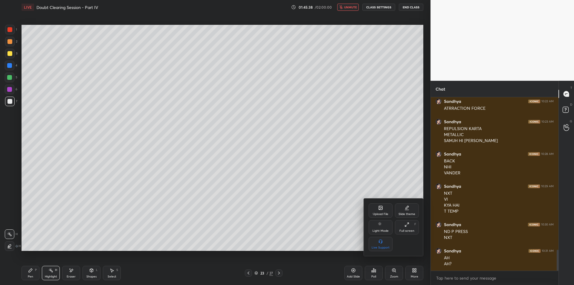
click at [379, 212] on div "Upload File" at bounding box center [381, 210] width 24 height 14
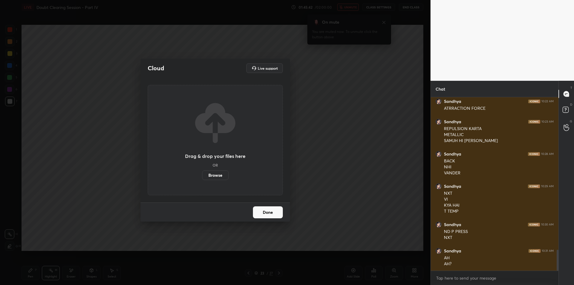
click at [346, 222] on div "Cloud Live support Drag & drop your files here OR Browse Done" at bounding box center [215, 142] width 431 height 285
click at [263, 214] on button "Done" at bounding box center [268, 212] width 30 height 12
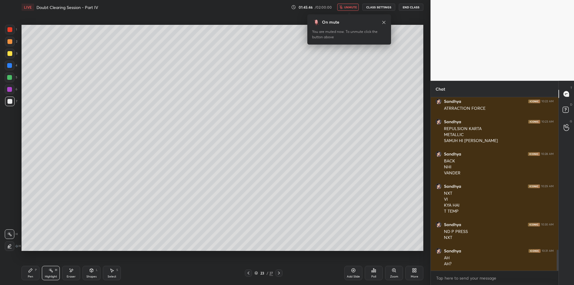
click at [386, 22] on div "On mute You are muted now. To unmute click the button above" at bounding box center [349, 29] width 84 height 30
click at [383, 22] on icon at bounding box center [383, 22] width 3 height 3
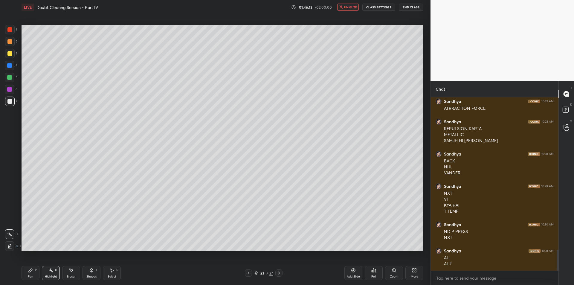
scroll to position [1282, 0]
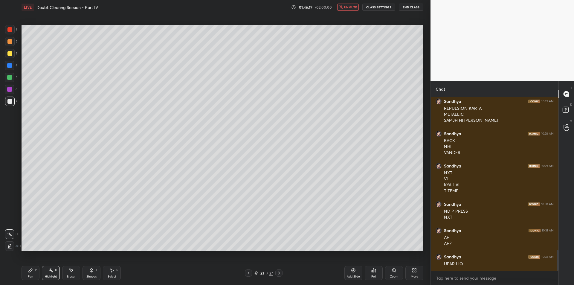
click at [349, 7] on span "unmute" at bounding box center [350, 7] width 13 height 4
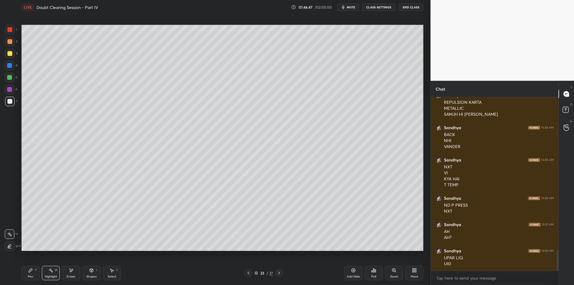
click at [74, 36] on div "Setting up your live class Poll for secs No correct answer Start poll" at bounding box center [222, 137] width 407 height 247
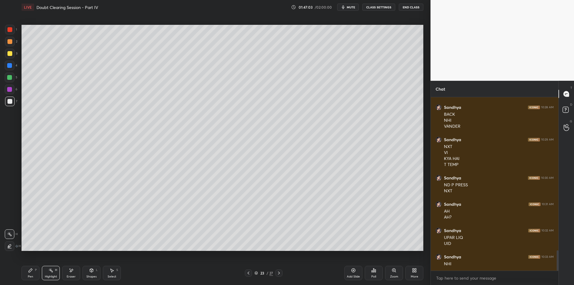
click at [346, 8] on icon "button" at bounding box center [343, 7] width 5 height 5
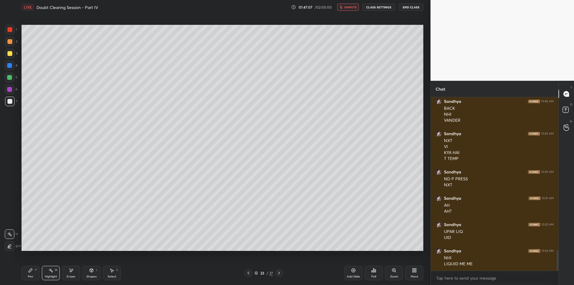
click at [348, 6] on span "unmute" at bounding box center [350, 7] width 13 height 4
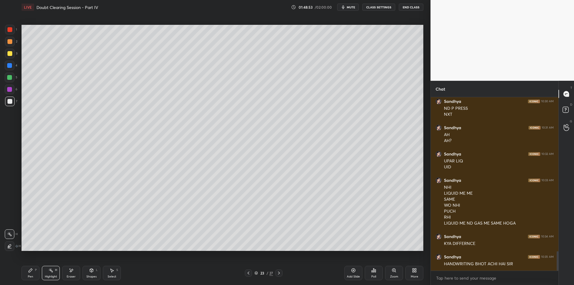
scroll to position [1391, 0]
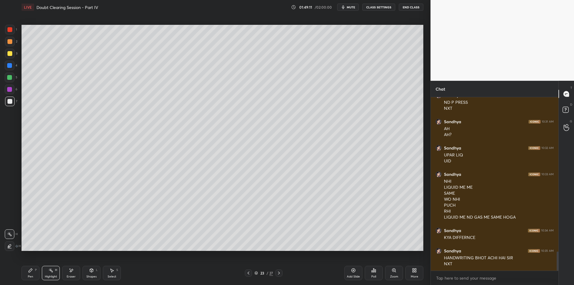
click at [279, 273] on icon at bounding box center [279, 273] width 5 height 5
click at [279, 269] on div "Pen P Highlight H Eraser Shapes L Select S 24 / 27 Add Slide Poll Zoom More" at bounding box center [223, 273] width 402 height 24
click at [280, 277] on div "Pen P Highlight H Eraser Shapes L Select S 24 / 27 Add Slide Poll Zoom More" at bounding box center [223, 273] width 402 height 24
click at [279, 272] on icon at bounding box center [279, 273] width 5 height 5
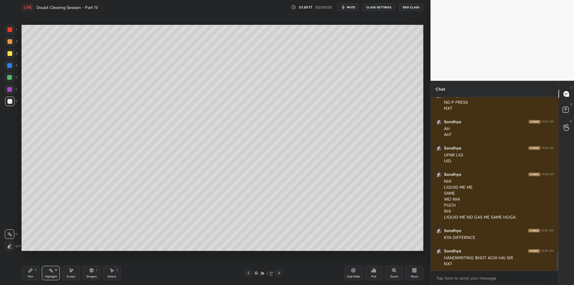
click at [279, 272] on icon at bounding box center [279, 273] width 5 height 5
click at [403, 273] on div "Add Slide Poll Zoom More" at bounding box center [383, 272] width 79 height 33
click at [411, 269] on div "More" at bounding box center [414, 273] width 18 height 14
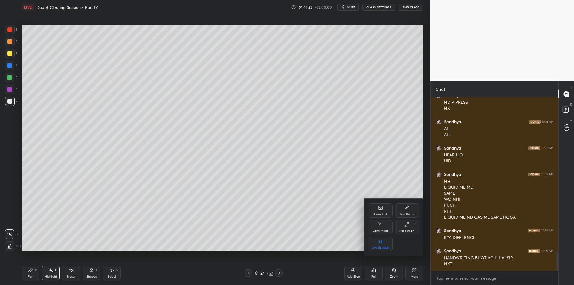
click at [380, 210] on icon at bounding box center [381, 208] width 4 height 4
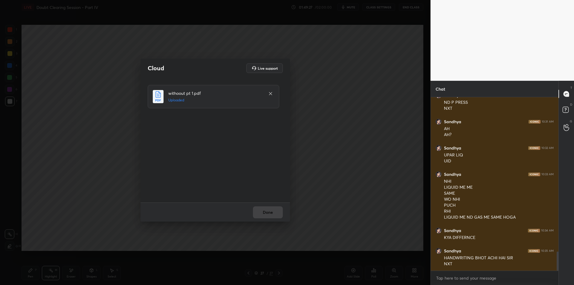
click at [253, 214] on div "Done" at bounding box center [216, 211] width 150 height 19
click at [255, 213] on button "Done" at bounding box center [268, 212] width 30 height 12
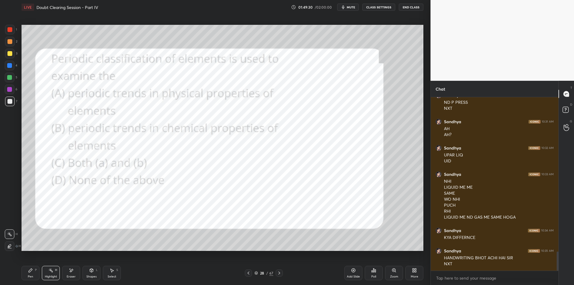
click at [25, 278] on div "Pen P" at bounding box center [31, 273] width 18 height 14
click at [8, 28] on div at bounding box center [9, 29] width 5 height 5
click at [282, 276] on div at bounding box center [279, 272] width 7 height 7
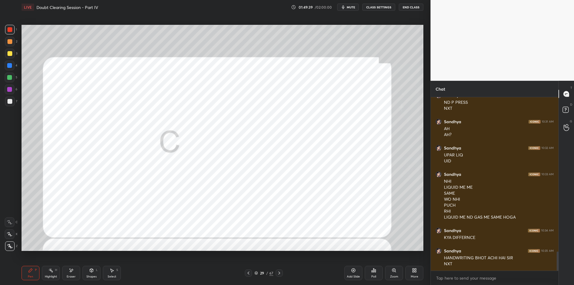
click at [283, 276] on div "29 / 67" at bounding box center [263, 272] width 161 height 7
click at [282, 276] on div at bounding box center [279, 272] width 7 height 7
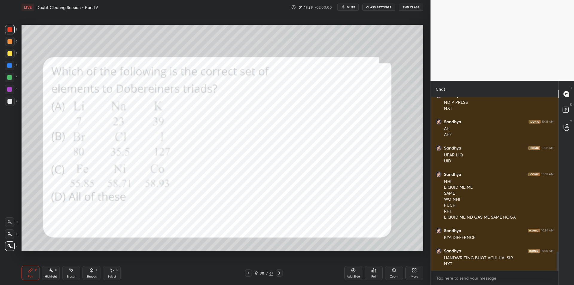
click at [281, 275] on icon at bounding box center [279, 273] width 5 height 5
click at [280, 275] on icon at bounding box center [279, 273] width 5 height 5
click at [278, 275] on icon at bounding box center [279, 273] width 5 height 5
click at [278, 272] on icon at bounding box center [279, 273] width 5 height 5
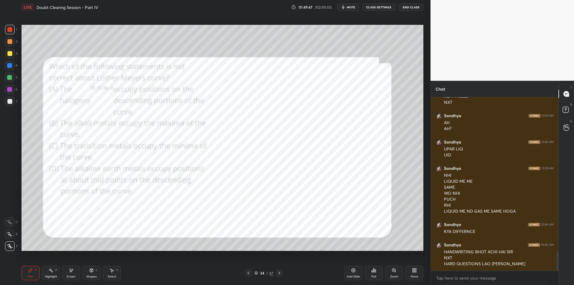
click at [56, 269] on div "H" at bounding box center [56, 270] width 2 height 3
click at [34, 269] on div "Pen P" at bounding box center [31, 273] width 18 height 14
click at [46, 274] on div "Highlight H" at bounding box center [51, 273] width 18 height 14
click at [31, 274] on div "Pen P" at bounding box center [31, 273] width 18 height 14
click at [44, 275] on div "Highlight H" at bounding box center [51, 273] width 18 height 14
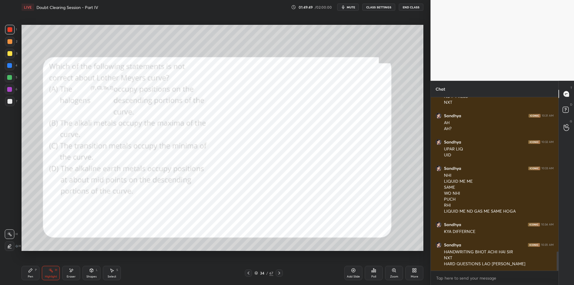
click at [43, 277] on div "Highlight H" at bounding box center [51, 273] width 18 height 14
click at [37, 278] on div "Pen P" at bounding box center [31, 273] width 18 height 14
click at [47, 278] on div "Highlight" at bounding box center [51, 276] width 12 height 3
click at [29, 277] on div "Pen" at bounding box center [30, 276] width 5 height 3
click at [49, 284] on div "Pen P Highlight H Eraser Shapes L Select S 34 / 67 Add Slide Poll Zoom More" at bounding box center [223, 273] width 402 height 24
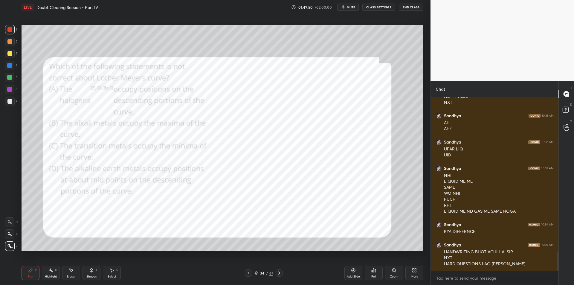
click at [31, 278] on div "Pen" at bounding box center [30, 276] width 5 height 3
click at [47, 278] on div "Highlight" at bounding box center [51, 276] width 12 height 3
click at [30, 274] on div "Pen P" at bounding box center [31, 273] width 18 height 14
click at [375, 269] on icon at bounding box center [373, 270] width 5 height 5
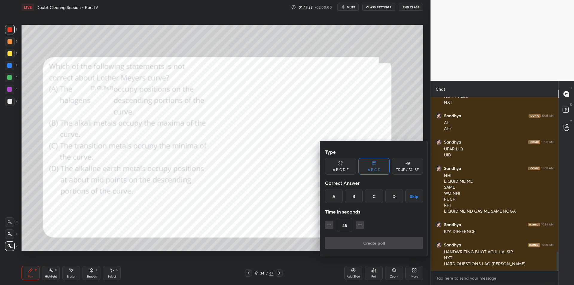
click at [334, 204] on div "Type A B C D E A B C D TRUE / FALSE Correct Answer A B C D Skip Time in seconds…" at bounding box center [374, 191] width 98 height 91
click at [339, 195] on div "A" at bounding box center [334, 196] width 18 height 14
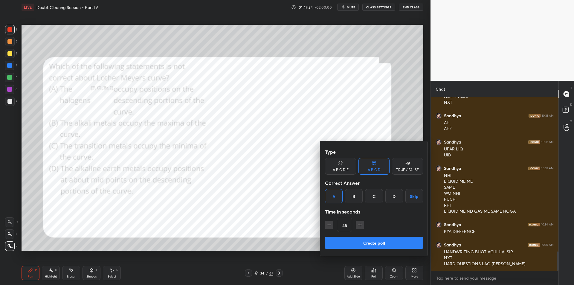
click at [344, 246] on button "Create poll" at bounding box center [374, 243] width 98 height 12
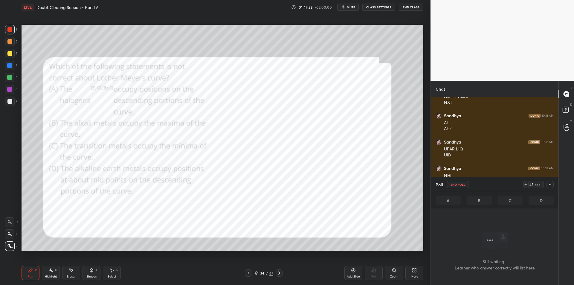
scroll to position [155, 126]
click at [545, 189] on div "Poll End Poll 44 sec" at bounding box center [495, 184] width 118 height 14
click at [549, 186] on icon at bounding box center [550, 184] width 5 height 5
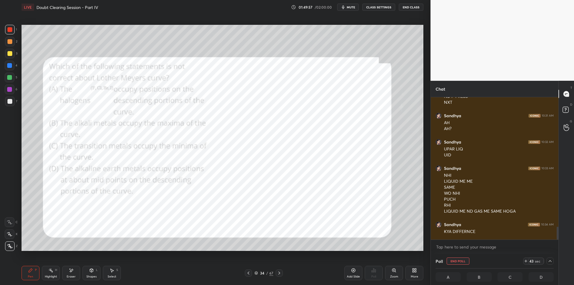
scroll to position [1427, 0]
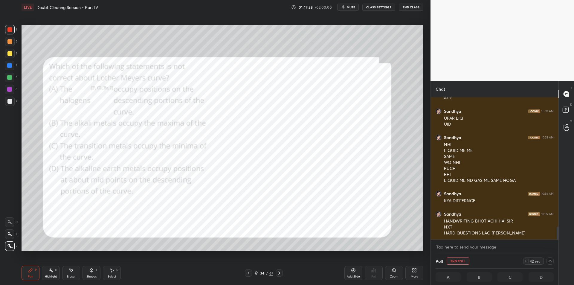
click at [94, 268] on div "Shapes L" at bounding box center [92, 273] width 18 height 14
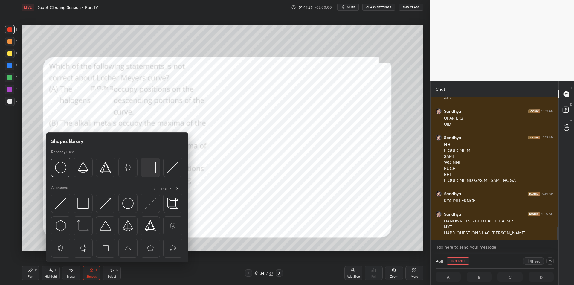
click at [146, 163] on img at bounding box center [150, 167] width 11 height 11
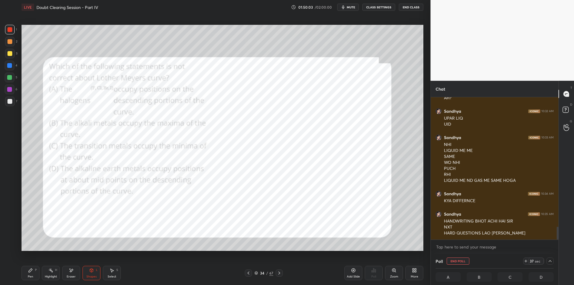
click at [51, 275] on div "Highlight" at bounding box center [51, 276] width 12 height 3
click at [31, 272] on icon at bounding box center [30, 270] width 5 height 5
click at [47, 276] on div "Highlight" at bounding box center [51, 276] width 12 height 3
click at [24, 275] on div "Pen P" at bounding box center [31, 273] width 18 height 14
click at [13, 80] on div at bounding box center [10, 78] width 10 height 10
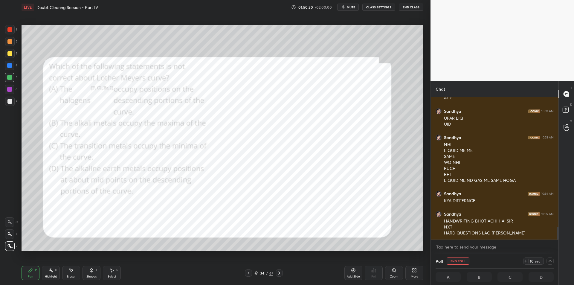
click at [10, 45] on div at bounding box center [10, 42] width 10 height 10
click at [8, 47] on div "2" at bounding box center [11, 43] width 12 height 12
click at [10, 51] on div at bounding box center [9, 53] width 5 height 5
click at [9, 46] on div at bounding box center [10, 42] width 10 height 10
click at [7, 52] on div at bounding box center [10, 54] width 10 height 10
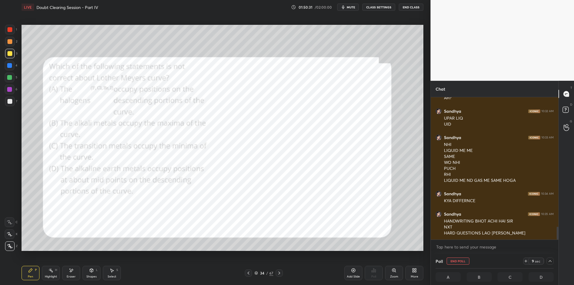
click at [12, 45] on div at bounding box center [10, 42] width 10 height 10
click at [548, 260] on icon at bounding box center [550, 261] width 5 height 5
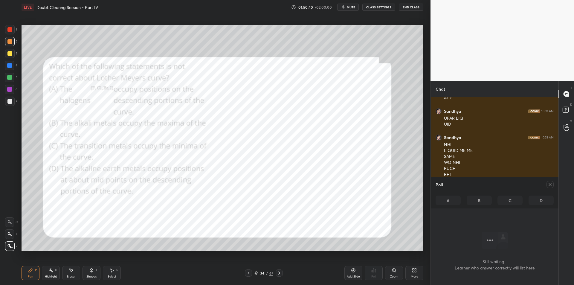
click at [550, 183] on icon at bounding box center [550, 184] width 5 height 5
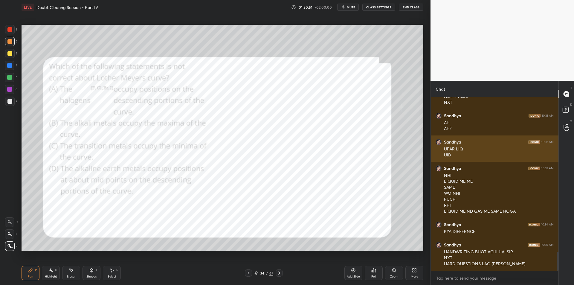
scroll to position [1417, 0]
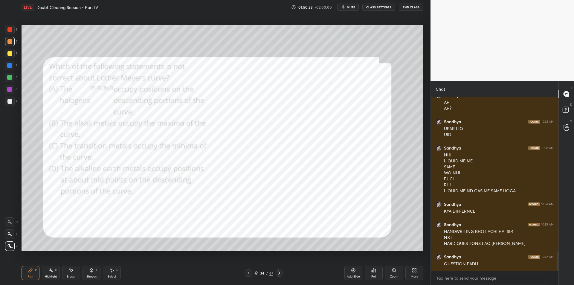
click at [11, 68] on div at bounding box center [10, 66] width 10 height 10
click at [8, 77] on div at bounding box center [9, 77] width 5 height 5
click at [19, 43] on div "1 2 3 4 5 6 7 C X Z E E Erase all H H" at bounding box center [9, 138] width 19 height 226
click at [11, 31] on div at bounding box center [9, 29] width 5 height 5
click at [278, 275] on icon at bounding box center [279, 273] width 5 height 5
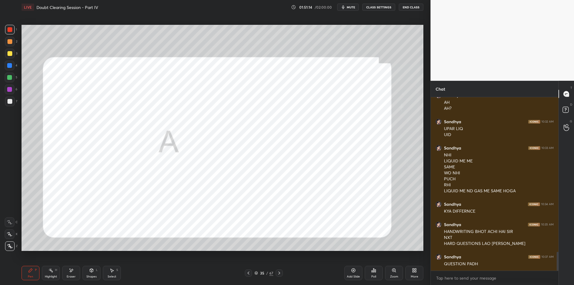
click at [245, 273] on div at bounding box center [248, 272] width 7 height 7
click at [279, 275] on icon at bounding box center [279, 273] width 5 height 5
click at [278, 274] on icon at bounding box center [279, 273] width 5 height 5
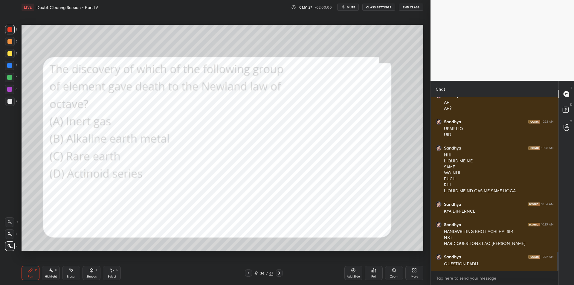
click at [375, 272] on icon at bounding box center [375, 270] width 1 height 3
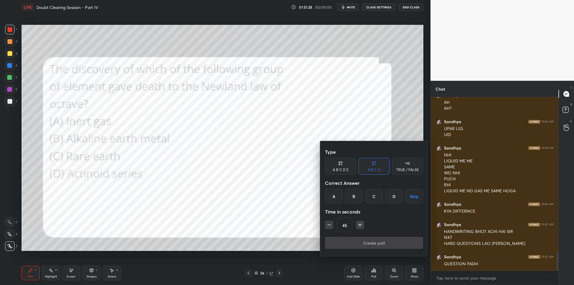
click at [339, 200] on div "A" at bounding box center [334, 196] width 18 height 14
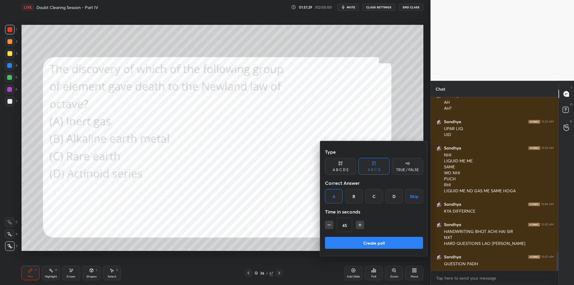
click at [342, 240] on button "Create poll" at bounding box center [374, 243] width 98 height 12
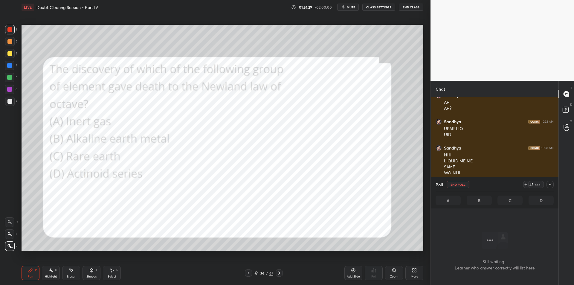
scroll to position [155, 126]
click at [555, 187] on div "Poll End Poll 44 sec A B C D" at bounding box center [495, 192] width 128 height 31
click at [549, 182] on div at bounding box center [550, 184] width 7 height 7
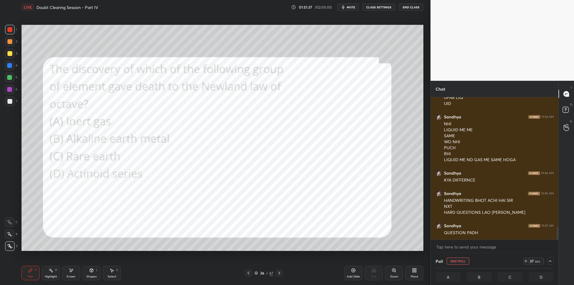
scroll to position [0, 2]
click at [552, 260] on icon at bounding box center [550, 261] width 5 height 5
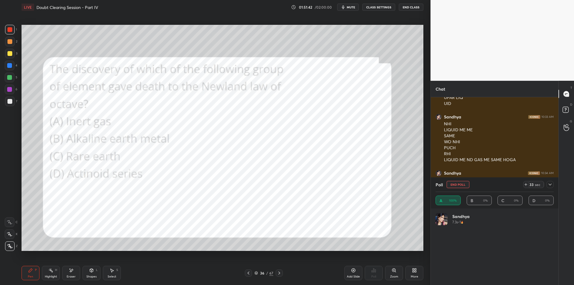
scroll to position [70, 116]
click at [553, 187] on div at bounding box center [550, 184] width 7 height 7
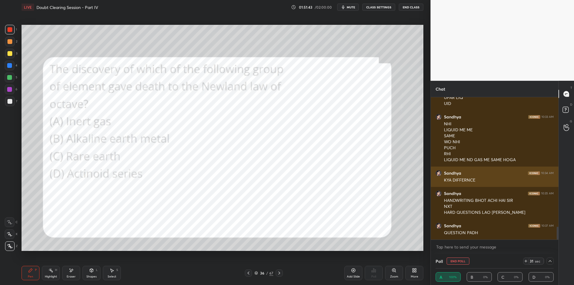
scroll to position [0, 2]
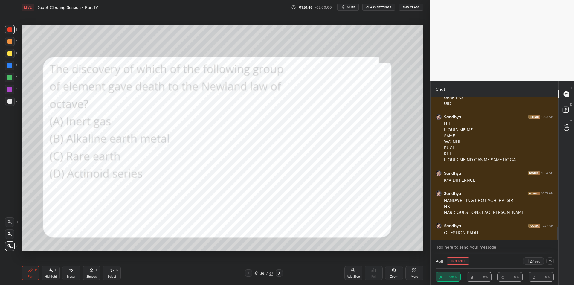
click at [454, 262] on button "End Poll" at bounding box center [458, 260] width 23 height 7
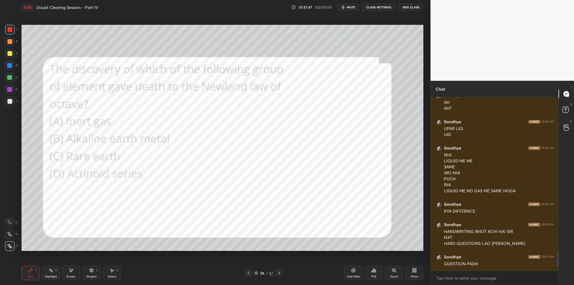
scroll to position [1417, 0]
click at [282, 276] on div at bounding box center [279, 272] width 7 height 7
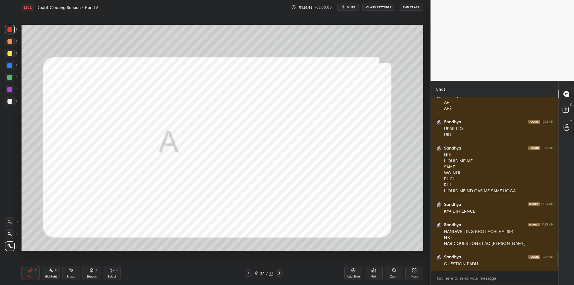
click at [280, 275] on icon at bounding box center [279, 273] width 5 height 5
click at [377, 272] on div "Poll" at bounding box center [374, 273] width 18 height 14
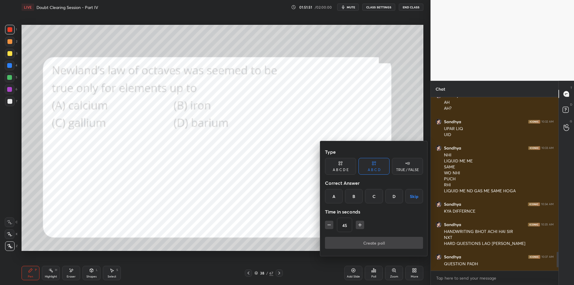
click at [336, 195] on div "A" at bounding box center [334, 196] width 18 height 14
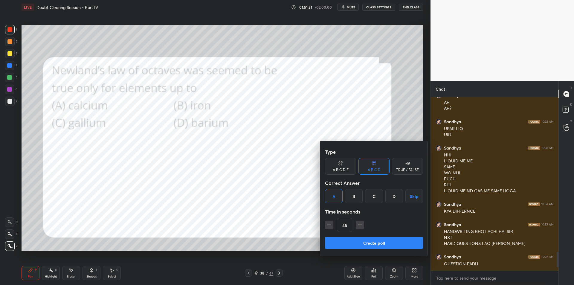
click at [346, 244] on button "Create poll" at bounding box center [374, 243] width 98 height 12
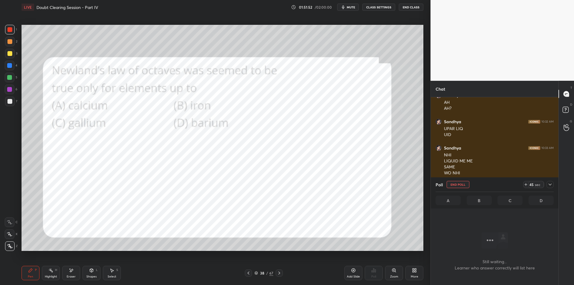
scroll to position [155, 126]
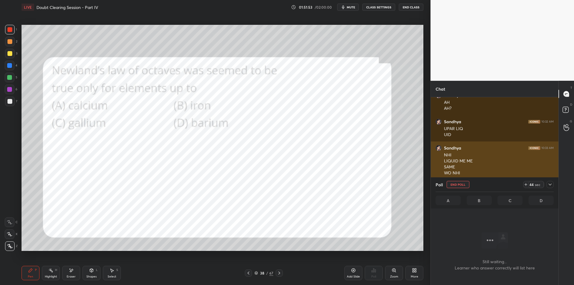
click at [553, 186] on div at bounding box center [550, 184] width 7 height 7
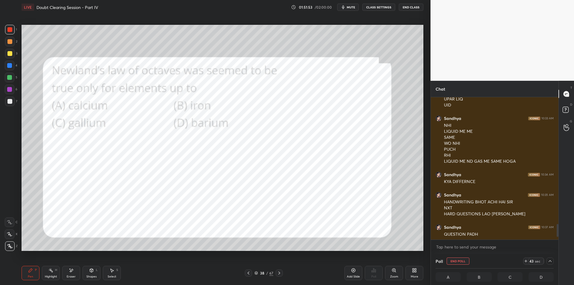
scroll to position [1448, 0]
click at [11, 79] on div at bounding box center [9, 77] width 5 height 5
click at [7, 67] on div at bounding box center [10, 66] width 10 height 10
click at [6, 47] on div "2" at bounding box center [11, 43] width 12 height 12
click at [3, 30] on div "1 2 3 4 5 6 7 C X Z E E Erase all H H" at bounding box center [9, 138] width 19 height 226
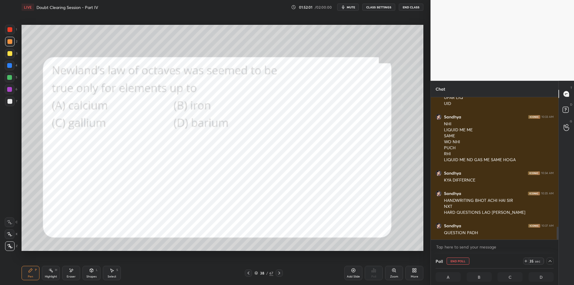
click at [10, 40] on div at bounding box center [9, 41] width 5 height 5
click at [10, 29] on div at bounding box center [9, 29] width 5 height 5
click at [13, 42] on div at bounding box center [10, 42] width 10 height 10
click at [553, 264] on div at bounding box center [550, 260] width 7 height 7
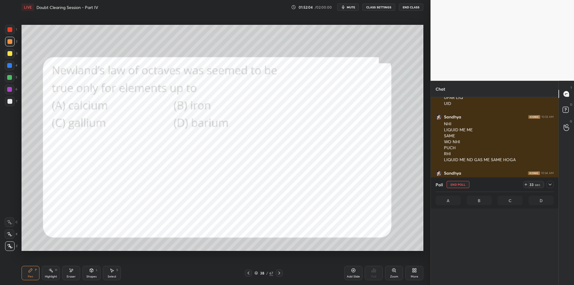
scroll to position [0, 0]
click at [550, 186] on icon at bounding box center [550, 184] width 5 height 5
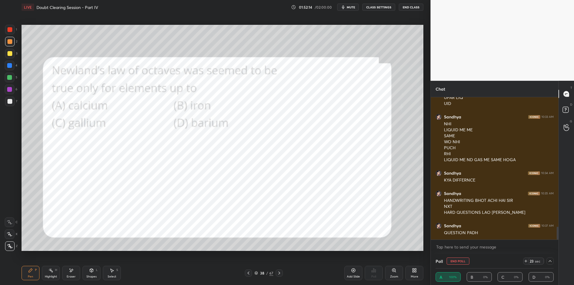
click at [454, 261] on button "End Poll" at bounding box center [458, 260] width 23 height 7
type textarea "x"
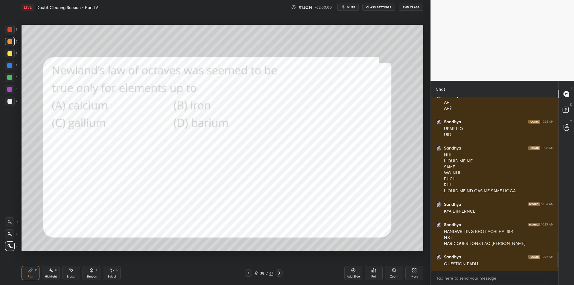
click at [278, 271] on icon at bounding box center [279, 273] width 5 height 5
click at [278, 274] on icon at bounding box center [279, 273] width 5 height 5
click at [373, 273] on div "Poll" at bounding box center [374, 273] width 18 height 14
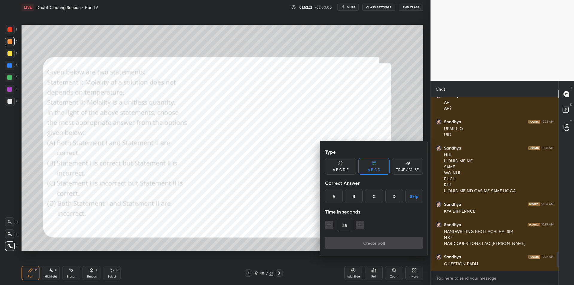
click at [240, 209] on div at bounding box center [287, 142] width 574 height 285
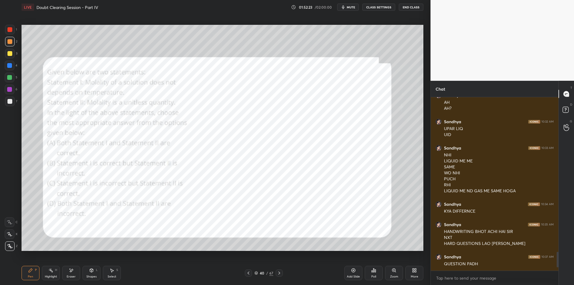
click at [261, 272] on div "40" at bounding box center [262, 273] width 6 height 4
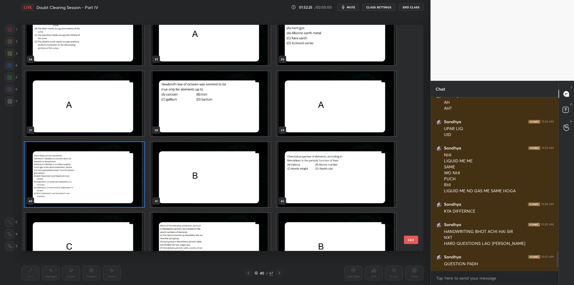
click at [403, 243] on div "31 32 33 34 35 36 37 38 39 40 41 42 43 44 45" at bounding box center [217, 138] width 391 height 226
click at [414, 243] on button "EXIT" at bounding box center [411, 240] width 14 height 8
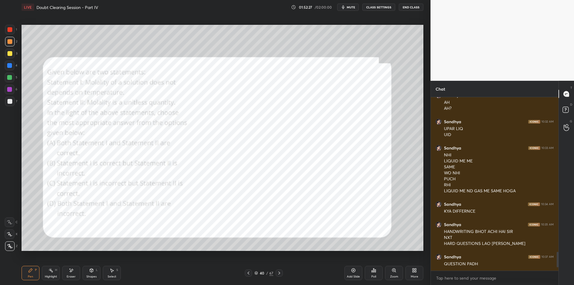
click at [371, 273] on div "Poll" at bounding box center [374, 273] width 18 height 14
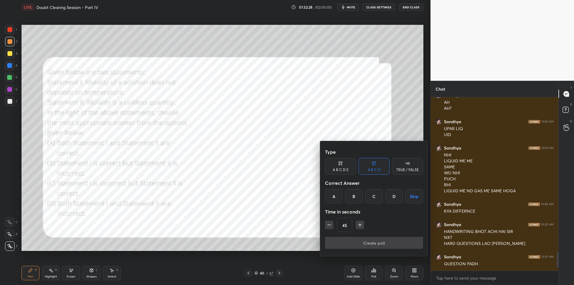
click at [356, 203] on div "B" at bounding box center [354, 196] width 18 height 14
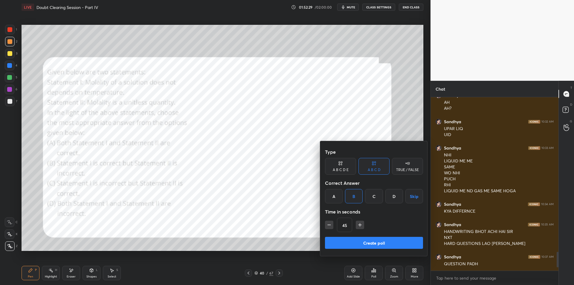
click at [362, 223] on icon "button" at bounding box center [360, 225] width 6 height 6
type input "60"
click at [362, 239] on button "Create poll" at bounding box center [374, 243] width 98 height 12
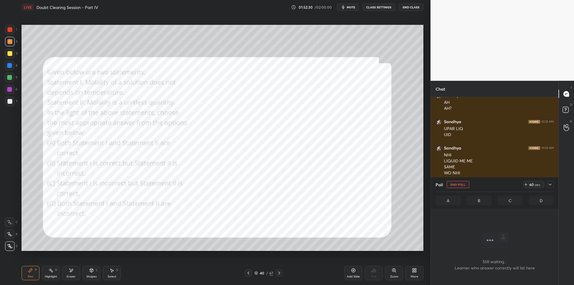
click at [552, 187] on icon at bounding box center [550, 184] width 5 height 5
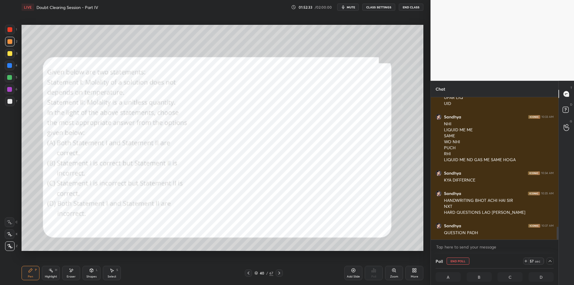
click at [263, 276] on div "40 / 67" at bounding box center [264, 272] width 38 height 7
click at [260, 272] on div "40" at bounding box center [262, 273] width 6 height 4
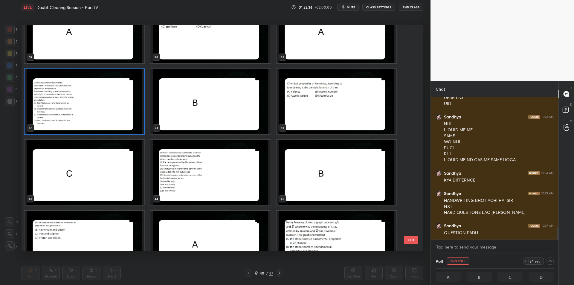
click at [410, 242] on button "EXIT" at bounding box center [411, 240] width 14 height 8
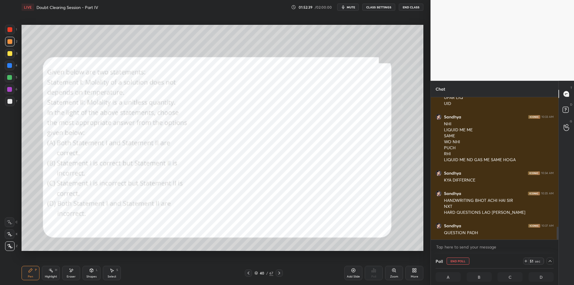
click at [8, 29] on div at bounding box center [9, 29] width 5 height 5
click at [11, 59] on div "3" at bounding box center [11, 55] width 12 height 12
click at [10, 71] on div "4" at bounding box center [11, 67] width 13 height 12
click at [6, 79] on div at bounding box center [10, 78] width 10 height 10
click at [16, 88] on div "6" at bounding box center [11, 90] width 13 height 10
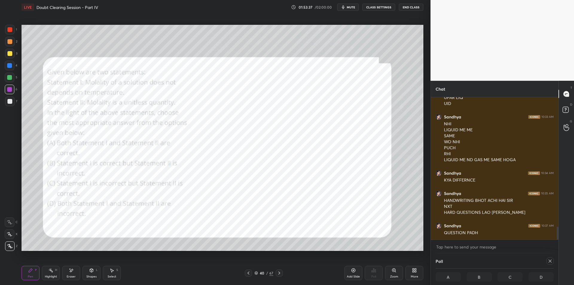
click at [281, 273] on icon at bounding box center [279, 273] width 5 height 5
click at [550, 260] on icon at bounding box center [550, 261] width 5 height 5
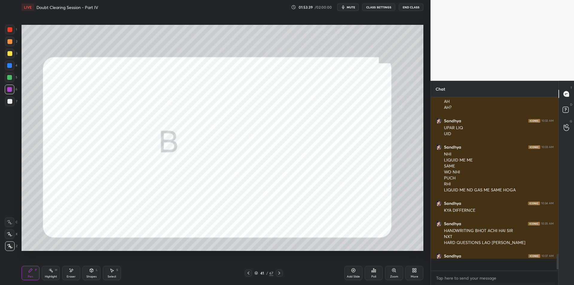
scroll to position [2, 2]
click at [278, 272] on icon at bounding box center [279, 273] width 5 height 5
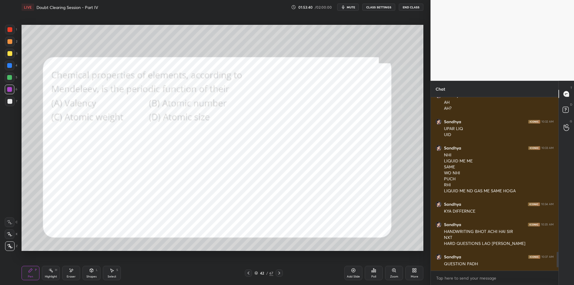
click at [381, 268] on div "Poll" at bounding box center [374, 273] width 18 height 14
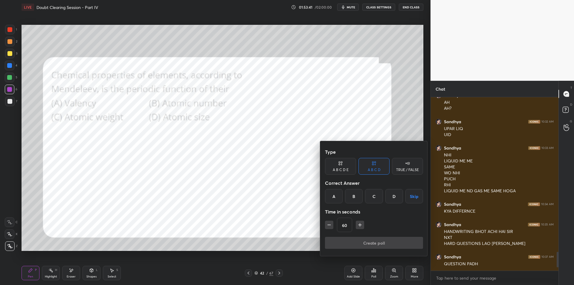
click at [378, 204] on div "Type A B C D E A B C D TRUE / FALSE Correct Answer A B C D Skip Time in seconds…" at bounding box center [374, 191] width 98 height 91
click at [379, 197] on div "C" at bounding box center [374, 196] width 18 height 14
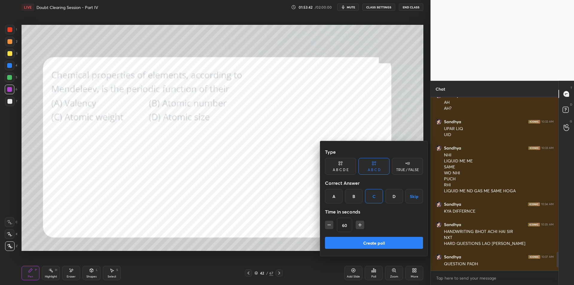
click at [376, 242] on button "Create poll" at bounding box center [374, 243] width 98 height 12
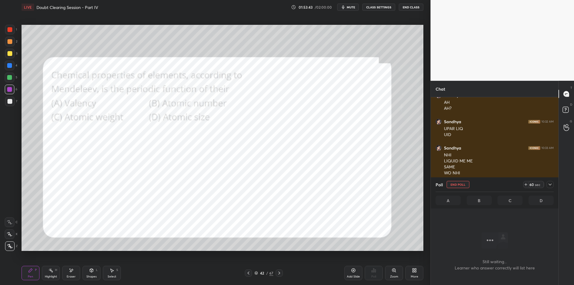
scroll to position [155, 126]
click at [551, 184] on icon at bounding box center [550, 184] width 5 height 5
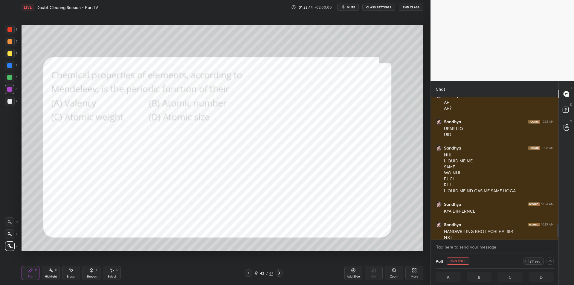
scroll to position [1448, 0]
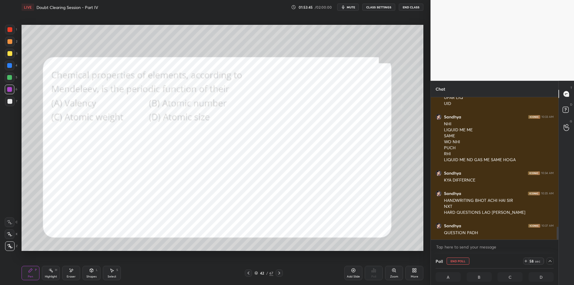
click at [10, 30] on div at bounding box center [9, 29] width 5 height 5
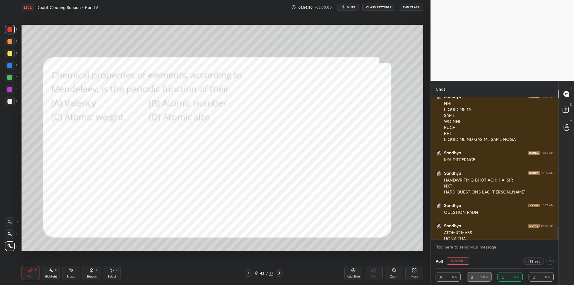
scroll to position [1474, 0]
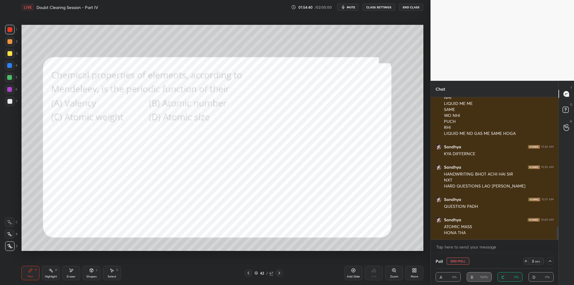
click at [458, 263] on button "End Poll" at bounding box center [458, 260] width 23 height 7
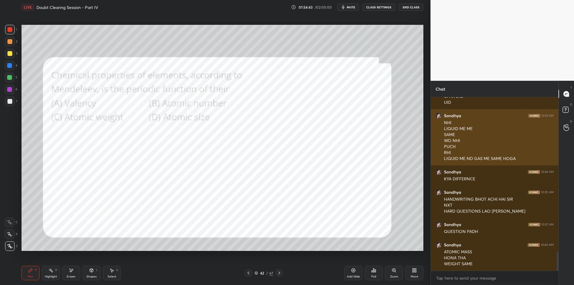
scroll to position [1455, 0]
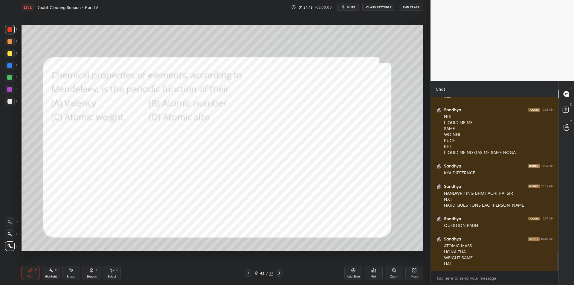
click at [13, 67] on div at bounding box center [10, 66] width 10 height 10
click at [13, 76] on div at bounding box center [10, 78] width 10 height 10
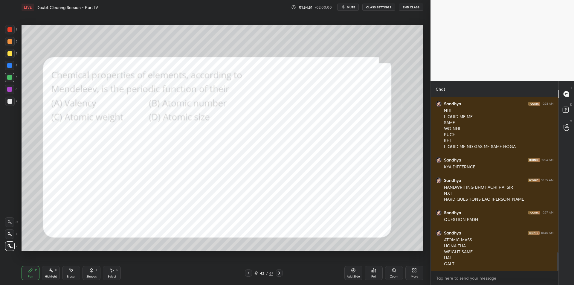
scroll to position [1481, 0]
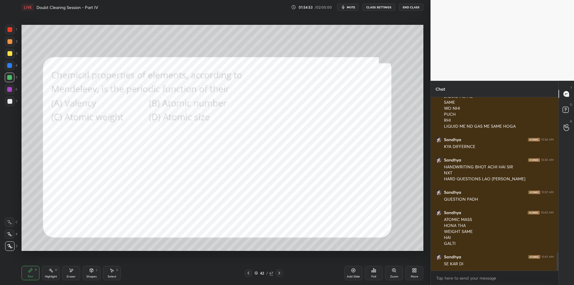
click at [279, 273] on icon at bounding box center [279, 273] width 2 height 3
click at [280, 272] on icon at bounding box center [279, 273] width 5 height 5
click at [374, 272] on icon at bounding box center [373, 271] width 1 height 4
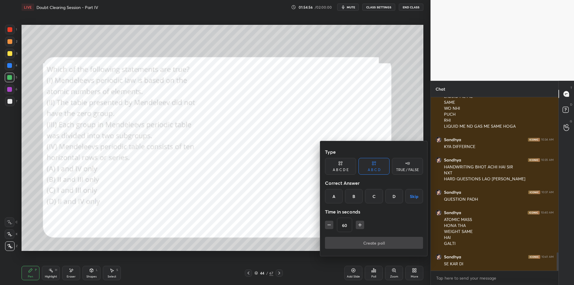
click at [357, 199] on div "B" at bounding box center [354, 196] width 18 height 14
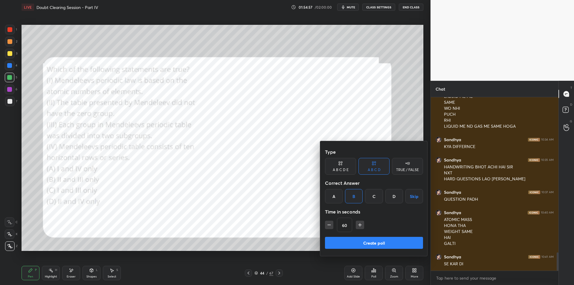
click at [360, 241] on button "Create poll" at bounding box center [374, 243] width 98 height 12
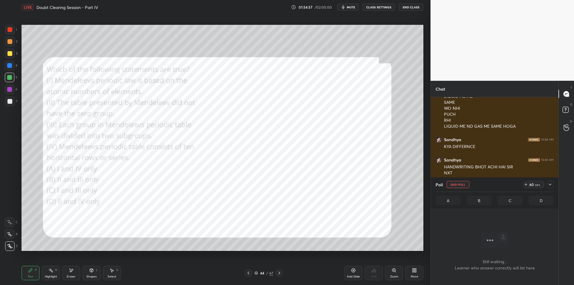
scroll to position [155, 126]
click at [551, 186] on icon at bounding box center [550, 184] width 5 height 5
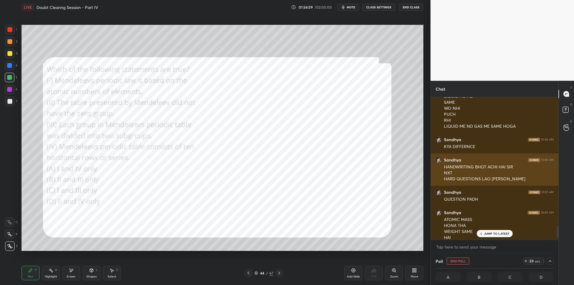
scroll to position [1512, 0]
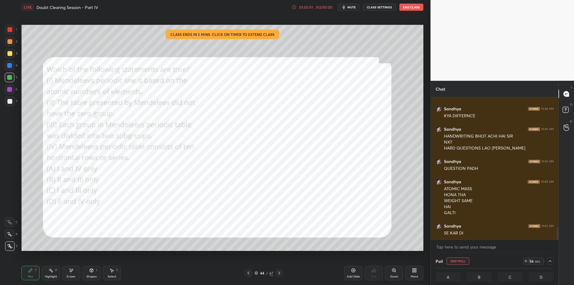
click at [259, 270] on div "44 / 67" at bounding box center [264, 272] width 38 height 7
click at [260, 272] on div "44" at bounding box center [262, 273] width 6 height 4
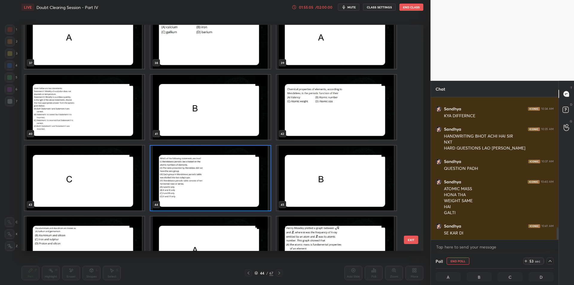
scroll to position [1072, 0]
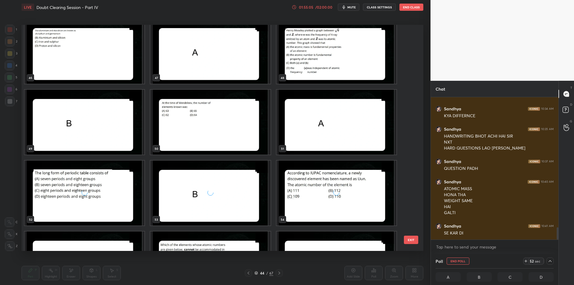
click at [412, 241] on button "EXIT" at bounding box center [411, 240] width 14 height 8
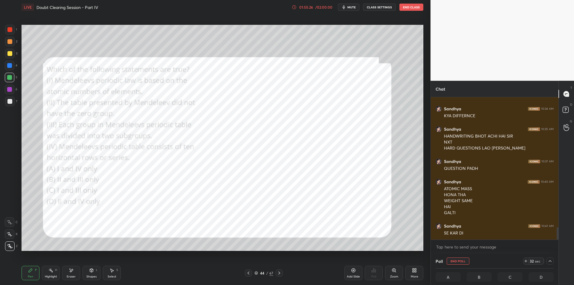
click at [12, 83] on div "5" at bounding box center [11, 79] width 13 height 12
click at [18, 49] on div "1 2 3 4 5 6 7 C X Z E E Erase all H H" at bounding box center [9, 138] width 19 height 226
click at [13, 42] on div at bounding box center [10, 42] width 10 height 10
click at [16, 30] on div "1" at bounding box center [11, 30] width 12 height 10
click at [549, 261] on icon at bounding box center [550, 261] width 5 height 5
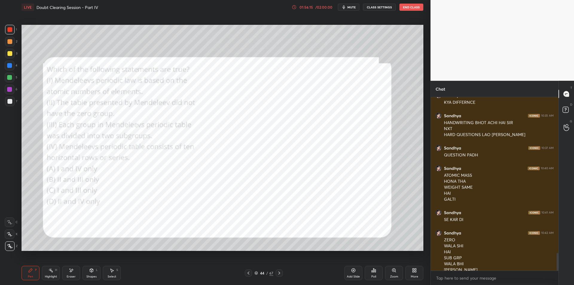
scroll to position [1532, 0]
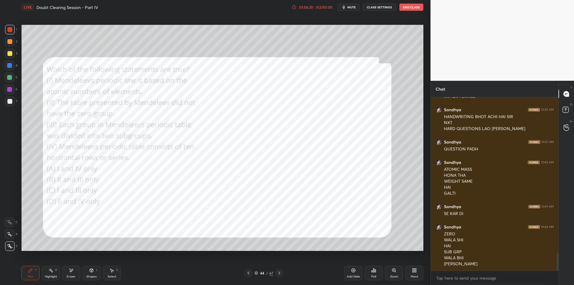
click at [280, 276] on div at bounding box center [279, 272] width 7 height 7
click at [277, 272] on icon at bounding box center [279, 273] width 5 height 5
click at [370, 270] on div "Poll" at bounding box center [374, 273] width 18 height 14
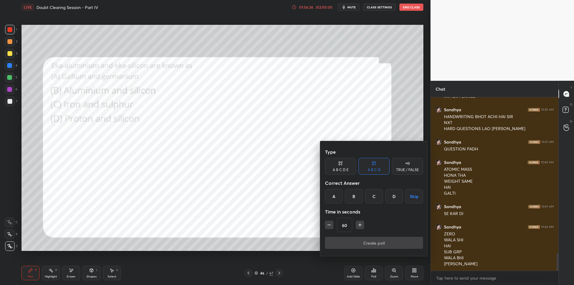
click at [329, 196] on div "A" at bounding box center [334, 196] width 18 height 14
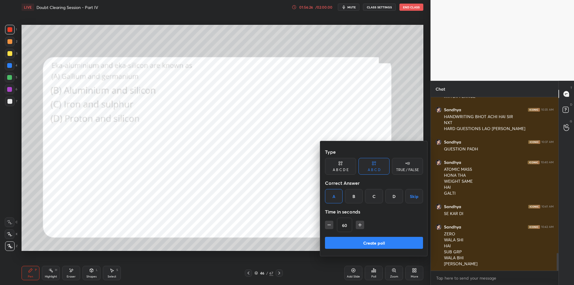
click at [333, 254] on div "Type A B C D E A B C D TRUE / FALSE Correct Answer A B C D Skip Time in seconds…" at bounding box center [374, 198] width 108 height 115
click at [340, 248] on button "Create poll" at bounding box center [374, 243] width 98 height 12
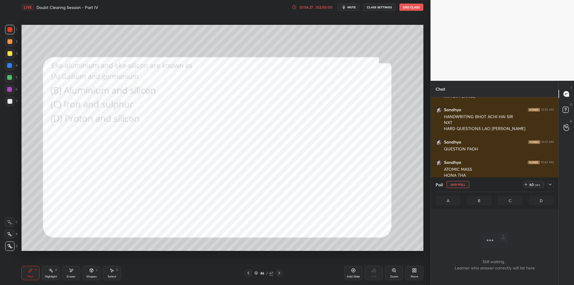
scroll to position [155, 126]
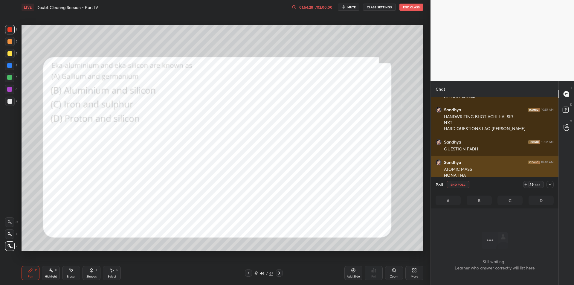
click at [552, 186] on icon at bounding box center [550, 184] width 5 height 5
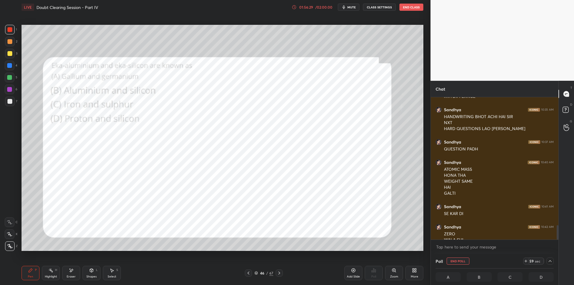
scroll to position [1563, 0]
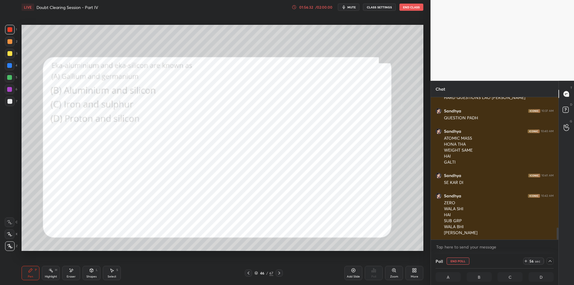
click at [10, 62] on div at bounding box center [10, 66] width 10 height 10
click at [10, 78] on div at bounding box center [9, 77] width 5 height 5
click at [15, 89] on div "6" at bounding box center [11, 90] width 13 height 10
click at [8, 78] on div at bounding box center [9, 77] width 5 height 5
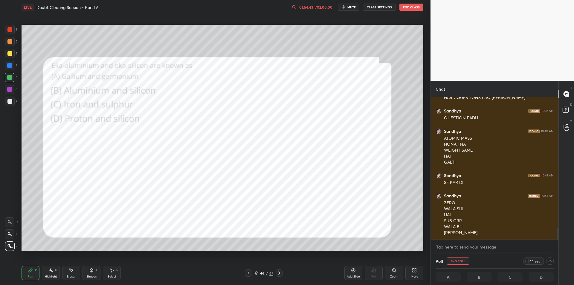
click at [346, 9] on icon "button" at bounding box center [343, 7] width 5 height 5
click at [457, 258] on button "End Poll" at bounding box center [458, 260] width 23 height 7
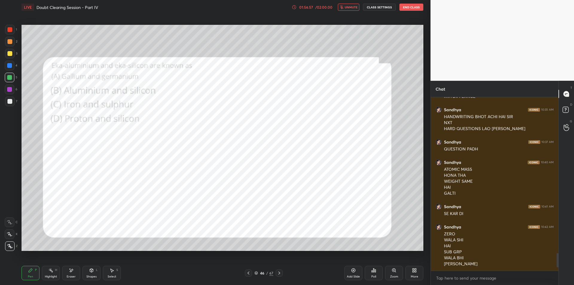
scroll to position [1532, 0]
click at [280, 270] on div at bounding box center [279, 272] width 7 height 7
click at [279, 274] on icon at bounding box center [279, 273] width 5 height 5
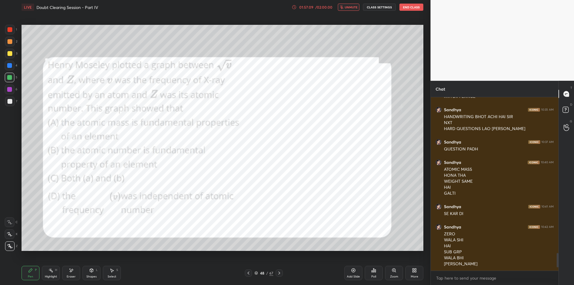
click at [260, 273] on div "48" at bounding box center [262, 273] width 6 height 4
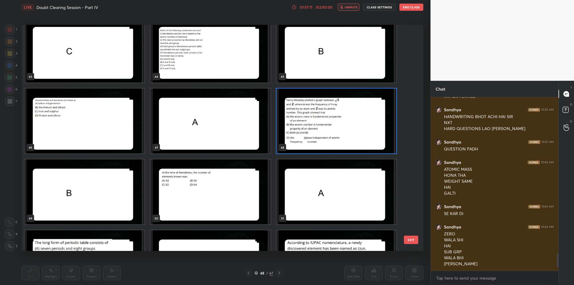
scroll to position [1003, 0]
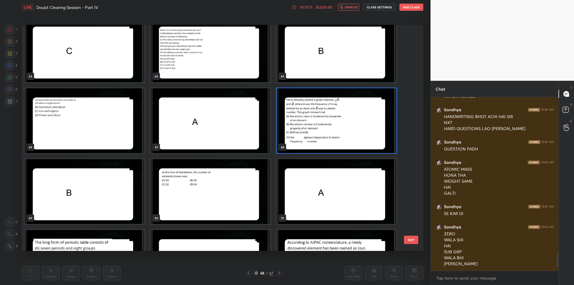
click at [412, 241] on button "EXIT" at bounding box center [411, 240] width 14 height 8
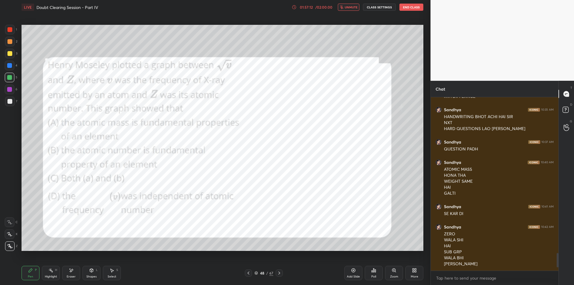
click at [372, 270] on icon at bounding box center [373, 270] width 5 height 5
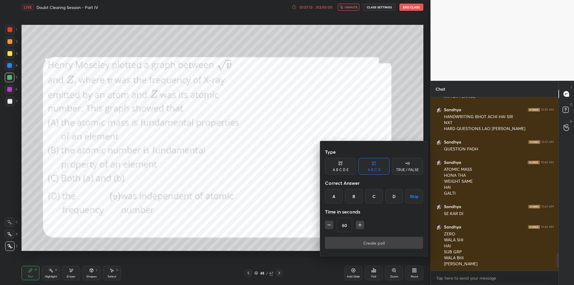
click at [358, 199] on div "B" at bounding box center [354, 196] width 18 height 14
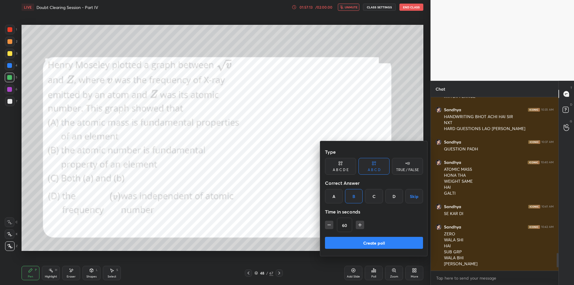
click at [364, 248] on button "Create poll" at bounding box center [374, 243] width 98 height 12
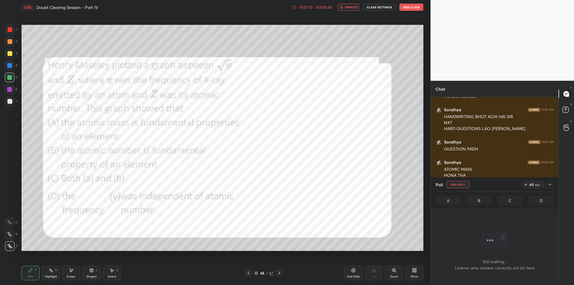
scroll to position [155, 126]
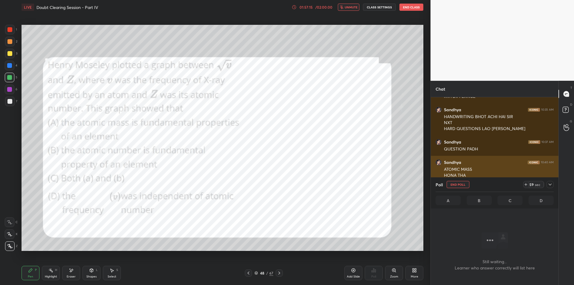
click at [553, 185] on div at bounding box center [550, 184] width 7 height 7
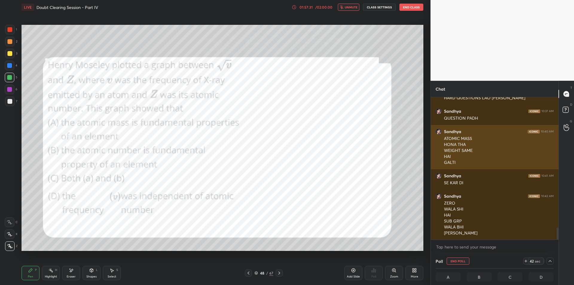
scroll to position [0, 2]
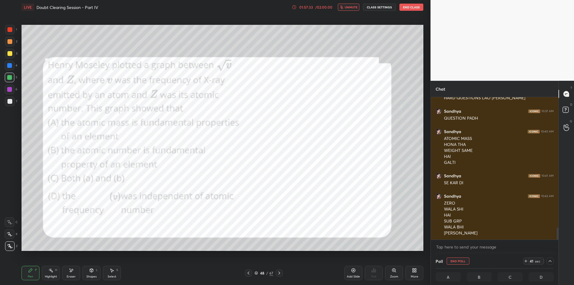
click at [353, 12] on div "LIVE Doubt Clearing Session - Part IV 01:57:33 / 02:00:00 unmute CLASS SETTINGS…" at bounding box center [223, 7] width 402 height 14
click at [353, 7] on span "unmute" at bounding box center [351, 7] width 13 height 4
click at [10, 32] on div at bounding box center [10, 30] width 10 height 10
click at [6, 34] on div "1" at bounding box center [11, 31] width 12 height 12
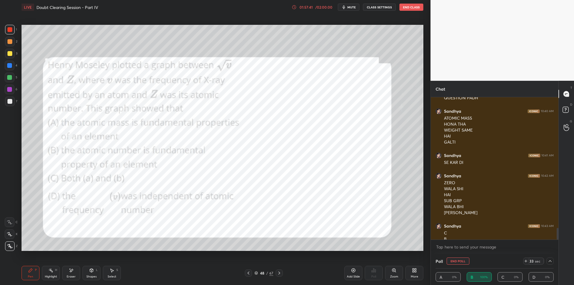
scroll to position [1589, 0]
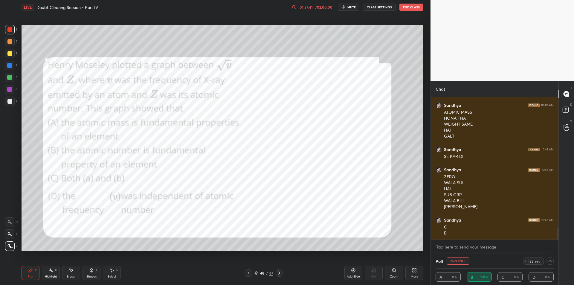
click at [550, 261] on icon at bounding box center [550, 261] width 3 height 2
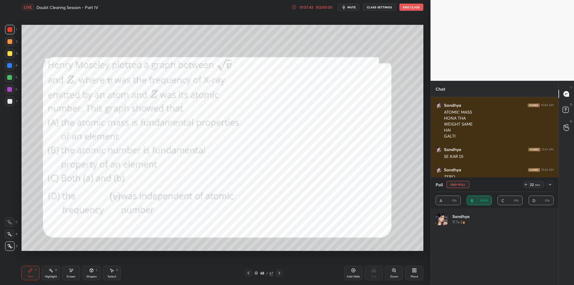
scroll to position [2, 2]
click at [551, 187] on div at bounding box center [550, 184] width 7 height 7
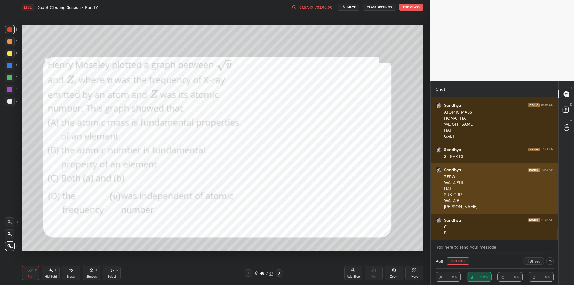
scroll to position [0, 2]
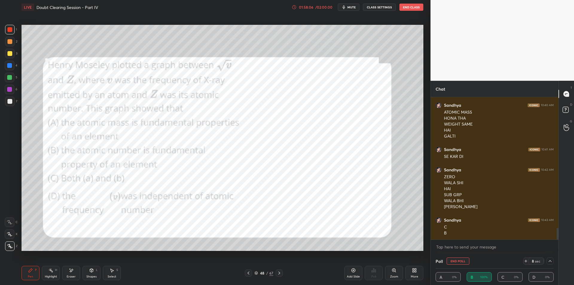
click at [468, 260] on button "End Poll" at bounding box center [458, 260] width 23 height 7
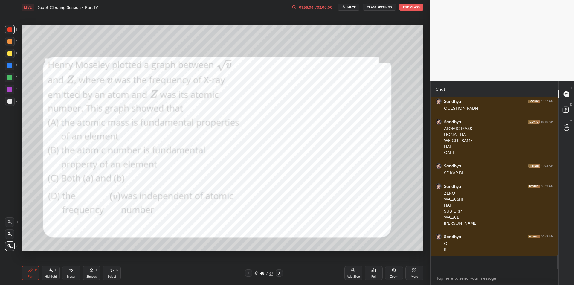
scroll to position [2, 2]
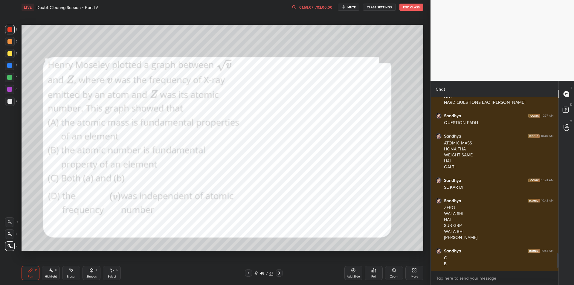
click at [277, 272] on icon at bounding box center [279, 273] width 5 height 5
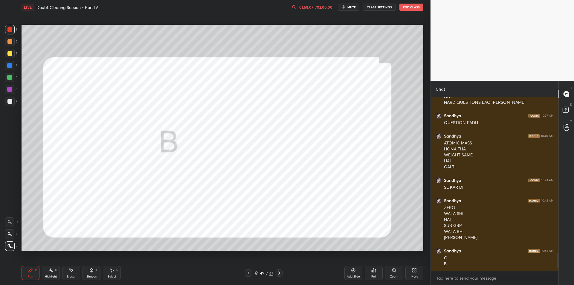
click at [276, 274] on div at bounding box center [279, 272] width 7 height 7
click at [383, 269] on div "Add Slide Poll Zoom More" at bounding box center [383, 272] width 79 height 33
click at [372, 269] on icon at bounding box center [373, 270] width 5 height 5
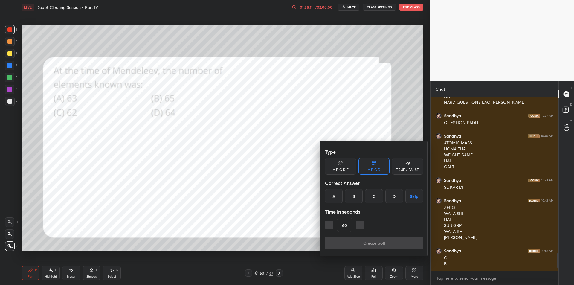
click at [334, 193] on div "A" at bounding box center [334, 196] width 18 height 14
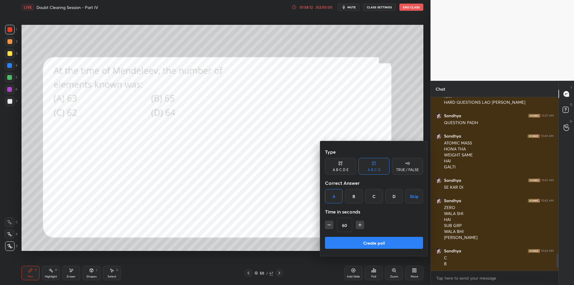
click at [350, 243] on button "Create poll" at bounding box center [374, 243] width 98 height 12
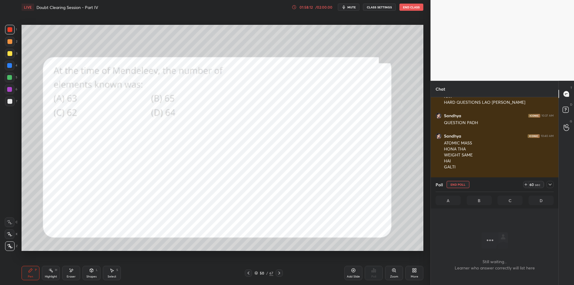
click at [266, 272] on div "/" at bounding box center [267, 273] width 2 height 4
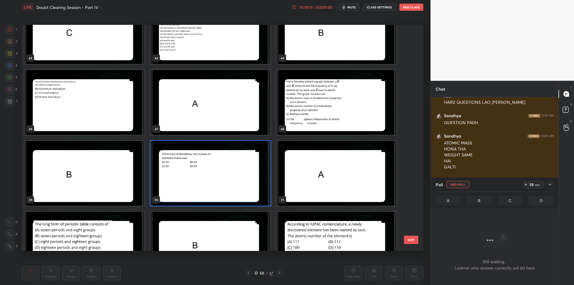
click at [418, 240] on button "EXIT" at bounding box center [411, 240] width 14 height 8
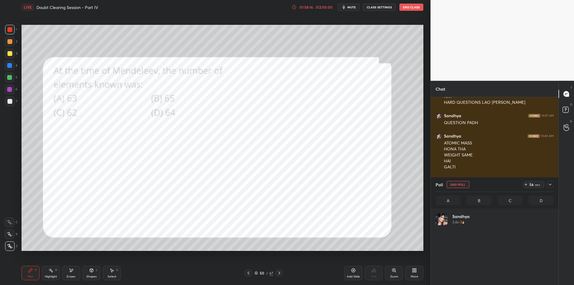
click at [553, 185] on div at bounding box center [550, 184] width 7 height 7
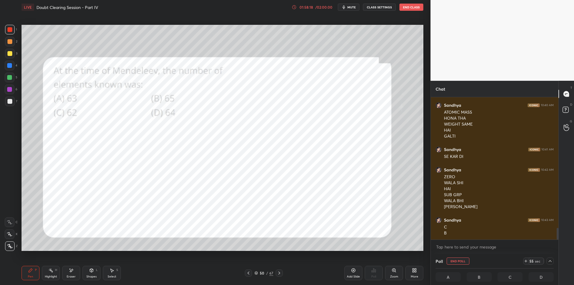
click at [8, 49] on div at bounding box center [10, 54] width 10 height 10
click at [9, 44] on div at bounding box center [10, 42] width 10 height 10
click at [458, 258] on button "End Poll" at bounding box center [458, 260] width 23 height 7
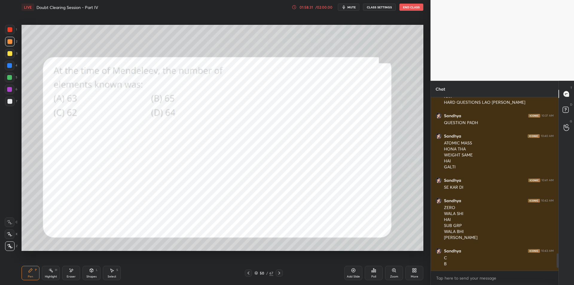
click at [279, 276] on div at bounding box center [279, 272] width 7 height 7
click at [279, 275] on div at bounding box center [279, 272] width 7 height 7
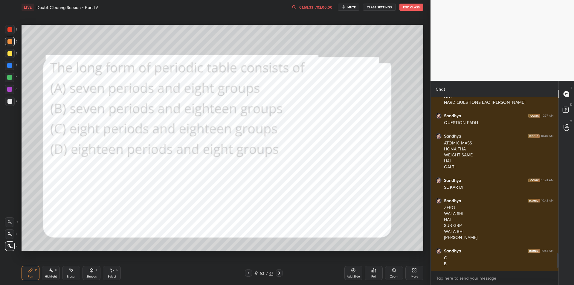
click at [373, 271] on icon at bounding box center [373, 271] width 1 height 4
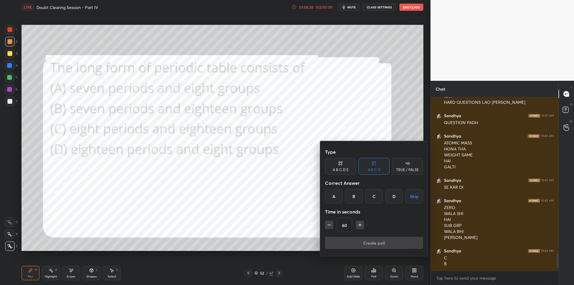
click at [338, 197] on div "A" at bounding box center [334, 196] width 18 height 14
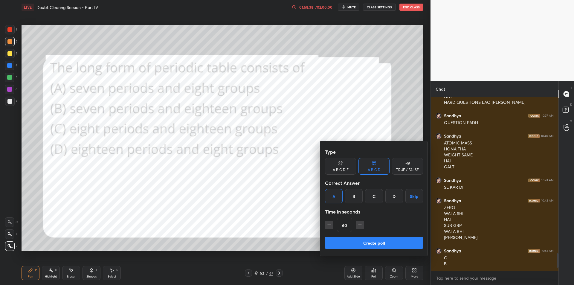
click at [343, 250] on div "Create poll" at bounding box center [374, 244] width 98 height 14
click at [346, 245] on button "Create poll" at bounding box center [374, 243] width 98 height 12
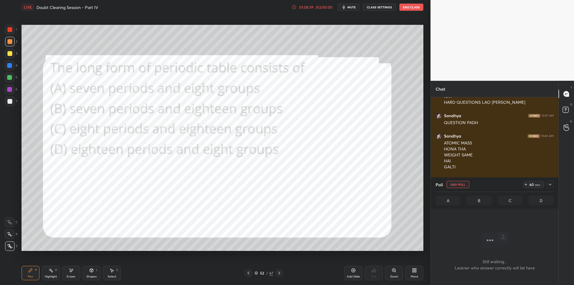
click at [262, 271] on div "52" at bounding box center [262, 273] width 6 height 4
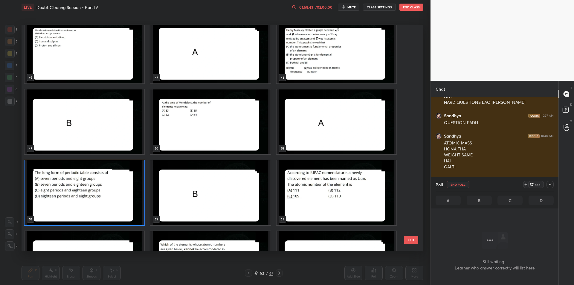
click at [459, 184] on button "End Poll" at bounding box center [458, 184] width 23 height 7
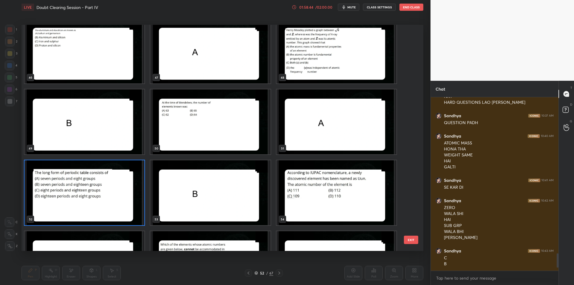
click at [410, 242] on button "EXIT" at bounding box center [411, 240] width 14 height 8
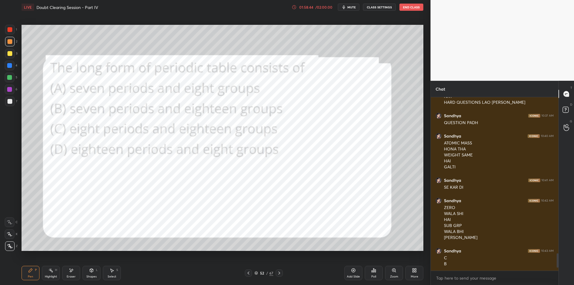
click at [373, 271] on icon at bounding box center [372, 271] width 1 height 1
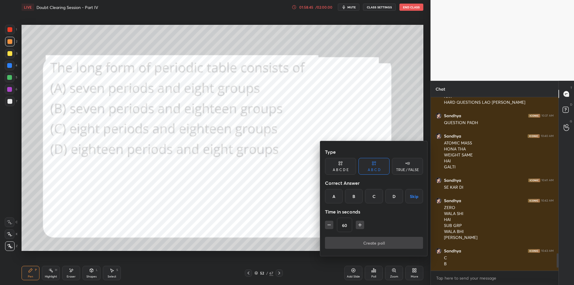
click at [375, 260] on div at bounding box center [287, 142] width 574 height 285
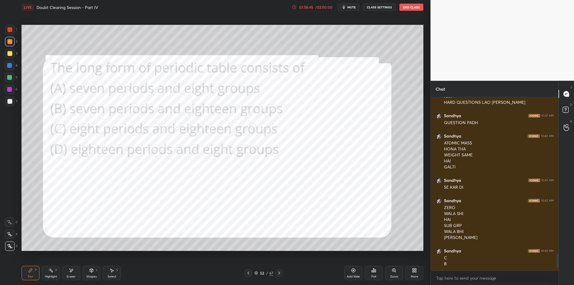
click at [371, 265] on div "Poll" at bounding box center [374, 272] width 18 height 33
click at [372, 269] on icon at bounding box center [373, 270] width 5 height 5
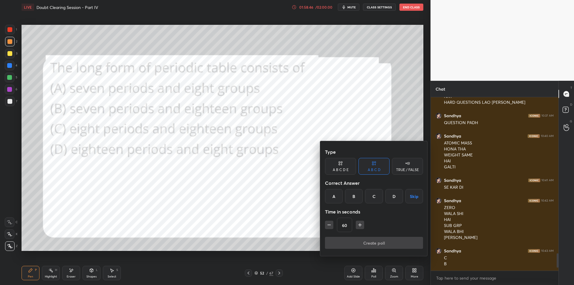
click at [349, 199] on div "B" at bounding box center [354, 196] width 18 height 14
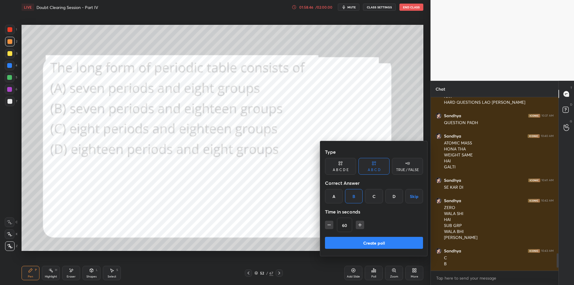
click at [361, 248] on button "Create poll" at bounding box center [374, 243] width 98 height 12
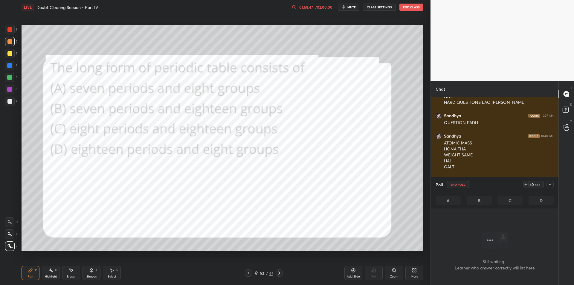
click at [548, 185] on icon at bounding box center [550, 184] width 5 height 5
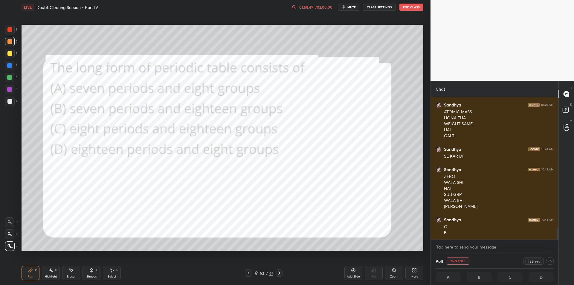
click at [15, 78] on div "5" at bounding box center [11, 78] width 13 height 10
click at [6, 78] on div at bounding box center [10, 78] width 10 height 10
click at [413, 4] on button "End Class" at bounding box center [412, 7] width 24 height 7
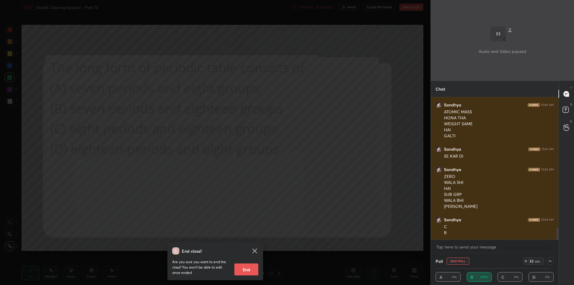
click at [344, 135] on div "End class? Are you sure you want to end the class? You won’t be able to edit on…" at bounding box center [215, 142] width 431 height 285
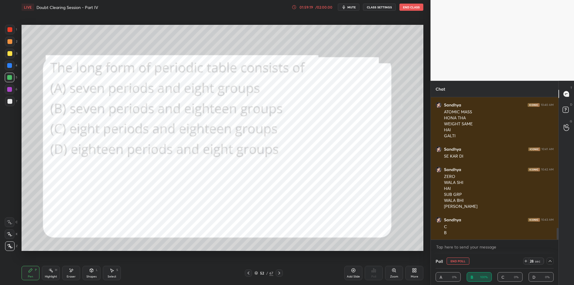
click at [11, 45] on div at bounding box center [10, 42] width 10 height 10
click at [10, 33] on div at bounding box center [10, 30] width 10 height 10
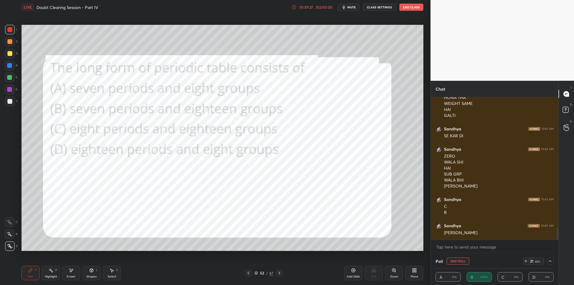
click at [461, 261] on button "End Poll" at bounding box center [458, 260] width 23 height 7
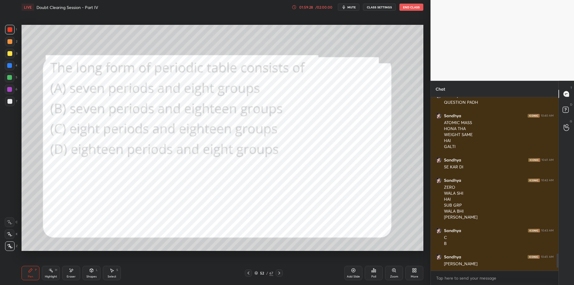
click at [281, 269] on div "Pen P Highlight H Eraser Shapes L Select S 52 / 67 Add Slide Poll Zoom More" at bounding box center [223, 273] width 402 height 24
click at [284, 273] on div "52 / 67" at bounding box center [263, 272] width 161 height 7
click at [283, 272] on div "52 / 67" at bounding box center [263, 272] width 161 height 7
click at [281, 272] on icon at bounding box center [279, 273] width 5 height 5
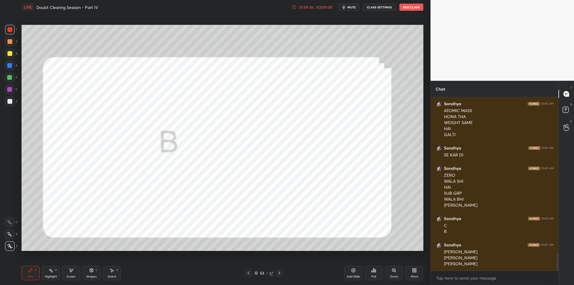
click at [280, 275] on icon at bounding box center [279, 273] width 5 height 5
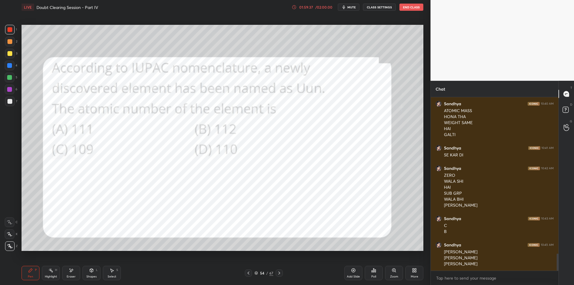
click at [374, 272] on icon at bounding box center [373, 271] width 1 height 4
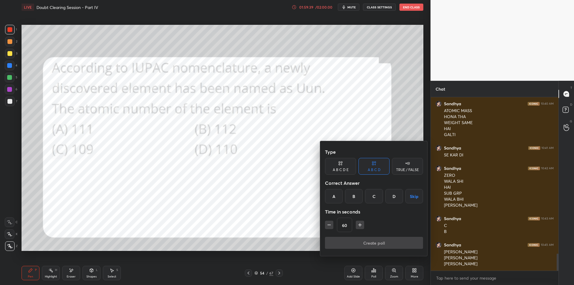
click at [399, 196] on div "D" at bounding box center [394, 196] width 18 height 14
click at [262, 271] on div at bounding box center [287, 142] width 574 height 285
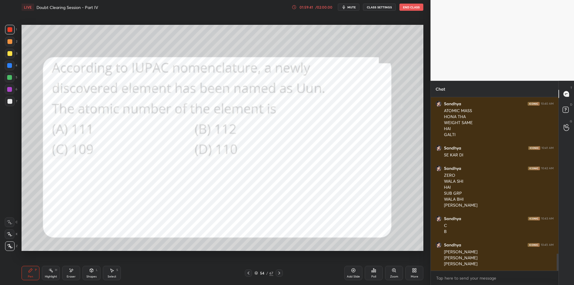
click at [262, 272] on div "Type A B C D E A B C D TRUE / FALSE Correct Answer A B C D Skip Time in seconds…" at bounding box center [287, 142] width 574 height 285
click at [261, 276] on div "54 / 67" at bounding box center [264, 272] width 38 height 7
click at [263, 269] on div "54 / 67" at bounding box center [264, 272] width 38 height 7
click at [262, 274] on div "54" at bounding box center [262, 273] width 6 height 4
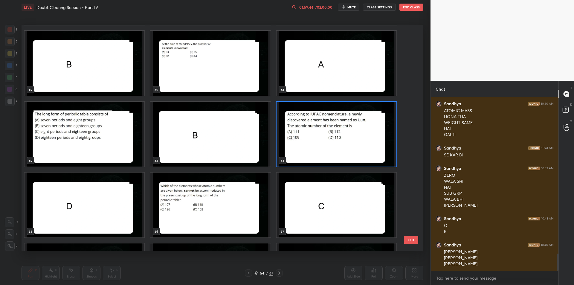
scroll to position [1134, 0]
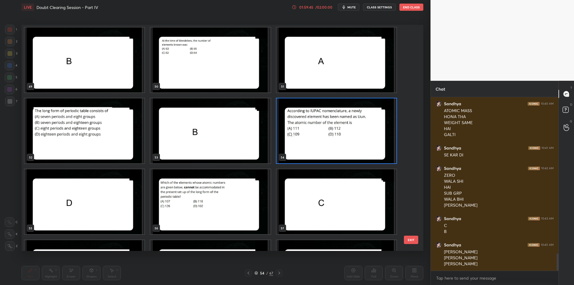
click at [409, 243] on button "EXIT" at bounding box center [411, 240] width 14 height 8
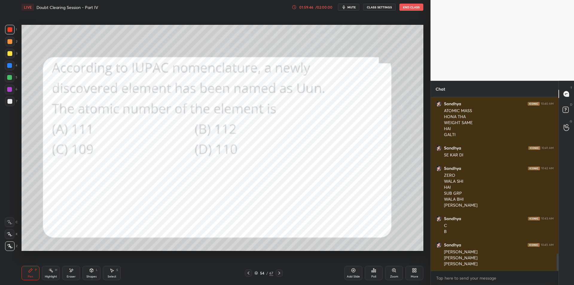
click at [370, 270] on div "Poll" at bounding box center [374, 273] width 18 height 14
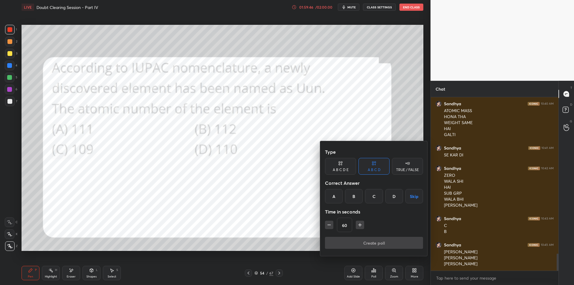
click at [390, 199] on div "D" at bounding box center [394, 196] width 18 height 14
click at [371, 244] on button "Create poll" at bounding box center [374, 243] width 98 height 12
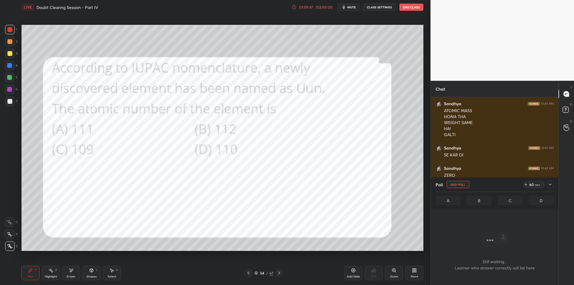
scroll to position [155, 126]
click at [549, 183] on icon at bounding box center [550, 184] width 5 height 5
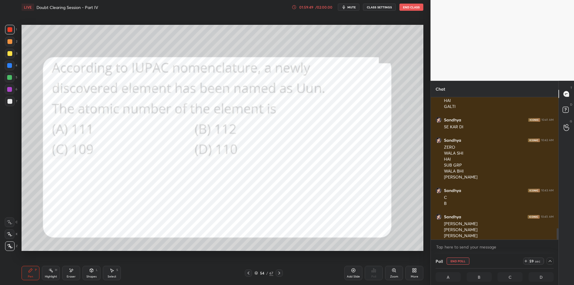
scroll to position [1621, 0]
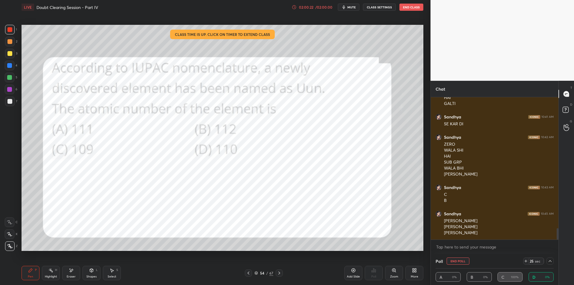
click at [9, 75] on div at bounding box center [9, 77] width 5 height 5
click at [15, 78] on div "5" at bounding box center [11, 78] width 13 height 10
click at [463, 262] on button "End Poll" at bounding box center [458, 260] width 23 height 7
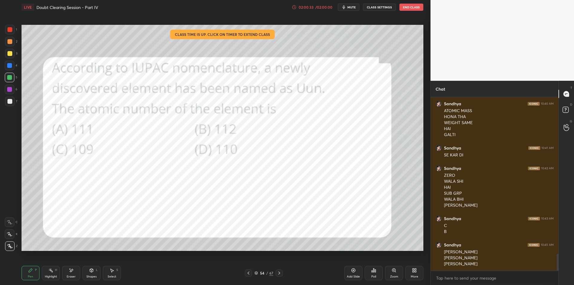
scroll to position [1611, 0]
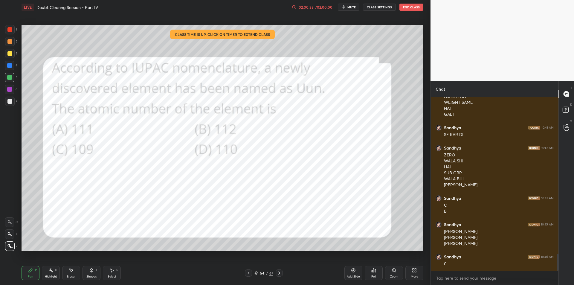
click at [250, 273] on icon at bounding box center [248, 273] width 5 height 5
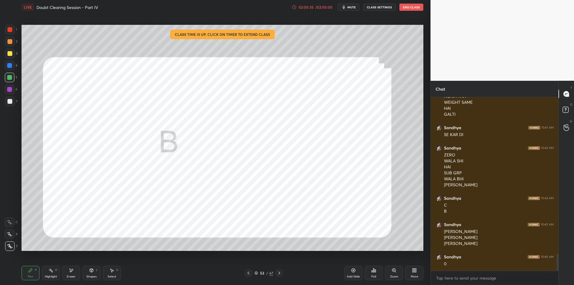
click at [250, 272] on icon at bounding box center [248, 273] width 5 height 5
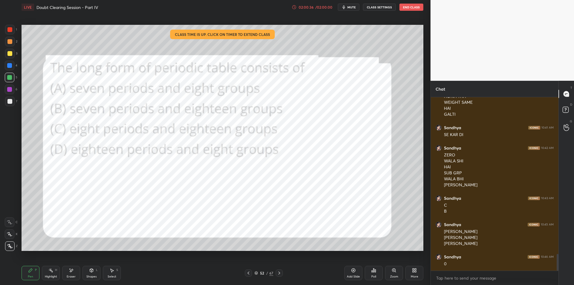
click at [277, 273] on icon at bounding box center [279, 273] width 5 height 5
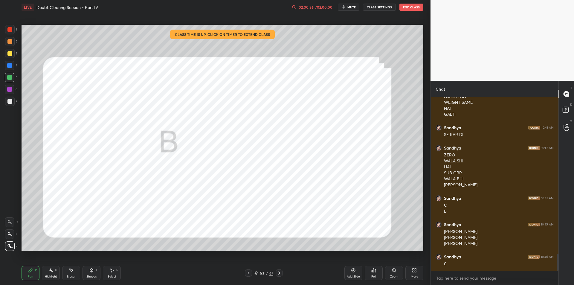
click at [278, 275] on icon at bounding box center [279, 273] width 5 height 5
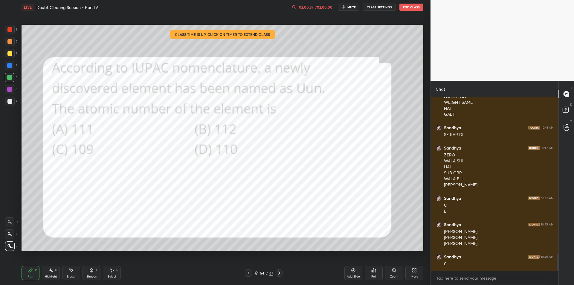
click at [269, 273] on div "54 / 67" at bounding box center [263, 272] width 19 height 5
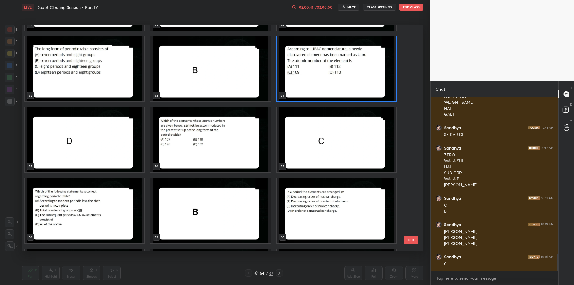
scroll to position [1196, 0]
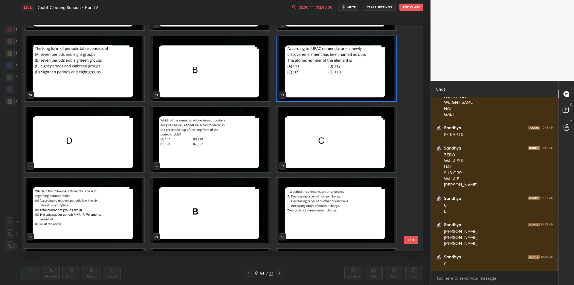
click at [238, 158] on img "grid" at bounding box center [210, 139] width 120 height 65
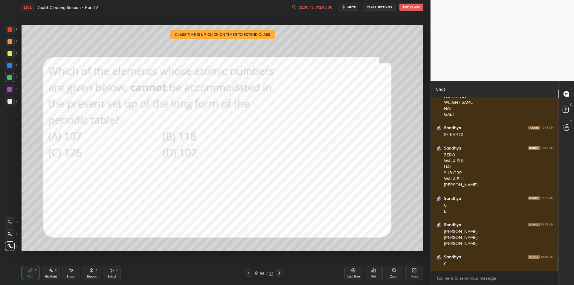
click at [238, 158] on img "grid" at bounding box center [210, 139] width 120 height 65
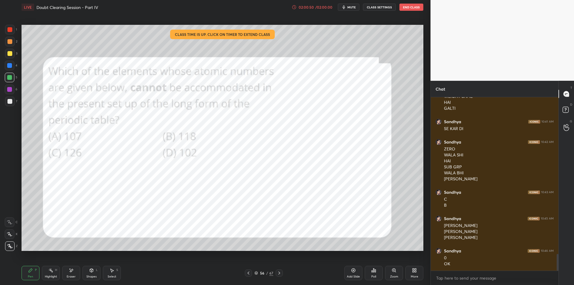
click at [247, 270] on div at bounding box center [248, 272] width 7 height 7
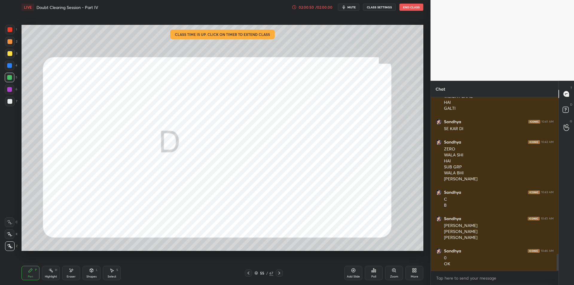
click at [249, 272] on icon at bounding box center [248, 273] width 5 height 5
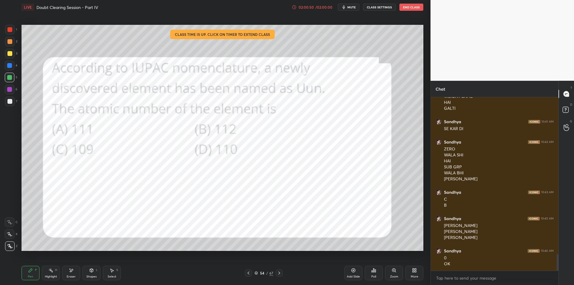
click at [249, 271] on icon at bounding box center [248, 273] width 5 height 5
click at [250, 270] on div at bounding box center [248, 272] width 7 height 7
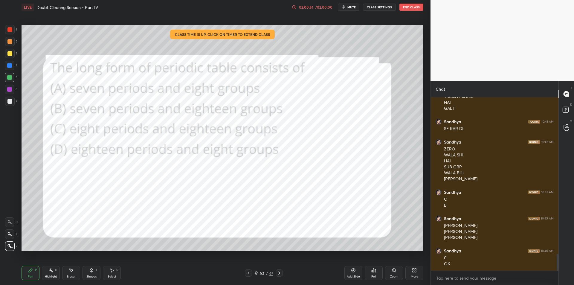
click at [250, 270] on div at bounding box center [248, 272] width 7 height 7
click at [251, 271] on div at bounding box center [248, 272] width 7 height 7
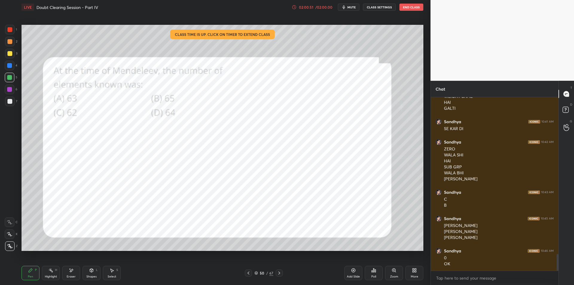
click at [251, 271] on icon at bounding box center [248, 273] width 5 height 5
click at [42, 267] on div "Highlight H" at bounding box center [51, 273] width 18 height 14
click at [43, 270] on div "Highlight H" at bounding box center [51, 273] width 18 height 14
click at [415, 8] on button "End Class" at bounding box center [412, 7] width 24 height 7
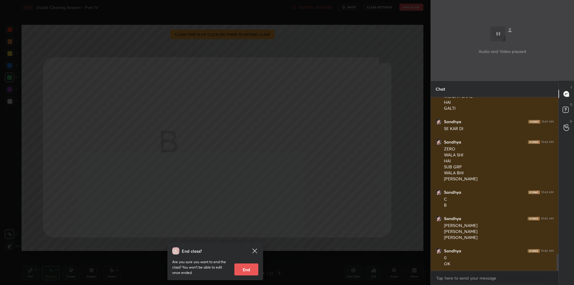
click at [254, 268] on button "End" at bounding box center [246, 269] width 24 height 12
type textarea "x"
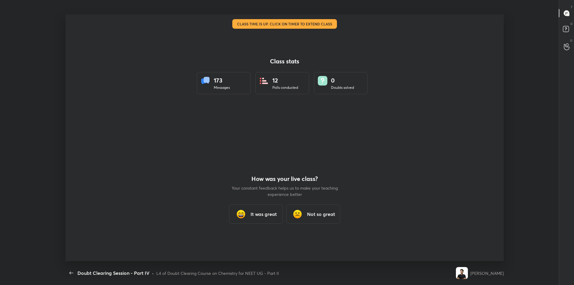
scroll to position [0, 0]
click at [250, 215] on div "It was great" at bounding box center [256, 214] width 54 height 19
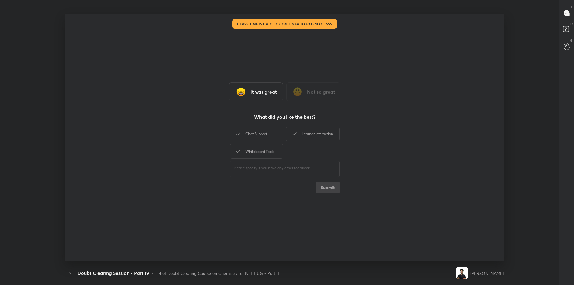
click at [258, 150] on div "Whiteboard Tools" at bounding box center [257, 151] width 54 height 15
click at [262, 135] on div "Chat Support" at bounding box center [257, 133] width 54 height 15
click at [314, 140] on div "Learner Interaction" at bounding box center [313, 133] width 54 height 15
click at [326, 205] on div "It was great Not so great What did you like the best? Chat Support Learner Inte…" at bounding box center [284, 137] width 439 height 247
click at [325, 191] on button "Submit" at bounding box center [328, 188] width 24 height 12
